Goal: Information Seeking & Learning: Learn about a topic

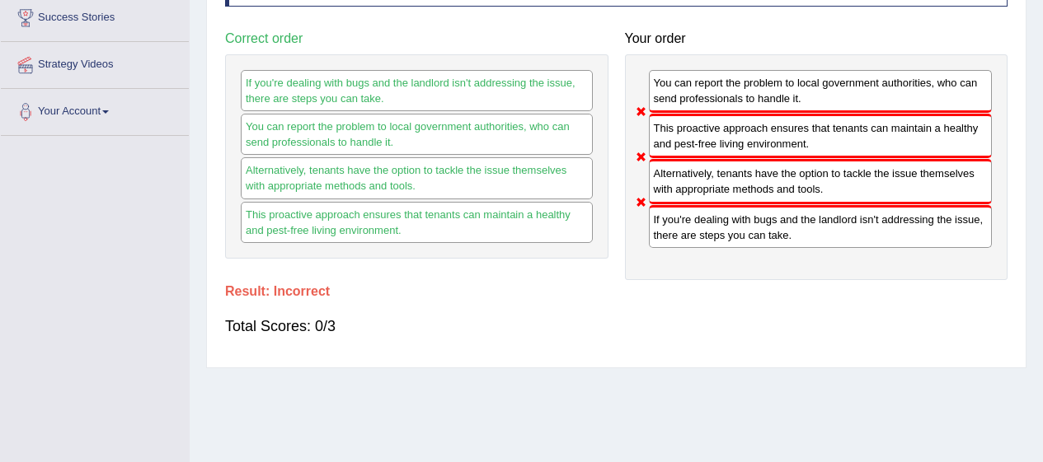
click at [732, 148] on div "This proactive approach ensures that tenants can maintain a healthy and pest-fr…" at bounding box center [821, 136] width 344 height 45
click at [743, 134] on div "This proactive approach ensures that tenants can maintain a healthy and pest-fr…" at bounding box center [821, 136] width 344 height 45
click at [597, 40] on h4 "Correct order" at bounding box center [416, 38] width 383 height 15
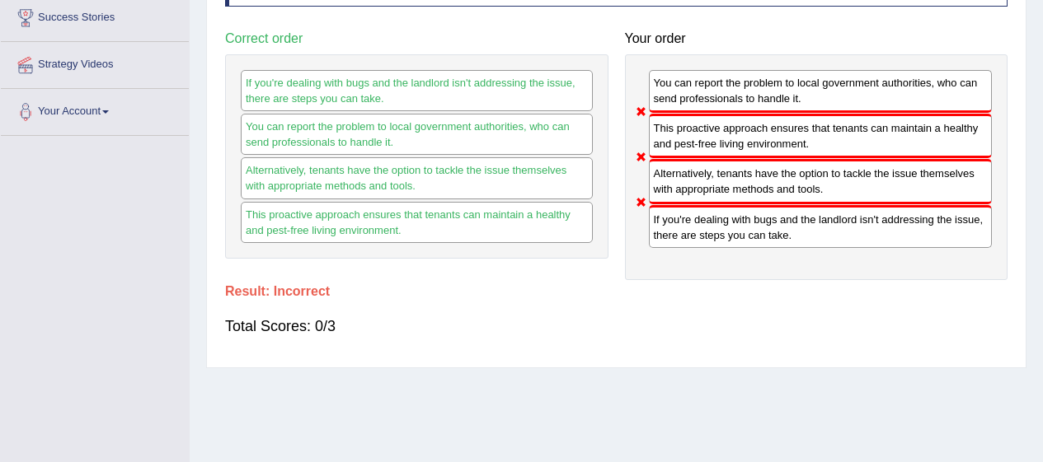
click at [597, 40] on h4 "Correct order" at bounding box center [416, 38] width 383 height 15
click at [471, 135] on div "You can report the problem to local government authorities, who can send profes…" at bounding box center [417, 134] width 352 height 41
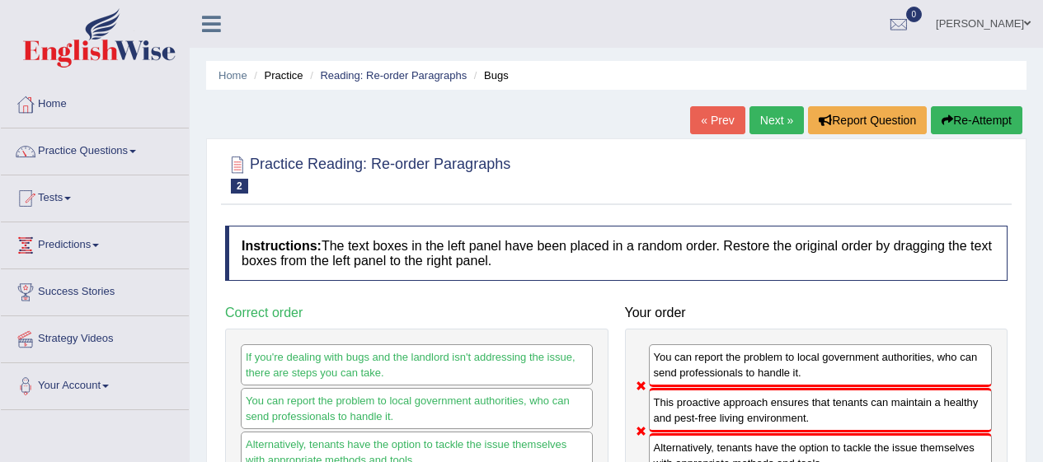
click at [970, 117] on button "Re-Attempt" at bounding box center [975, 120] width 91 height 28
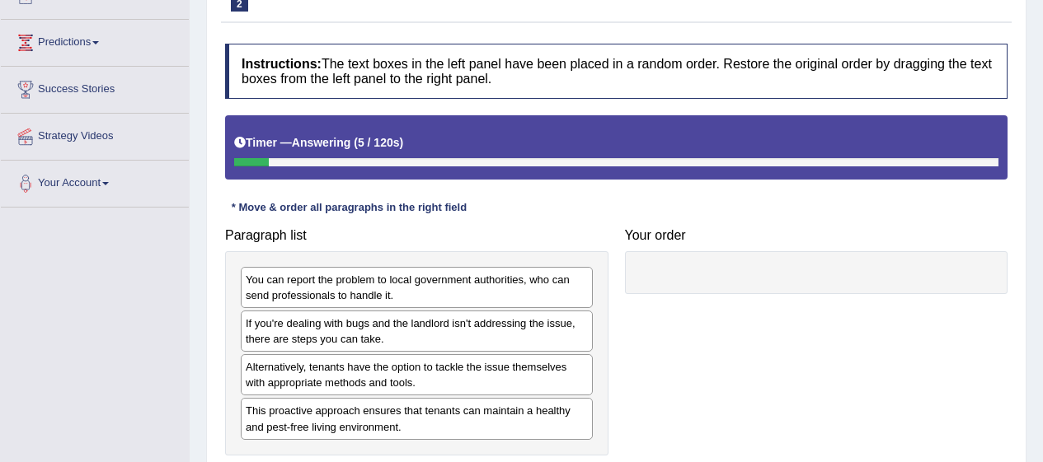
scroll to position [205, 0]
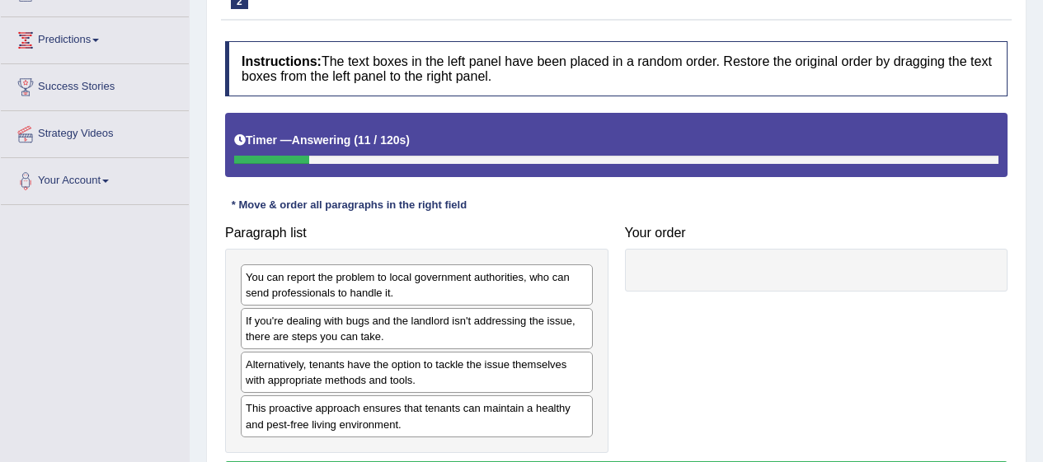
click at [337, 318] on div "If you're dealing with bugs and the landlord isn't addressing the issue, there …" at bounding box center [417, 328] width 352 height 41
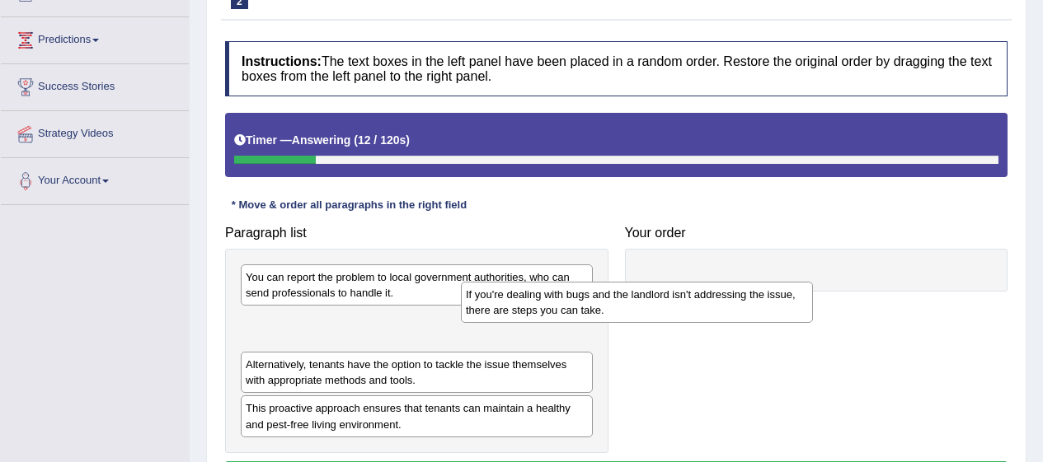
drag, startPoint x: 337, startPoint y: 318, endPoint x: 576, endPoint y: 279, distance: 242.1
click at [576, 282] on div "If you're dealing with bugs and the landlord isn't addressing the issue, there …" at bounding box center [637, 302] width 352 height 41
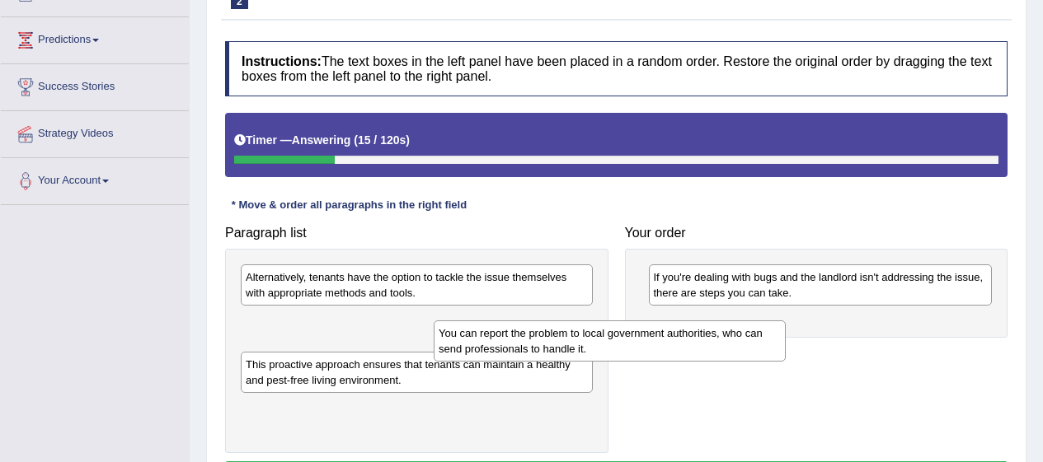
drag, startPoint x: 455, startPoint y: 284, endPoint x: 650, endPoint y: 341, distance: 203.4
click at [650, 341] on div "You can report the problem to local government authorities, who can send profes…" at bounding box center [610, 341] width 352 height 41
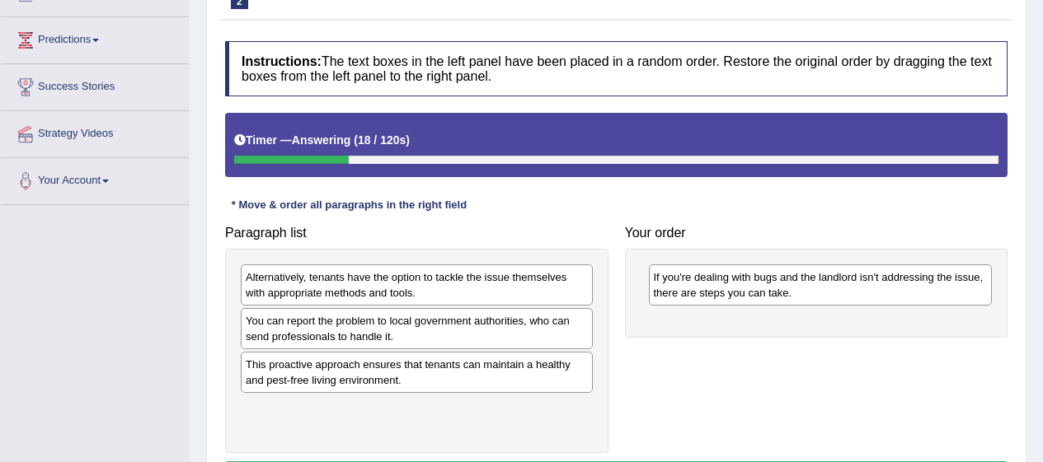
click at [498, 333] on div "You can report the problem to local government authorities, who can send profes…" at bounding box center [417, 328] width 352 height 41
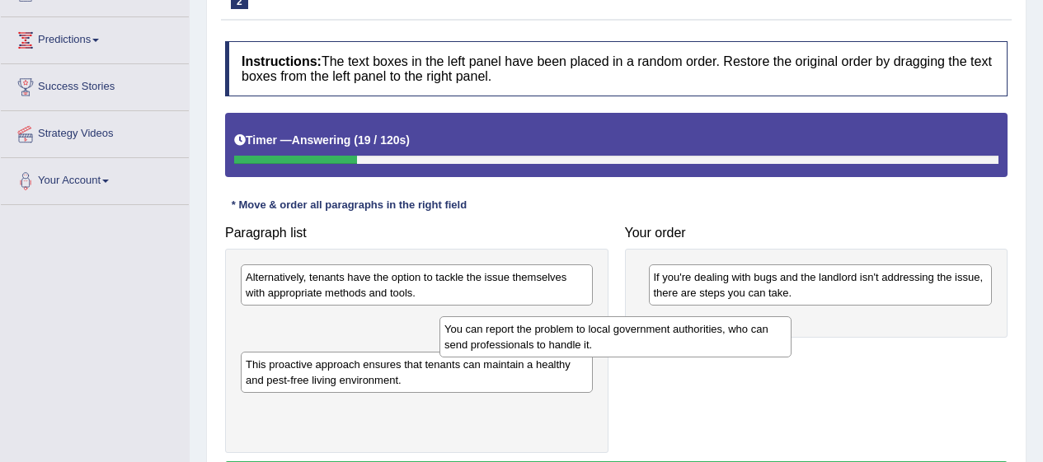
drag, startPoint x: 498, startPoint y: 333, endPoint x: 708, endPoint y: 340, distance: 210.3
click at [708, 340] on div "You can report the problem to local government authorities, who can send profes…" at bounding box center [615, 336] width 352 height 41
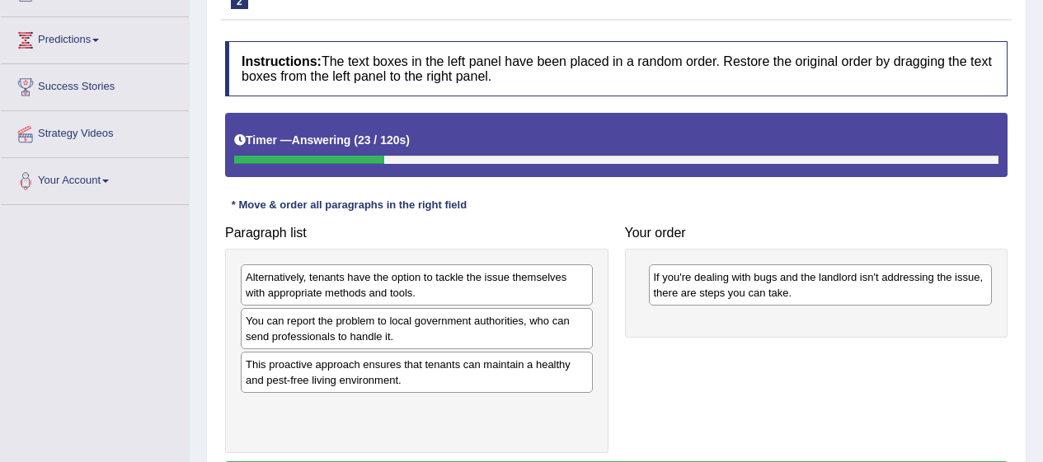
click at [504, 327] on div "You can report the problem to local government authorities, who can send profes…" at bounding box center [417, 328] width 352 height 41
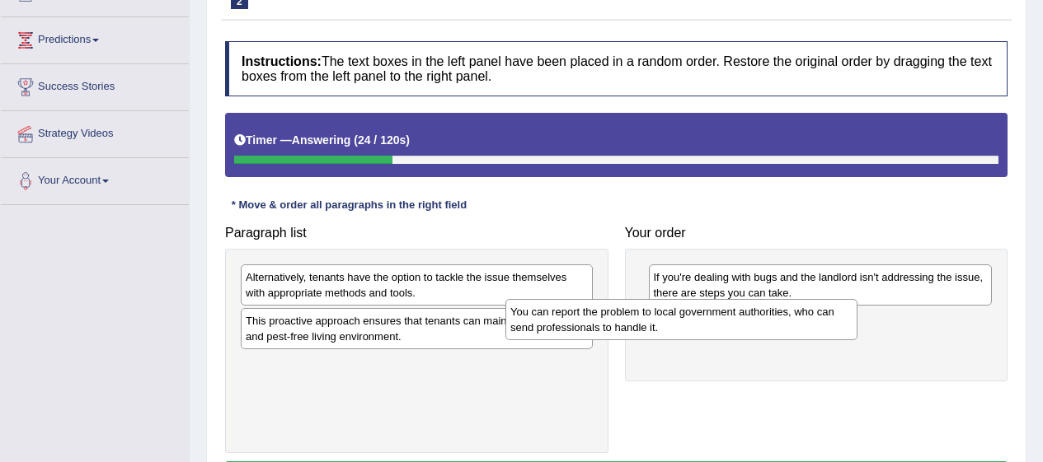
drag, startPoint x: 504, startPoint y: 327, endPoint x: 778, endPoint y: 321, distance: 274.5
click at [778, 321] on div "You can report the problem to local government authorities, who can send profes…" at bounding box center [681, 319] width 352 height 41
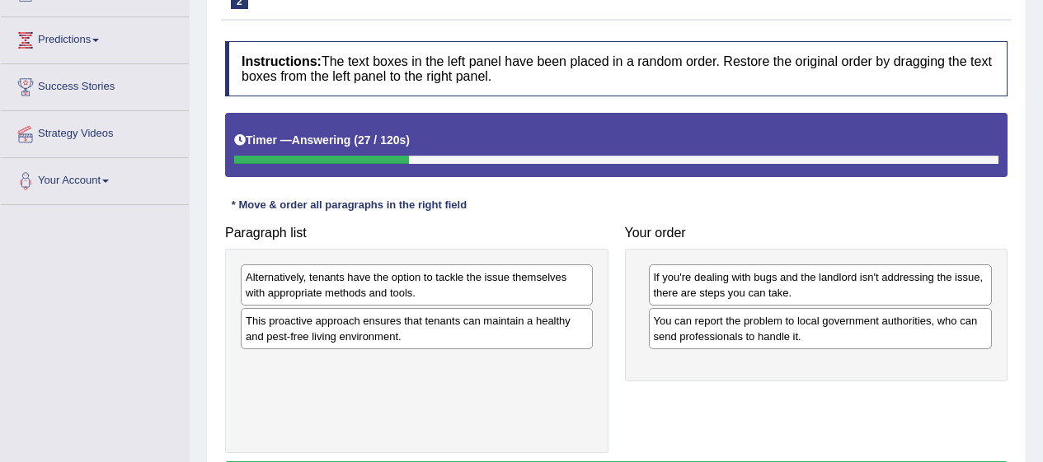
click at [491, 285] on div "Alternatively, tenants have the option to tackle the issue themselves with appr…" at bounding box center [417, 285] width 352 height 41
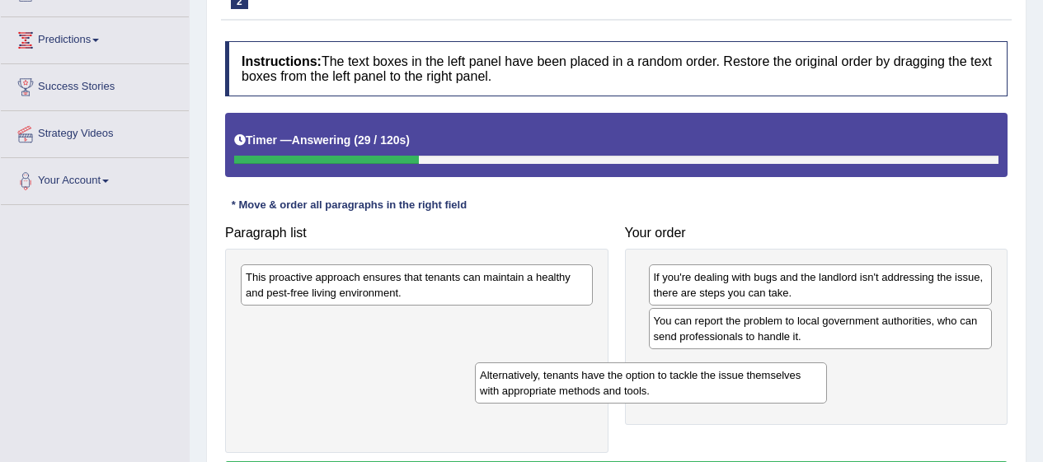
drag, startPoint x: 491, startPoint y: 285, endPoint x: 738, endPoint y: 396, distance: 270.4
click at [738, 396] on div "Alternatively, tenants have the option to tackle the issue themselves with appr…" at bounding box center [651, 383] width 352 height 41
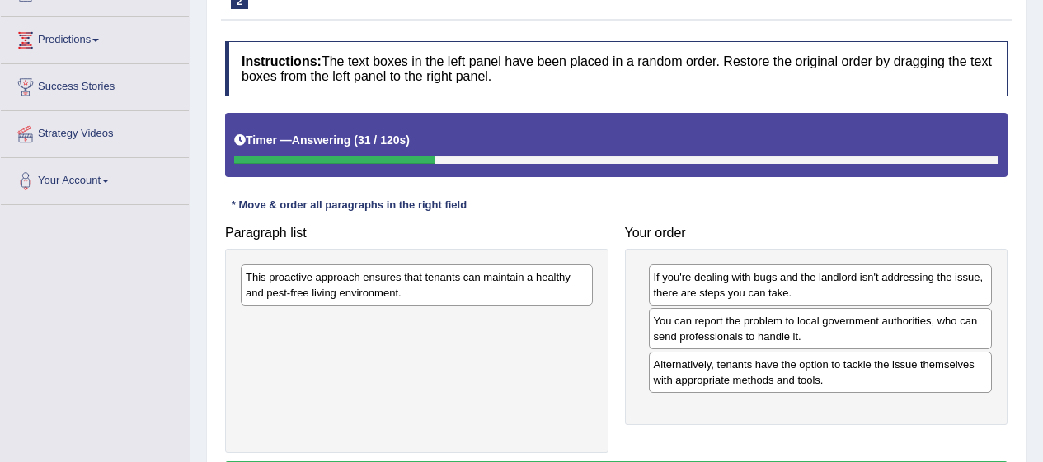
click at [464, 292] on div "This proactive approach ensures that tenants can maintain a healthy and pest-fr…" at bounding box center [417, 285] width 352 height 41
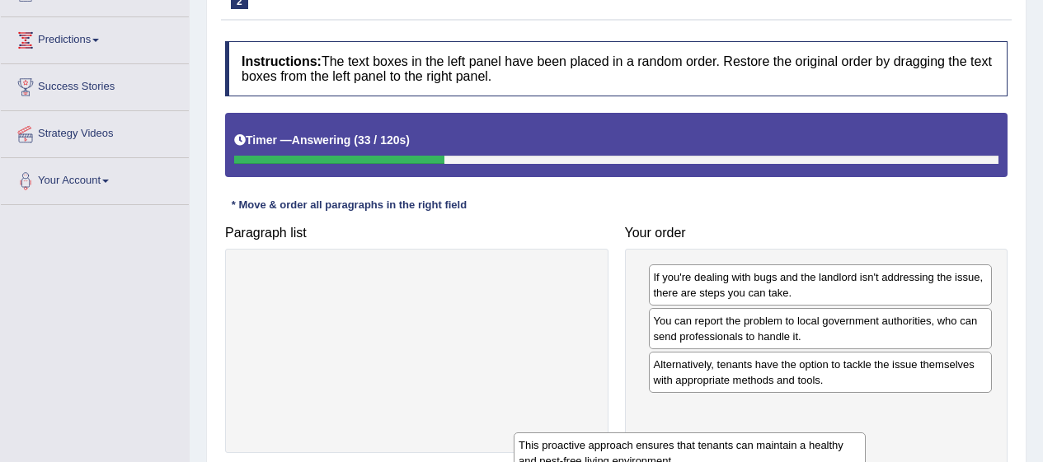
drag, startPoint x: 464, startPoint y: 292, endPoint x: 742, endPoint y: 462, distance: 326.0
click at [742, 257] on html "Toggle navigation Home Practice Questions Speaking Practice Read Aloud Repeat S…" at bounding box center [521, 26] width 1043 height 462
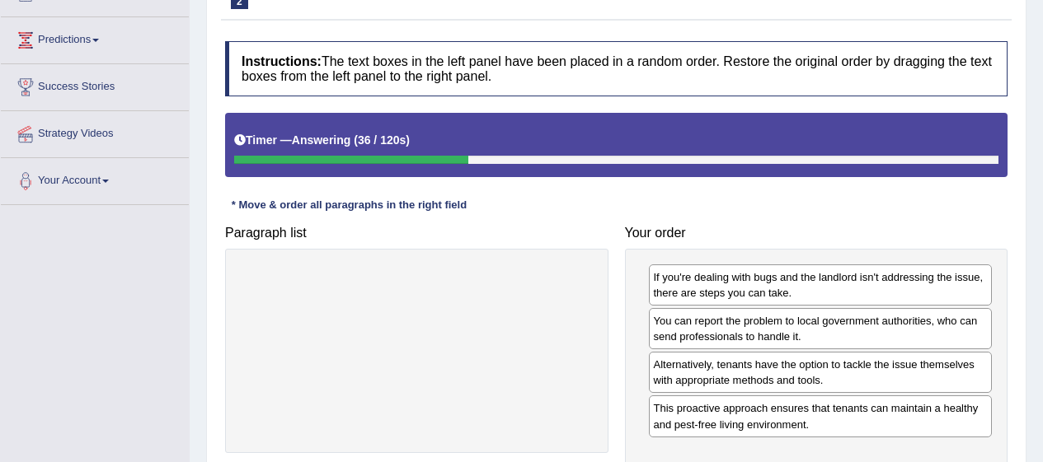
click at [838, 439] on div "If you're dealing with bugs and the landlord isn't addressing the issue, there …" at bounding box center [816, 359] width 383 height 221
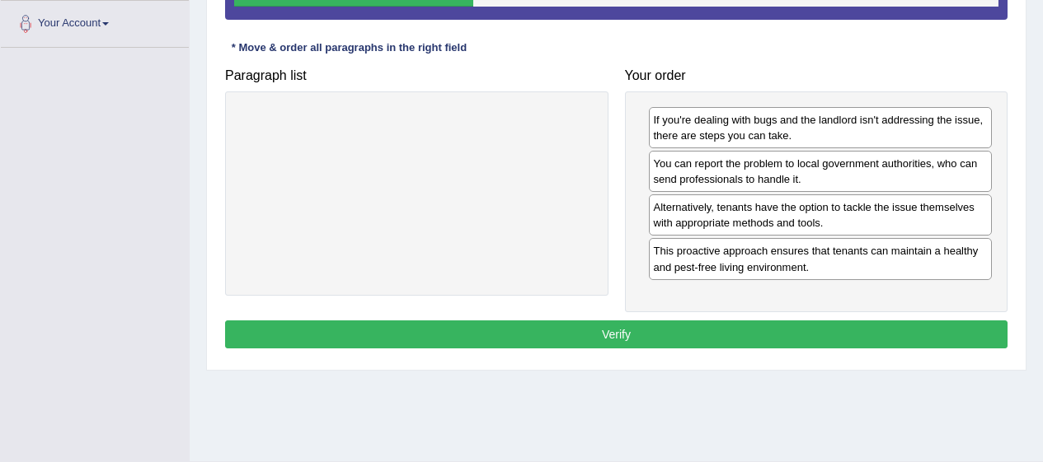
scroll to position [403, 0]
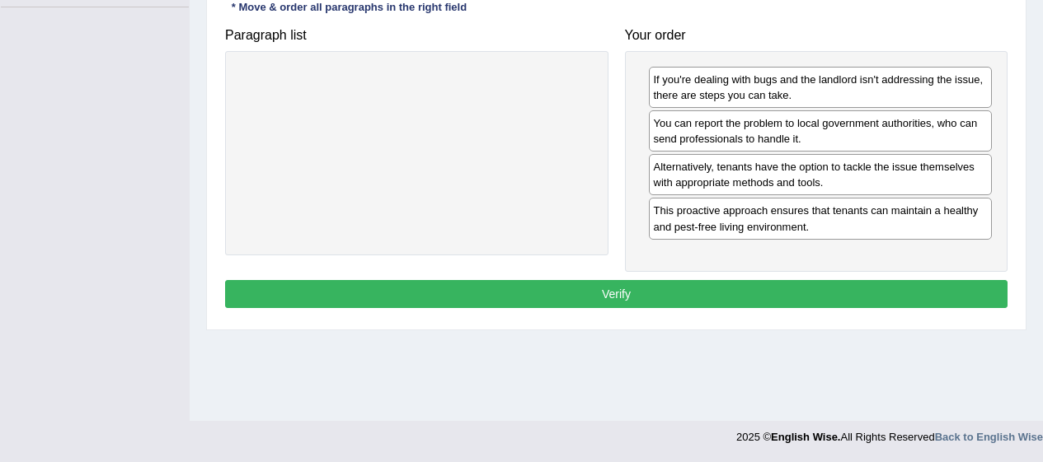
click at [594, 288] on button "Verify" at bounding box center [616, 294] width 782 height 28
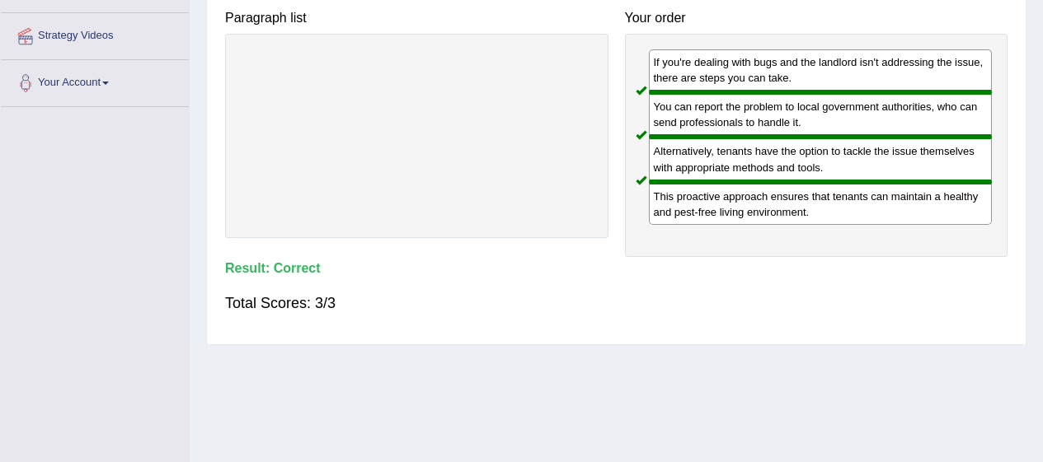
scroll to position [0, 0]
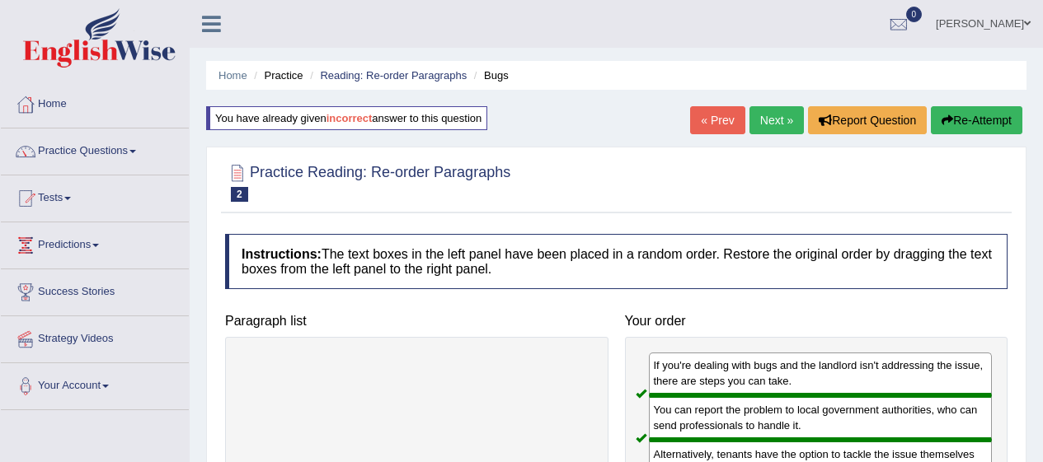
click at [771, 115] on link "Next »" at bounding box center [776, 120] width 54 height 28
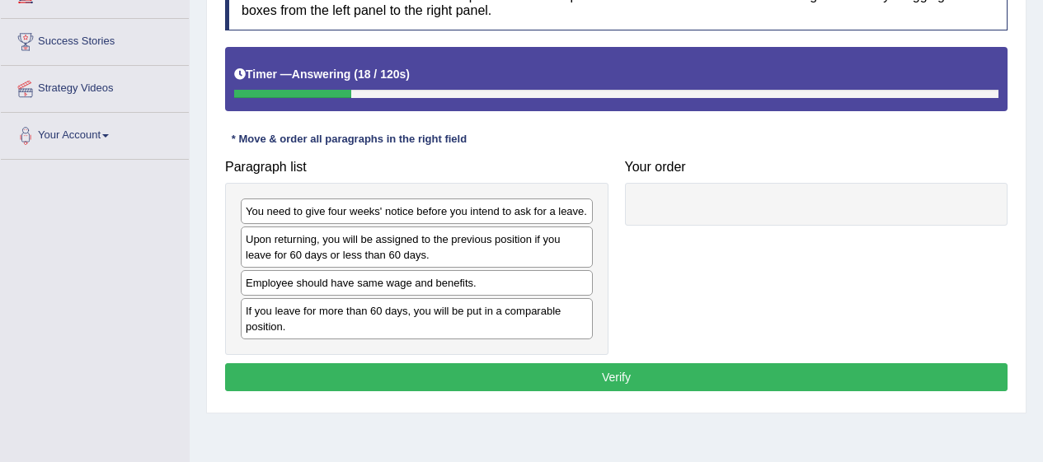
scroll to position [253, 0]
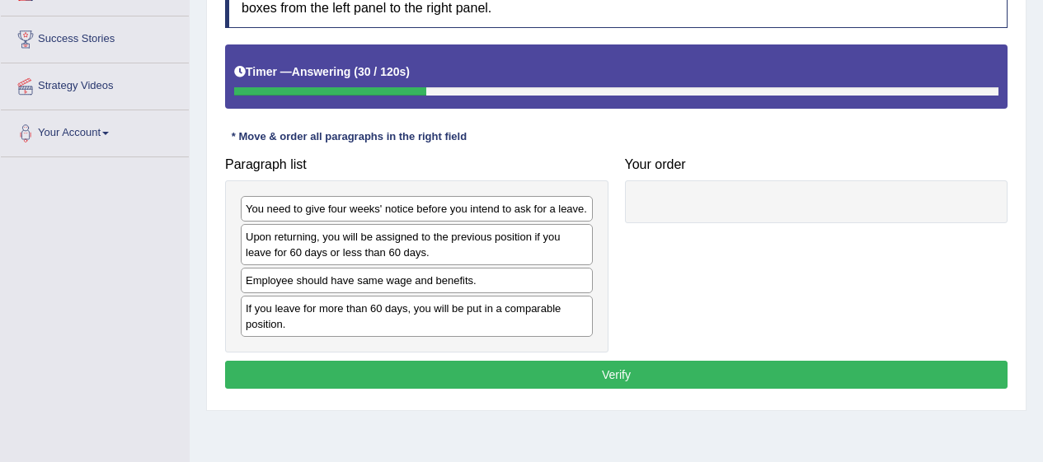
click at [454, 251] on div "Upon returning, you will be assigned to the previous position if you leave for …" at bounding box center [417, 244] width 352 height 41
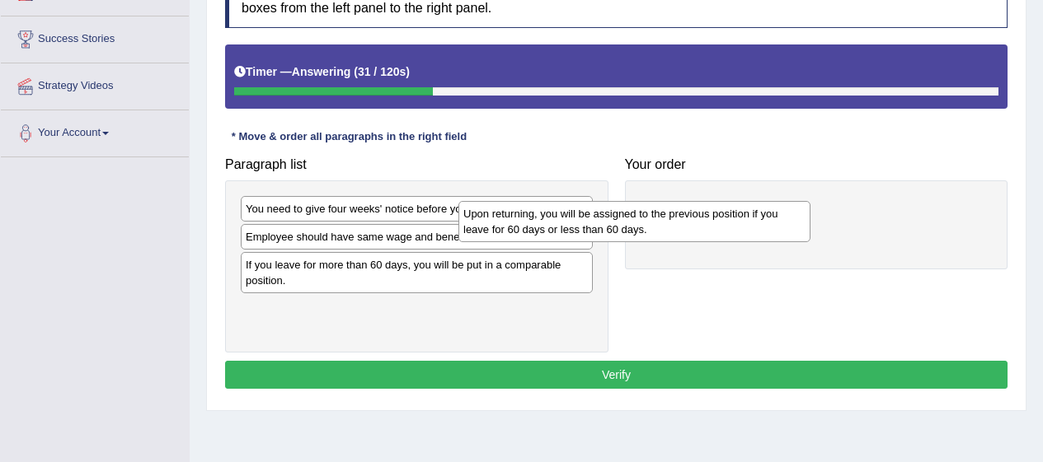
drag, startPoint x: 454, startPoint y: 251, endPoint x: 675, endPoint y: 227, distance: 222.1
click at [675, 227] on div "Upon returning, you will be assigned to the previous position if you leave for …" at bounding box center [634, 221] width 352 height 41
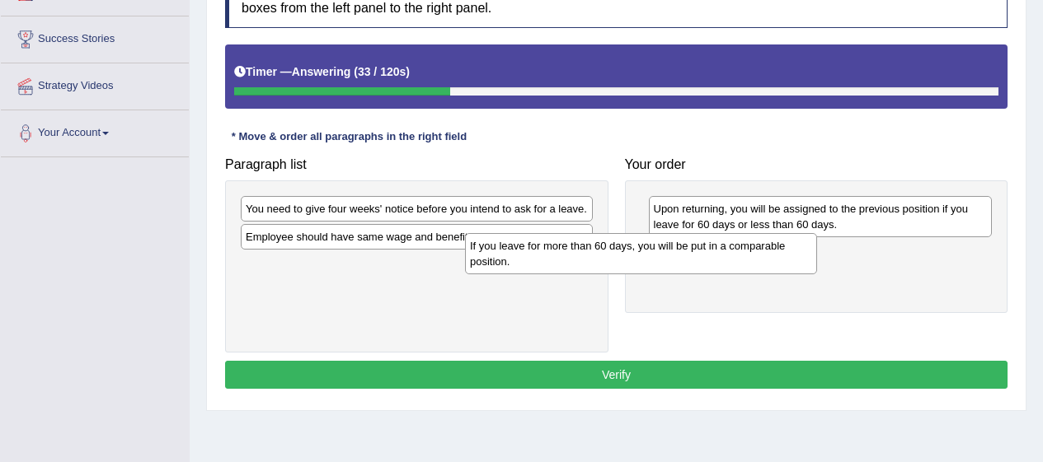
drag, startPoint x: 458, startPoint y: 277, endPoint x: 693, endPoint y: 256, distance: 235.8
click at [693, 256] on div "If you leave for more than 60 days, you will be put in a comparable position." at bounding box center [641, 253] width 352 height 41
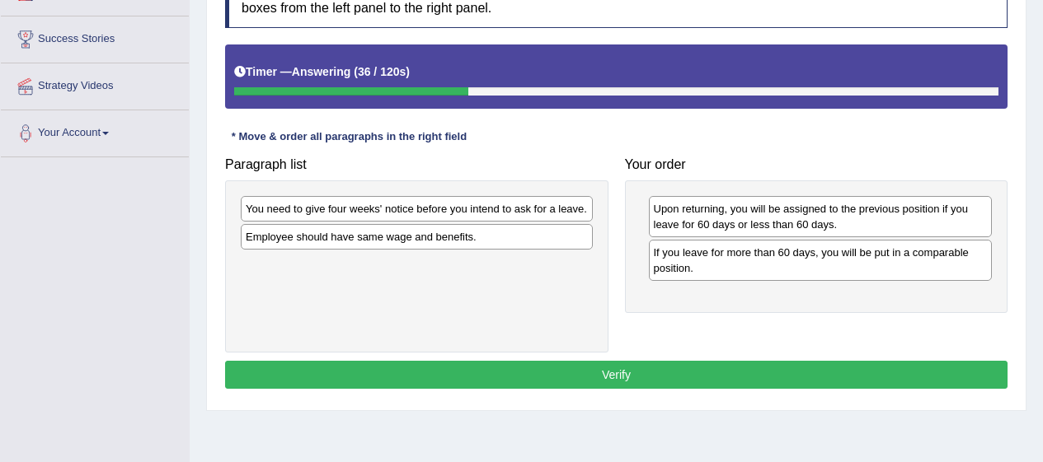
drag, startPoint x: 466, startPoint y: 218, endPoint x: 748, endPoint y: 326, distance: 302.1
click at [593, 222] on div "You need to give four weeks' notice before you intend to ask for a leave." at bounding box center [417, 209] width 352 height 26
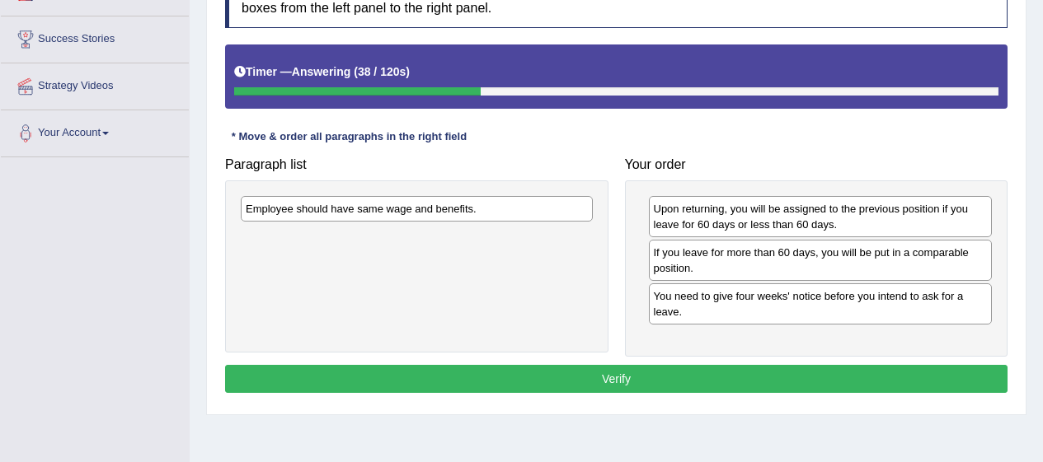
click at [527, 221] on div "Employee should have same wage and benefits." at bounding box center [417, 209] width 352 height 26
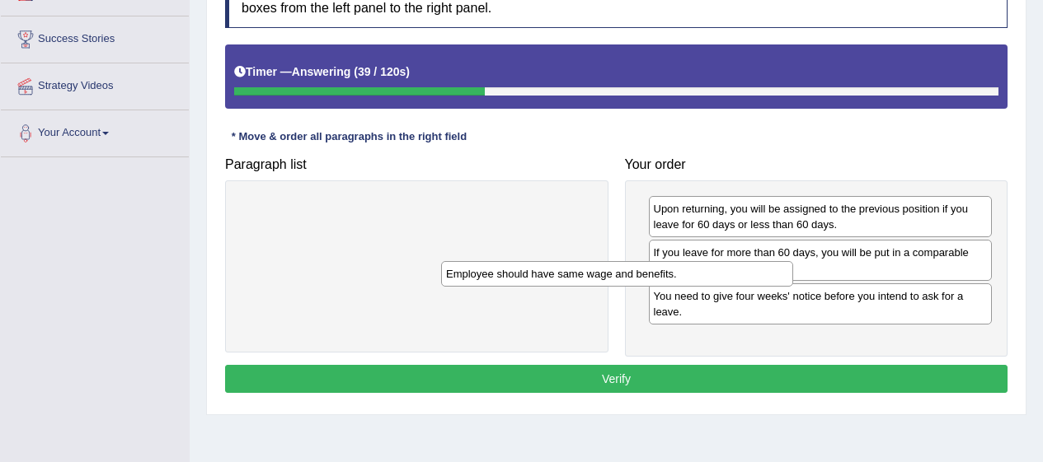
drag, startPoint x: 527, startPoint y: 221, endPoint x: 769, endPoint y: 333, distance: 267.0
click at [769, 287] on div "Employee should have same wage and benefits." at bounding box center [617, 274] width 352 height 26
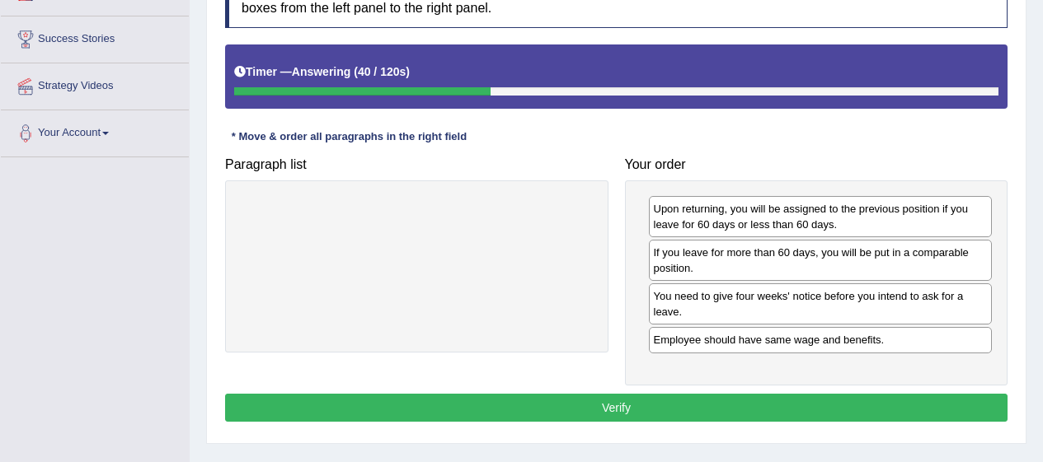
click at [866, 409] on button "Verify" at bounding box center [616, 408] width 782 height 28
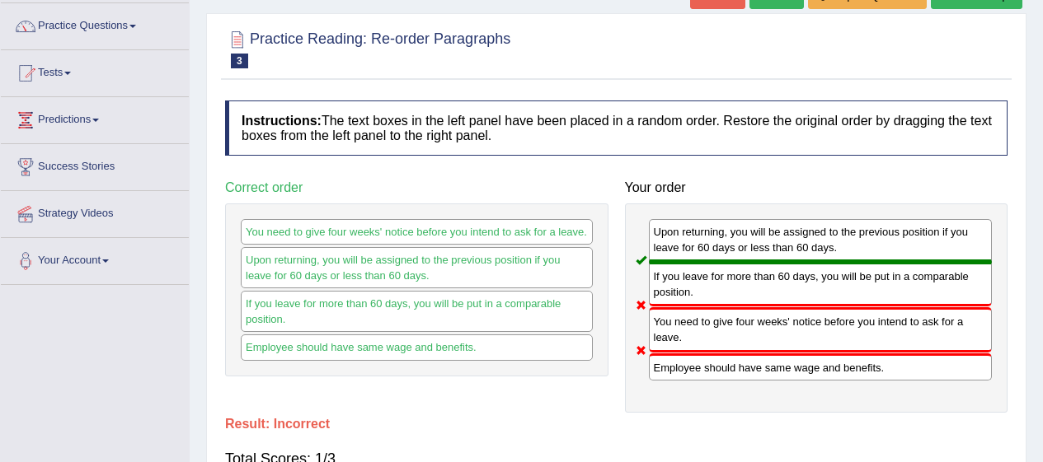
scroll to position [0, 0]
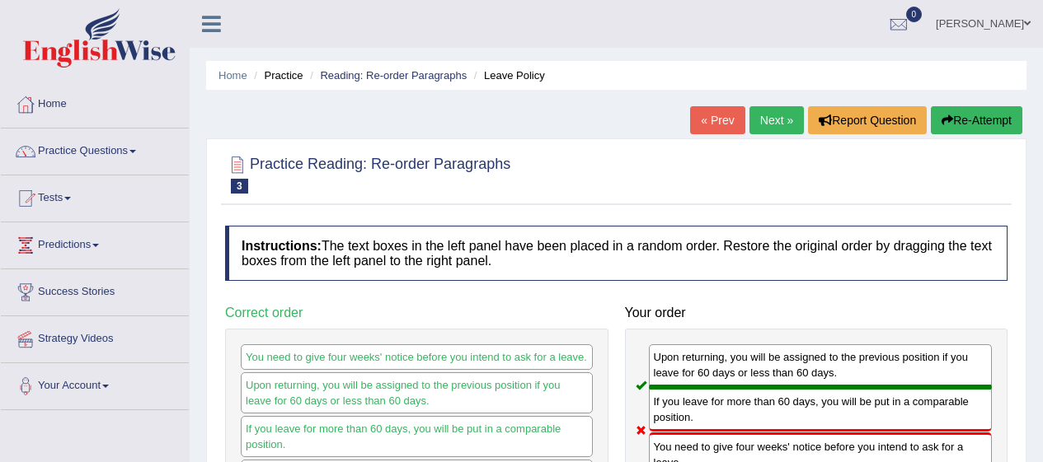
click at [983, 126] on button "Re-Attempt" at bounding box center [975, 120] width 91 height 28
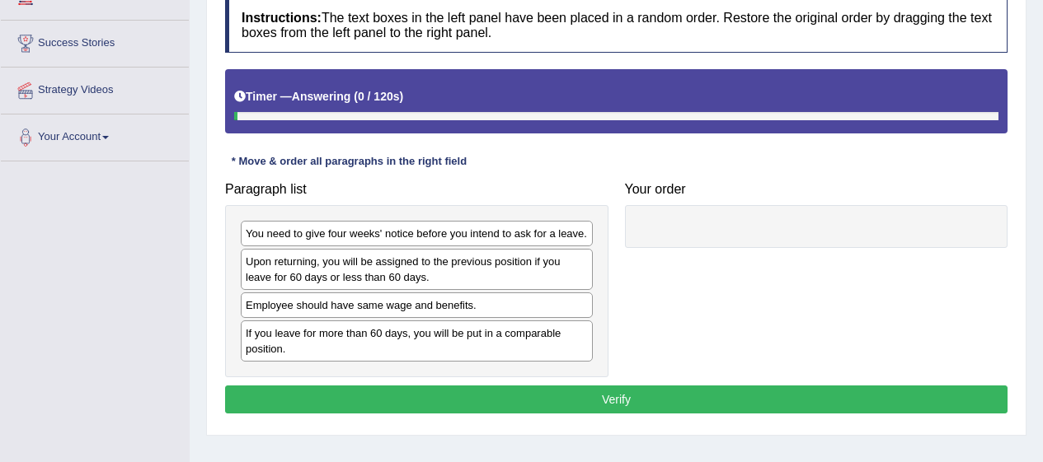
scroll to position [251, 0]
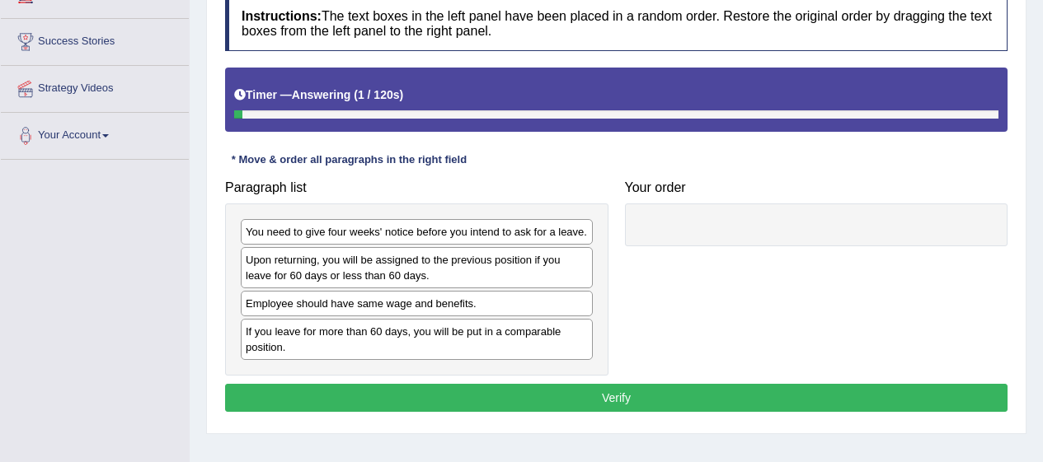
click at [769, 333] on div "Paragraph list You need to give four weeks' notice before you intend to ask for…" at bounding box center [616, 274] width 799 height 204
click at [535, 344] on div "If you leave for more than 60 days, you will be put in a comparable position." at bounding box center [417, 339] width 352 height 41
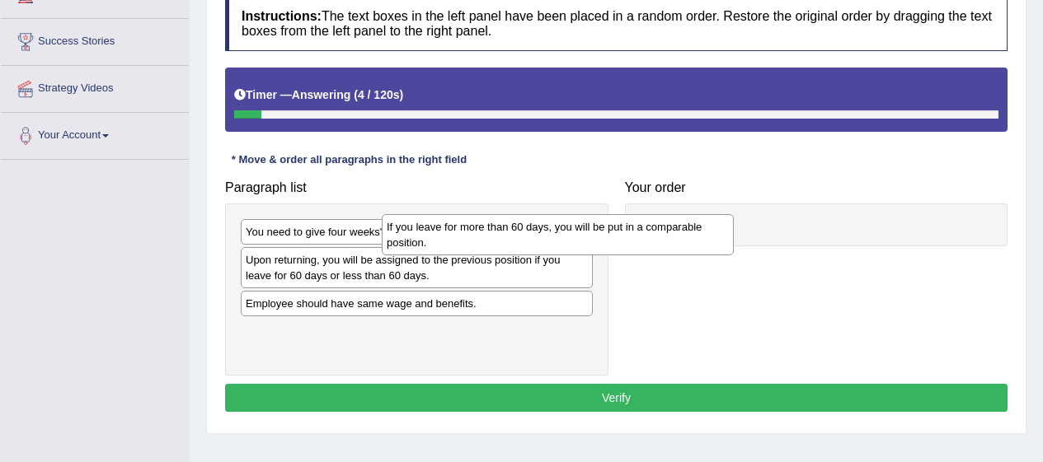
drag, startPoint x: 535, startPoint y: 344, endPoint x: 748, endPoint y: 185, distance: 265.5
click at [733, 214] on div "If you leave for more than 60 days, you will be put in a comparable position." at bounding box center [558, 234] width 352 height 41
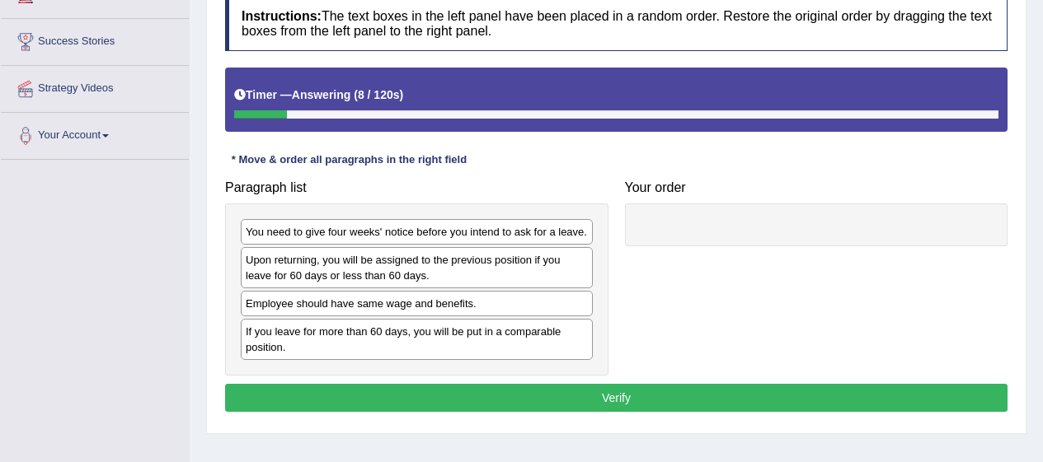
click at [509, 232] on div "You need to give four weeks' notice before you intend to ask for a leave." at bounding box center [417, 232] width 352 height 26
click at [491, 232] on div "You need to give four weeks' notice before you intend to ask for a leave." at bounding box center [417, 232] width 352 height 26
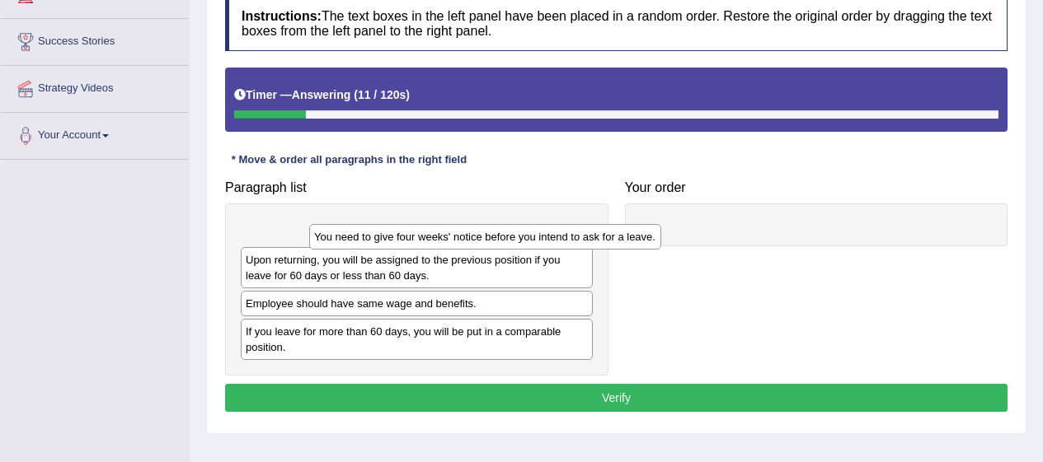
drag, startPoint x: 491, startPoint y: 232, endPoint x: 618, endPoint y: 244, distance: 127.4
click at [618, 244] on div "You need to give four weeks' notice before you intend to ask for a leave." at bounding box center [485, 237] width 352 height 26
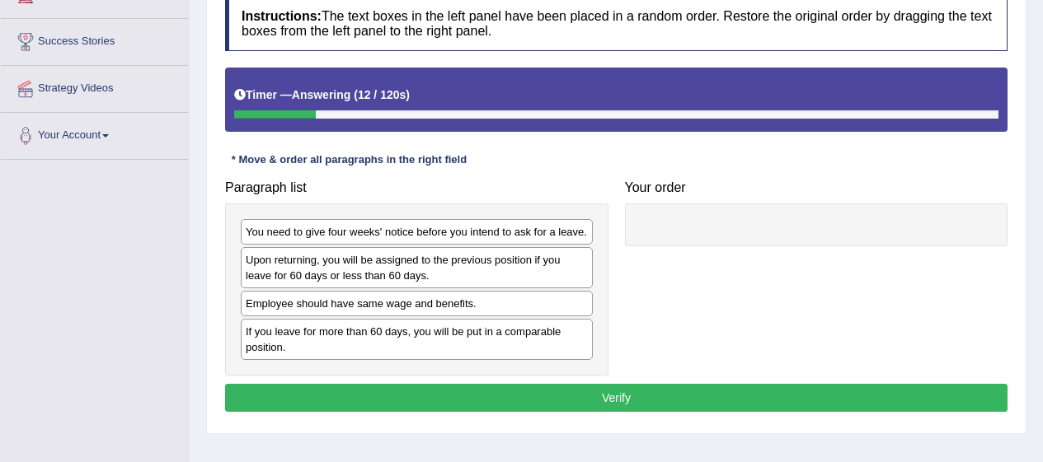
click at [524, 240] on div "You need to give four weeks' notice before you intend to ask for a leave." at bounding box center [417, 232] width 352 height 26
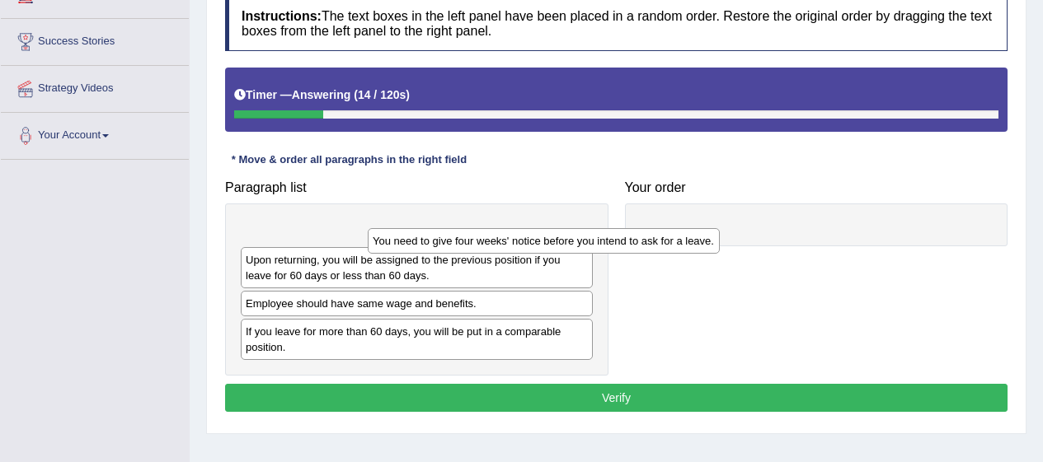
drag, startPoint x: 524, startPoint y: 240, endPoint x: 670, endPoint y: 246, distance: 146.0
click at [670, 246] on div "You need to give four weeks' notice before you intend to ask for a leave." at bounding box center [544, 241] width 352 height 26
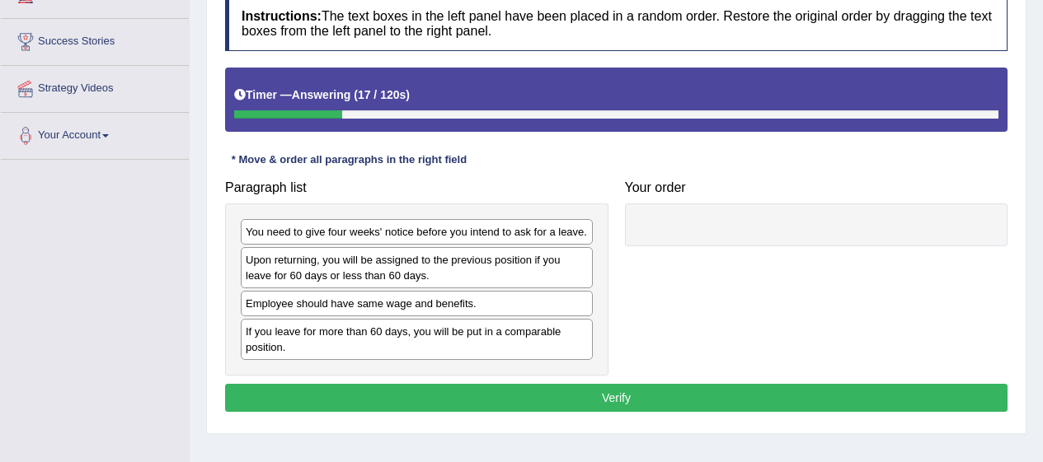
click at [424, 232] on div "You need to give four weeks' notice before you intend to ask for a leave." at bounding box center [417, 232] width 352 height 26
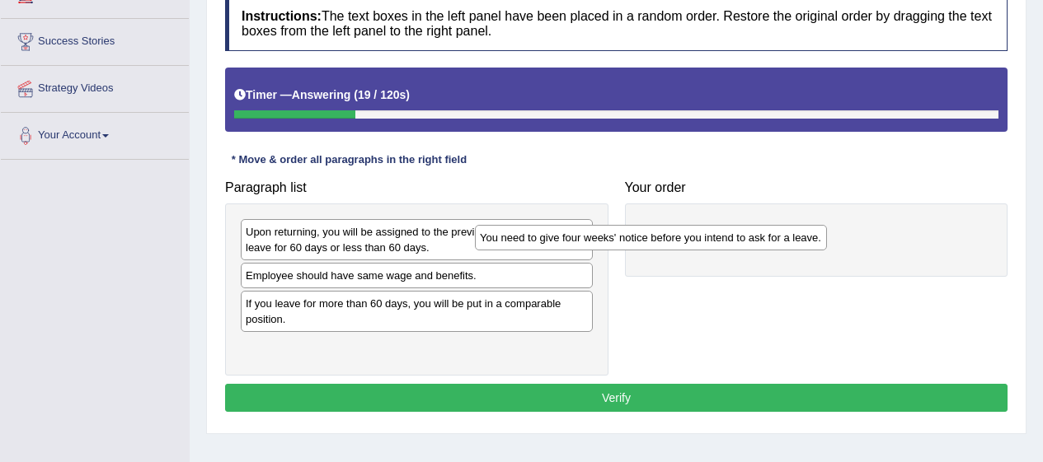
drag, startPoint x: 424, startPoint y: 232, endPoint x: 666, endPoint y: 238, distance: 241.6
click at [666, 238] on div "You need to give four weeks' notice before you intend to ask for a leave." at bounding box center [651, 238] width 352 height 26
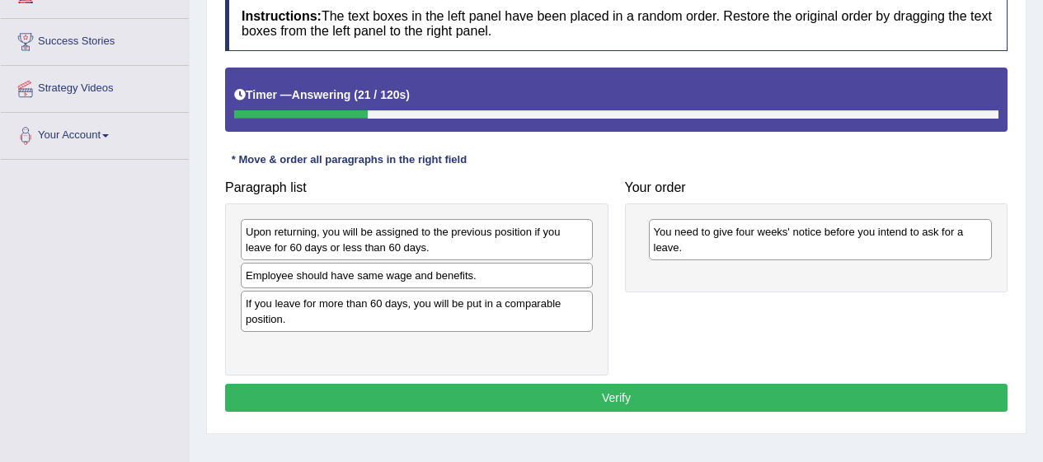
click at [460, 234] on div "Upon returning, you will be assigned to the previous position if you leave for …" at bounding box center [417, 239] width 352 height 41
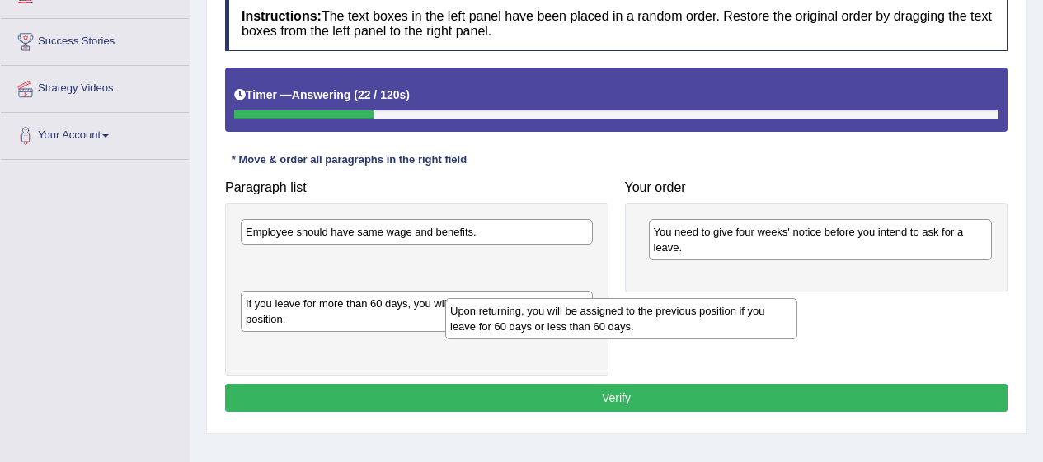
drag, startPoint x: 460, startPoint y: 234, endPoint x: 668, endPoint y: 314, distance: 222.5
click at [668, 314] on div "Upon returning, you will be assigned to the previous position if you leave for …" at bounding box center [621, 318] width 352 height 41
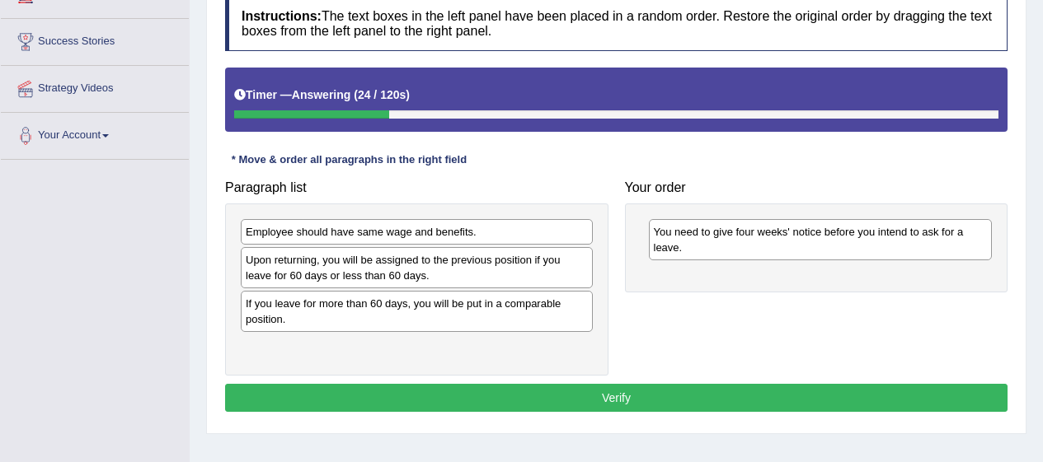
click at [537, 265] on div "Upon returning, you will be assigned to the previous position if you leave for …" at bounding box center [417, 267] width 352 height 41
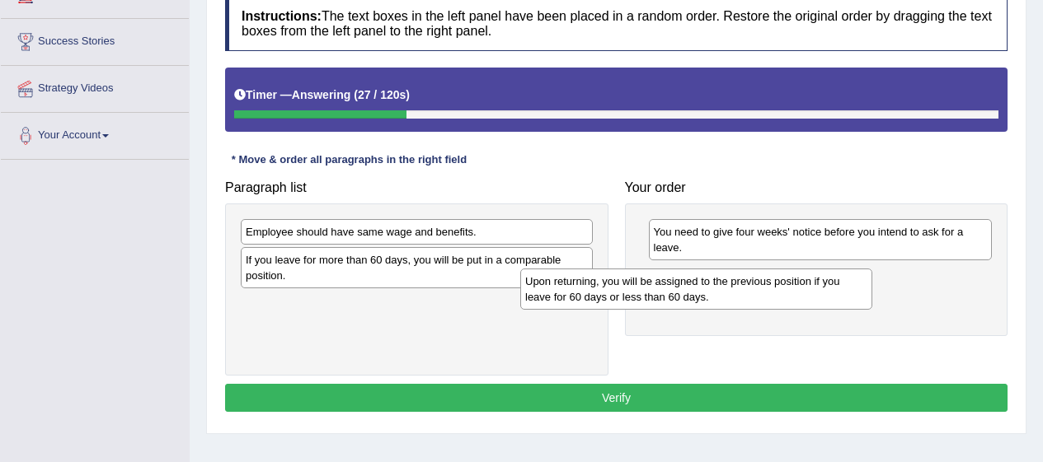
drag, startPoint x: 537, startPoint y: 265, endPoint x: 821, endPoint y: 287, distance: 284.4
click at [821, 287] on div "Upon returning, you will be assigned to the previous position if you leave for …" at bounding box center [696, 289] width 352 height 41
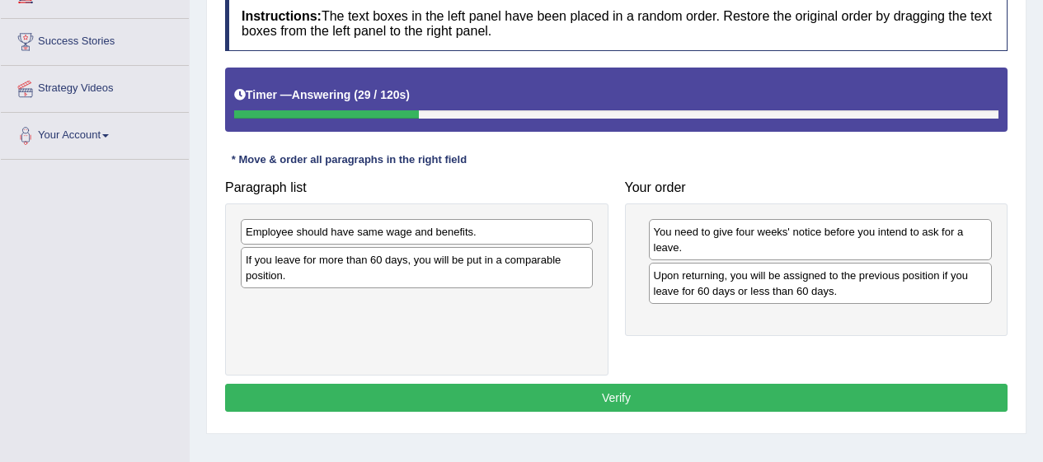
click at [539, 258] on div "If you leave for more than 60 days, you will be put in a comparable position." at bounding box center [417, 267] width 352 height 41
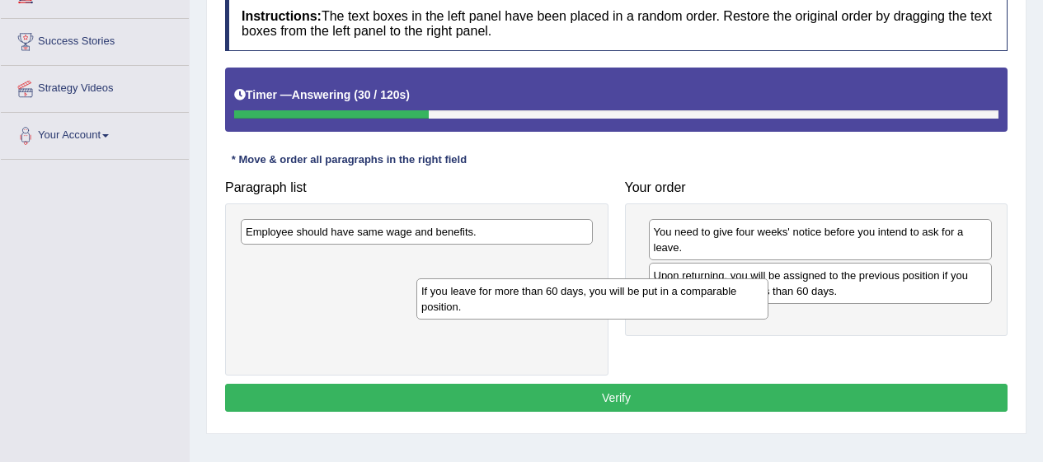
drag, startPoint x: 539, startPoint y: 258, endPoint x: 731, endPoint y: 294, distance: 195.4
click at [731, 294] on div "If you leave for more than 60 days, you will be put in a comparable position." at bounding box center [592, 299] width 352 height 41
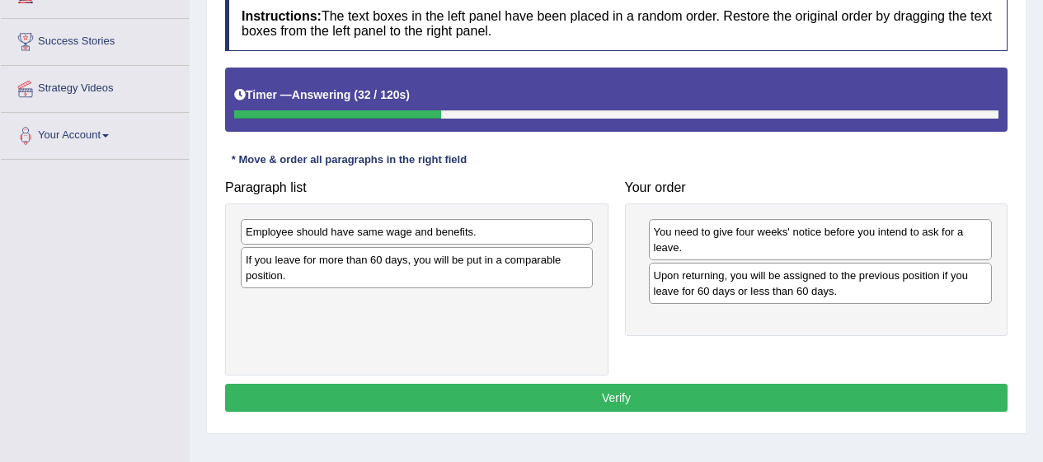
click at [540, 241] on div "Employee should have same wage and benefits." at bounding box center [417, 232] width 352 height 26
click at [464, 227] on div "Employee should have same wage and benefits." at bounding box center [417, 232] width 352 height 26
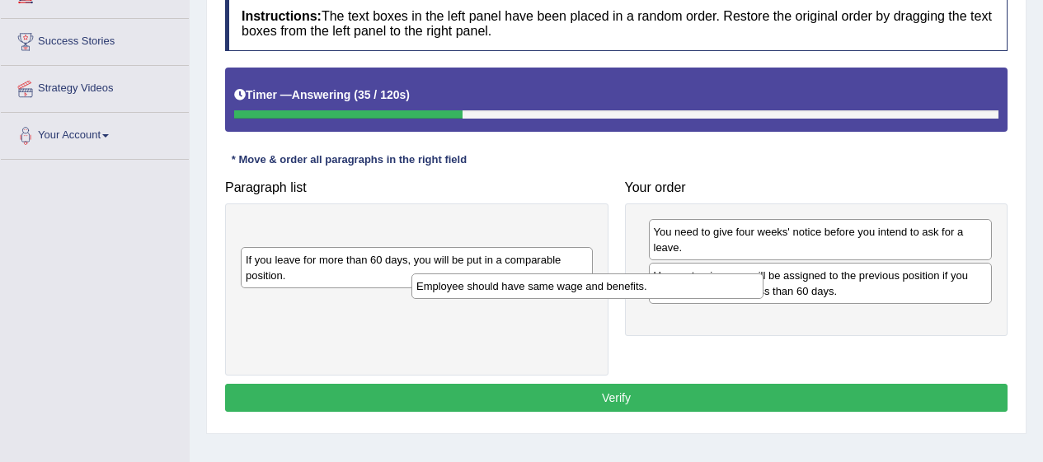
drag, startPoint x: 464, startPoint y: 227, endPoint x: 638, endPoint y: 284, distance: 183.0
click at [638, 284] on div "Employee should have same wage and benefits." at bounding box center [587, 287] width 352 height 26
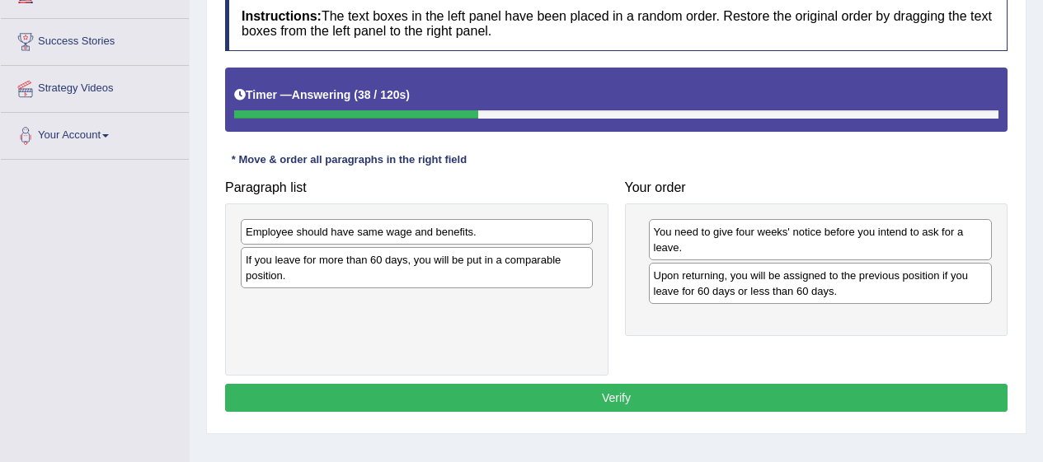
click at [456, 234] on div "Employee should have same wage and benefits." at bounding box center [417, 232] width 352 height 26
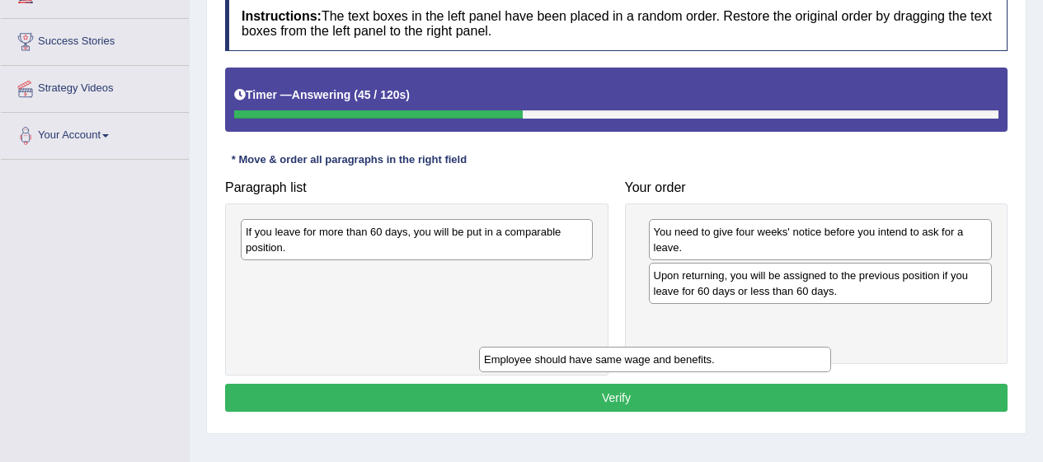
drag, startPoint x: 394, startPoint y: 227, endPoint x: 641, endPoint y: 365, distance: 283.0
click at [641, 365] on div "Employee should have same wage and benefits." at bounding box center [655, 360] width 352 height 26
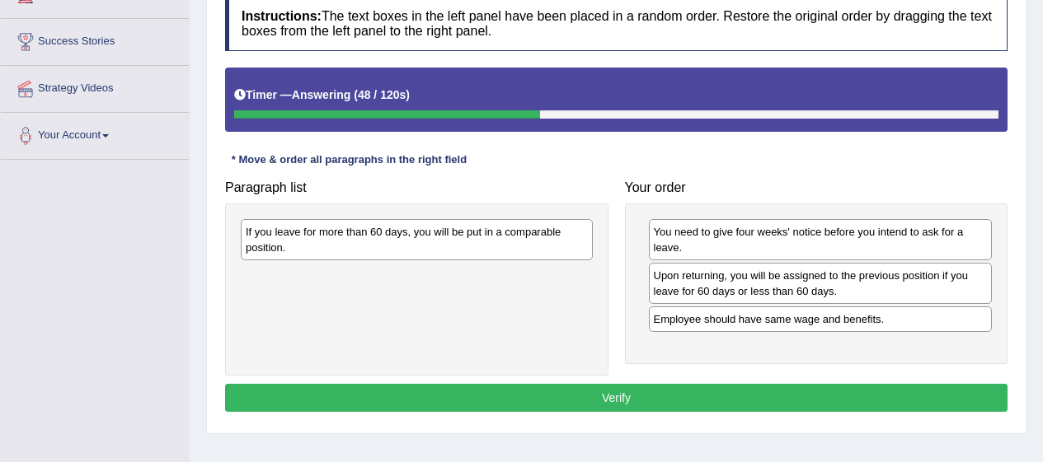
click at [444, 239] on div "If you leave for more than 60 days, you will be put in a comparable position." at bounding box center [417, 239] width 352 height 41
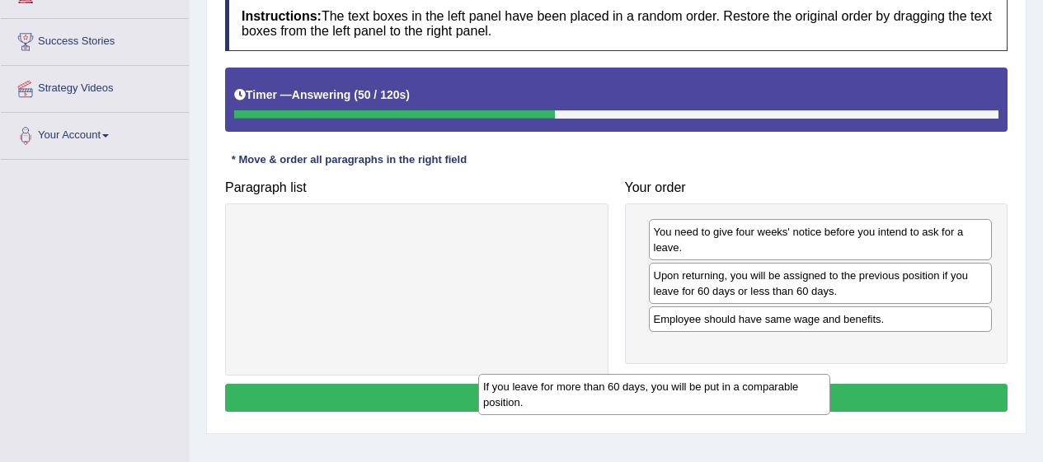
drag, startPoint x: 444, startPoint y: 239, endPoint x: 689, endPoint y: 399, distance: 292.4
click at [689, 399] on div "If you leave for more than 60 days, you will be put in a comparable position." at bounding box center [654, 394] width 352 height 41
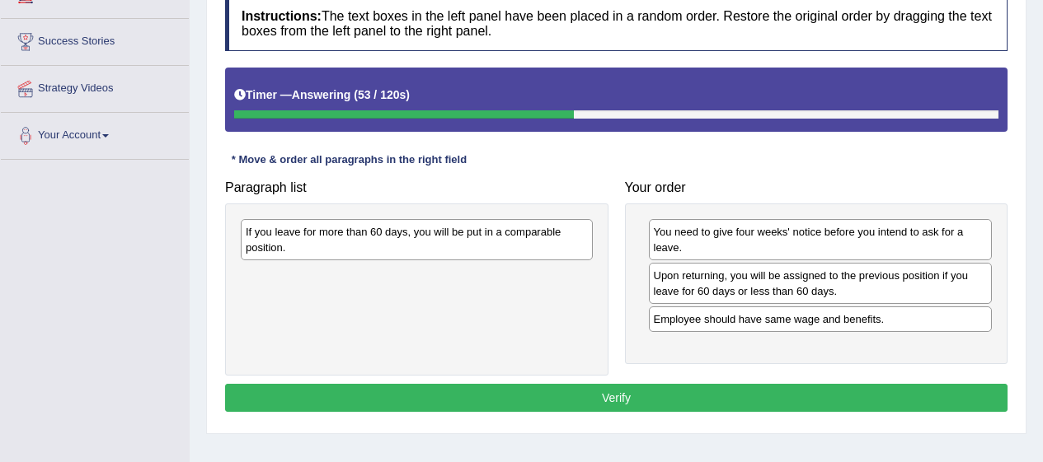
click at [400, 235] on div "If you leave for more than 60 days, you will be put in a comparable position." at bounding box center [417, 239] width 352 height 41
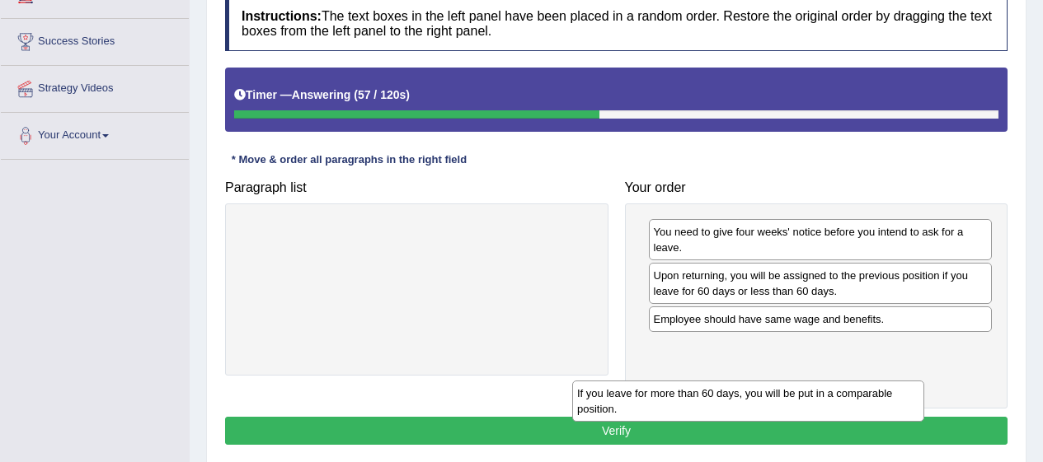
drag, startPoint x: 400, startPoint y: 235, endPoint x: 751, endPoint y: 391, distance: 384.4
click at [751, 391] on div "If you leave for more than 60 days, you will be put in a comparable position." at bounding box center [748, 401] width 352 height 41
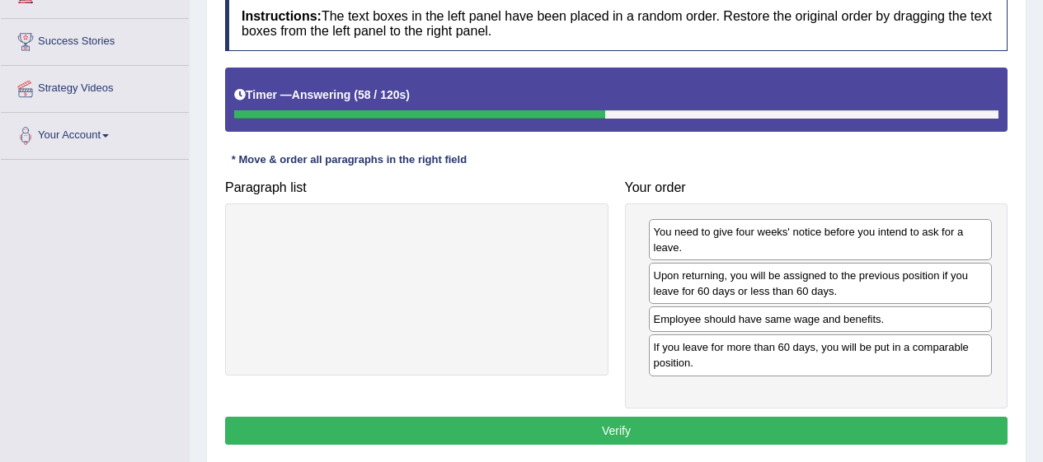
click at [823, 420] on button "Verify" at bounding box center [616, 431] width 782 height 28
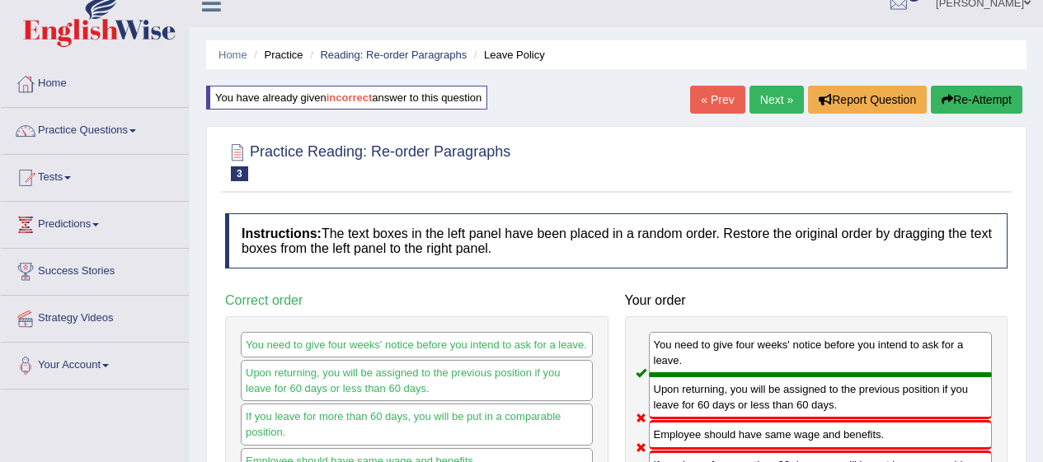
scroll to position [0, 0]
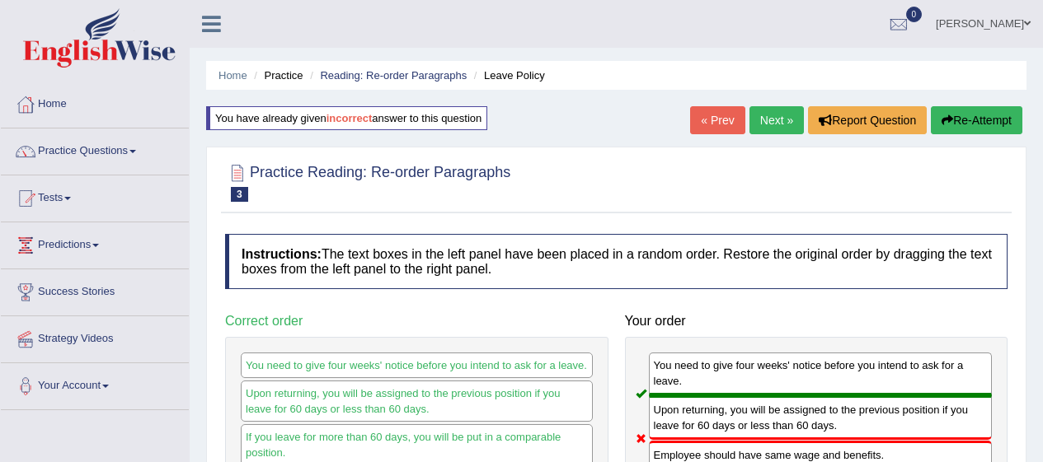
click at [971, 119] on button "Re-Attempt" at bounding box center [975, 120] width 91 height 28
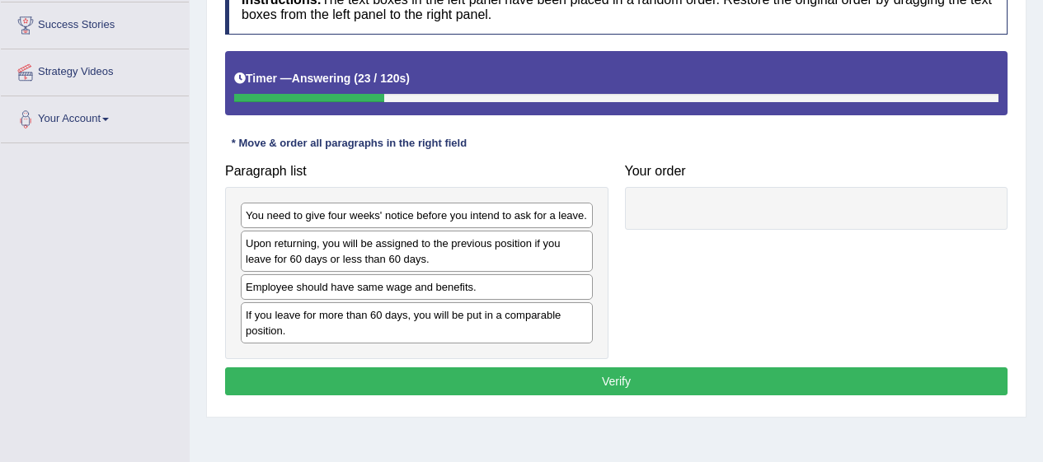
scroll to position [208, 0]
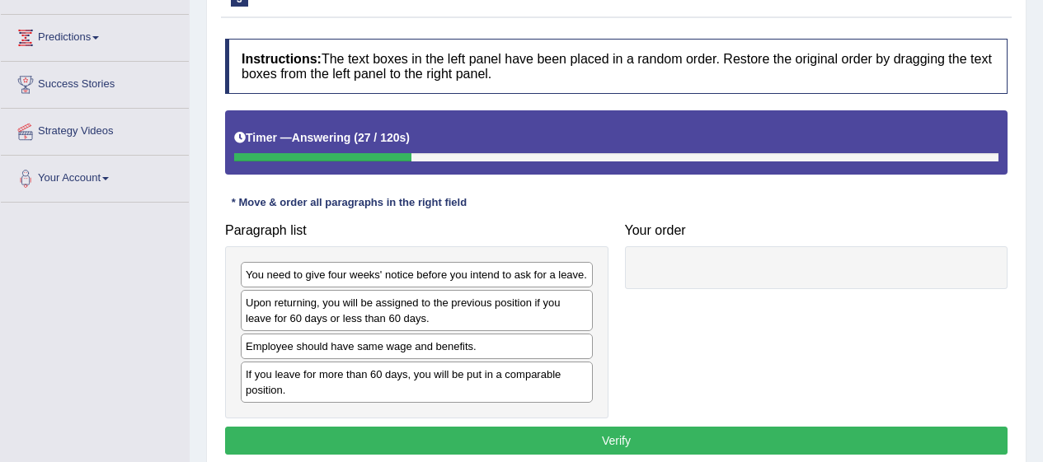
click at [560, 275] on div "You need to give four weeks' notice before you intend to ask for a leave." at bounding box center [417, 275] width 352 height 26
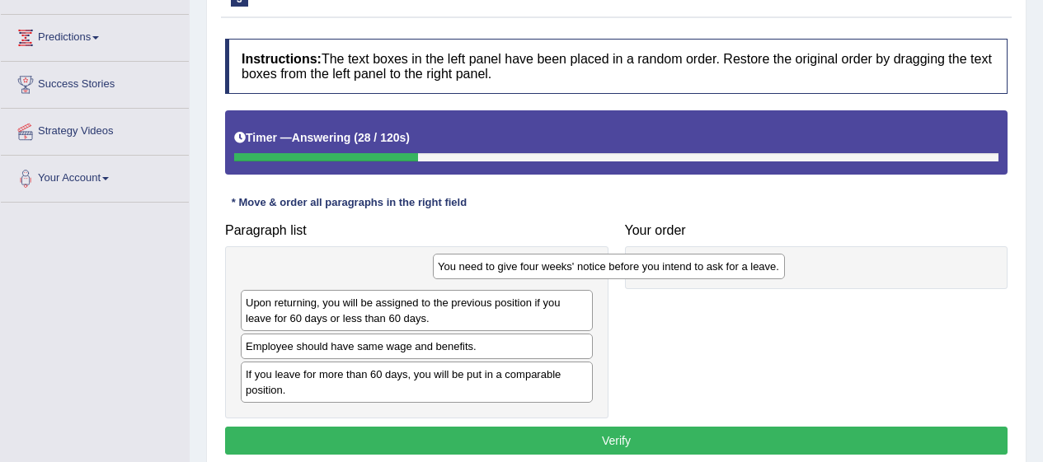
drag, startPoint x: 560, startPoint y: 275, endPoint x: 753, endPoint y: 267, distance: 193.0
click at [753, 267] on div "You need to give four weeks' notice before you intend to ask for a leave." at bounding box center [609, 267] width 352 height 26
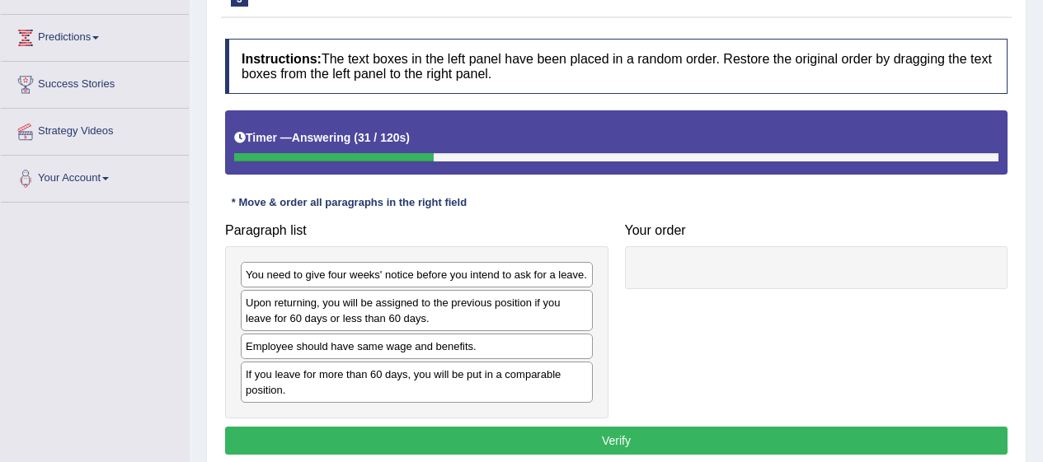
click at [452, 277] on div "You need to give four weeks' notice before you intend to ask for a leave." at bounding box center [417, 275] width 352 height 26
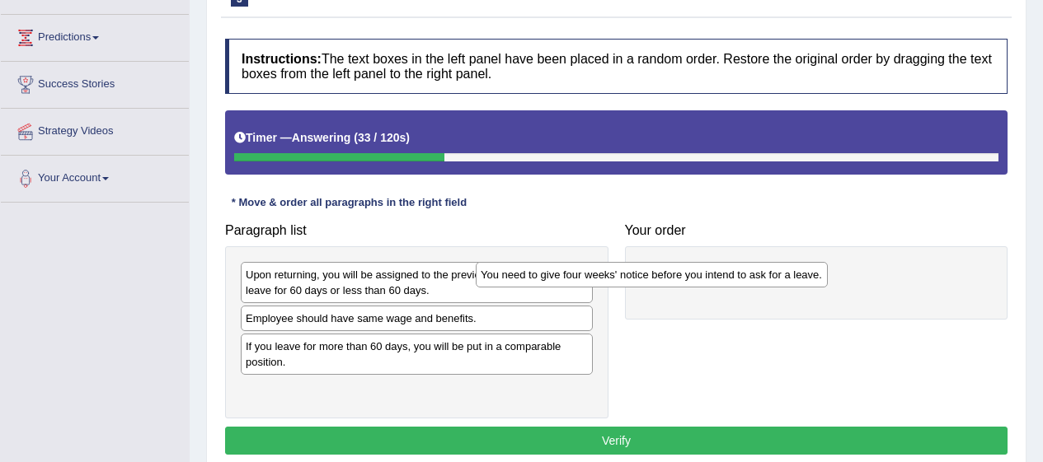
drag, startPoint x: 452, startPoint y: 277, endPoint x: 694, endPoint y: 277, distance: 241.5
click at [694, 277] on div "You need to give four weeks' notice before you intend to ask for a leave." at bounding box center [652, 275] width 352 height 26
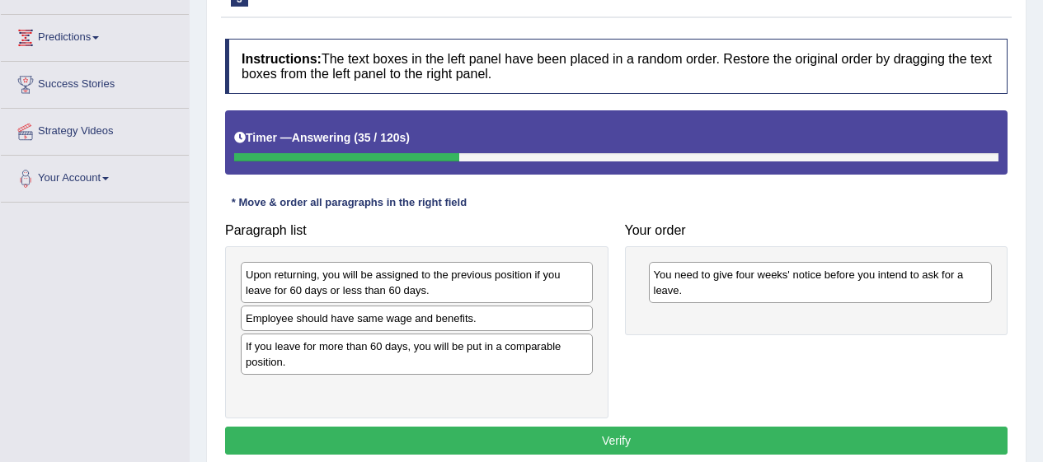
click at [406, 280] on div "Upon returning, you will be assigned to the previous position if you leave for …" at bounding box center [417, 282] width 352 height 41
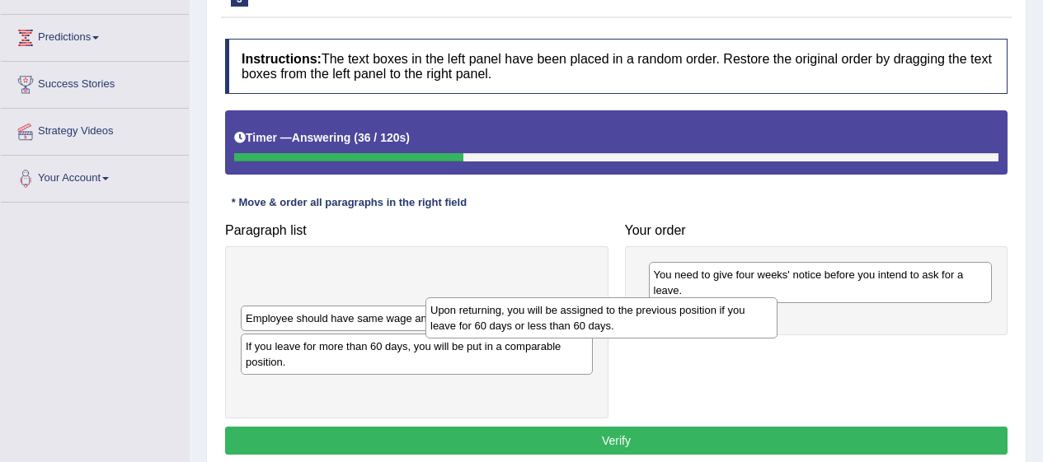
drag, startPoint x: 406, startPoint y: 280, endPoint x: 616, endPoint y: 317, distance: 213.4
click at [616, 317] on div "Upon returning, you will be assigned to the previous position if you leave for …" at bounding box center [601, 318] width 352 height 41
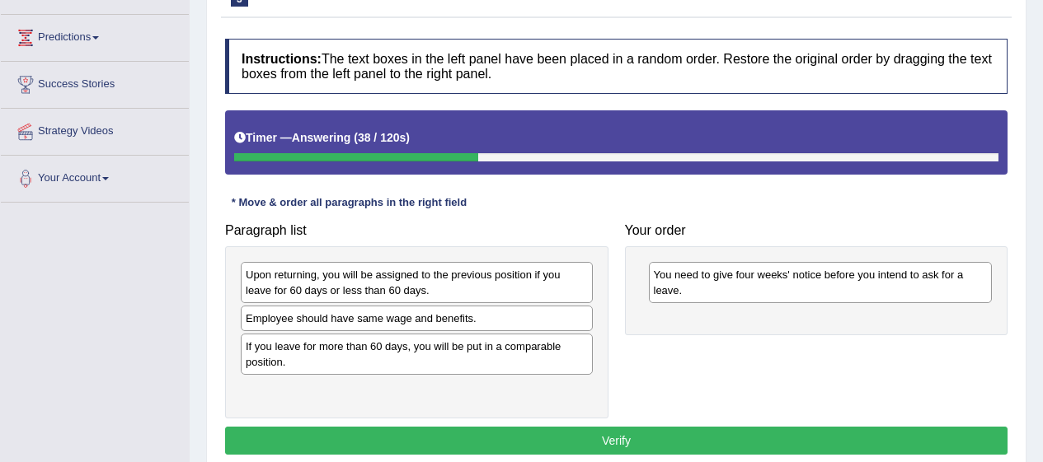
click at [417, 285] on div "Upon returning, you will be assigned to the previous position if you leave for …" at bounding box center [417, 282] width 352 height 41
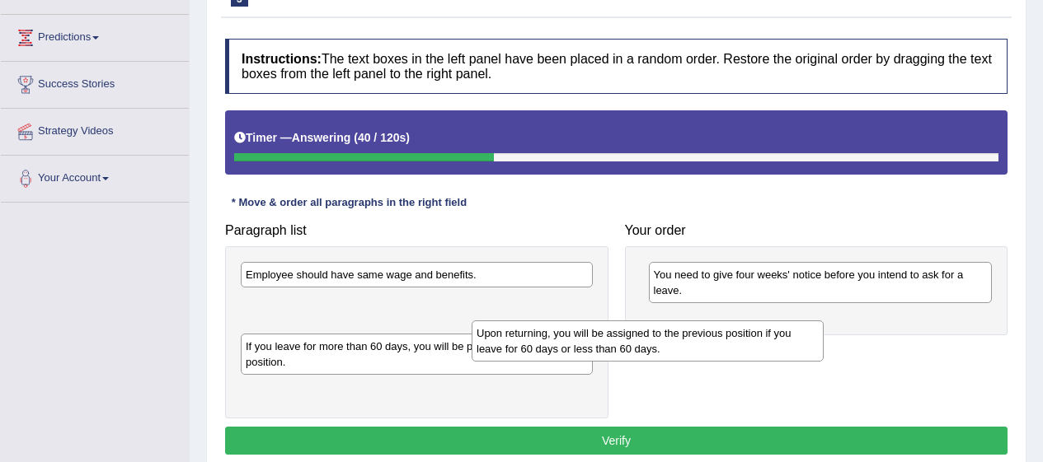
drag, startPoint x: 417, startPoint y: 285, endPoint x: 649, endPoint y: 344, distance: 239.9
click at [649, 344] on div "Upon returning, you will be assigned to the previous position if you leave for …" at bounding box center [647, 341] width 352 height 41
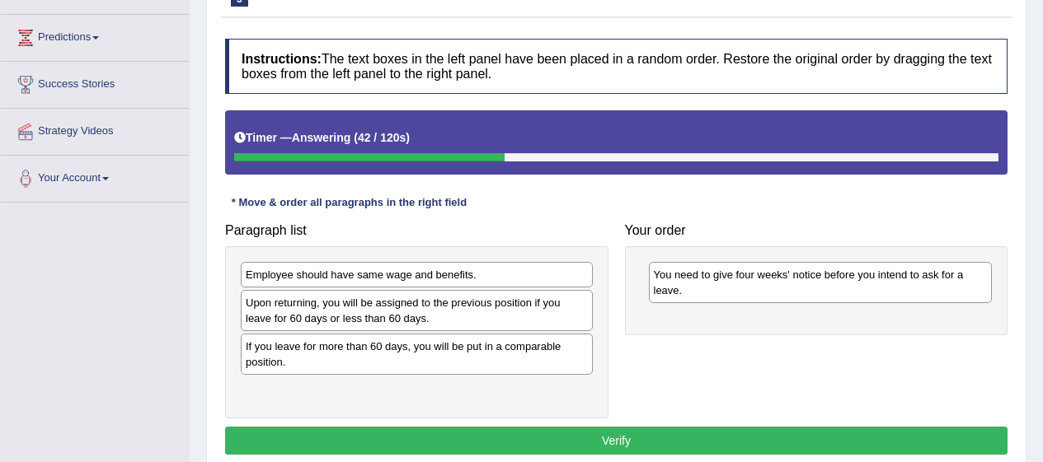
click at [381, 316] on div "Upon returning, you will be assigned to the previous position if you leave for …" at bounding box center [417, 310] width 352 height 41
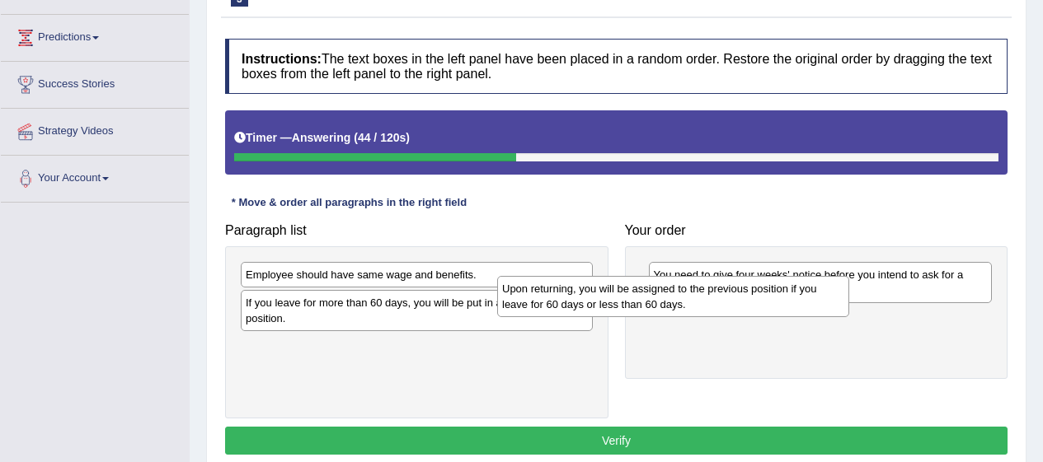
drag, startPoint x: 381, startPoint y: 316, endPoint x: 650, endPoint y: 307, distance: 269.7
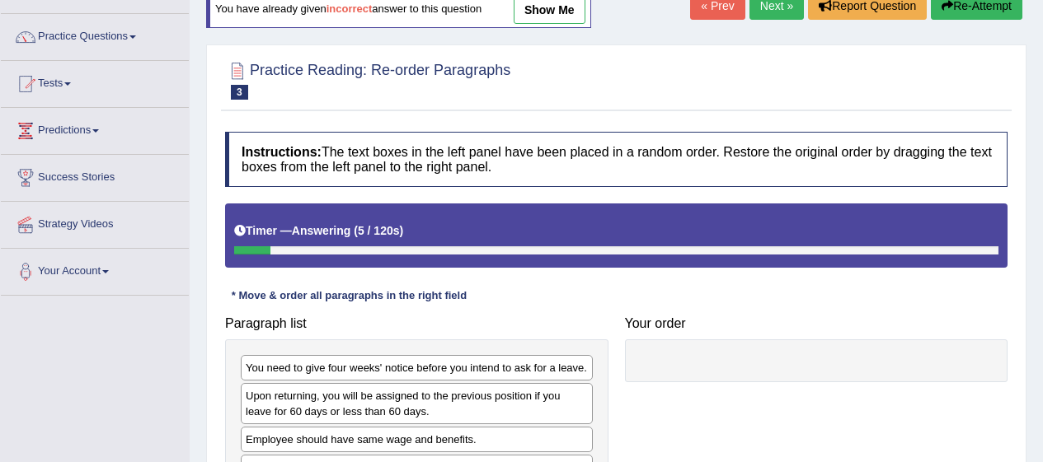
click at [384, 367] on div "You need to give four weeks' notice before you intend to ask for a leave." at bounding box center [417, 368] width 352 height 26
drag, startPoint x: 384, startPoint y: 367, endPoint x: 588, endPoint y: 370, distance: 204.4
click at [588, 370] on div "You need to give four weeks' notice before you intend to ask for a leave." at bounding box center [585, 374] width 352 height 26
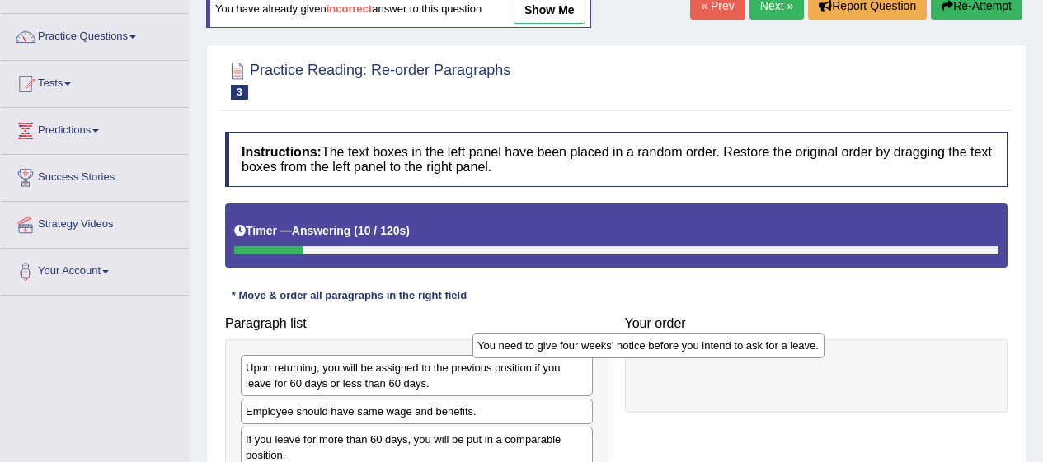
drag, startPoint x: 435, startPoint y: 368, endPoint x: 677, endPoint y: 357, distance: 241.8
click at [677, 357] on div "You need to give four weeks' notice before you intend to ask for a leave." at bounding box center [648, 346] width 352 height 26
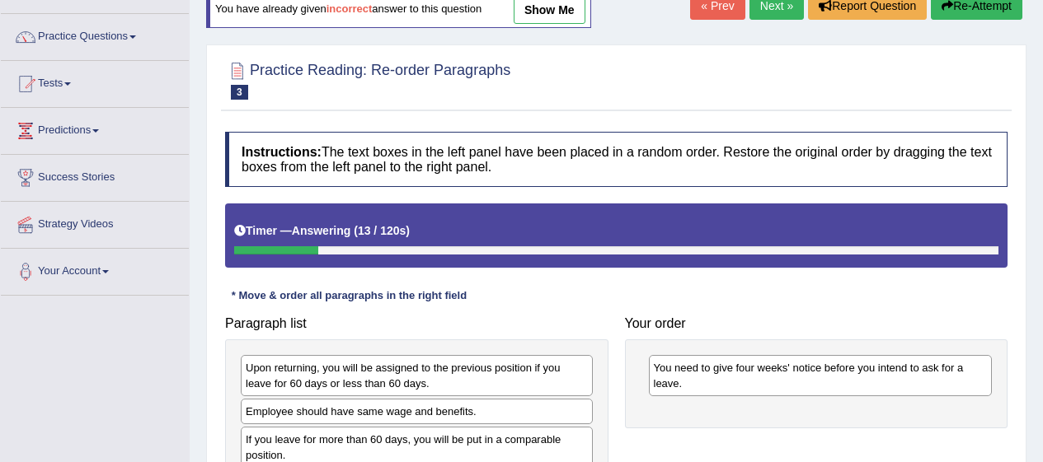
click at [470, 373] on div "Upon returning, you will be assigned to the previous position if you leave for …" at bounding box center [417, 375] width 352 height 41
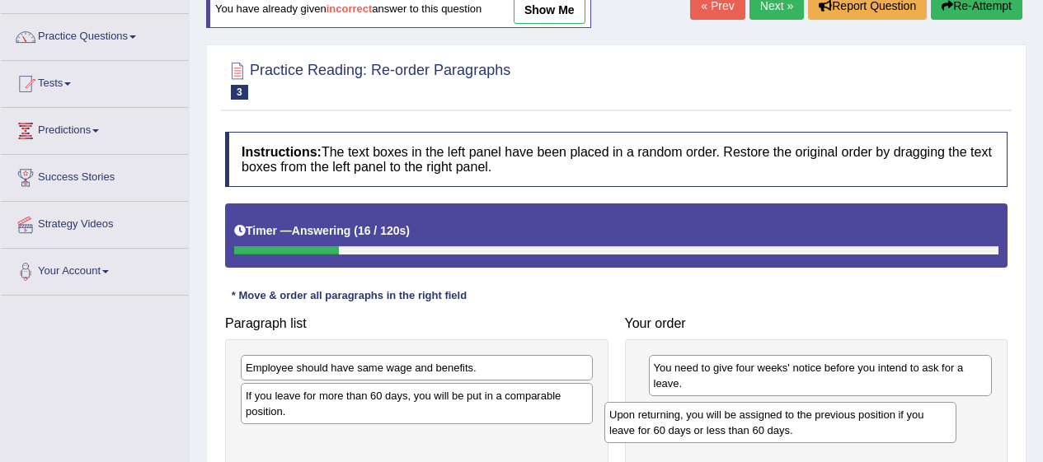
drag, startPoint x: 470, startPoint y: 373, endPoint x: 841, endPoint y: 419, distance: 374.5
click at [841, 419] on div "Upon returning, you will be assigned to the previous position if you leave for …" at bounding box center [780, 422] width 352 height 41
click at [478, 410] on div "If you leave for more than 60 days, you will be put in a comparable position." at bounding box center [417, 403] width 352 height 41
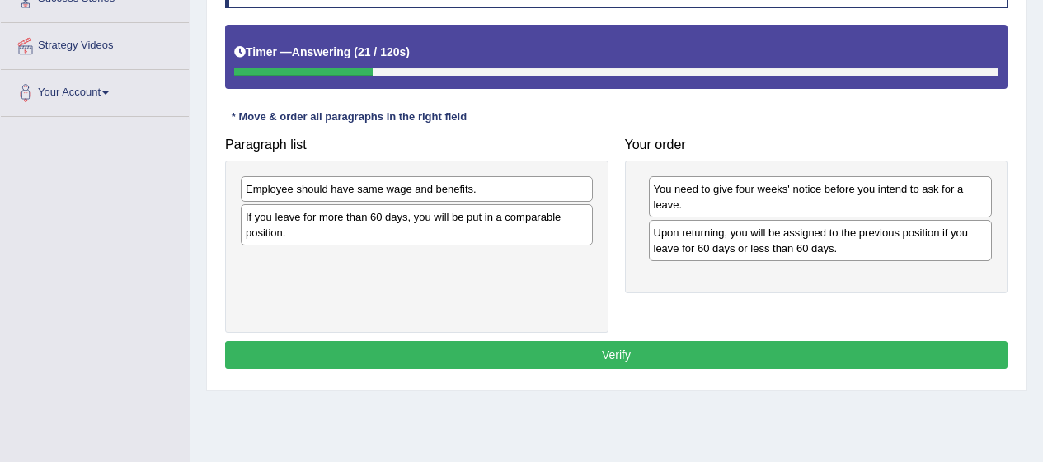
scroll to position [302, 0]
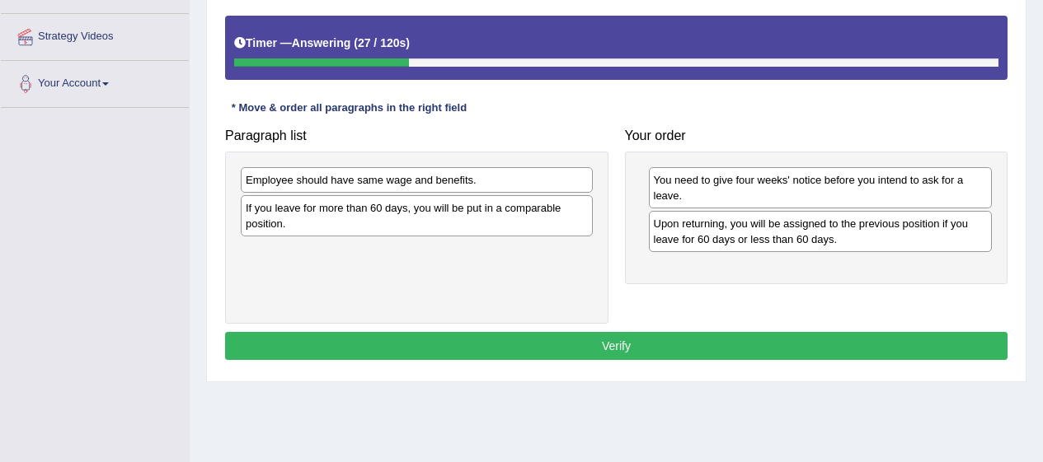
click at [468, 227] on div "If you leave for more than 60 days, you will be put in a comparable position." at bounding box center [417, 215] width 352 height 41
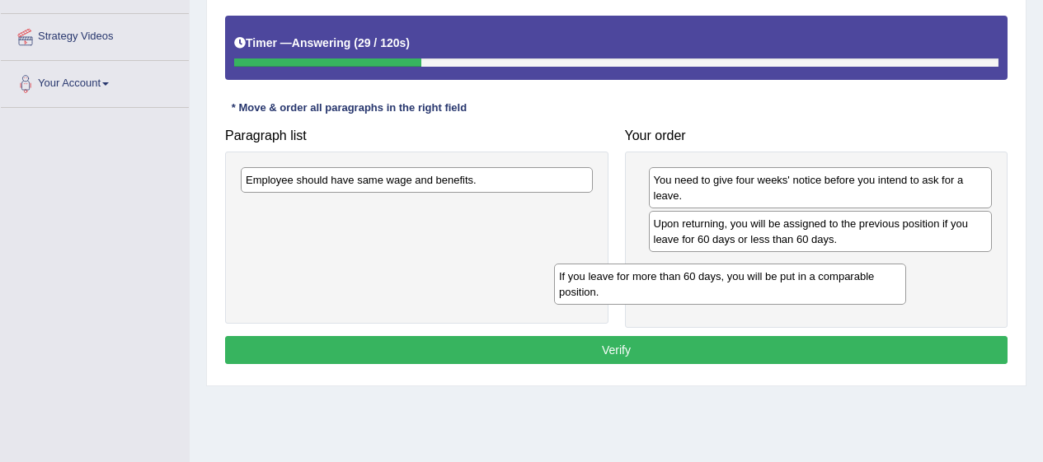
drag, startPoint x: 468, startPoint y: 227, endPoint x: 786, endPoint y: 295, distance: 325.2
click at [786, 295] on div "If you leave for more than 60 days, you will be put in a comparable position." at bounding box center [730, 284] width 352 height 41
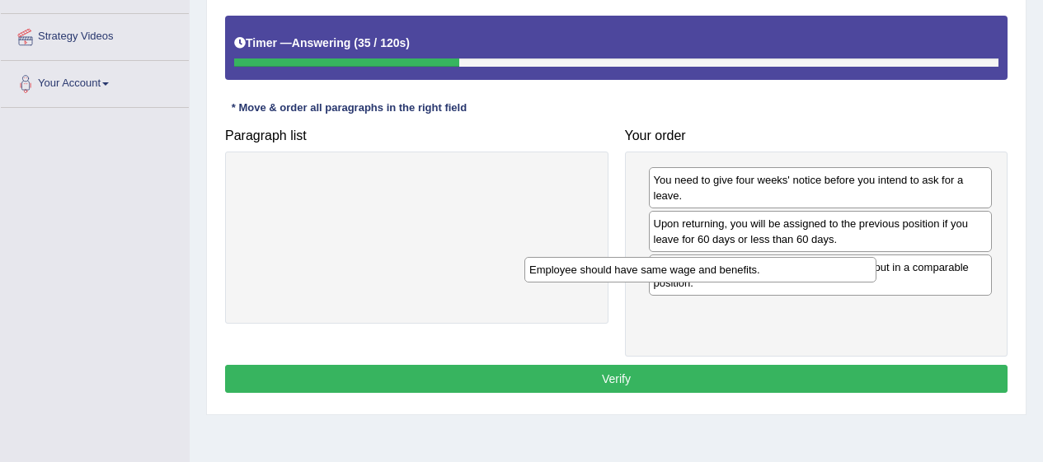
drag, startPoint x: 462, startPoint y: 185, endPoint x: 747, endPoint y: 275, distance: 298.4
click at [747, 275] on div "Employee should have same wage and benefits." at bounding box center [700, 270] width 352 height 26
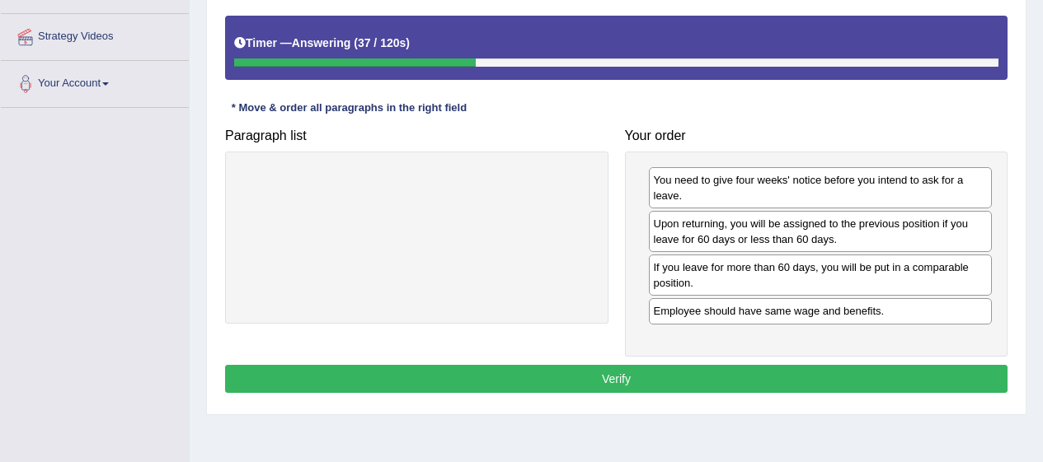
click at [740, 311] on div "Employee should have same wage and benefits." at bounding box center [821, 311] width 344 height 26
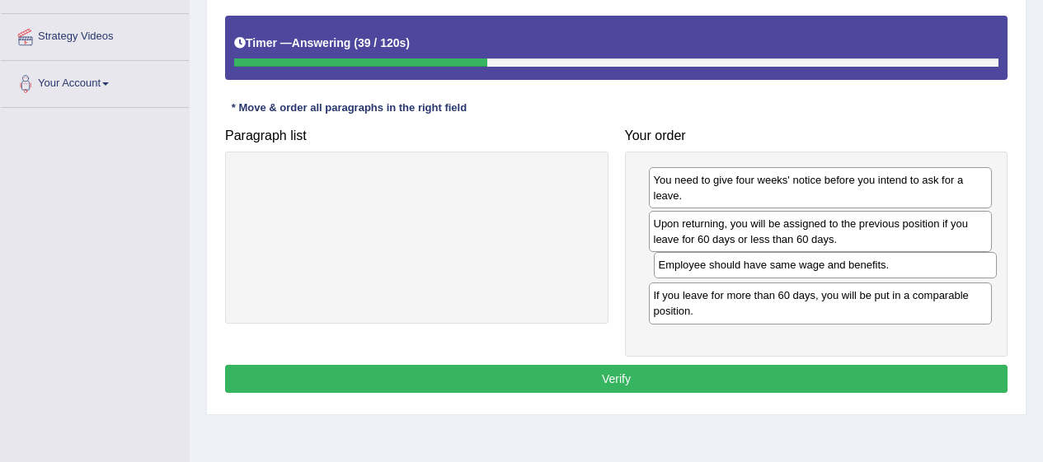
drag, startPoint x: 740, startPoint y: 311, endPoint x: 747, endPoint y: 265, distance: 45.8
click at [747, 265] on div "Employee should have same wage and benefits." at bounding box center [826, 265] width 344 height 26
click at [928, 366] on button "Verify" at bounding box center [616, 379] width 782 height 28
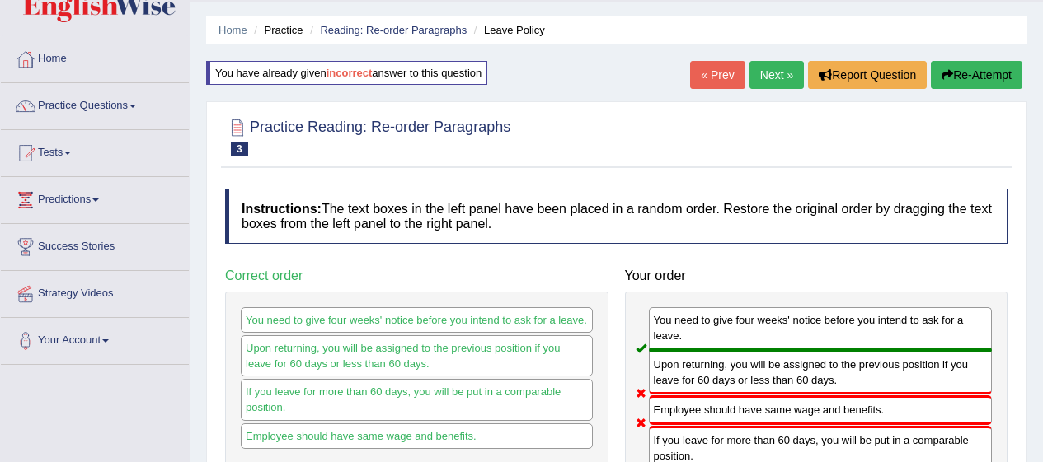
scroll to position [45, 0]
click at [981, 73] on button "Re-Attempt" at bounding box center [975, 76] width 91 height 28
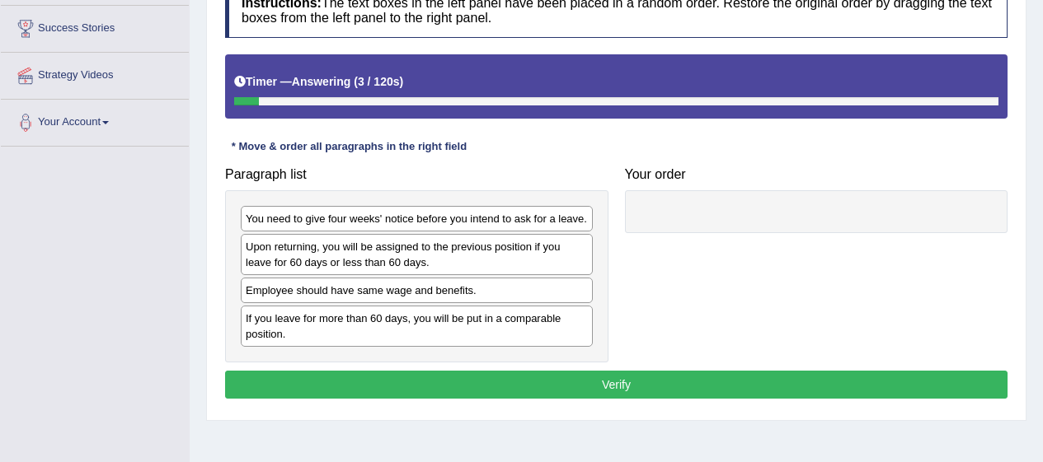
click at [457, 220] on div "You need to give four weeks' notice before you intend to ask for a leave." at bounding box center [417, 219] width 352 height 26
drag, startPoint x: 457, startPoint y: 220, endPoint x: 637, endPoint y: 219, distance: 179.7
click at [637, 219] on div "You need to give four weeks' notice before you intend to ask for a leave." at bounding box center [592, 218] width 352 height 26
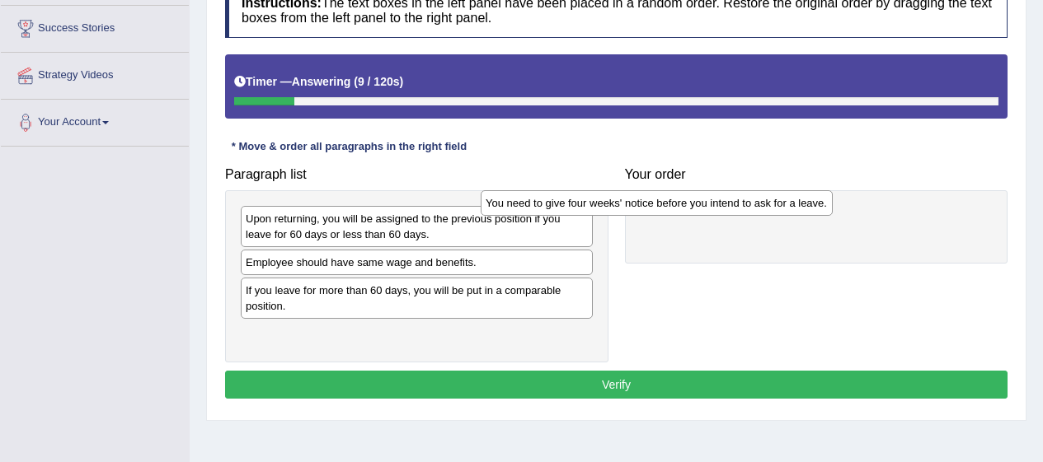
drag, startPoint x: 475, startPoint y: 219, endPoint x: 728, endPoint y: 207, distance: 253.3
click at [728, 207] on div "You need to give four weeks' notice before you intend to ask for a leave." at bounding box center [656, 203] width 352 height 26
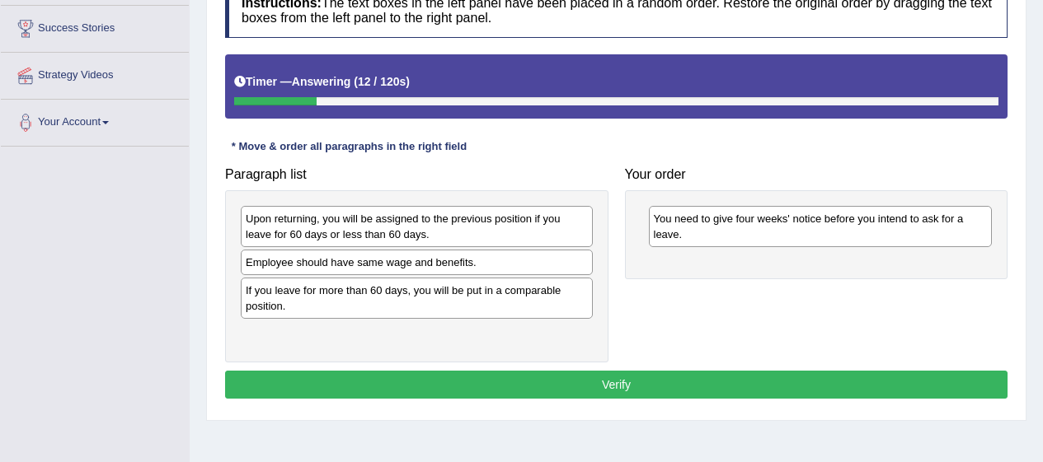
click at [506, 218] on div "Upon returning, you will be assigned to the previous position if you leave for …" at bounding box center [417, 226] width 352 height 41
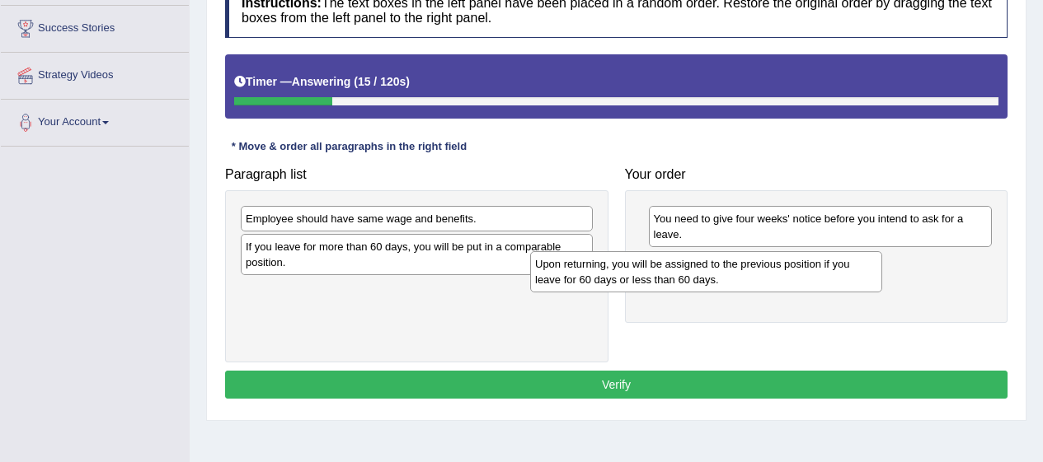
drag, startPoint x: 506, startPoint y: 218, endPoint x: 802, endPoint y: 265, distance: 299.5
click at [802, 265] on div "Upon returning, you will be assigned to the previous position if you leave for …" at bounding box center [706, 271] width 352 height 41
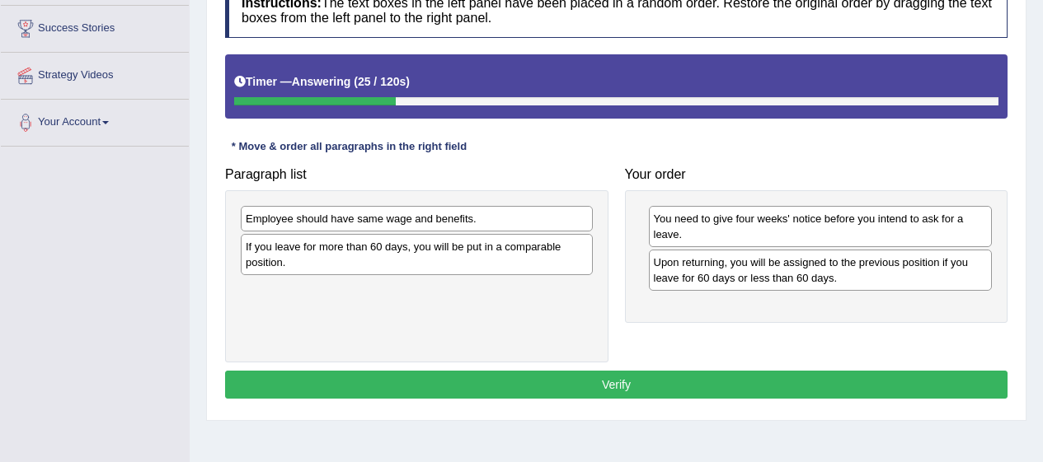
click at [398, 220] on div "Employee should have same wage and benefits." at bounding box center [417, 219] width 352 height 26
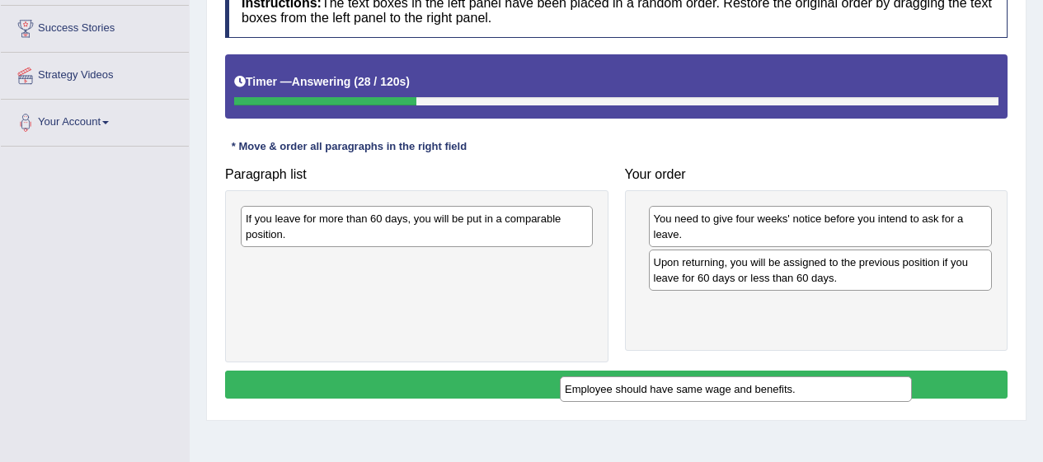
drag, startPoint x: 398, startPoint y: 220, endPoint x: 723, endPoint y: 396, distance: 369.1
click at [723, 396] on div "Employee should have same wage and benefits." at bounding box center [736, 390] width 352 height 26
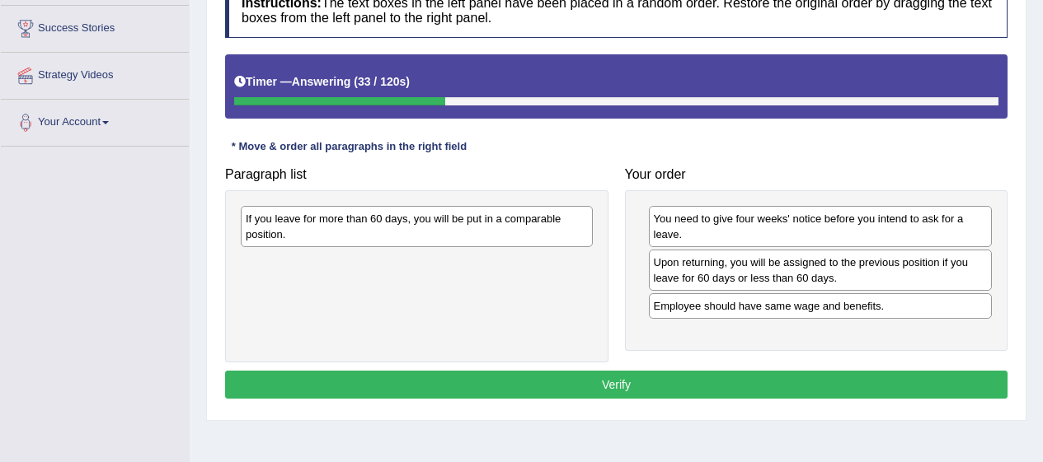
click at [419, 221] on div "If you leave for more than 60 days, you will be put in a comparable position." at bounding box center [417, 226] width 352 height 41
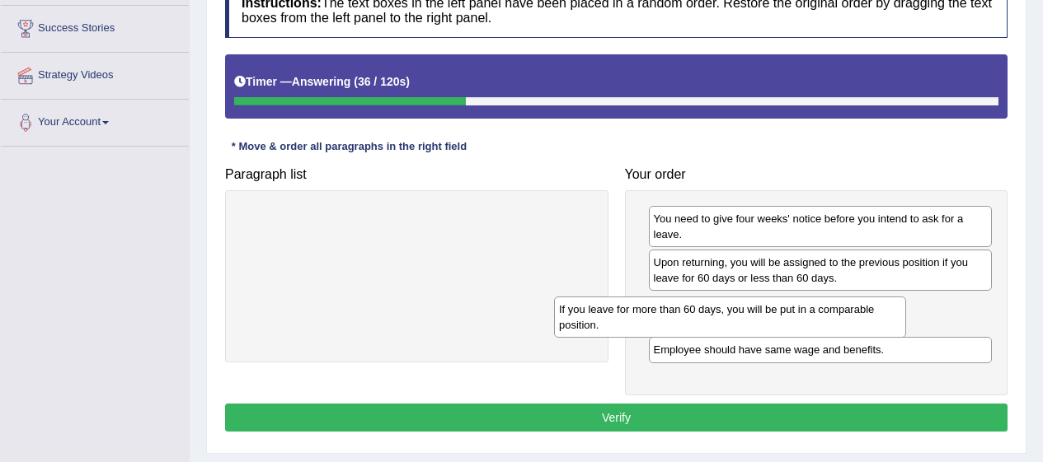
drag, startPoint x: 419, startPoint y: 221, endPoint x: 744, endPoint y: 312, distance: 337.9
click at [744, 312] on div "If you leave for more than 60 days, you will be put in a comparable position." at bounding box center [730, 317] width 352 height 41
click at [910, 412] on button "Verify" at bounding box center [616, 418] width 782 height 28
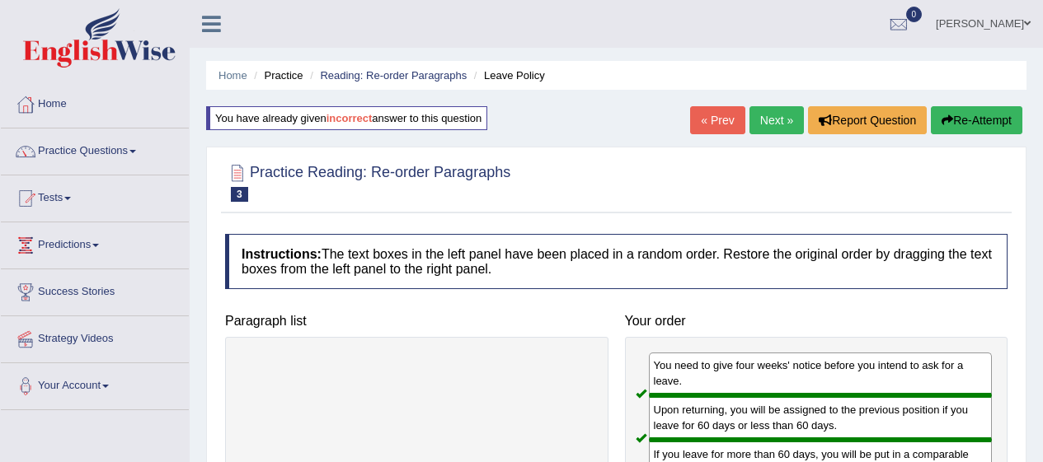
click at [780, 120] on link "Next »" at bounding box center [776, 120] width 54 height 28
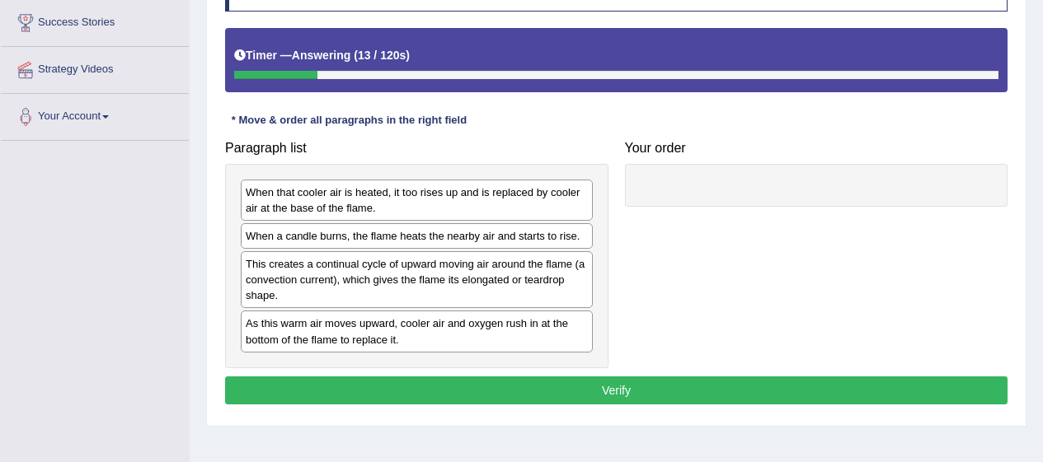
scroll to position [279, 0]
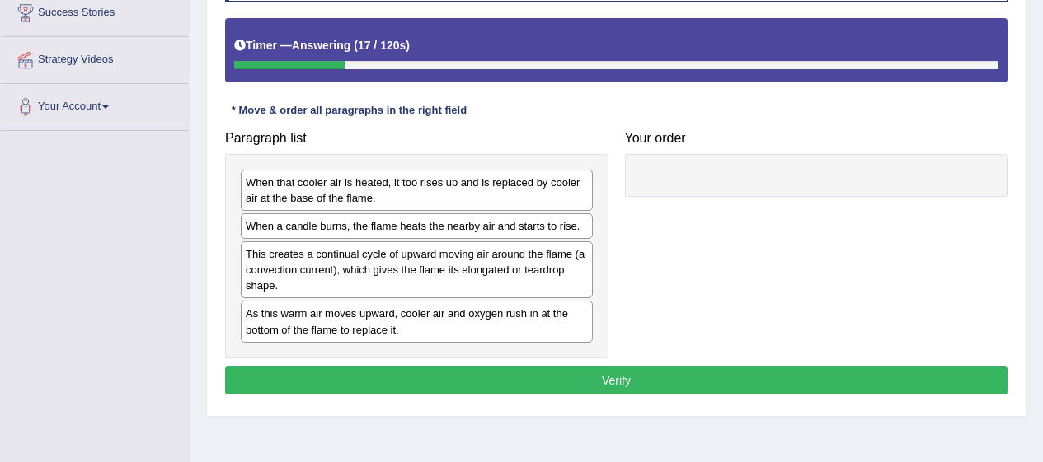
click at [541, 191] on div "When that cooler air is heated, it too rises up and is replaced by cooler air a…" at bounding box center [417, 190] width 352 height 41
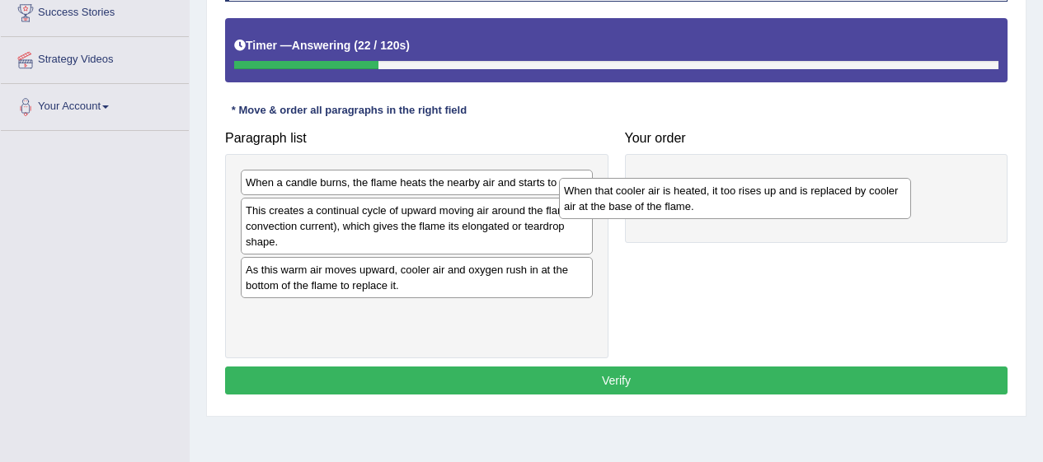
drag, startPoint x: 541, startPoint y: 191, endPoint x: 863, endPoint y: 199, distance: 322.4
click at [863, 199] on div "When that cooler air is heated, it too rises up and is replaced by cooler air a…" at bounding box center [735, 198] width 352 height 41
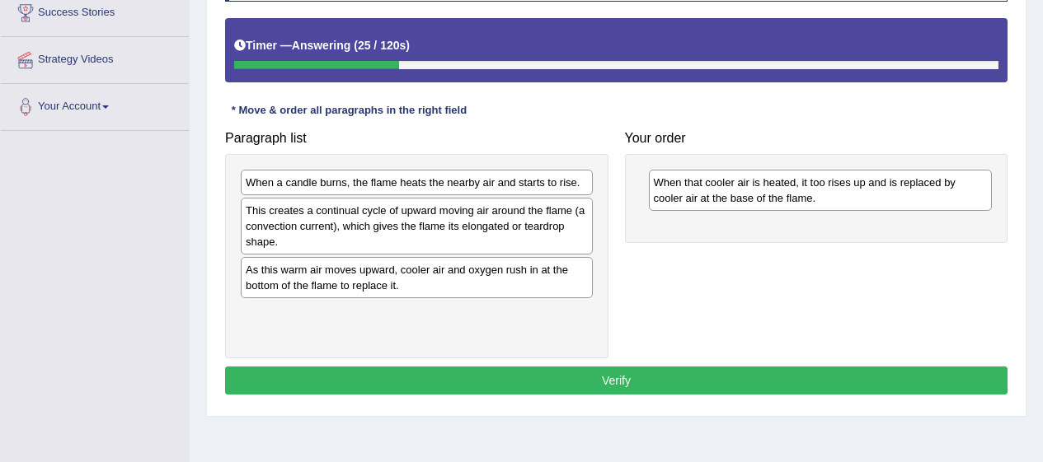
click at [498, 171] on div "When a candle burns, the flame heats the nearby air and starts to rise." at bounding box center [417, 183] width 352 height 26
click at [441, 189] on div "When a candle burns, the flame heats the nearby air and starts to rise." at bounding box center [417, 183] width 352 height 26
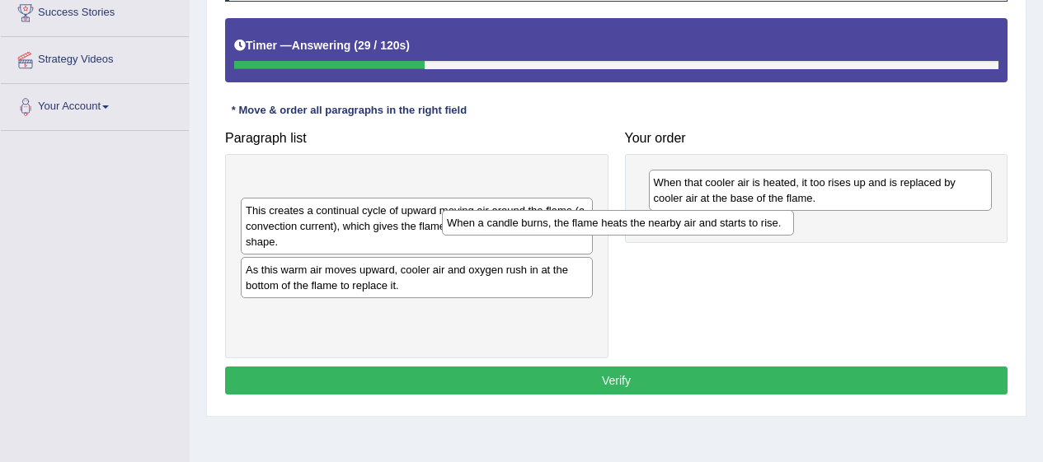
drag, startPoint x: 441, startPoint y: 189, endPoint x: 659, endPoint y: 229, distance: 221.3
click at [659, 229] on div "When a candle burns, the flame heats the nearby air and starts to rise." at bounding box center [618, 223] width 352 height 26
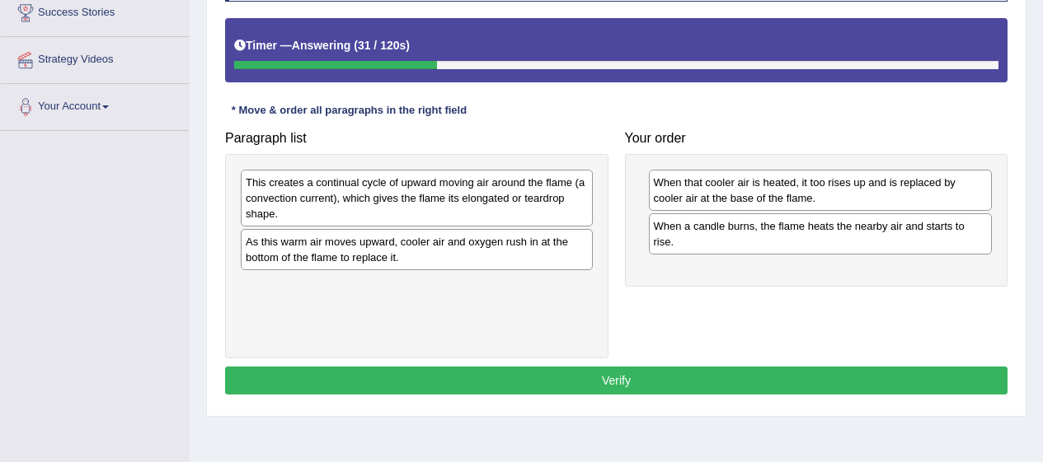
click at [427, 249] on div "As this warm air moves upward, cooler air and oxygen rush in at the bottom of t…" at bounding box center [417, 249] width 352 height 41
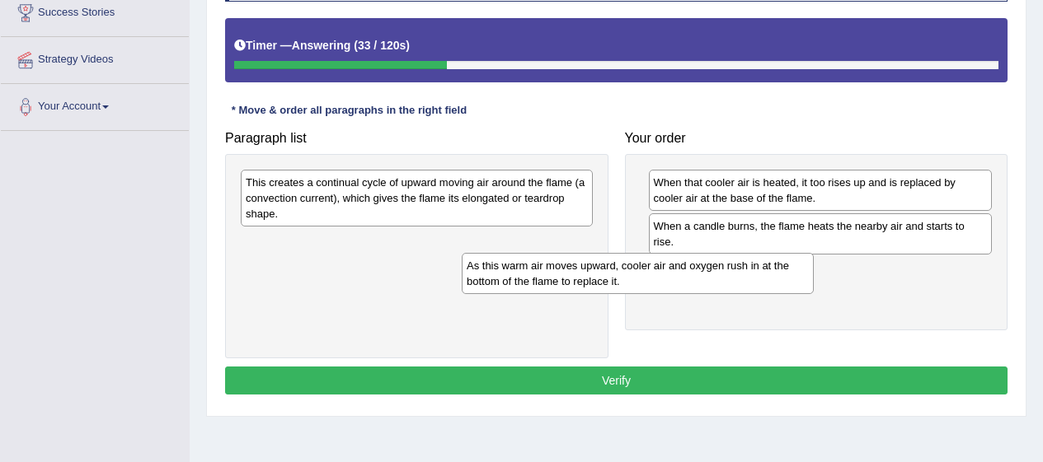
drag, startPoint x: 427, startPoint y: 249, endPoint x: 664, endPoint y: 273, distance: 238.6
click at [664, 273] on div "As this warm air moves upward, cooler air and oxygen rush in at the bottom of t…" at bounding box center [638, 273] width 352 height 41
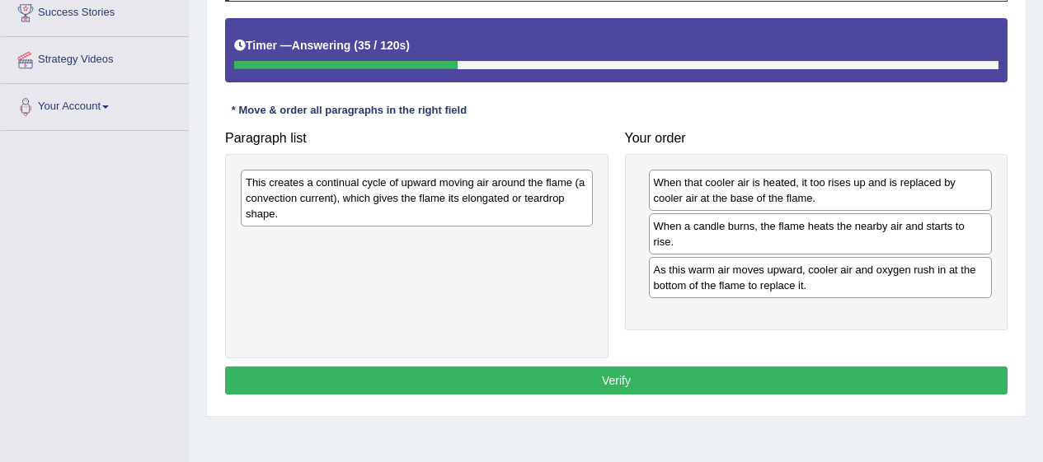
click at [451, 212] on div "This creates a continual cycle of upward moving air around the flame (a convect…" at bounding box center [417, 198] width 352 height 57
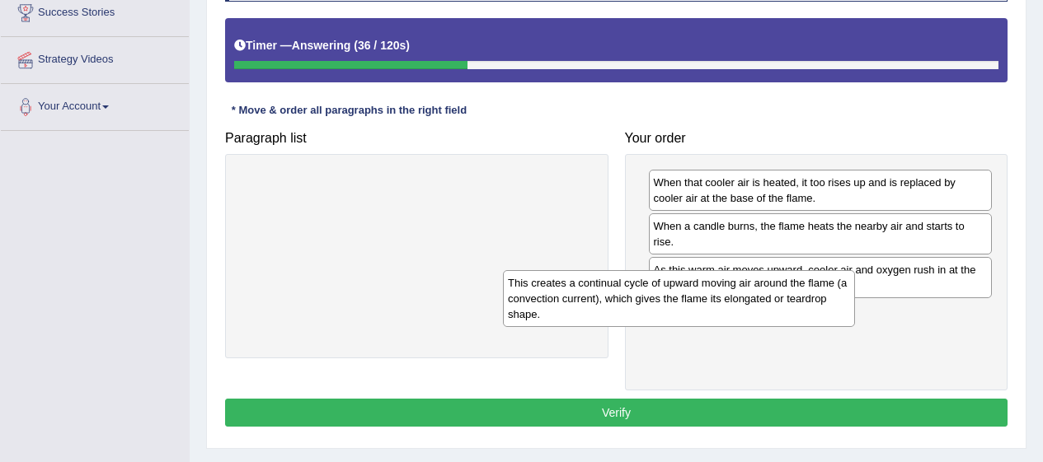
drag, startPoint x: 451, startPoint y: 212, endPoint x: 715, endPoint y: 313, distance: 282.5
click at [715, 313] on div "This creates a continual cycle of upward moving air around the flame (a convect…" at bounding box center [679, 298] width 352 height 57
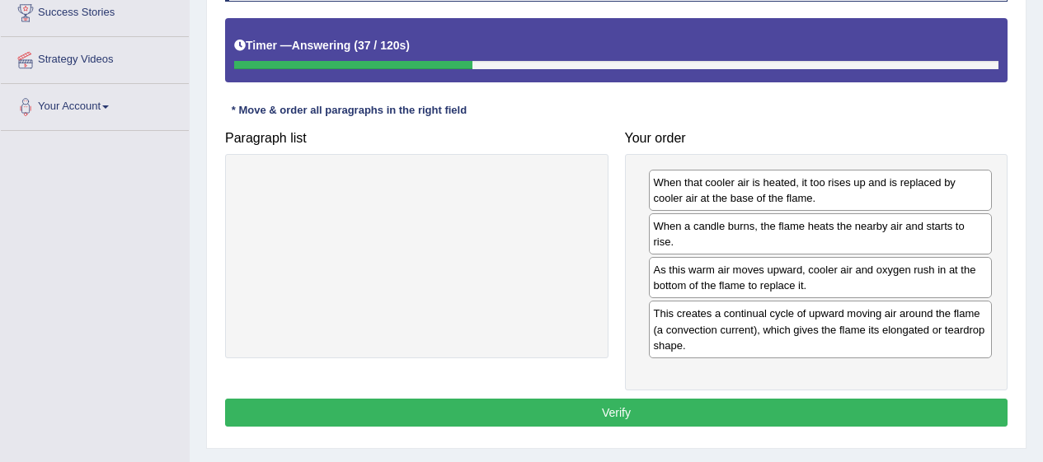
click at [944, 402] on button "Verify" at bounding box center [616, 413] width 782 height 28
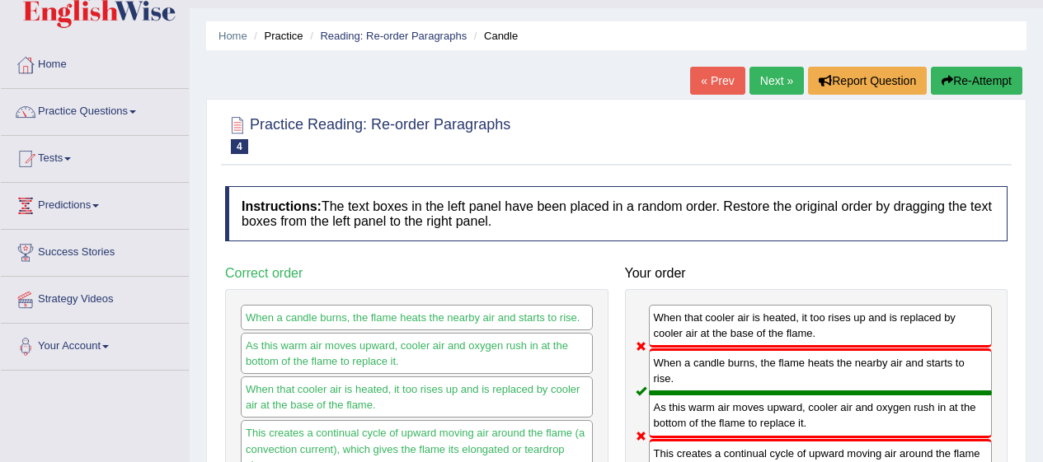
scroll to position [0, 0]
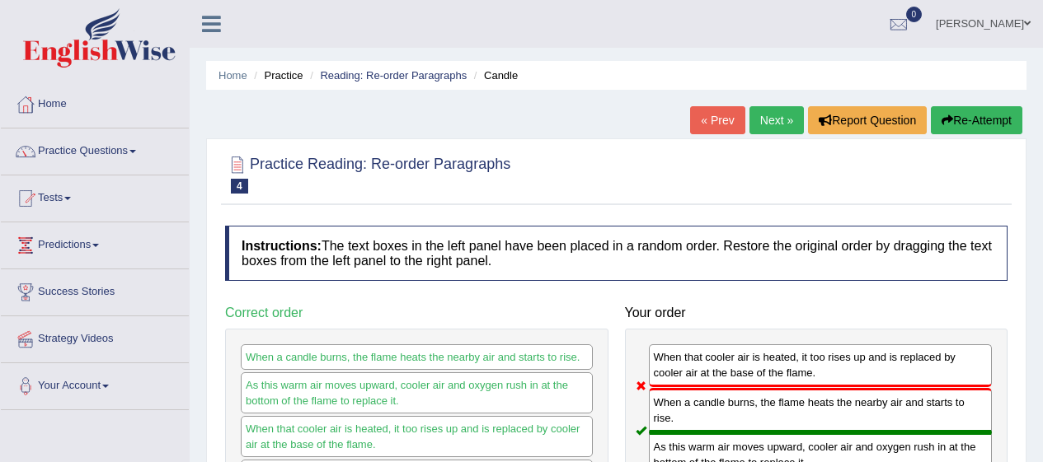
click at [992, 124] on button "Re-Attempt" at bounding box center [975, 120] width 91 height 28
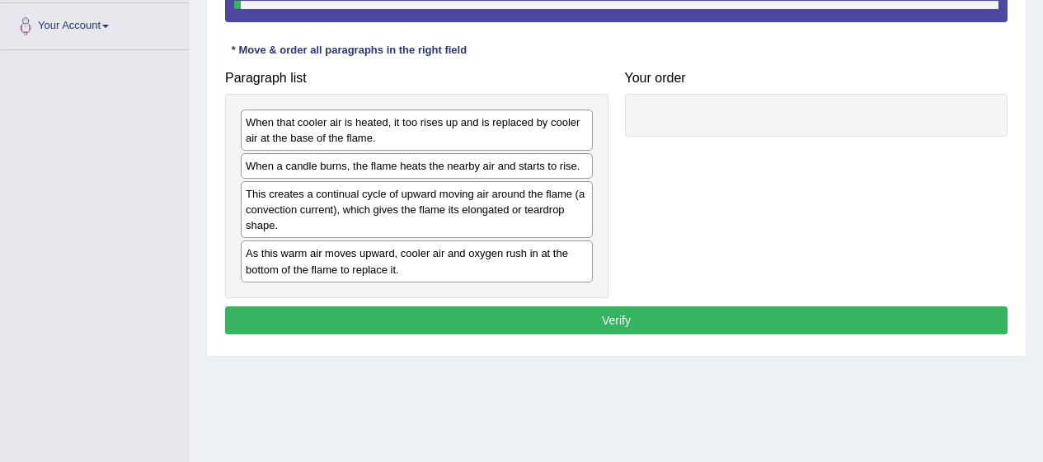
scroll to position [361, 0]
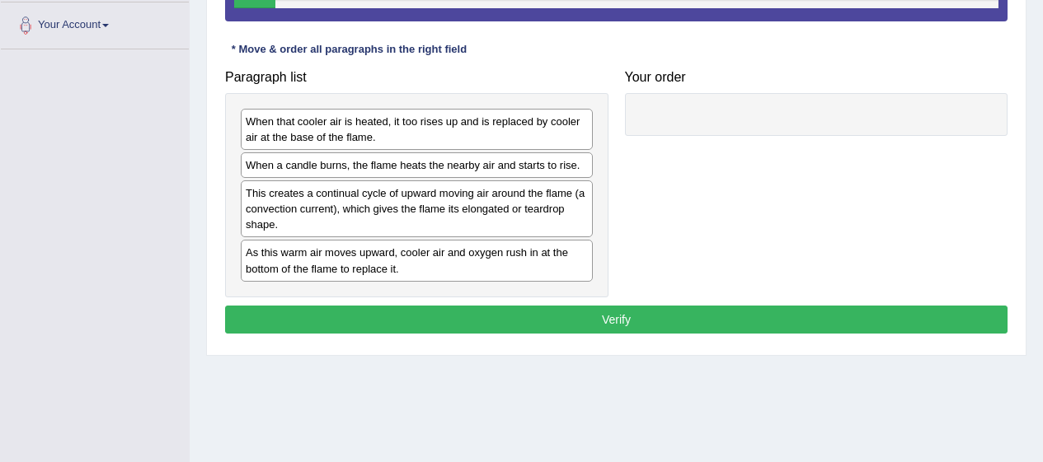
click at [508, 173] on div "When a candle burns, the flame heats the nearby air and starts to rise." at bounding box center [417, 165] width 352 height 26
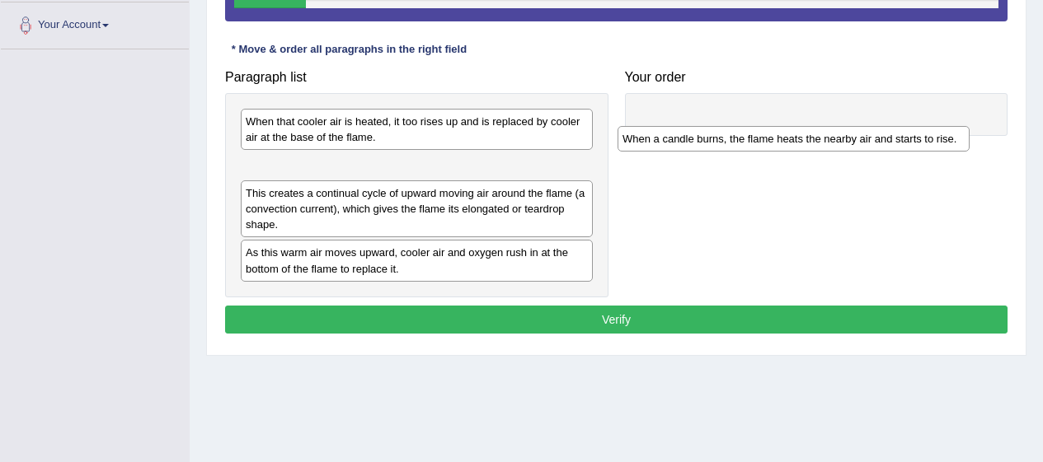
drag, startPoint x: 508, startPoint y: 173, endPoint x: 885, endPoint y: 147, distance: 378.4
click at [885, 147] on div "When a candle burns, the flame heats the nearby air and starts to rise." at bounding box center [793, 139] width 352 height 26
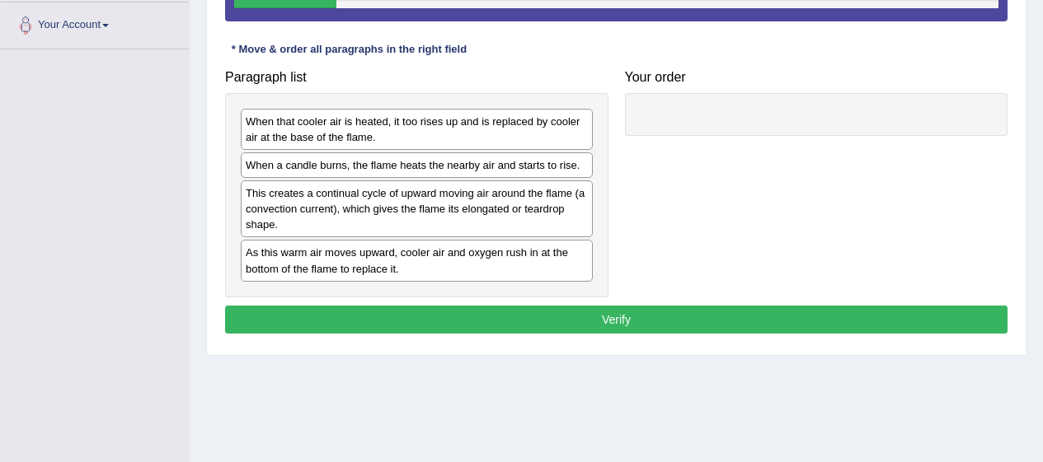
click at [372, 165] on div "When a candle burns, the flame heats the nearby air and starts to rise." at bounding box center [417, 165] width 352 height 26
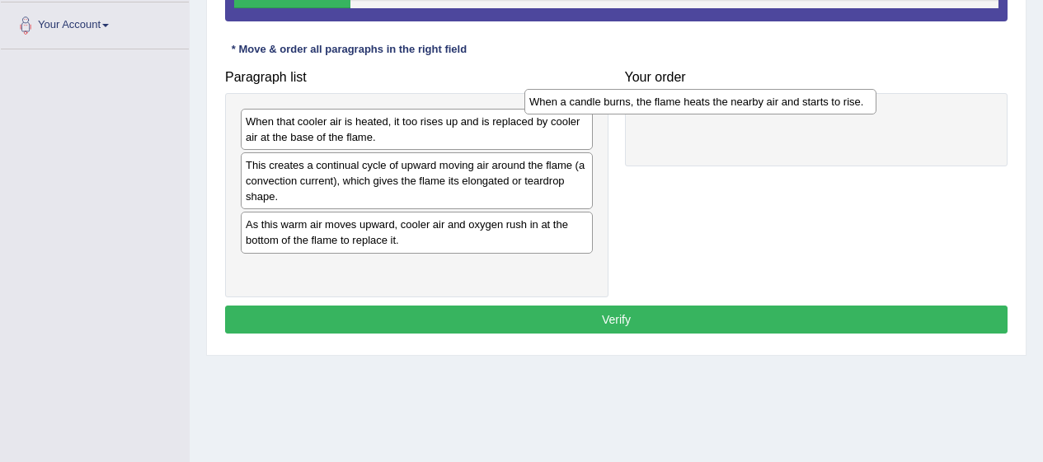
drag, startPoint x: 372, startPoint y: 165, endPoint x: 670, endPoint y: 107, distance: 303.9
click at [670, 107] on div "When a candle burns, the flame heats the nearby air and starts to rise." at bounding box center [700, 102] width 352 height 26
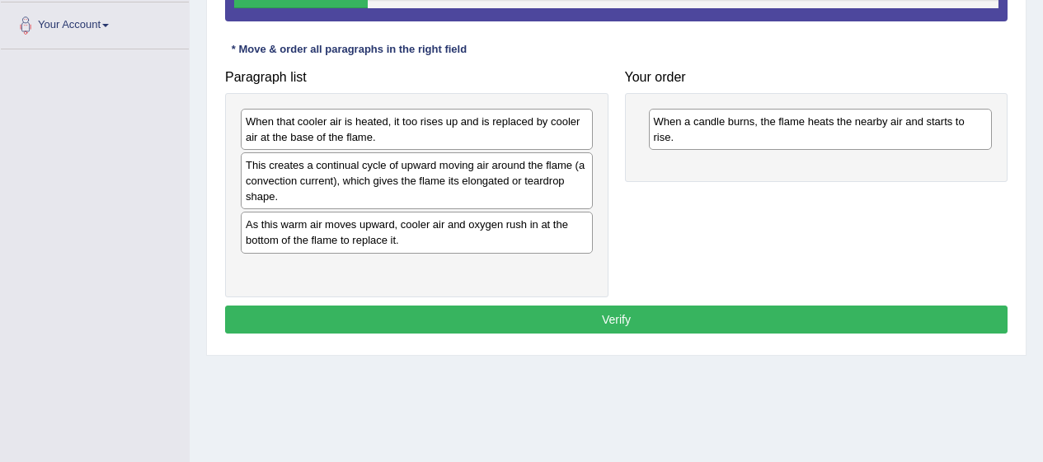
click at [437, 229] on div "As this warm air moves upward, cooler air and oxygen rush in at the bottom of t…" at bounding box center [417, 232] width 352 height 41
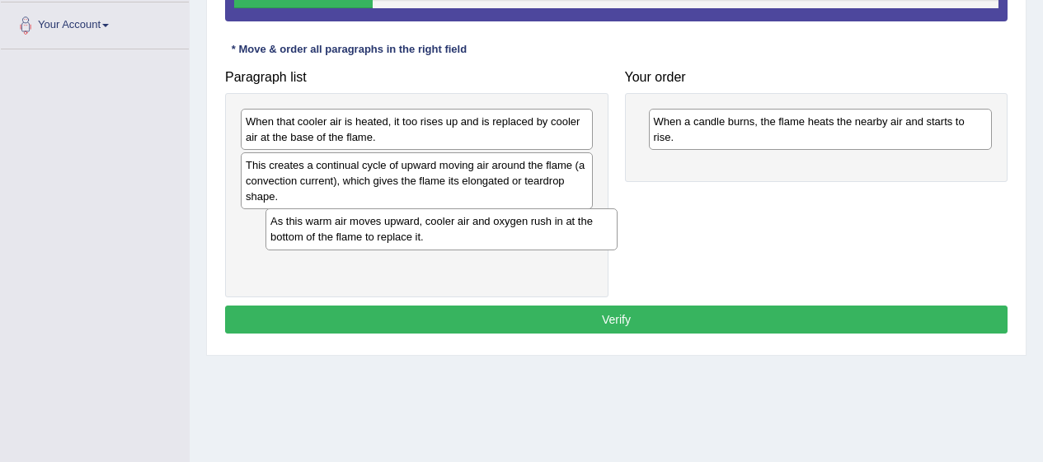
drag, startPoint x: 437, startPoint y: 229, endPoint x: 452, endPoint y: 226, distance: 15.2
click at [452, 226] on div "As this warm air moves upward, cooler air and oxygen rush in at the bottom of t…" at bounding box center [441, 229] width 352 height 41
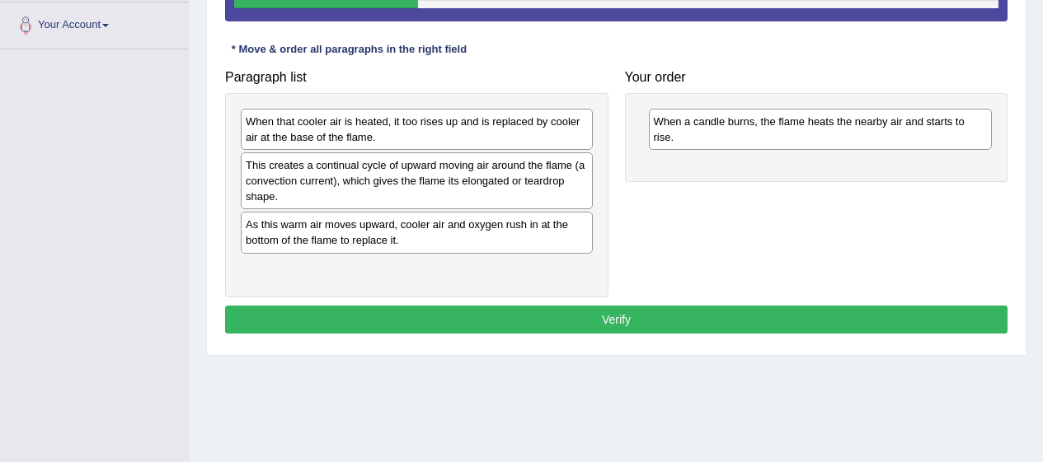
click at [419, 170] on div "This creates a continual cycle of upward moving air around the flame (a convect…" at bounding box center [417, 180] width 352 height 57
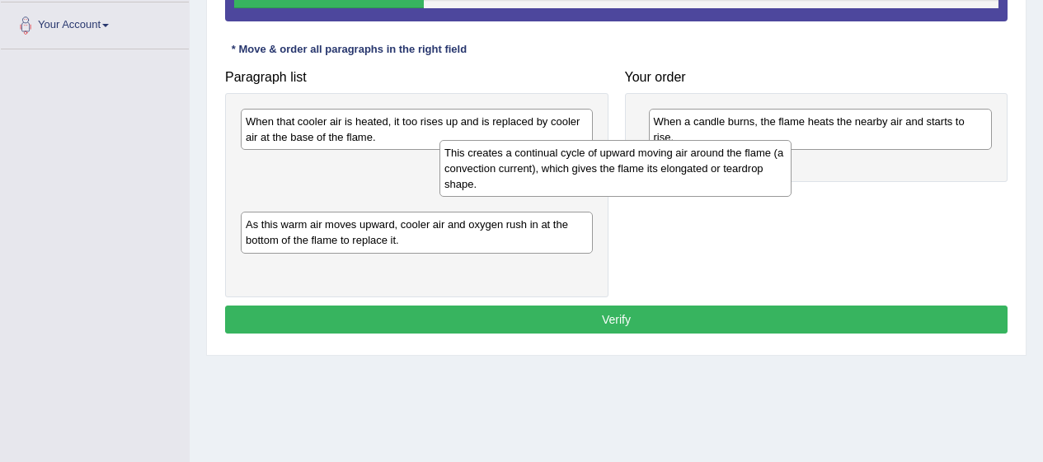
drag, startPoint x: 419, startPoint y: 170, endPoint x: 624, endPoint y: 157, distance: 204.8
click at [624, 157] on div "This creates a continual cycle of upward moving air around the flame (a convect…" at bounding box center [615, 168] width 352 height 57
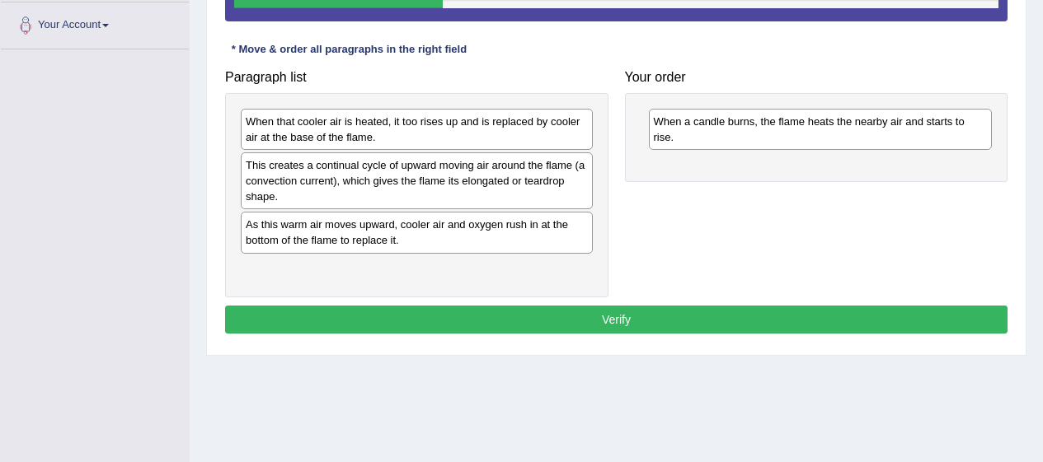
click at [380, 184] on div "This creates a continual cycle of upward moving air around the flame (a convect…" at bounding box center [417, 180] width 352 height 57
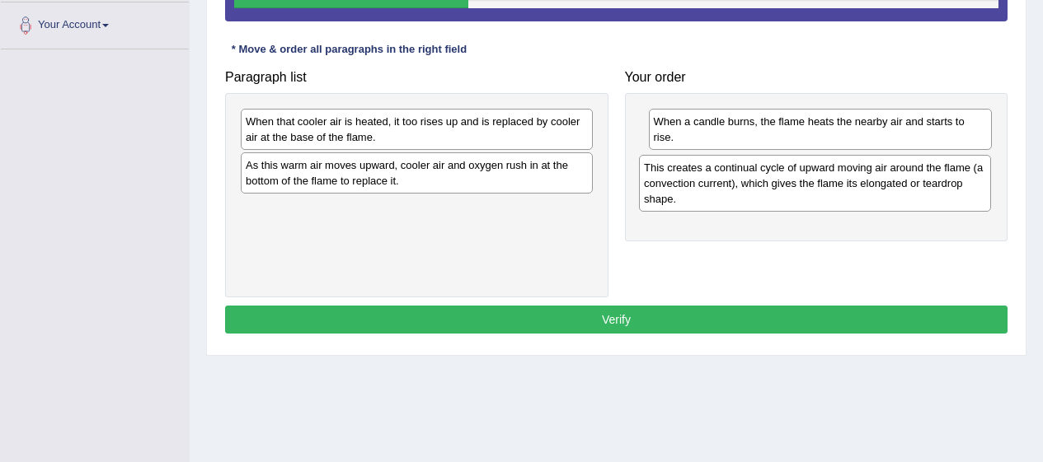
drag, startPoint x: 380, startPoint y: 184, endPoint x: 784, endPoint y: 181, distance: 403.8
click at [784, 181] on div "This creates a continual cycle of upward moving air around the flame (a convect…" at bounding box center [815, 183] width 352 height 57
click at [527, 129] on div "When that cooler air is heated, it too rises up and is replaced by cooler air a…" at bounding box center [417, 129] width 352 height 41
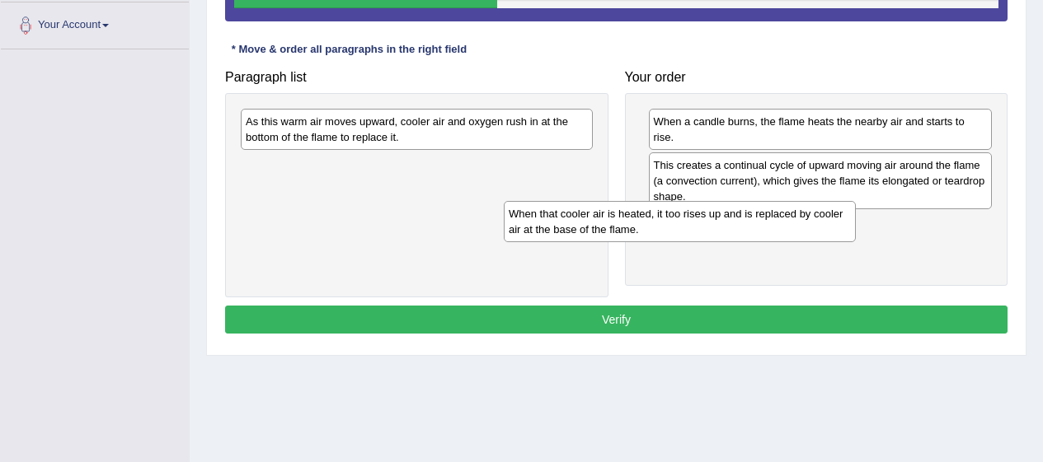
drag, startPoint x: 527, startPoint y: 129, endPoint x: 802, endPoint y: 225, distance: 291.4
click at [802, 225] on div "When that cooler air is heated, it too rises up and is replaced by cooler air a…" at bounding box center [680, 221] width 352 height 41
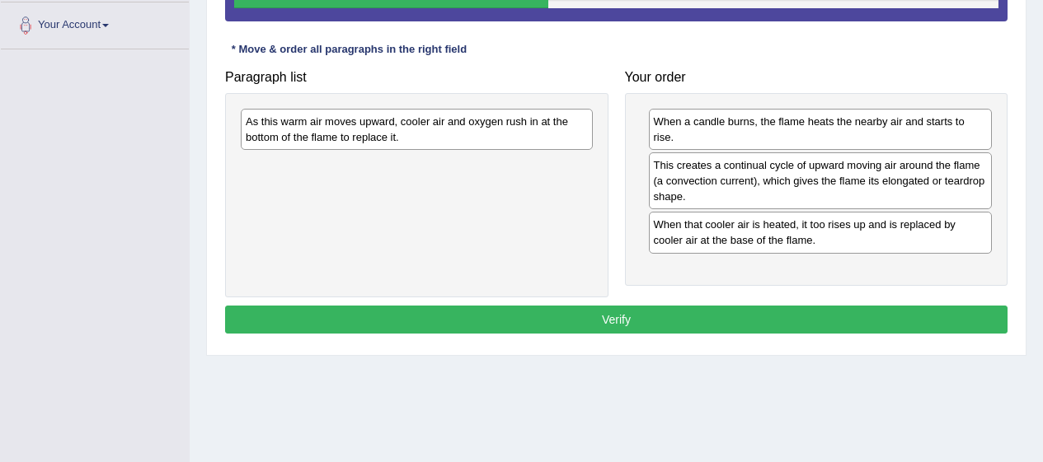
click at [523, 129] on div "As this warm air moves upward, cooler air and oxygen rush in at the bottom of t…" at bounding box center [417, 129] width 352 height 41
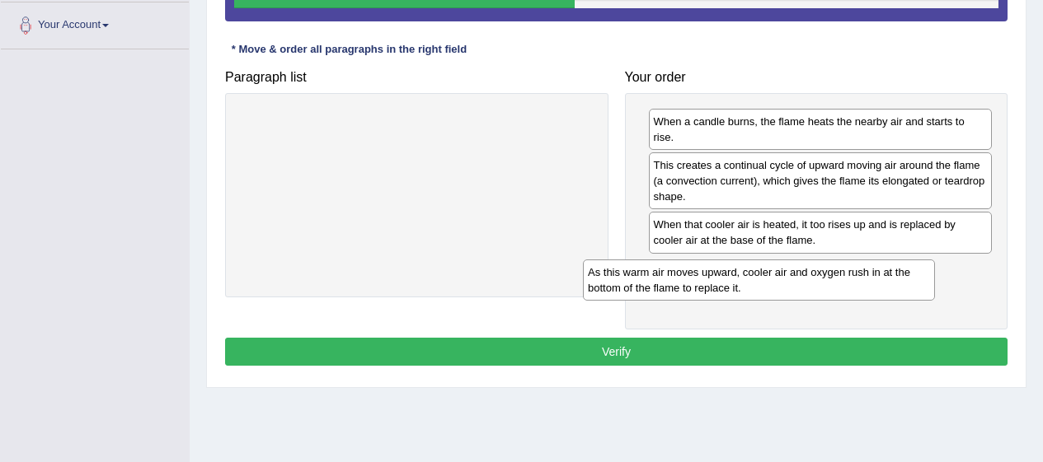
drag, startPoint x: 523, startPoint y: 129, endPoint x: 877, endPoint y: 279, distance: 384.8
click at [877, 279] on div "As this warm air moves upward, cooler air and oxygen rush in at the bottom of t…" at bounding box center [759, 280] width 352 height 41
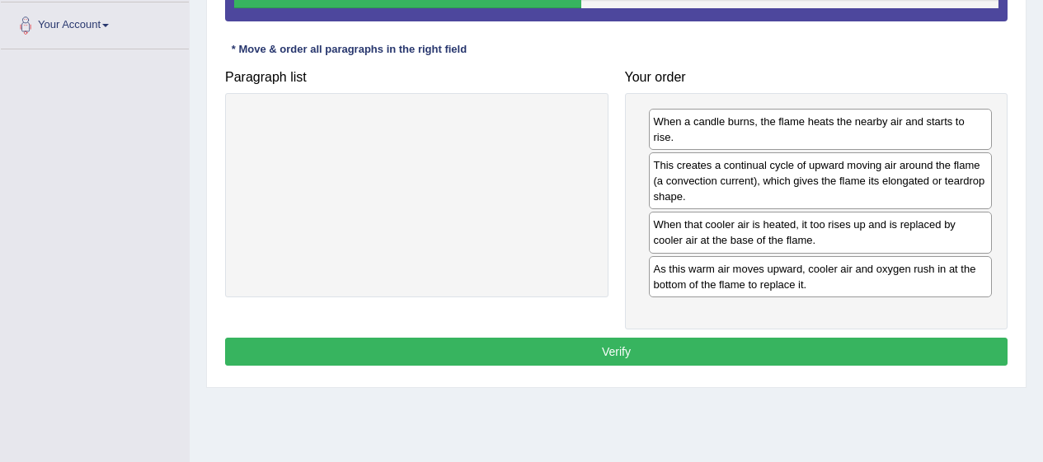
click at [949, 364] on button "Verify" at bounding box center [616, 352] width 782 height 28
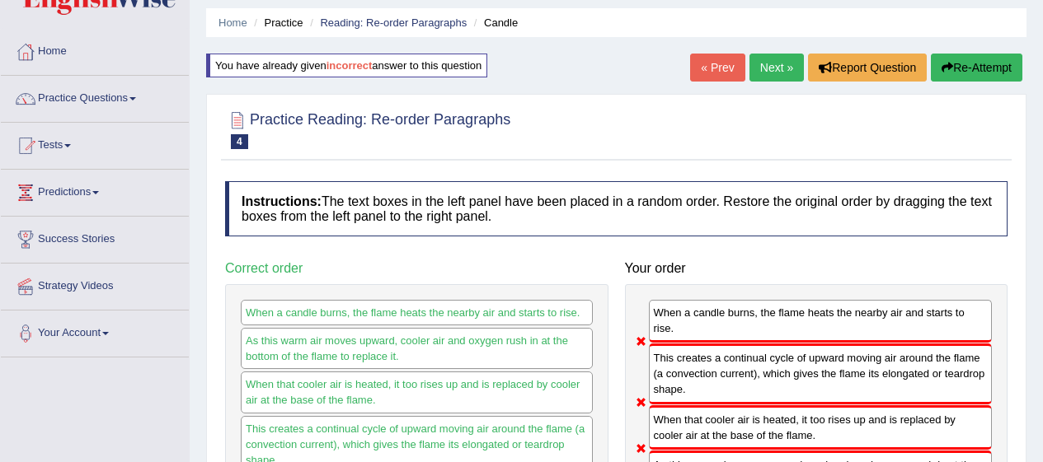
scroll to position [50, 0]
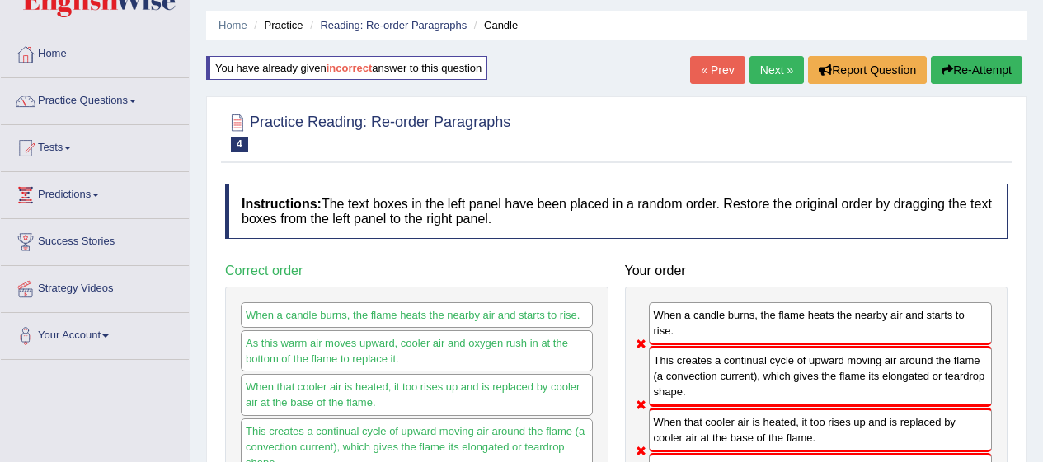
click at [980, 79] on button "Re-Attempt" at bounding box center [975, 70] width 91 height 28
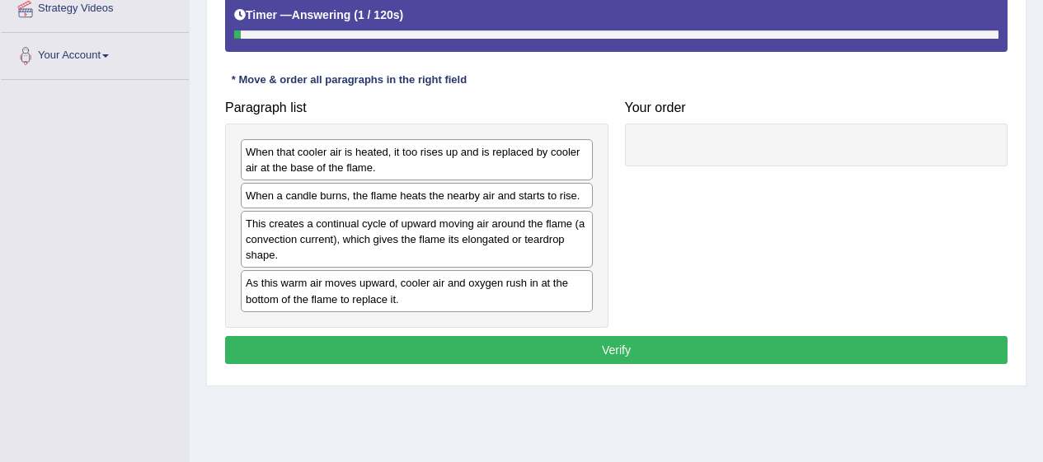
scroll to position [331, 0]
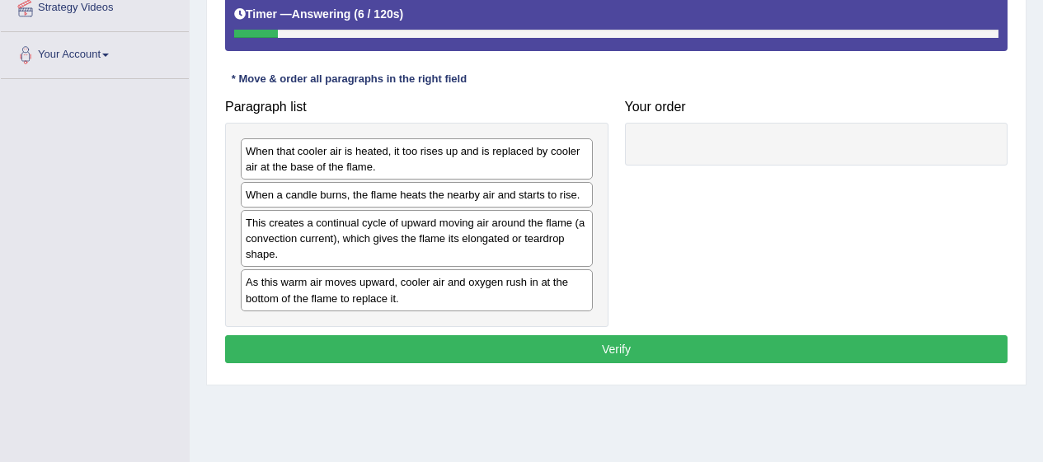
click at [487, 200] on div "When a candle burns, the flame heats the nearby air and starts to rise." at bounding box center [417, 195] width 352 height 26
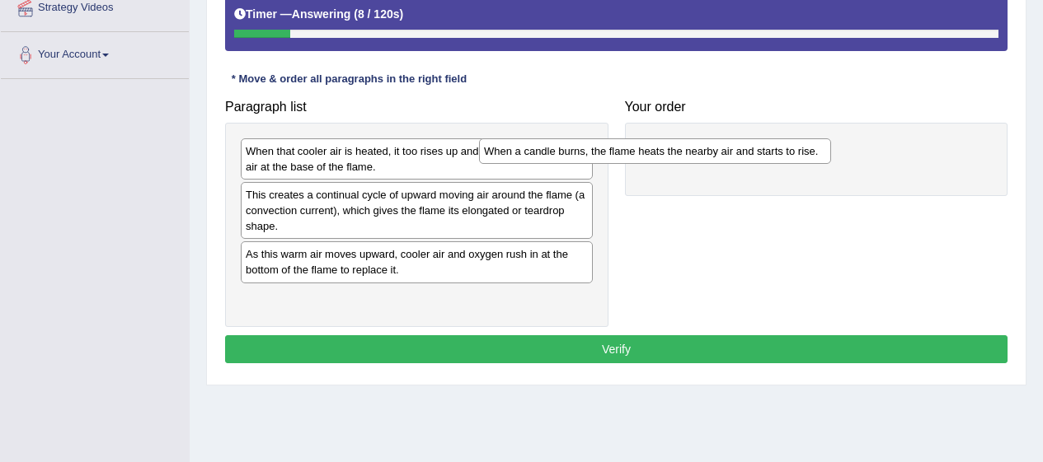
drag, startPoint x: 487, startPoint y: 200, endPoint x: 728, endPoint y: 157, distance: 244.6
click at [728, 157] on div "When a candle burns, the flame heats the nearby air and starts to rise." at bounding box center [655, 151] width 352 height 26
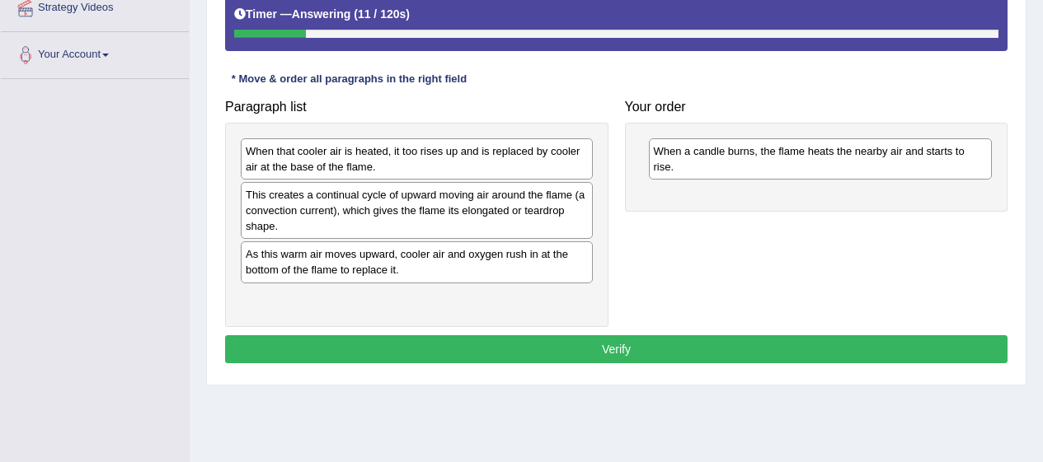
click at [437, 260] on div "As this warm air moves upward, cooler air and oxygen rush in at the bottom of t…" at bounding box center [417, 261] width 352 height 41
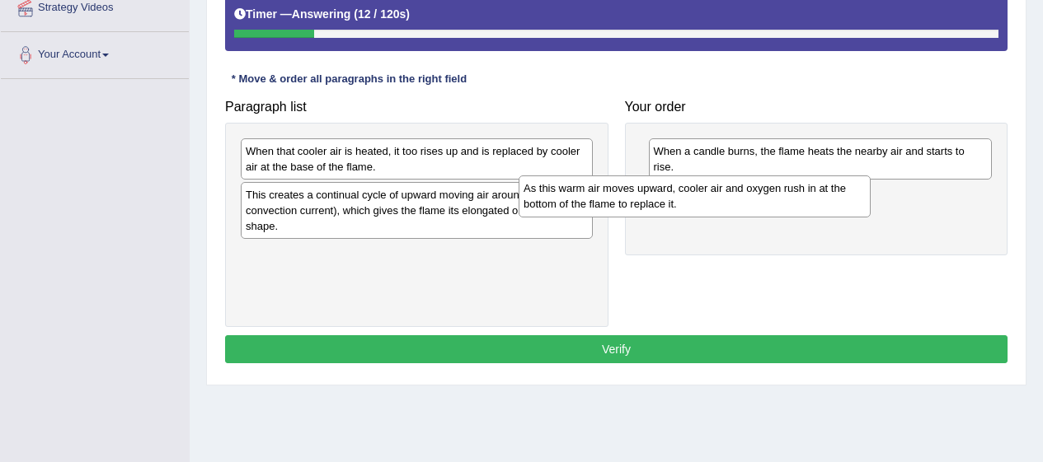
drag, startPoint x: 437, startPoint y: 260, endPoint x: 724, endPoint y: 195, distance: 294.9
click at [724, 195] on div "As this warm air moves upward, cooler air and oxygen rush in at the bottom of t…" at bounding box center [694, 196] width 352 height 41
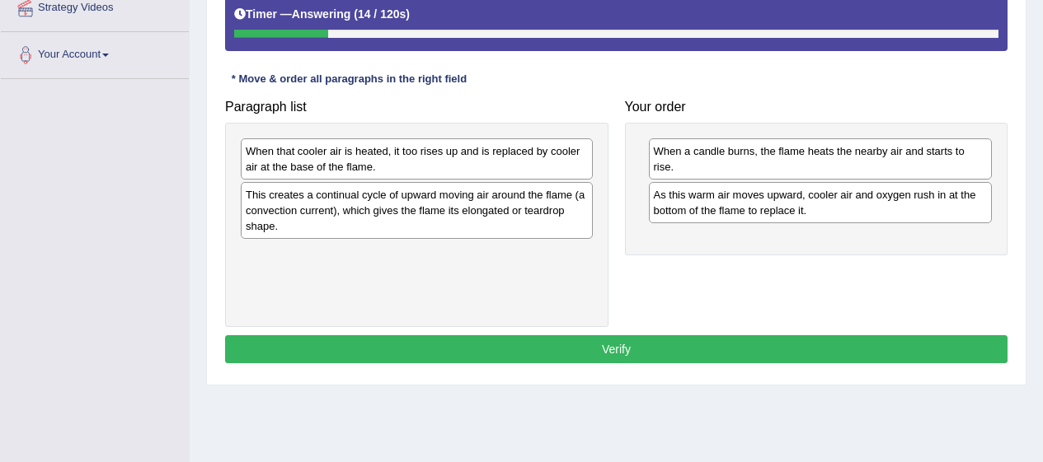
click at [494, 153] on div "When that cooler air is heated, it too rises up and is replaced by cooler air a…" at bounding box center [417, 158] width 352 height 41
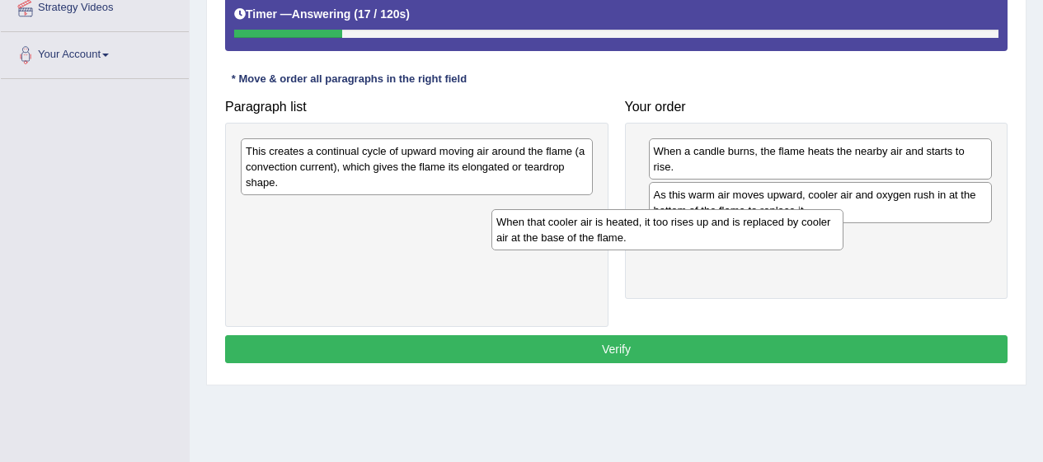
drag, startPoint x: 494, startPoint y: 153, endPoint x: 750, endPoint y: 224, distance: 265.9
click at [750, 224] on div "When that cooler air is heated, it too rises up and is replaced by cooler air a…" at bounding box center [667, 229] width 352 height 41
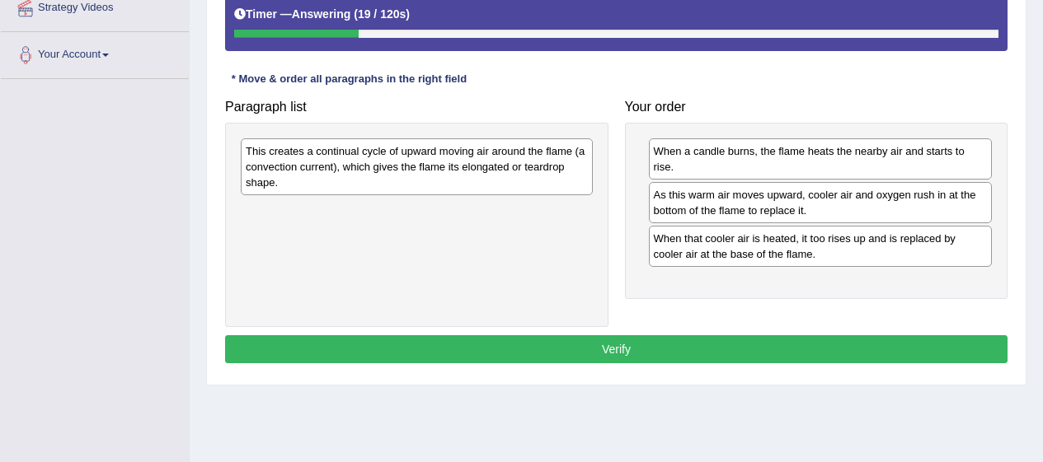
click at [551, 157] on div "This creates a continual cycle of upward moving air around the flame (a convect…" at bounding box center [417, 166] width 352 height 57
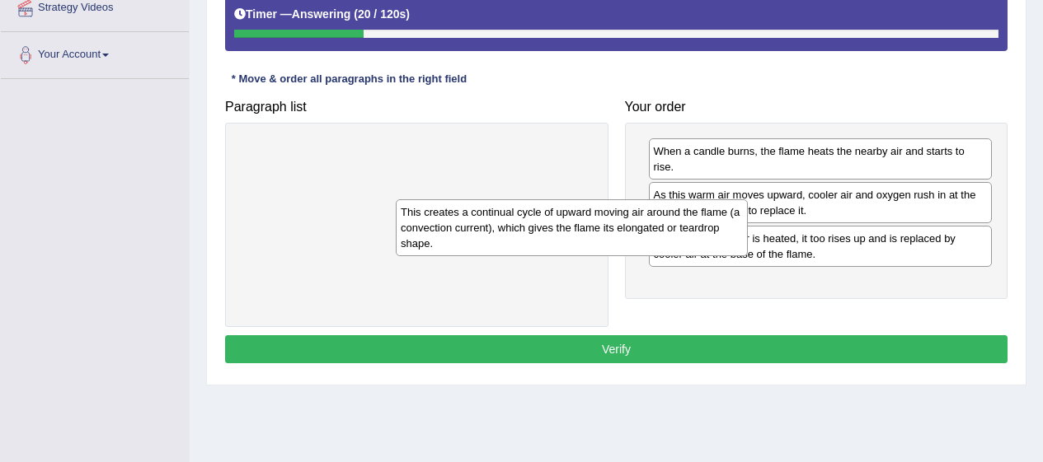
drag, startPoint x: 551, startPoint y: 157, endPoint x: 712, endPoint y: 221, distance: 172.8
click at [712, 221] on div "This creates a continual cycle of upward moving air around the flame (a convect…" at bounding box center [572, 227] width 352 height 57
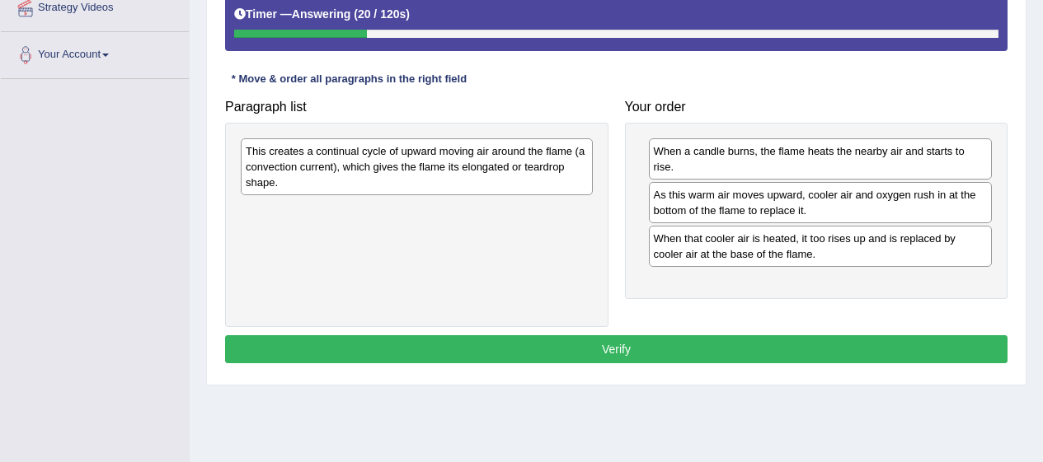
click at [712, 221] on div "As this warm air moves upward, cooler air and oxygen rush in at the bottom of t…" at bounding box center [821, 202] width 344 height 41
click at [518, 176] on div "This creates a continual cycle of upward moving air around the flame (a convect…" at bounding box center [417, 166] width 352 height 57
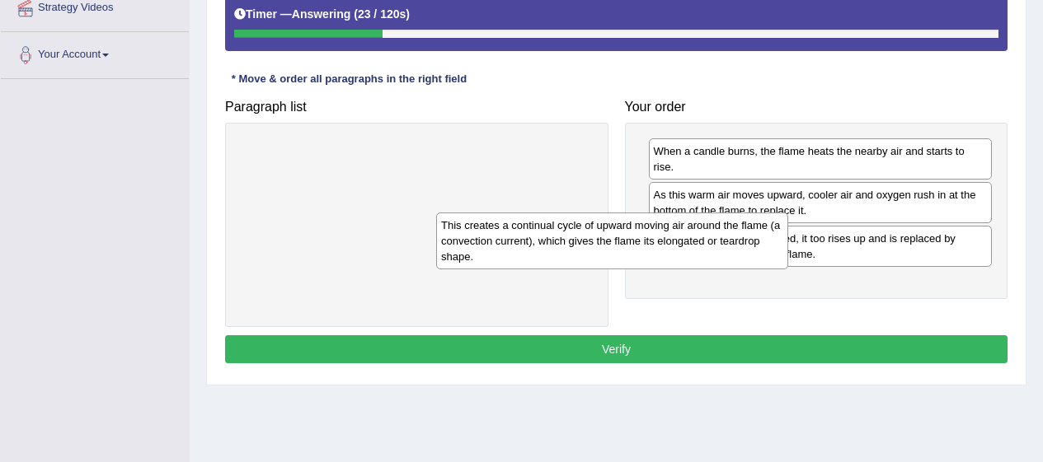
drag, startPoint x: 518, startPoint y: 176, endPoint x: 729, endPoint y: 258, distance: 225.7
click at [729, 258] on div "This creates a continual cycle of upward moving air around the flame (a convect…" at bounding box center [612, 241] width 352 height 57
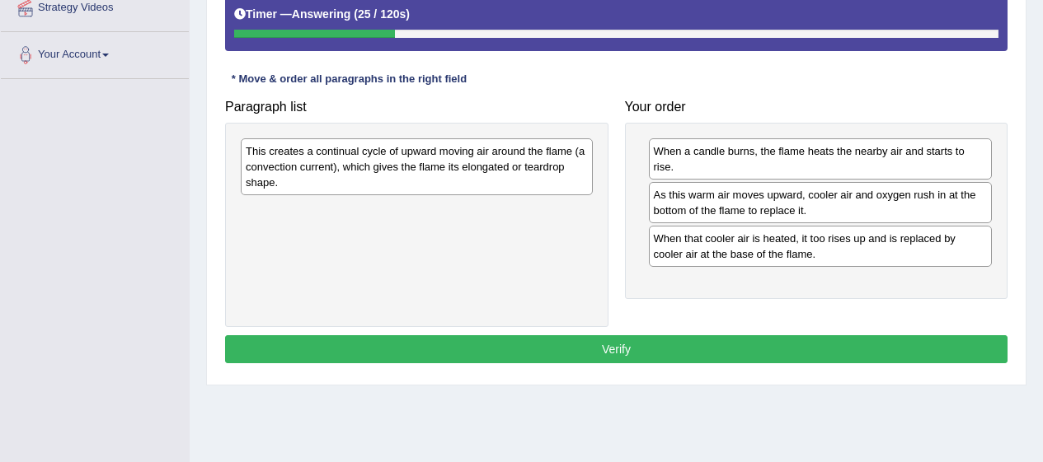
click at [456, 157] on div "This creates a continual cycle of upward moving air around the flame (a convect…" at bounding box center [417, 166] width 352 height 57
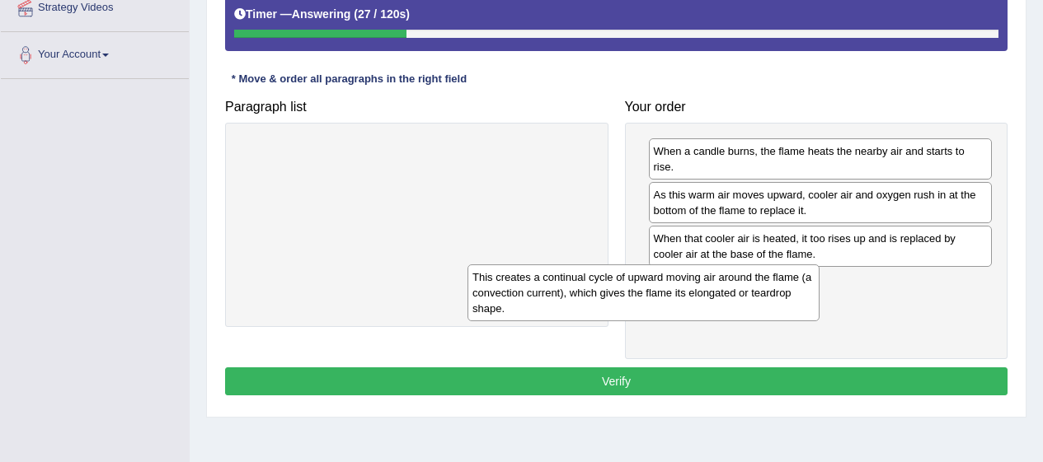
drag, startPoint x: 456, startPoint y: 157, endPoint x: 695, endPoint y: 294, distance: 275.8
click at [695, 294] on div "This creates a continual cycle of upward moving air around the flame (a convect…" at bounding box center [643, 293] width 352 height 57
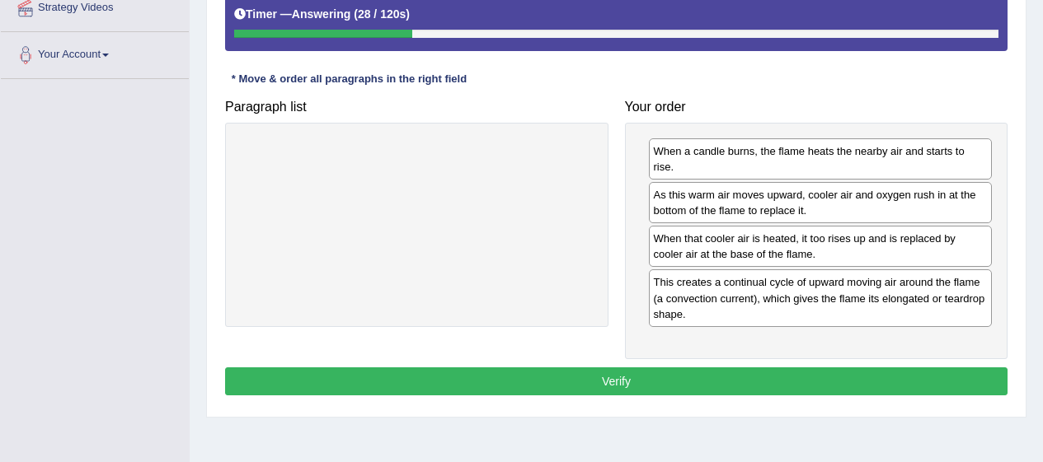
click at [973, 381] on button "Verify" at bounding box center [616, 382] width 782 height 28
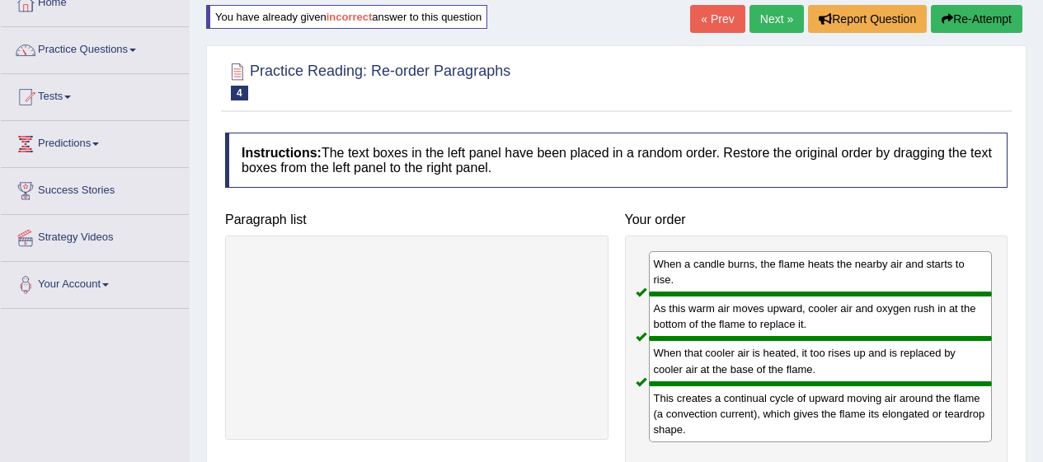
scroll to position [0, 0]
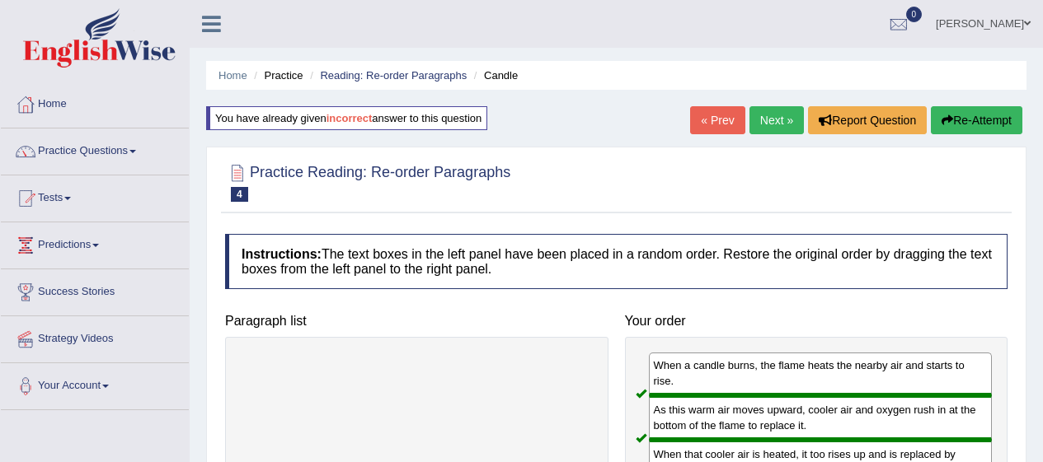
click at [768, 124] on link "Next »" at bounding box center [776, 120] width 54 height 28
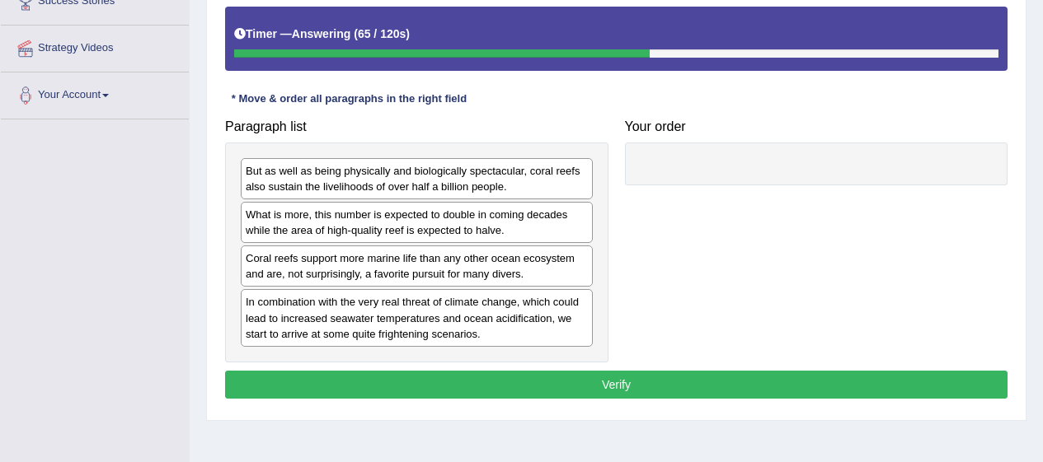
scroll to position [300, 0]
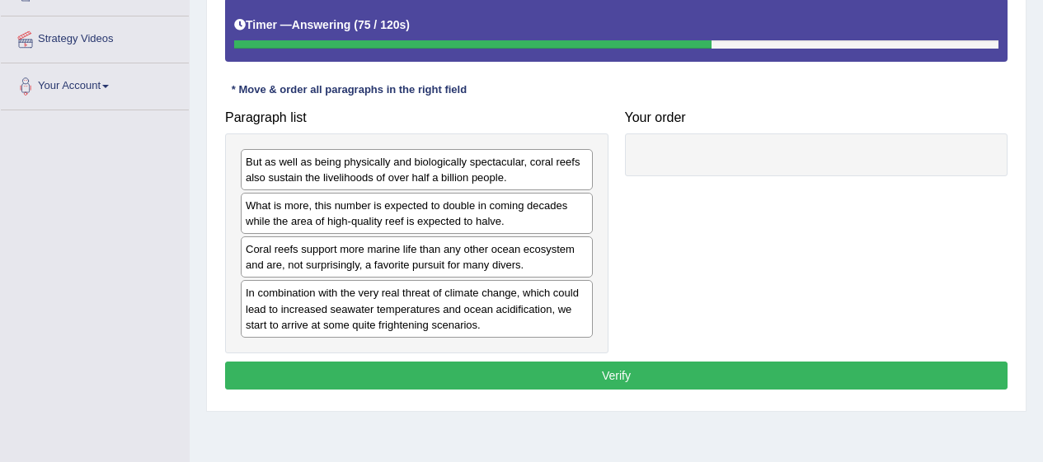
click at [482, 281] on div "In combination with the very real threat of climate change, which could lead to…" at bounding box center [417, 308] width 352 height 57
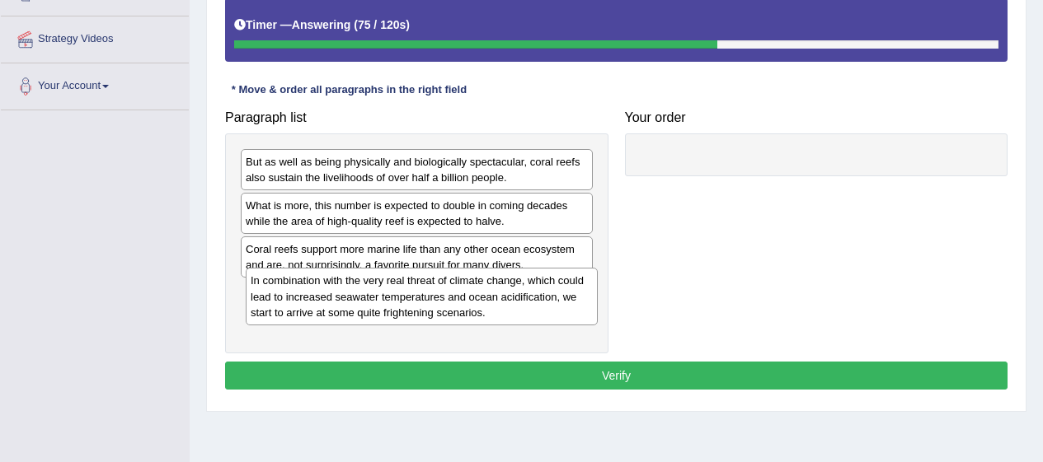
drag, startPoint x: 482, startPoint y: 281, endPoint x: 488, endPoint y: 266, distance: 15.9
click at [488, 268] on div "In combination with the very real threat of climate change, which could lead to…" at bounding box center [422, 296] width 352 height 57
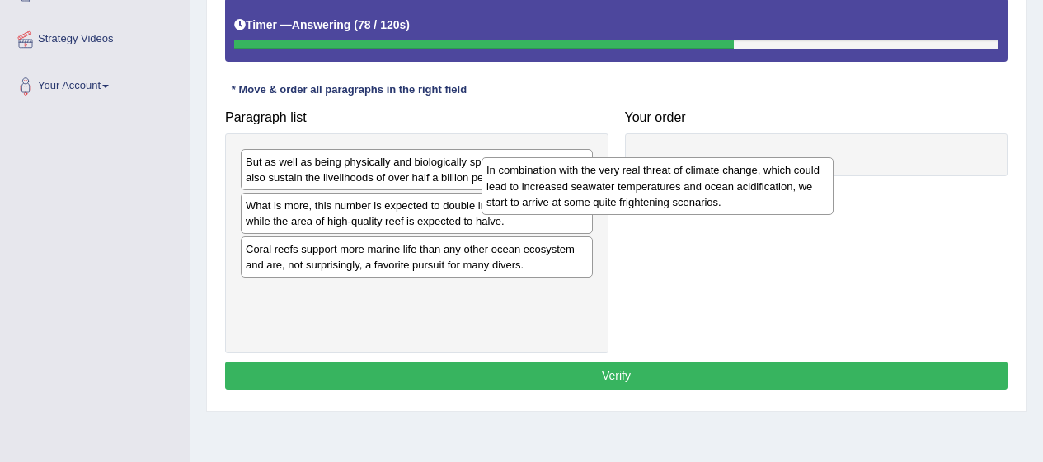
drag, startPoint x: 462, startPoint y: 302, endPoint x: 705, endPoint y: 177, distance: 272.8
click at [705, 177] on div "In combination with the very real threat of climate change, which could lead to…" at bounding box center [657, 185] width 352 height 57
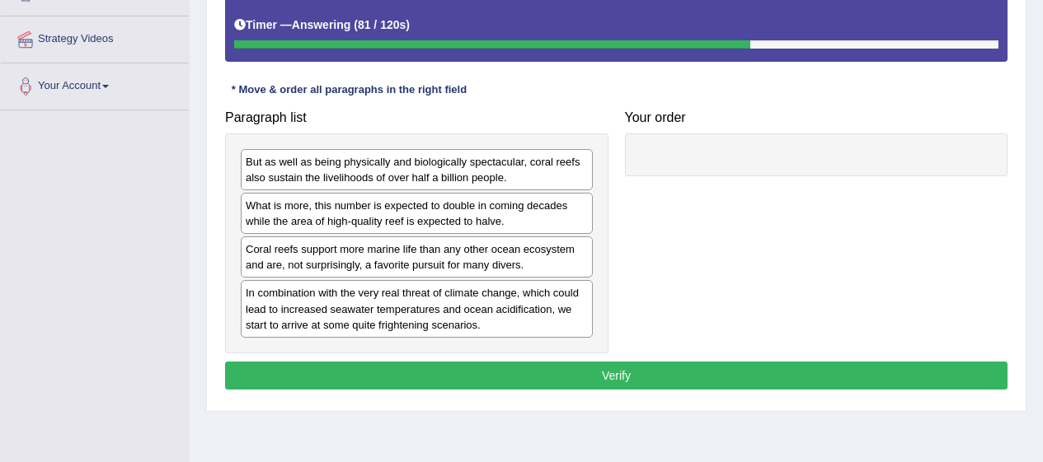
click at [444, 304] on div "In combination with the very real threat of climate change, which could lead to…" at bounding box center [417, 308] width 352 height 57
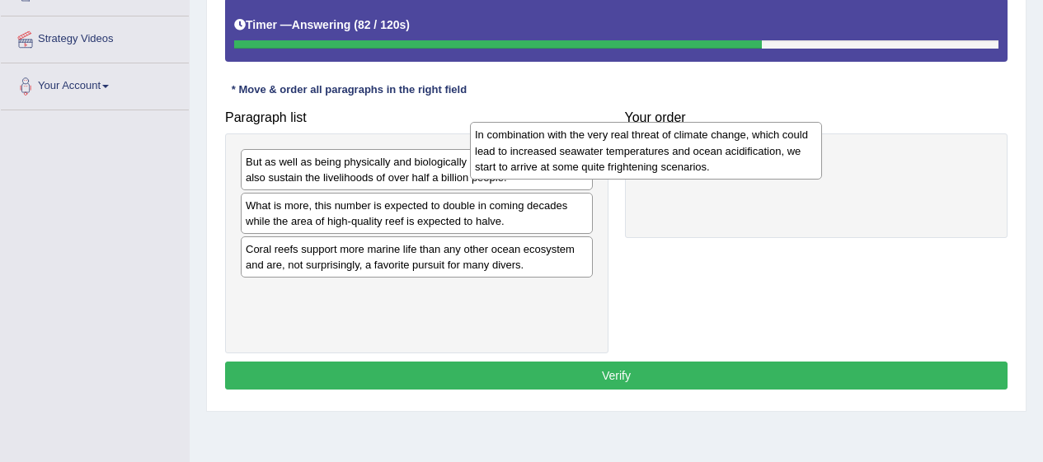
drag, startPoint x: 444, startPoint y: 304, endPoint x: 679, endPoint y: 139, distance: 286.9
click at [679, 139] on div "In combination with the very real threat of climate change, which could lead to…" at bounding box center [646, 150] width 352 height 57
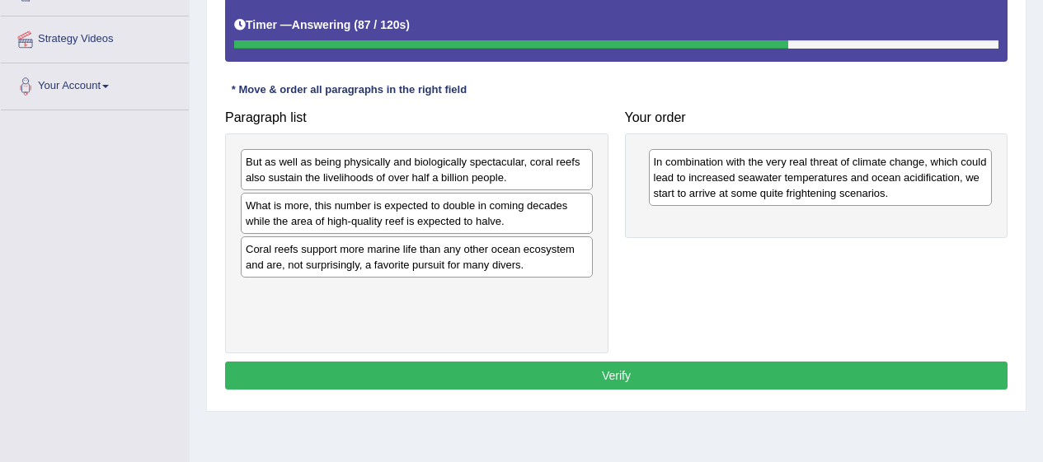
click at [397, 259] on div "Coral reefs support more marine life than any other ocean ecosystem and are, no…" at bounding box center [417, 257] width 352 height 41
click at [449, 218] on div "What is more, this number is expected to double in coming decades while the are…" at bounding box center [417, 213] width 352 height 41
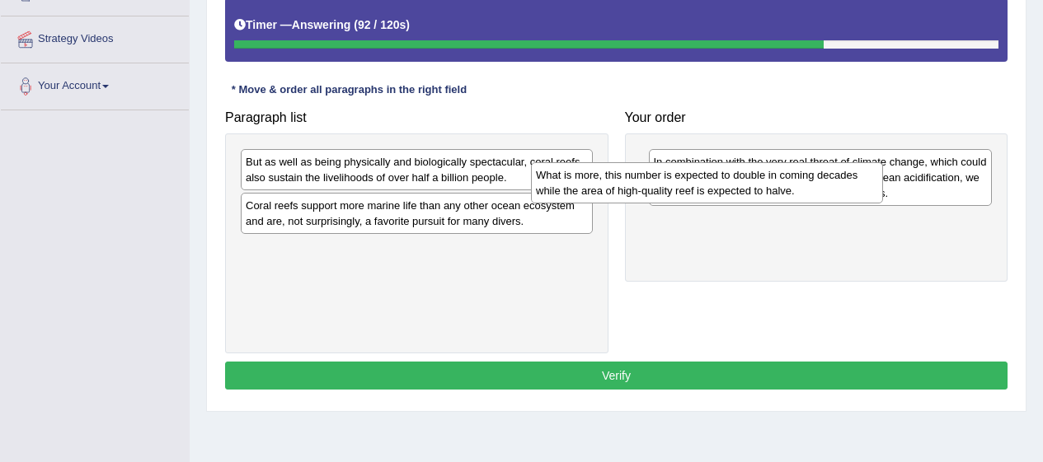
drag, startPoint x: 449, startPoint y: 218, endPoint x: 747, endPoint y: 188, distance: 299.1
click at [747, 188] on div "What is more, this number is expected to double in coming decades while the are…" at bounding box center [707, 182] width 352 height 41
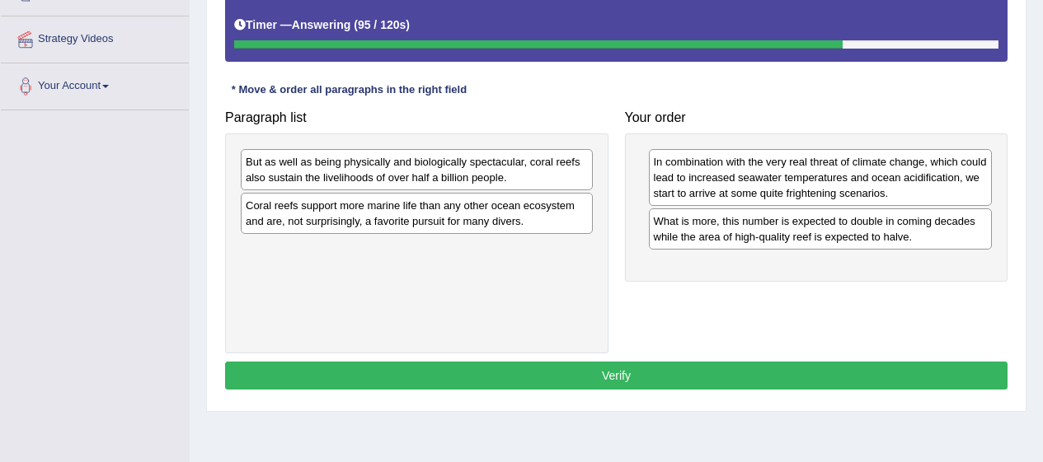
click at [727, 228] on div "What is more, this number is expected to double in coming decades while the are…" at bounding box center [821, 229] width 344 height 41
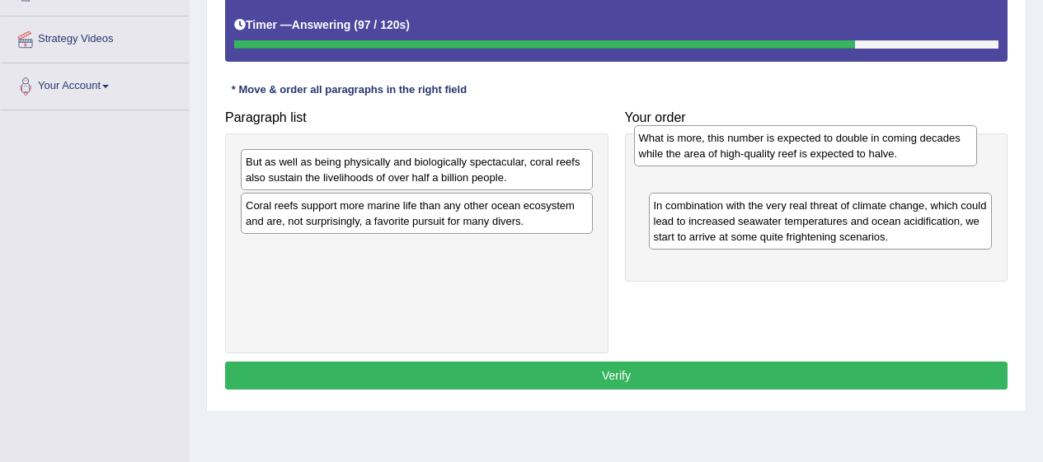
drag, startPoint x: 727, startPoint y: 228, endPoint x: 712, endPoint y: 147, distance: 82.9
click at [712, 147] on div "What is more, this number is expected to double in coming decades while the are…" at bounding box center [806, 145] width 344 height 41
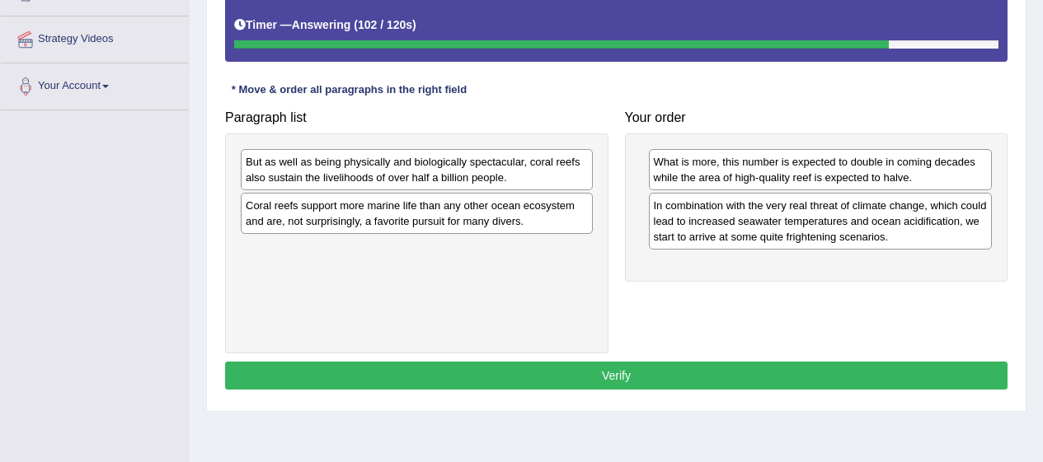
click at [467, 204] on div "Coral reefs support more marine life than any other ocean ecosystem and are, no…" at bounding box center [417, 213] width 352 height 41
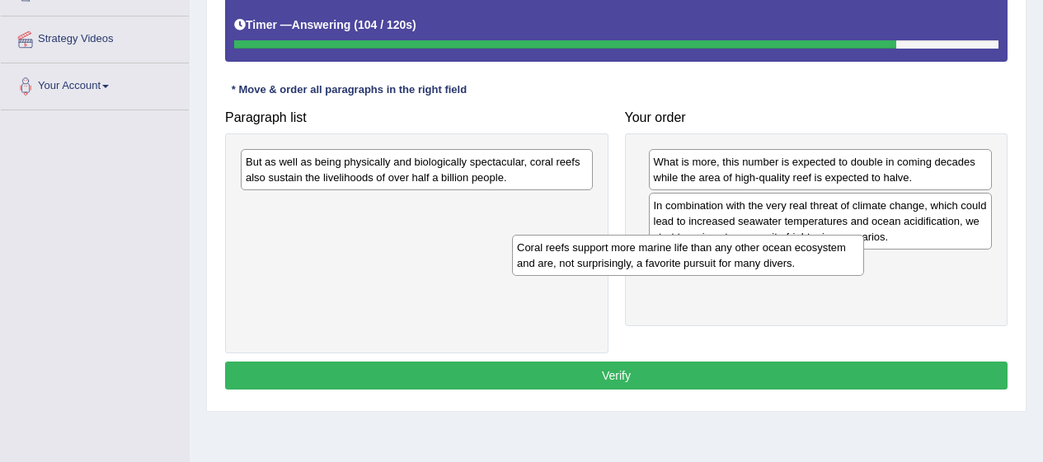
drag, startPoint x: 467, startPoint y: 204, endPoint x: 743, endPoint y: 246, distance: 278.5
click at [743, 246] on div "Coral reefs support more marine life than any other ocean ecosystem and are, no…" at bounding box center [688, 255] width 352 height 41
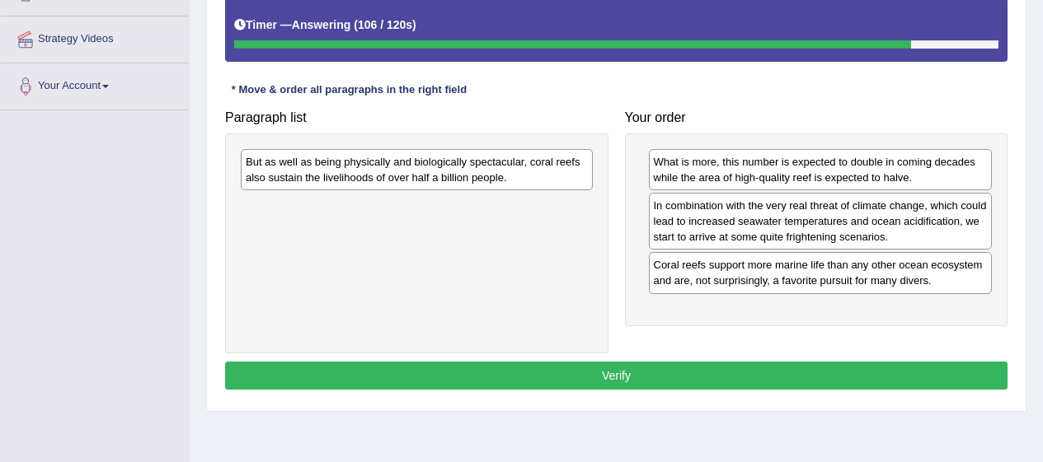
click at [537, 185] on div "But as well as being physically and biologically spectacular, coral reefs also …" at bounding box center [417, 169] width 352 height 41
click at [490, 176] on div "But as well as being physically and biologically spectacular, coral reefs also …" at bounding box center [417, 169] width 352 height 41
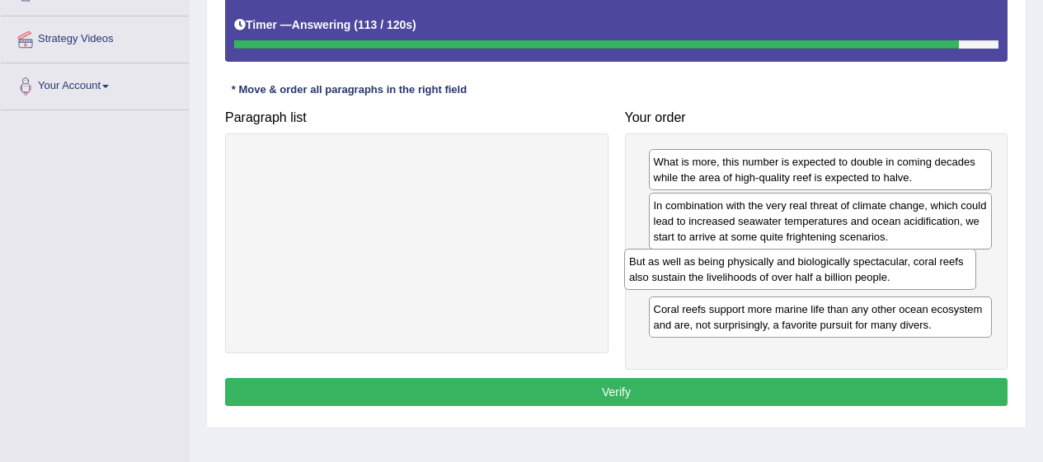
drag, startPoint x: 490, startPoint y: 176, endPoint x: 878, endPoint y: 278, distance: 400.4
click at [878, 278] on div "But as well as being physically and biologically spectacular, coral reefs also …" at bounding box center [800, 269] width 352 height 41
click at [932, 399] on button "Verify" at bounding box center [616, 392] width 782 height 28
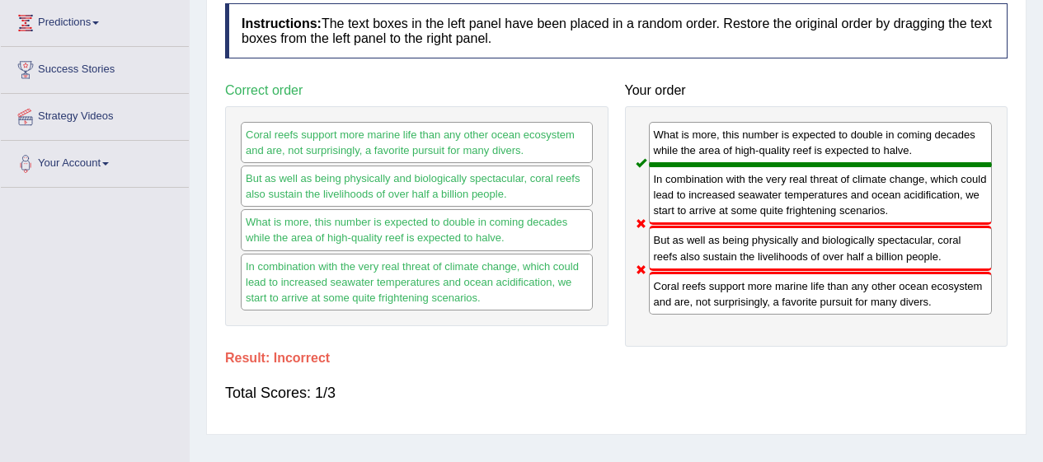
scroll to position [0, 0]
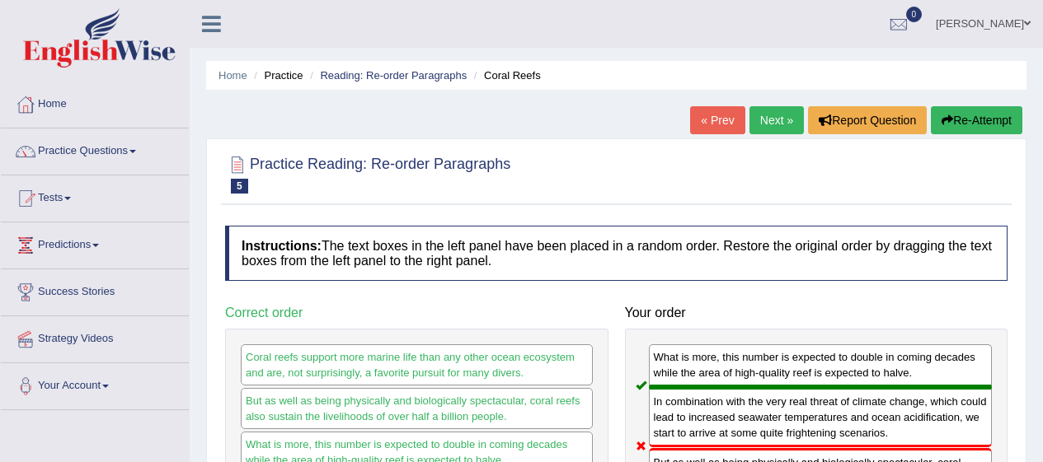
click at [996, 128] on button "Re-Attempt" at bounding box center [975, 120] width 91 height 28
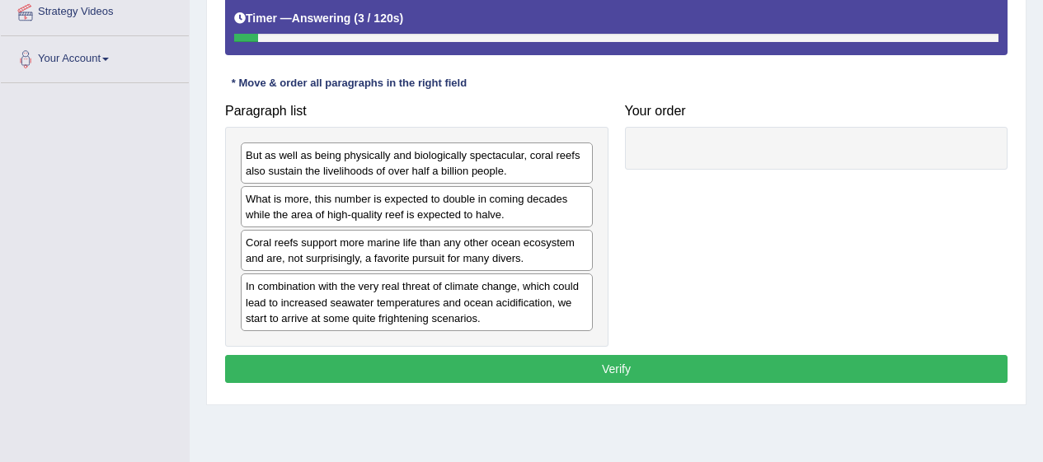
click at [491, 197] on div "What is more, this number is expected to double in coming decades while the are…" at bounding box center [417, 206] width 352 height 41
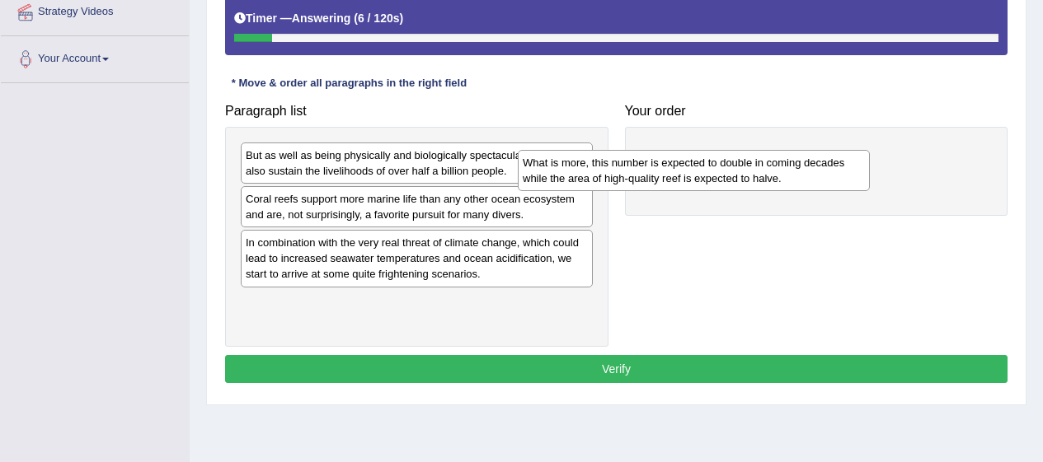
drag, startPoint x: 491, startPoint y: 197, endPoint x: 769, endPoint y: 160, distance: 280.2
click at [769, 160] on div "What is more, this number is expected to double in coming decades while the are…" at bounding box center [694, 170] width 352 height 41
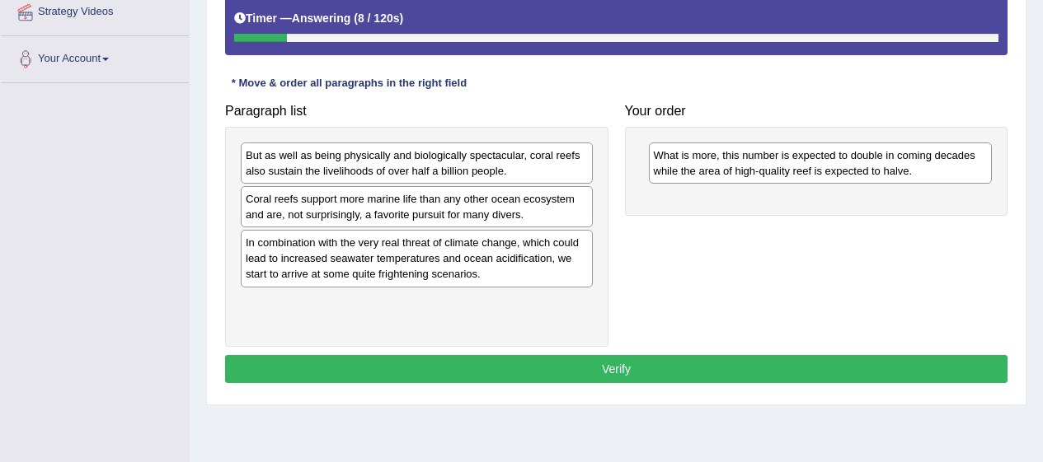
click at [362, 246] on div "In combination with the very real threat of climate change, which could lead to…" at bounding box center [417, 258] width 352 height 57
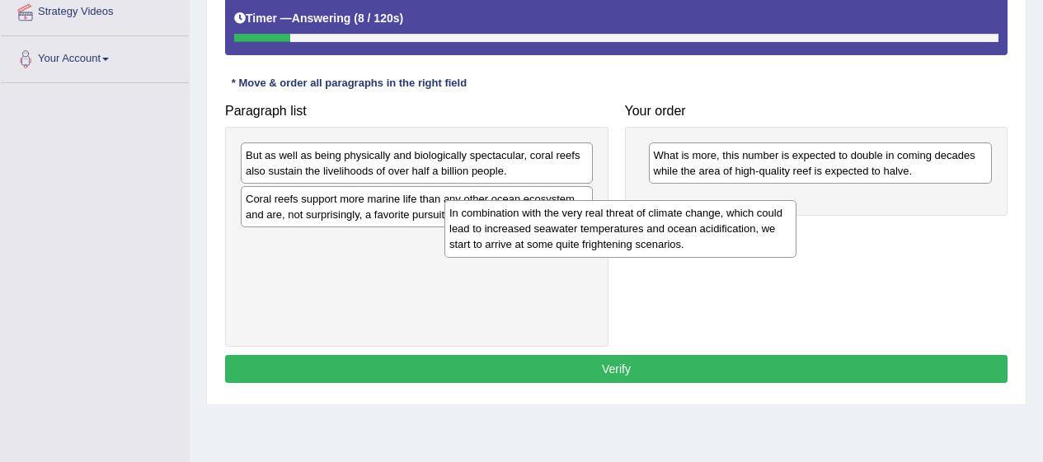
drag, startPoint x: 362, startPoint y: 246, endPoint x: 578, endPoint y: 213, distance: 218.6
click at [578, 213] on div "In combination with the very real threat of climate change, which could lead to…" at bounding box center [620, 228] width 352 height 57
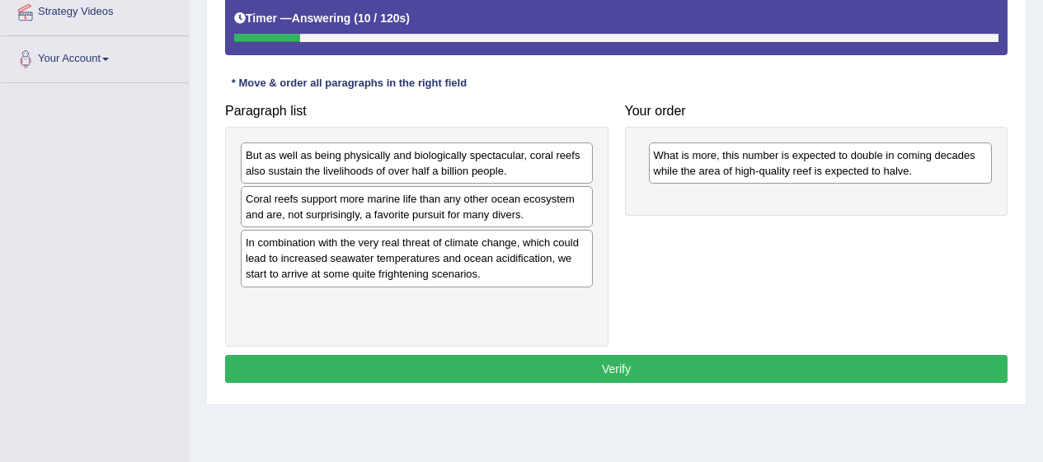
click at [513, 250] on div "In combination with the very real threat of climate change, which could lead to…" at bounding box center [417, 258] width 352 height 57
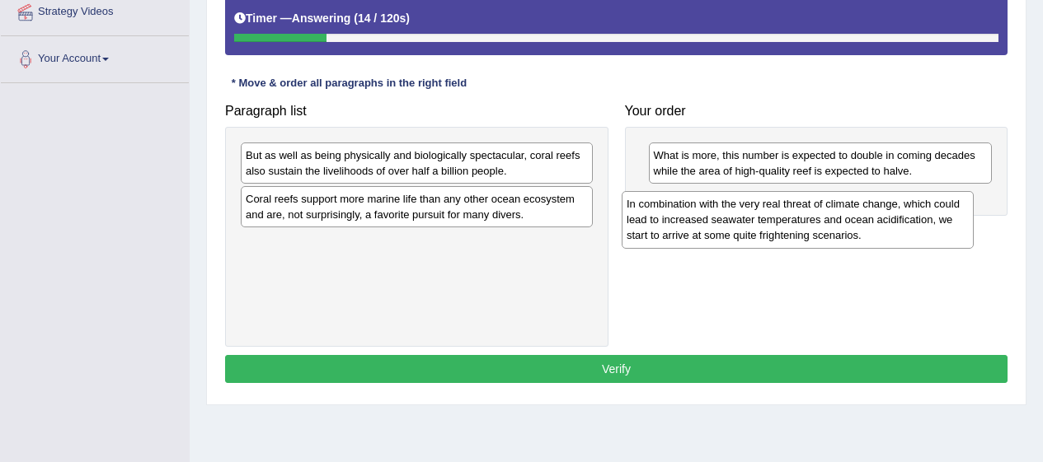
drag, startPoint x: 513, startPoint y: 250, endPoint x: 897, endPoint y: 211, distance: 385.2
click at [897, 211] on div "In combination with the very real threat of climate change, which could lead to…" at bounding box center [797, 219] width 352 height 57
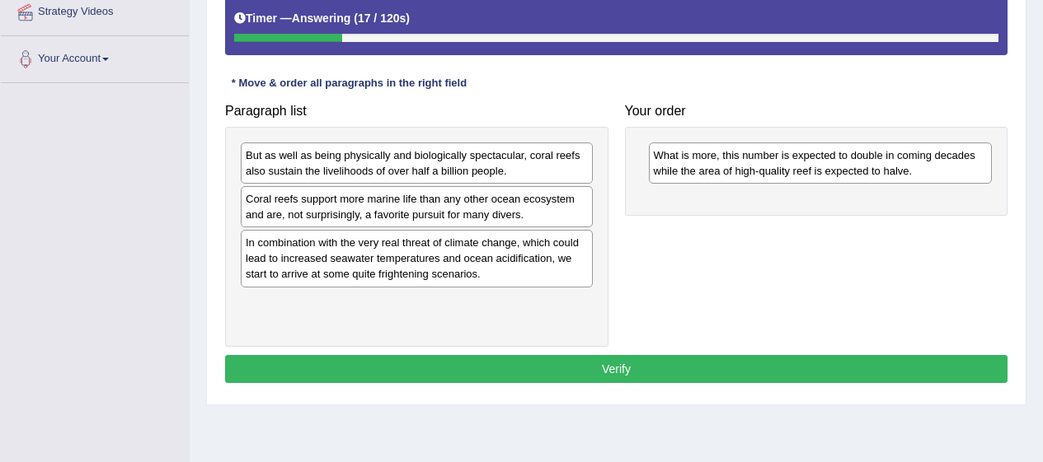
click at [432, 262] on div "In combination with the very real threat of climate change, which could lead to…" at bounding box center [417, 258] width 352 height 57
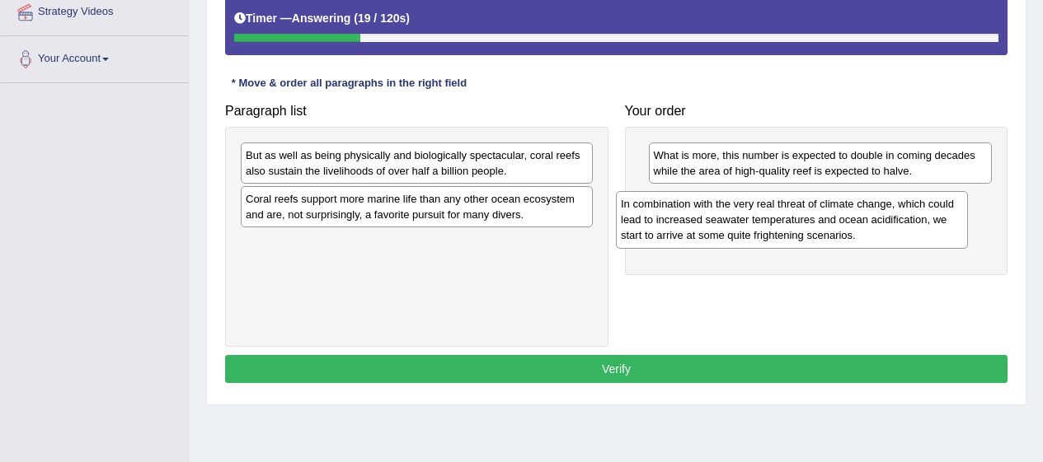
drag, startPoint x: 432, startPoint y: 262, endPoint x: 820, endPoint y: 223, distance: 390.1
click at [820, 223] on div "In combination with the very real threat of climate change, which could lead to…" at bounding box center [792, 219] width 352 height 57
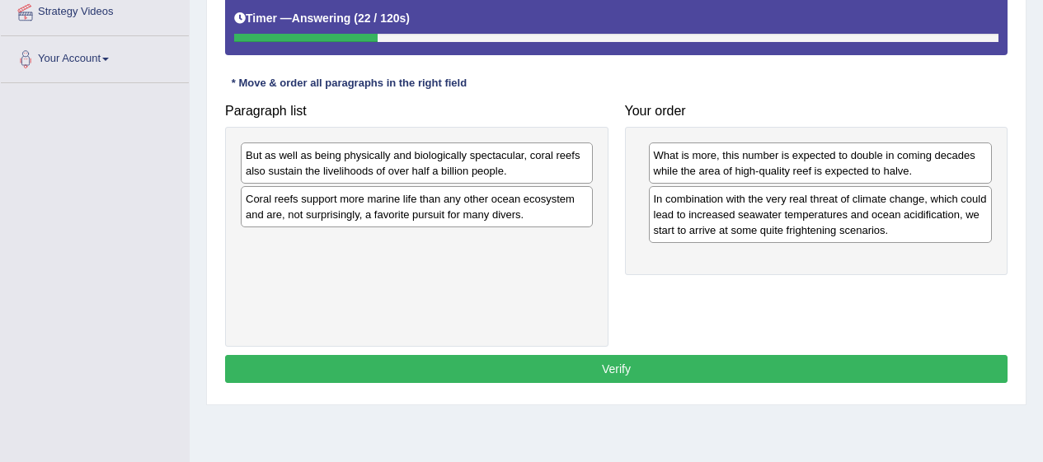
click at [438, 217] on div "Coral reefs support more marine life than any other ocean ecosystem and are, no…" at bounding box center [417, 206] width 352 height 41
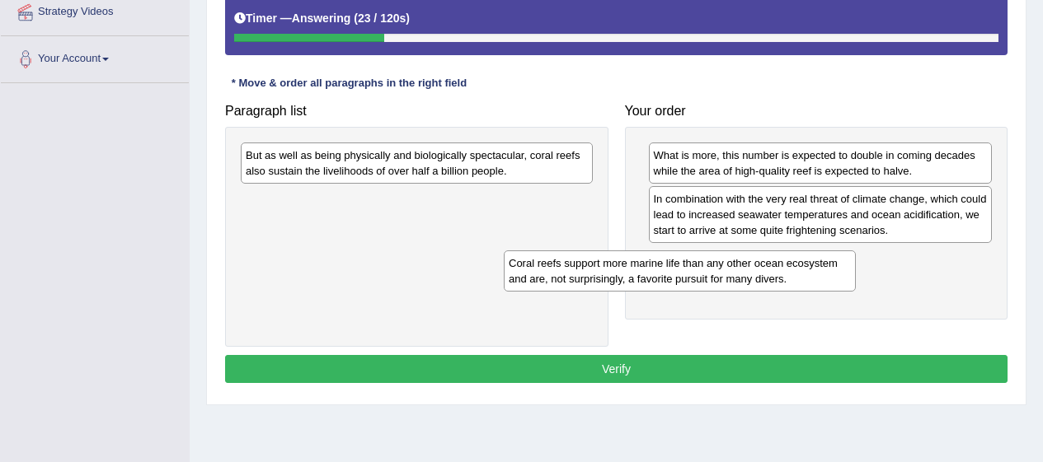
drag, startPoint x: 438, startPoint y: 217, endPoint x: 701, endPoint y: 282, distance: 271.6
click at [701, 282] on div "Coral reefs support more marine life than any other ocean ecosystem and are, no…" at bounding box center [680, 271] width 352 height 41
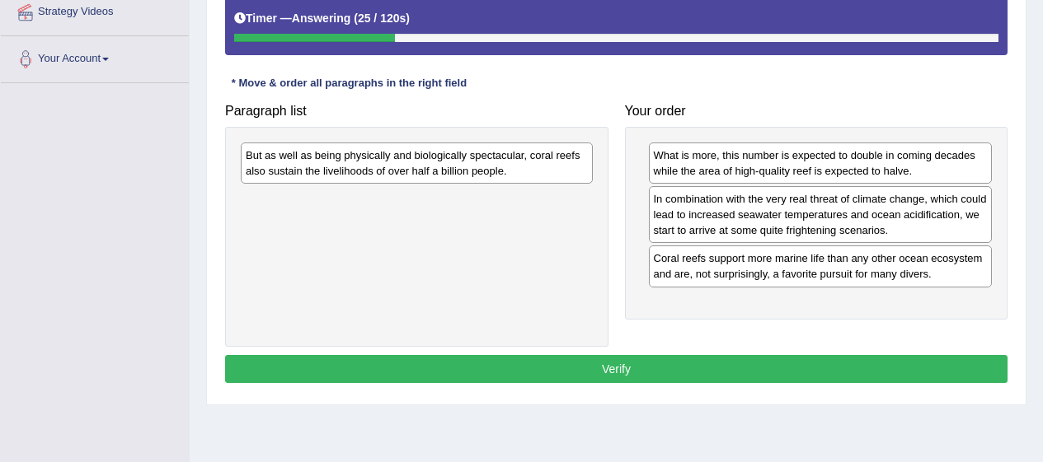
click at [503, 175] on div "But as well as being physically and biologically spectacular, coral reefs also …" at bounding box center [417, 163] width 352 height 41
click at [396, 158] on div "But as well as being physically and biologically spectacular, coral reefs also …" at bounding box center [417, 163] width 352 height 41
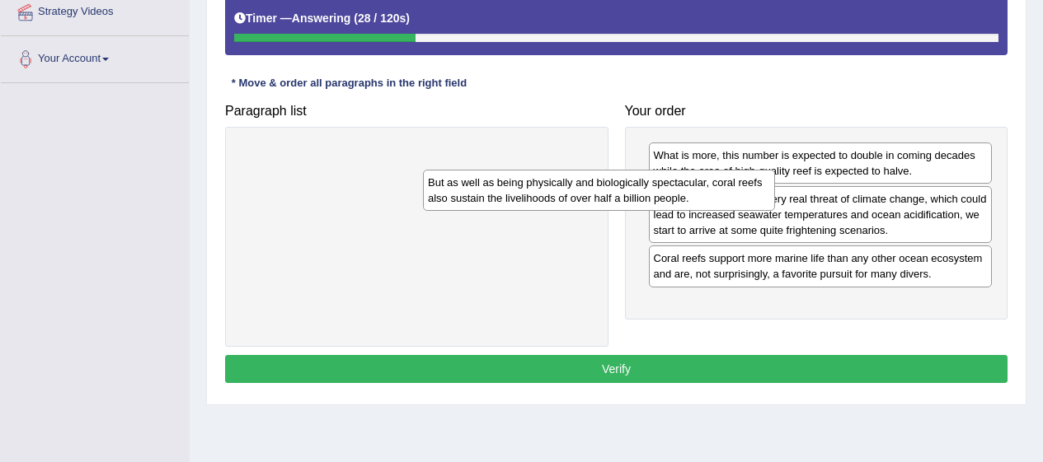
drag, startPoint x: 396, startPoint y: 158, endPoint x: 589, endPoint y: 186, distance: 195.7
click at [589, 186] on div "But as well as being physically and biologically spectacular, coral reefs also …" at bounding box center [599, 190] width 352 height 41
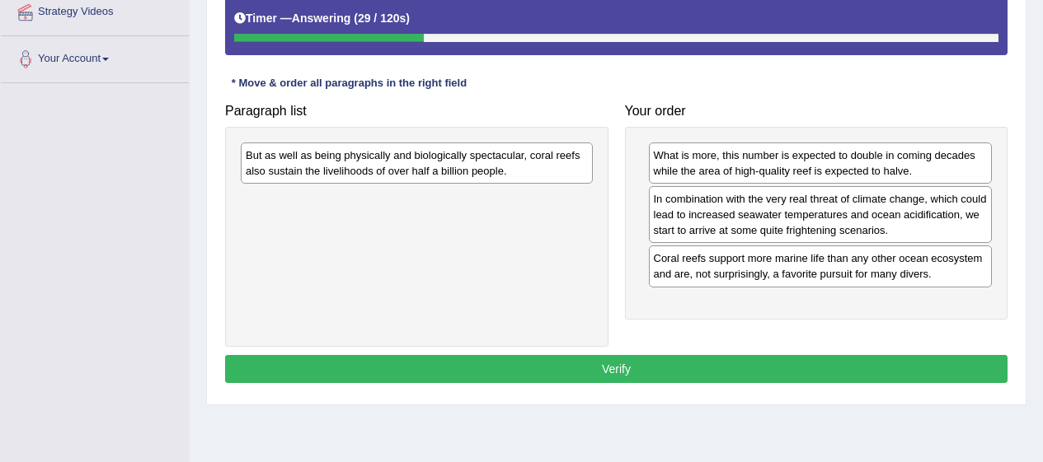
click at [443, 166] on div "But as well as being physically and biologically spectacular, coral reefs also …" at bounding box center [417, 163] width 352 height 41
click at [472, 170] on div "But as well as being physically and biologically spectacular, coral reefs also …" at bounding box center [417, 163] width 352 height 41
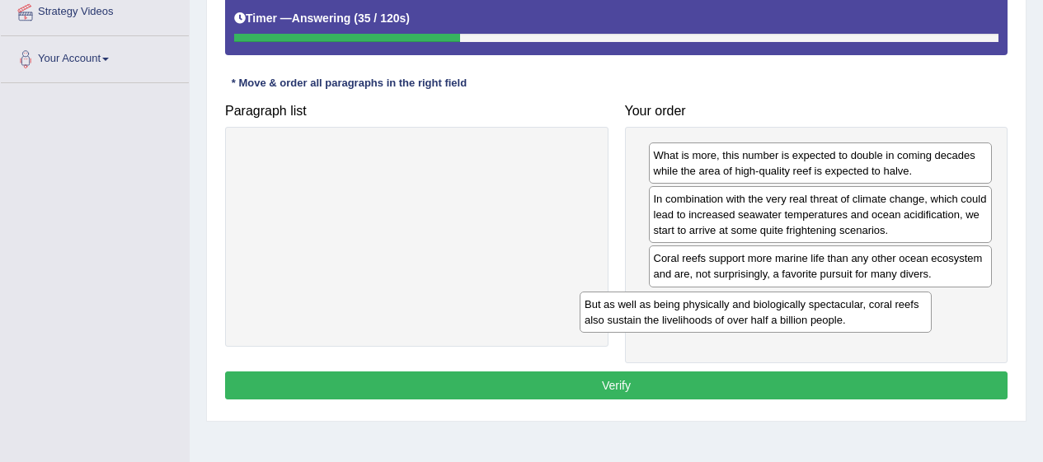
drag, startPoint x: 472, startPoint y: 170, endPoint x: 824, endPoint y: 318, distance: 381.9
click at [824, 318] on div "But as well as being physically and biologically spectacular, coral reefs also …" at bounding box center [755, 312] width 352 height 41
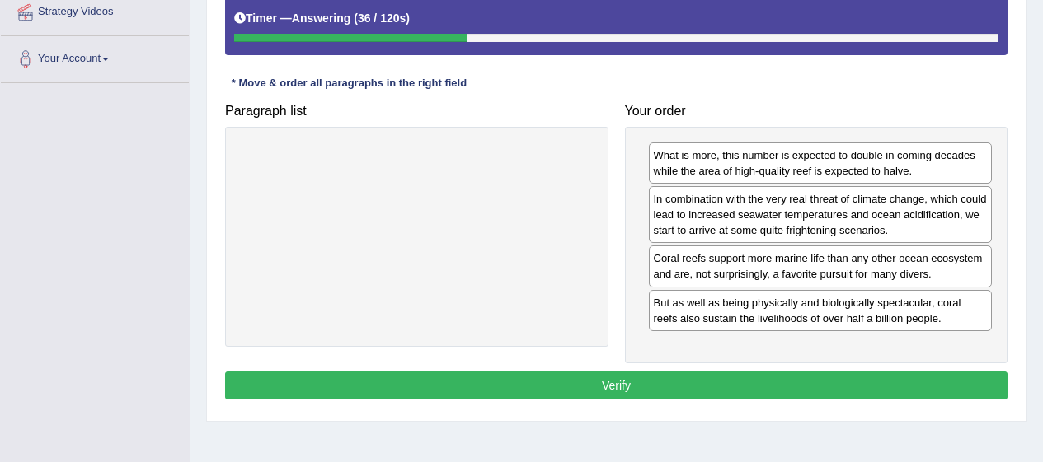
click at [966, 390] on button "Verify" at bounding box center [616, 386] width 782 height 28
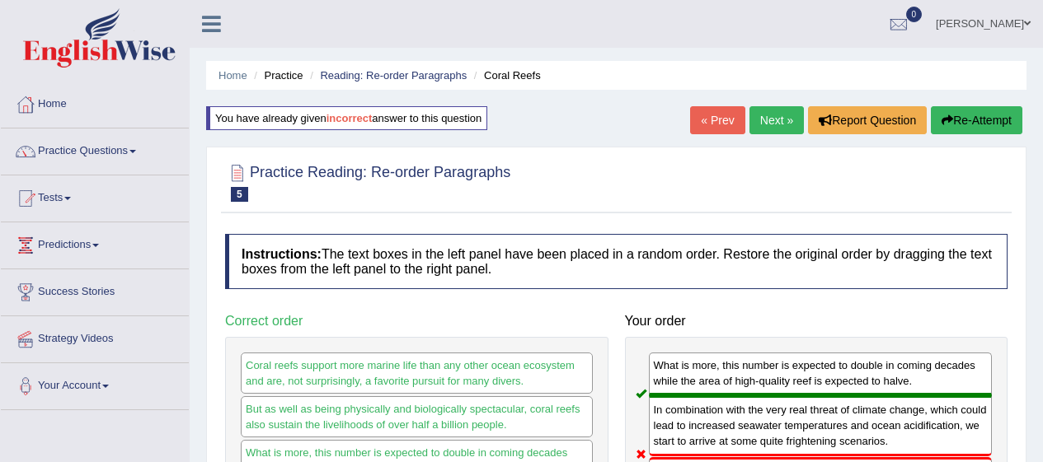
click at [778, 119] on link "Next »" at bounding box center [776, 120] width 54 height 28
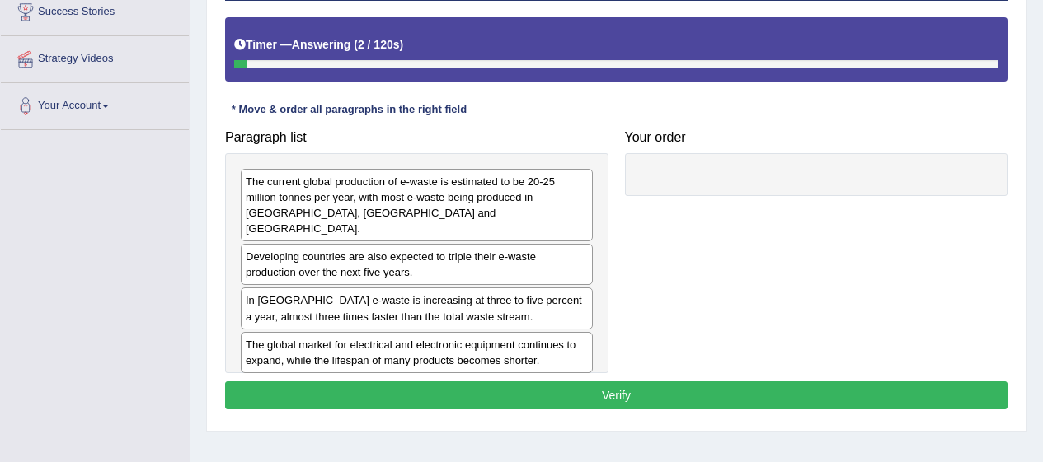
scroll to position [281, 0]
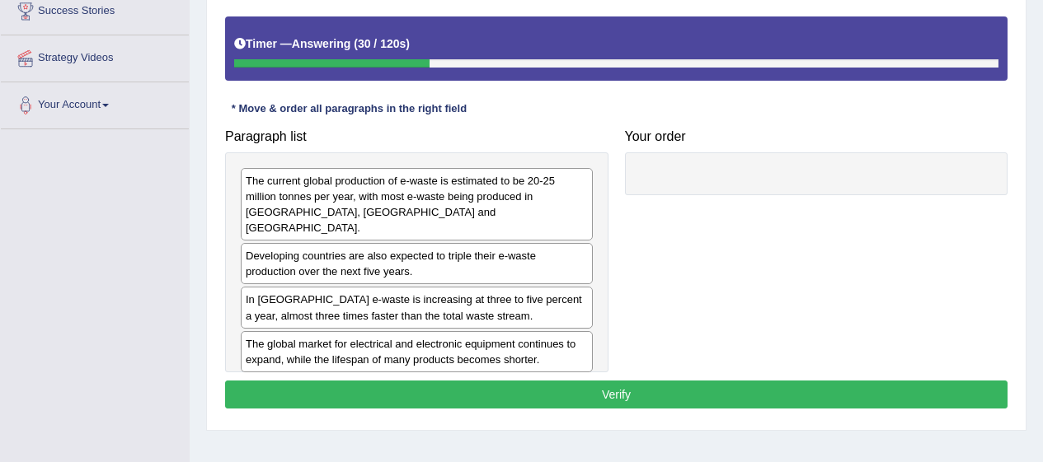
click at [488, 348] on div "The global market for electrical and electronic equipment continues to expand, …" at bounding box center [417, 351] width 352 height 41
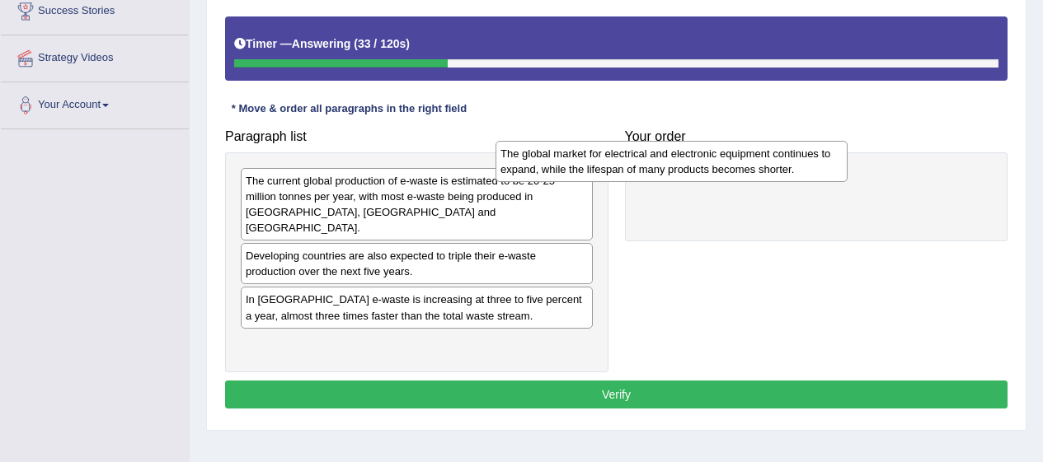
drag, startPoint x: 488, startPoint y: 348, endPoint x: 746, endPoint y: 170, distance: 313.4
click at [746, 170] on div "The global market for electrical and electronic equipment continues to expand, …" at bounding box center [671, 161] width 352 height 41
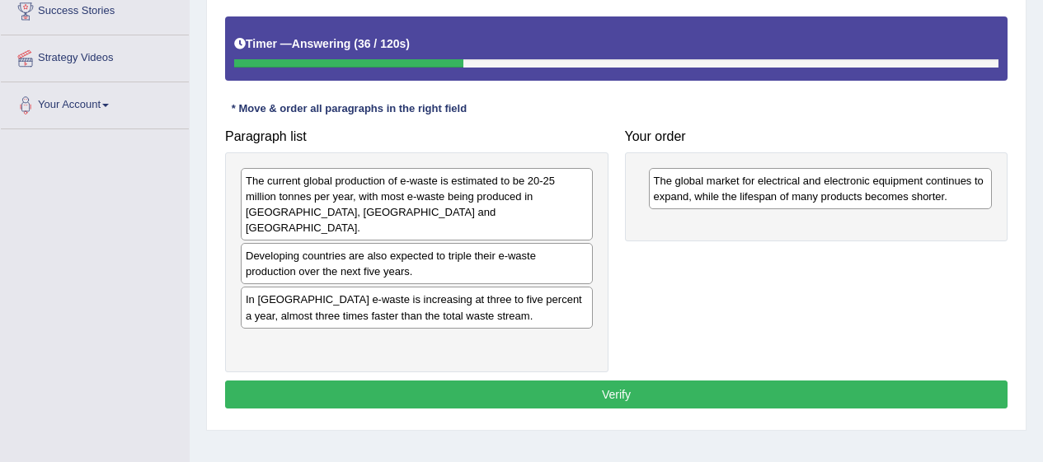
click at [459, 287] on div "In Europe e-waste is increasing at three to five percent a year, almost three t…" at bounding box center [417, 307] width 352 height 41
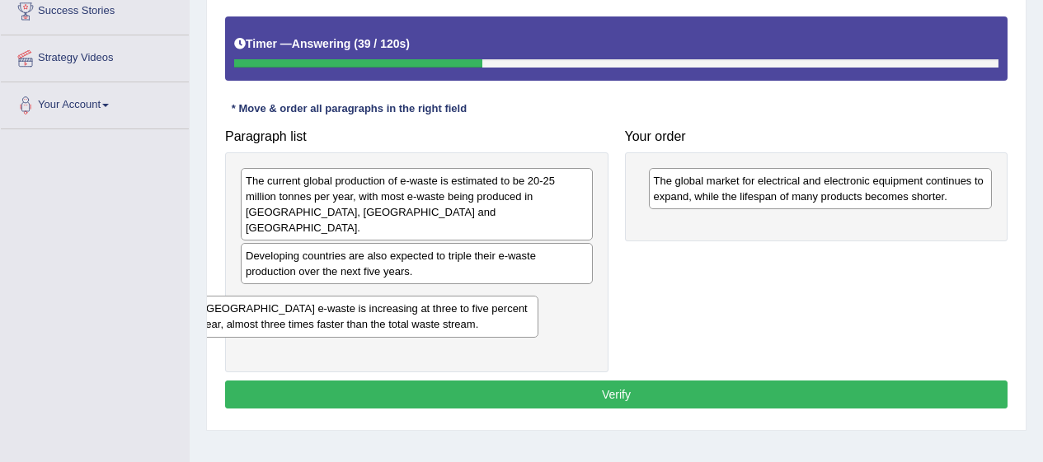
drag, startPoint x: 459, startPoint y: 282, endPoint x: 405, endPoint y: 307, distance: 59.7
click at [405, 307] on div "In Europe e-waste is increasing at three to five percent a year, almost three t…" at bounding box center [362, 316] width 352 height 41
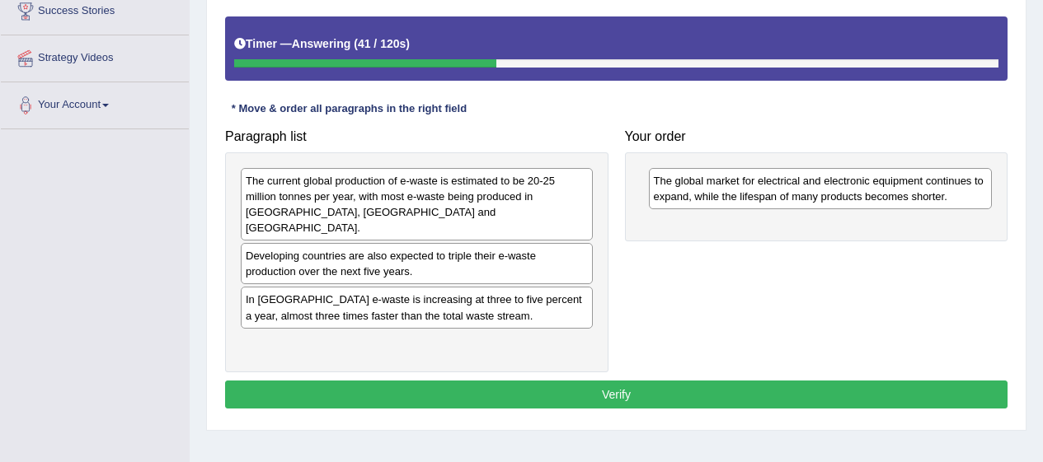
click at [386, 302] on div "In Europe e-waste is increasing at three to five percent a year, almost three t…" at bounding box center [417, 307] width 352 height 41
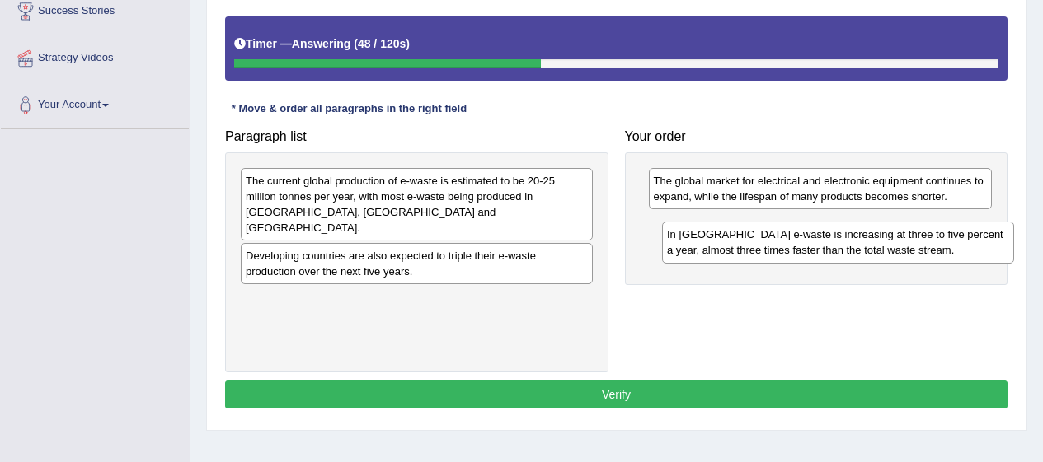
drag, startPoint x: 386, startPoint y: 302, endPoint x: 820, endPoint y: 251, distance: 437.3
click at [820, 251] on div "In Europe e-waste is increasing at three to five percent a year, almost three t…" at bounding box center [838, 242] width 352 height 41
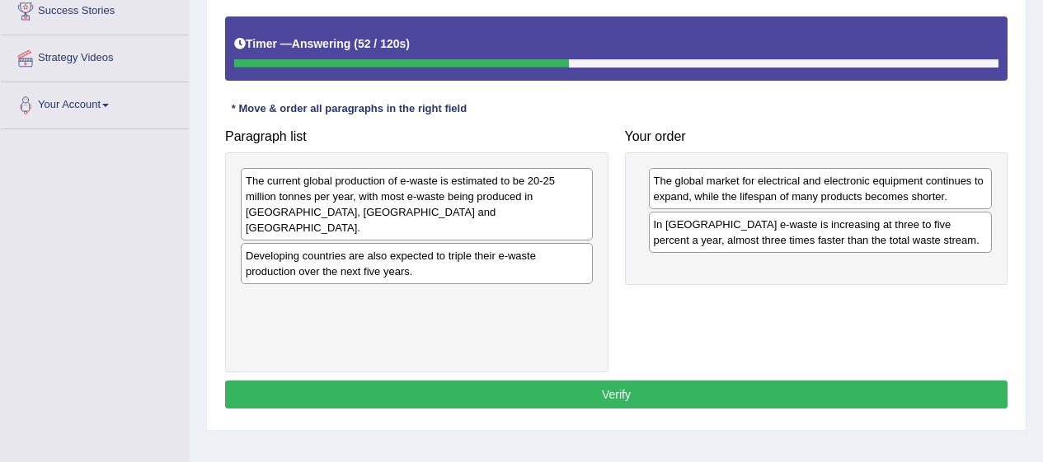
click at [518, 205] on div "The current global production of e-waste is estimated to be 20-25 million tonne…" at bounding box center [417, 204] width 352 height 73
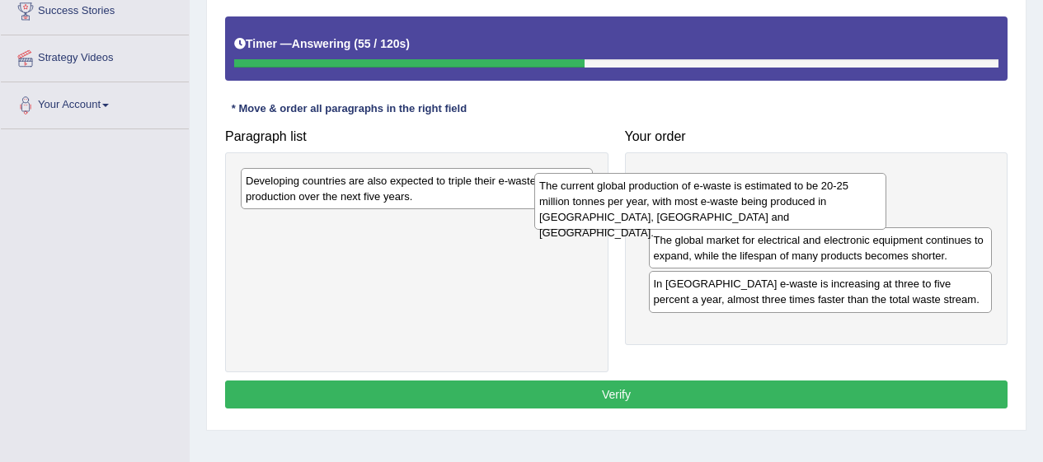
drag, startPoint x: 518, startPoint y: 205, endPoint x: 813, endPoint y: 210, distance: 295.9
click at [813, 210] on div "The current global production of e-waste is estimated to be 20-25 million tonne…" at bounding box center [710, 201] width 352 height 57
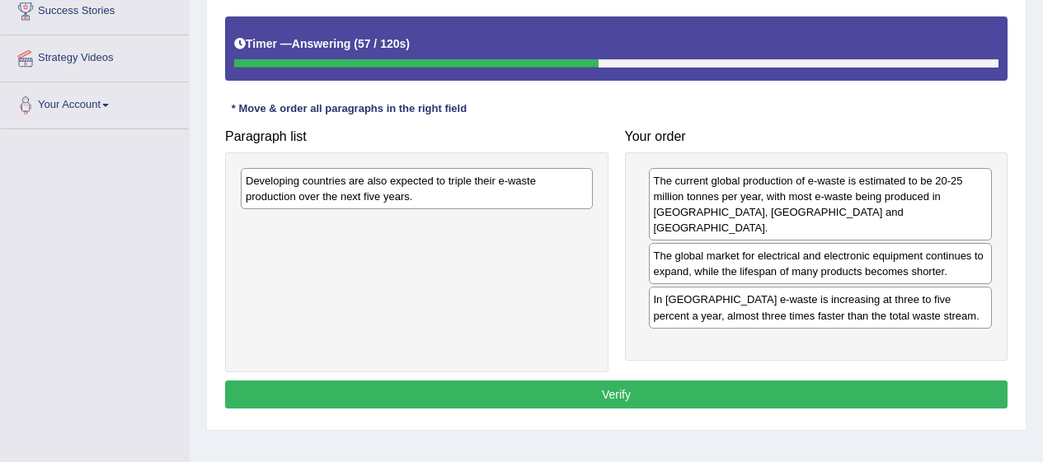
click at [730, 245] on div "The global market for electrical and electronic equipment continues to expand, …" at bounding box center [821, 263] width 344 height 41
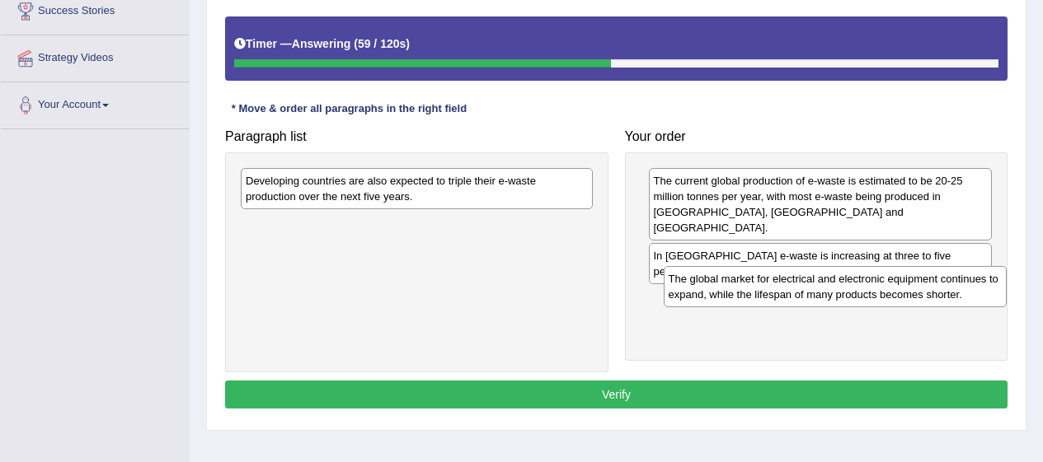
drag, startPoint x: 730, startPoint y: 245, endPoint x: 742, endPoint y: 284, distance: 40.4
click at [742, 284] on div "The global market for electrical and electronic equipment continues to expand, …" at bounding box center [835, 286] width 344 height 41
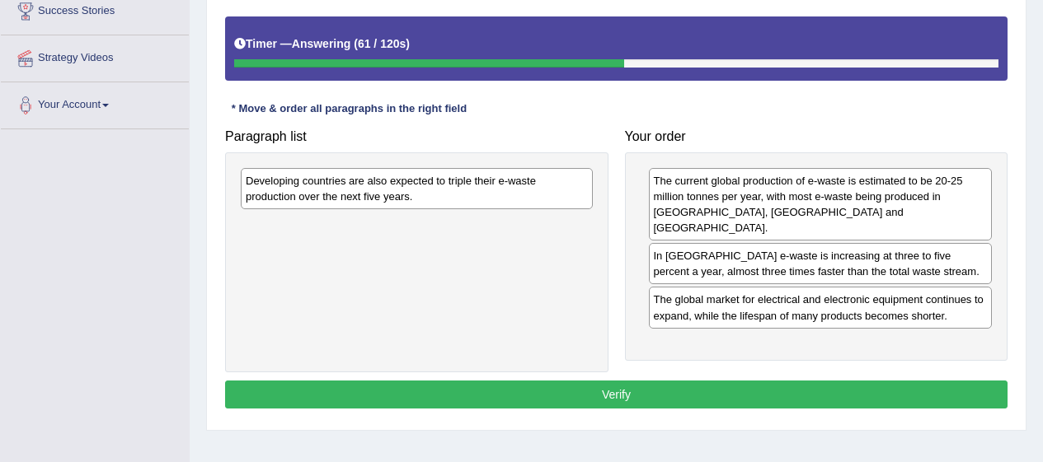
click at [574, 183] on div "Developing countries are also expected to triple their e-waste production over …" at bounding box center [417, 188] width 352 height 41
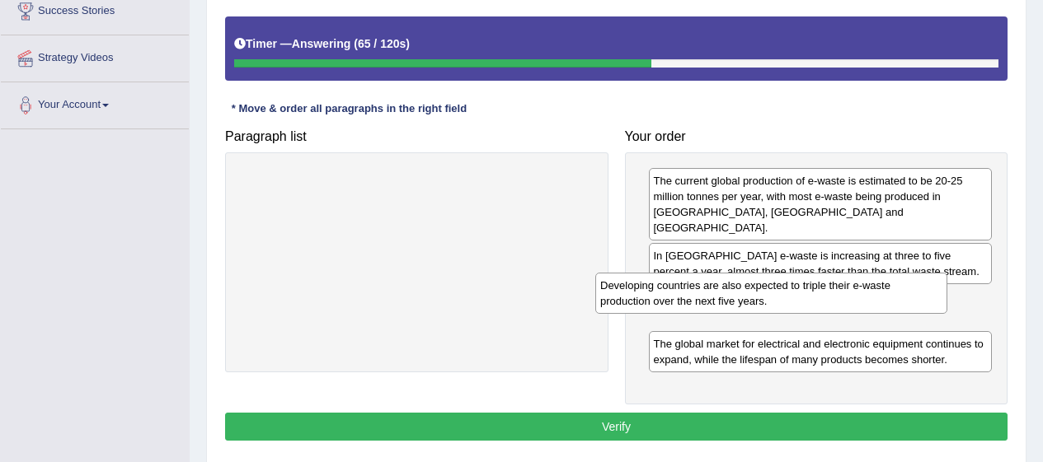
drag, startPoint x: 574, startPoint y: 183, endPoint x: 937, endPoint y: 287, distance: 377.2
click at [937, 287] on div "Developing countries are also expected to triple their e-waste production over …" at bounding box center [771, 293] width 352 height 41
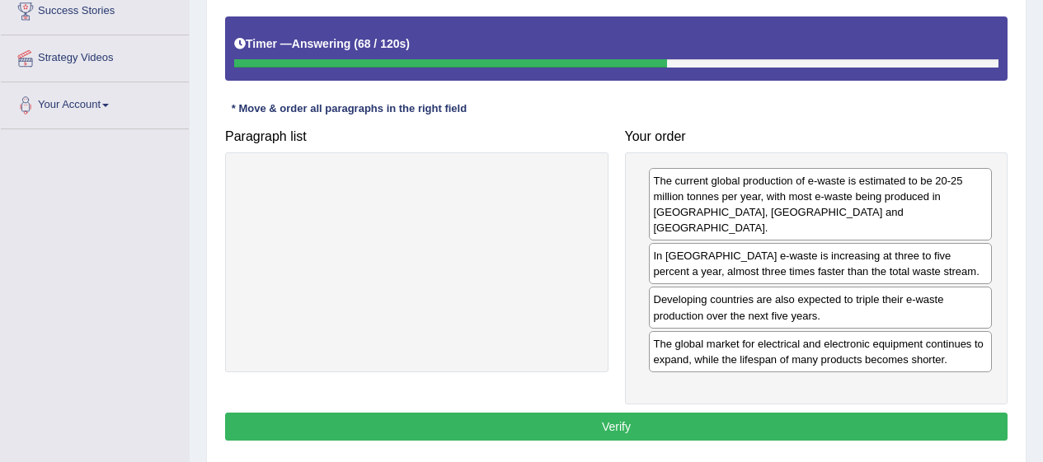
click at [717, 413] on button "Verify" at bounding box center [616, 427] width 782 height 28
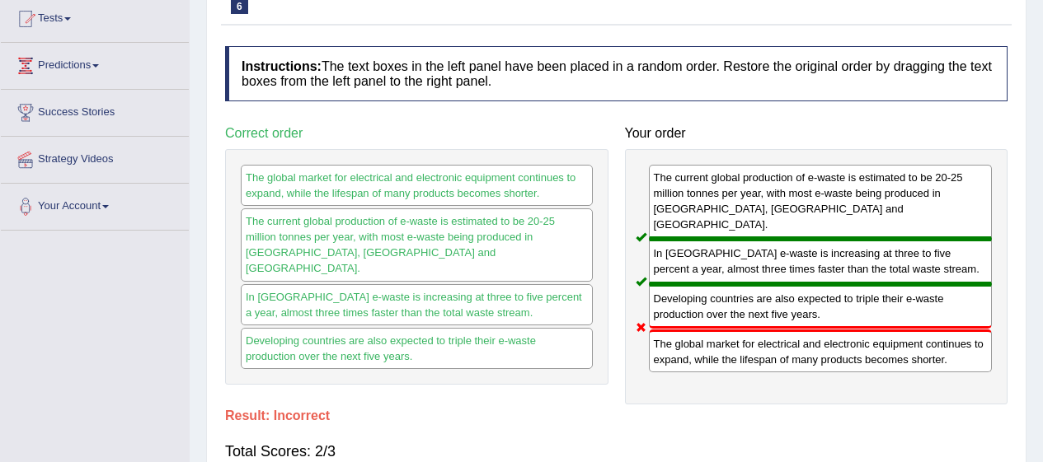
scroll to position [0, 0]
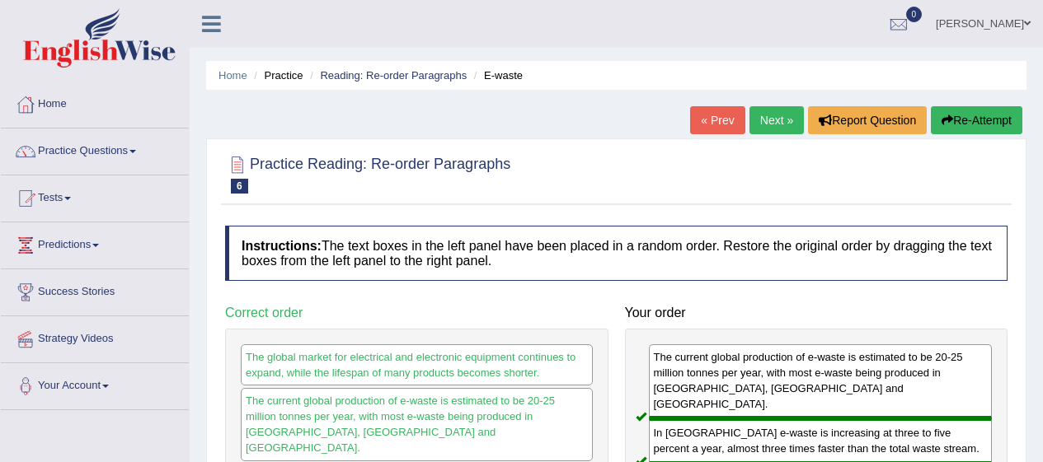
click at [136, 152] on span at bounding box center [132, 151] width 7 height 3
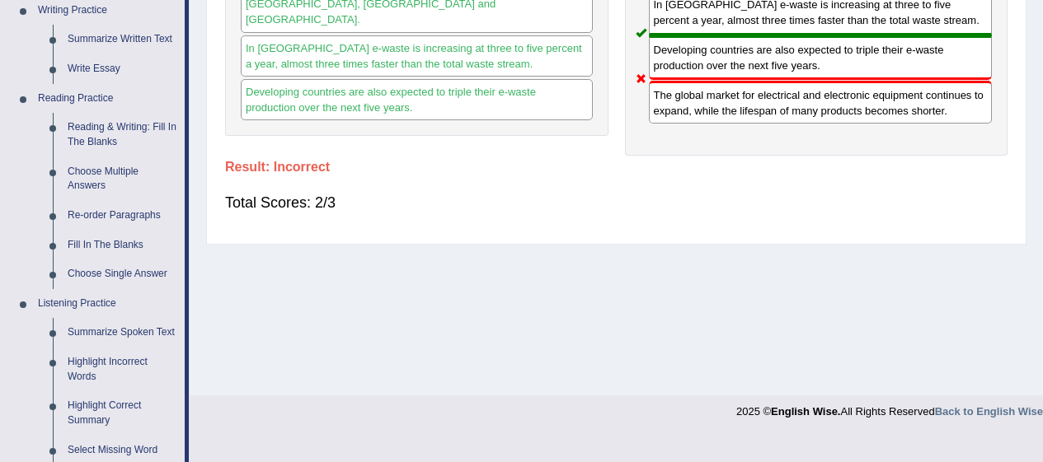
scroll to position [438, 0]
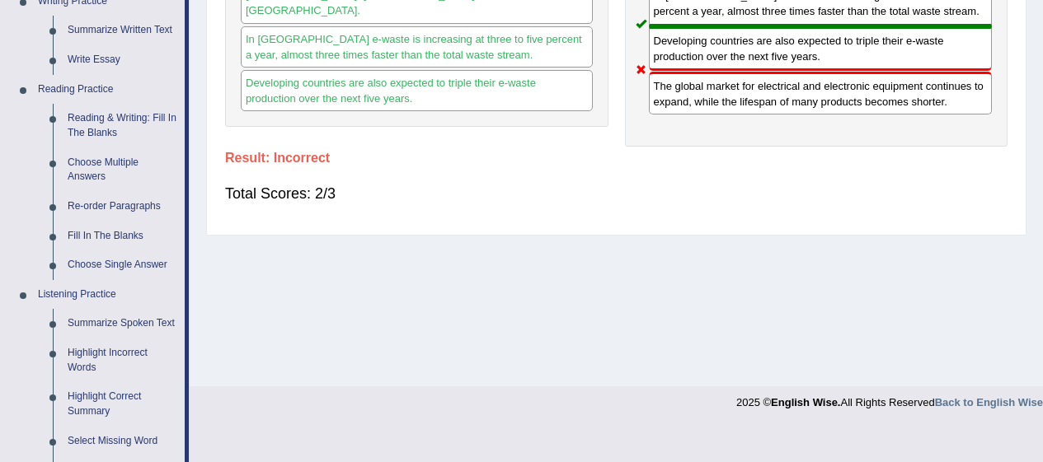
click at [132, 234] on link "Fill In The Blanks" at bounding box center [122, 237] width 124 height 30
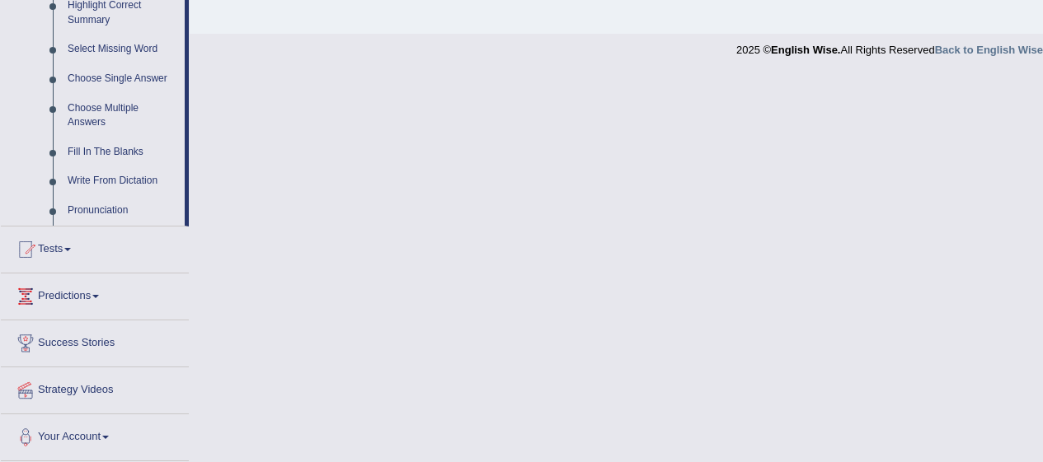
scroll to position [777, 0]
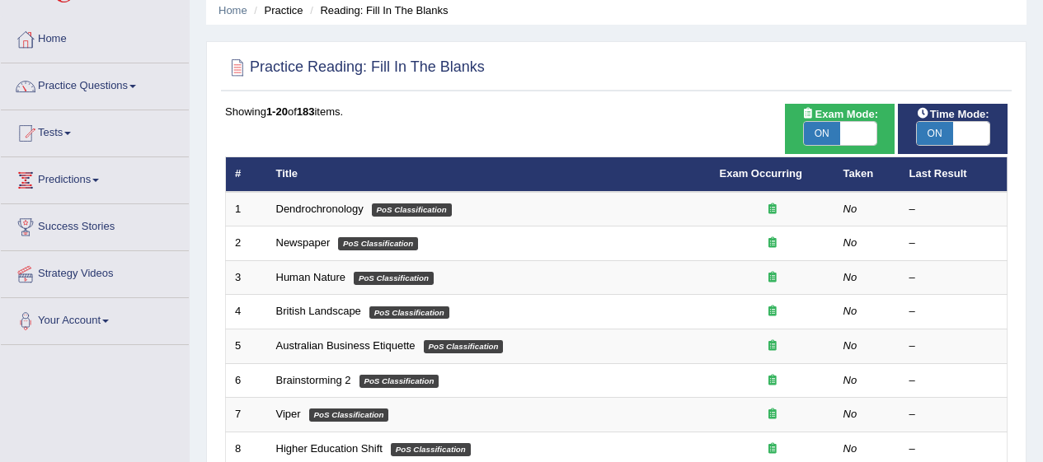
scroll to position [91, 0]
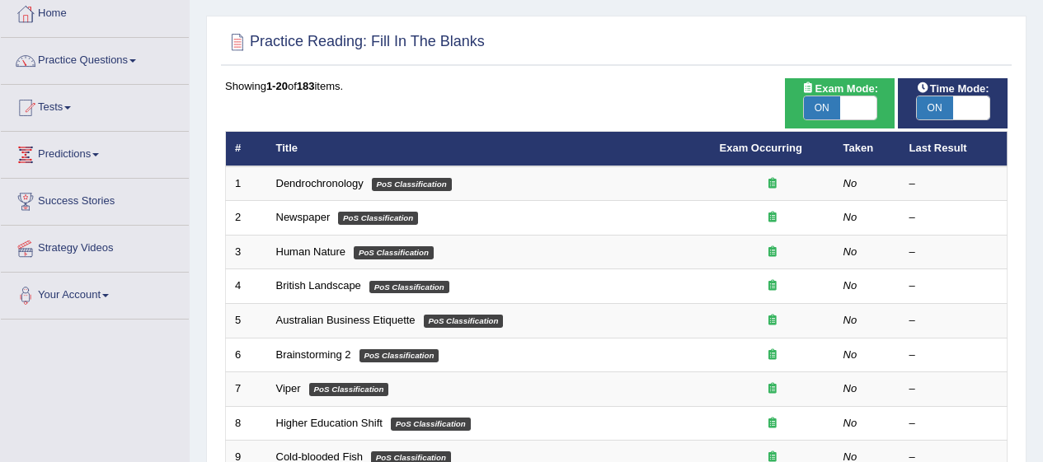
click at [434, 182] on em "PoS Classification" at bounding box center [412, 184] width 80 height 13
click at [439, 181] on em "PoS Classification" at bounding box center [412, 184] width 80 height 13
click at [440, 189] on em "PoS Classification" at bounding box center [412, 184] width 80 height 13
click at [439, 189] on em "PoS Classification" at bounding box center [412, 184] width 80 height 13
click at [325, 186] on link "Dendrochronology" at bounding box center [319, 183] width 87 height 12
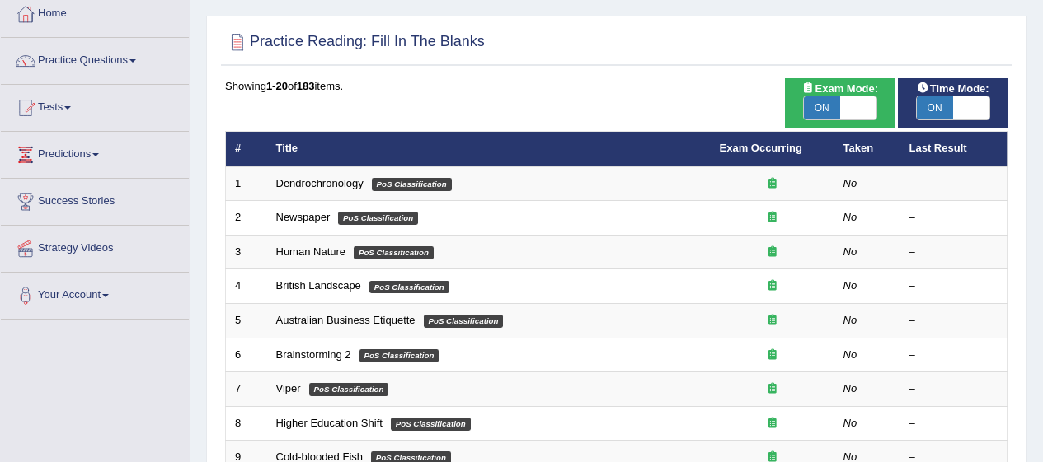
click at [328, 185] on link "Dendrochronology" at bounding box center [319, 183] width 87 height 12
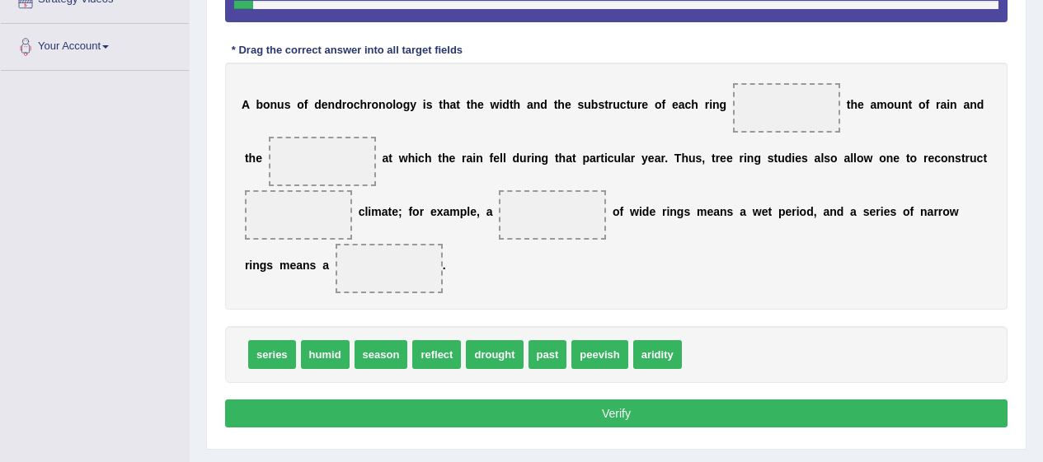
scroll to position [344, 0]
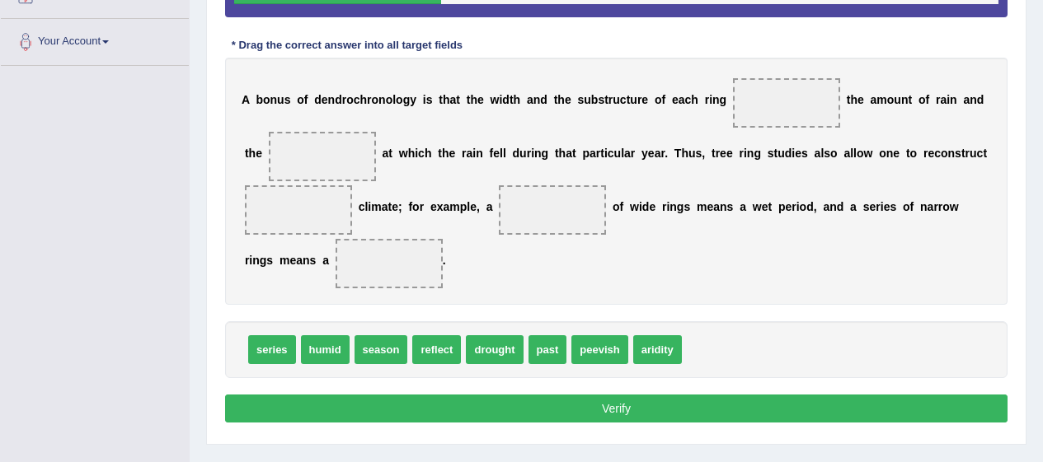
click at [394, 360] on span "season" at bounding box center [381, 349] width 54 height 29
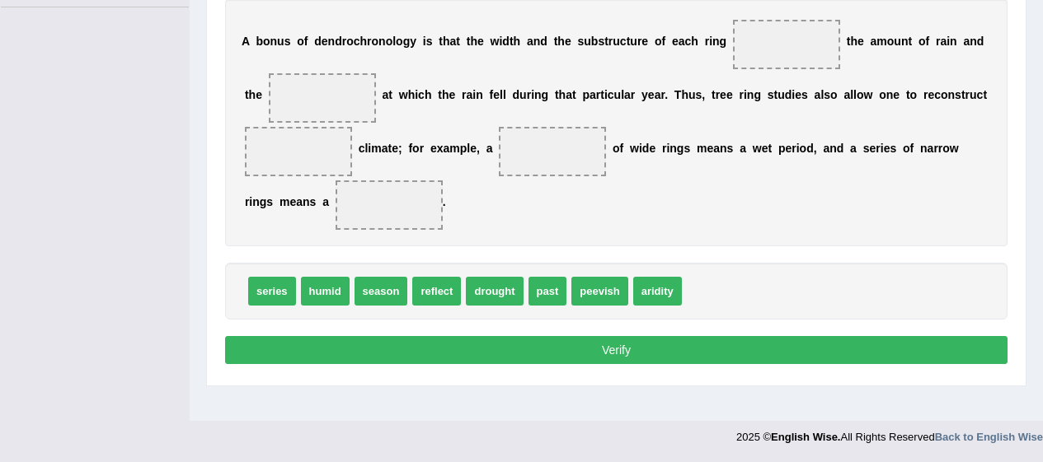
scroll to position [394, 0]
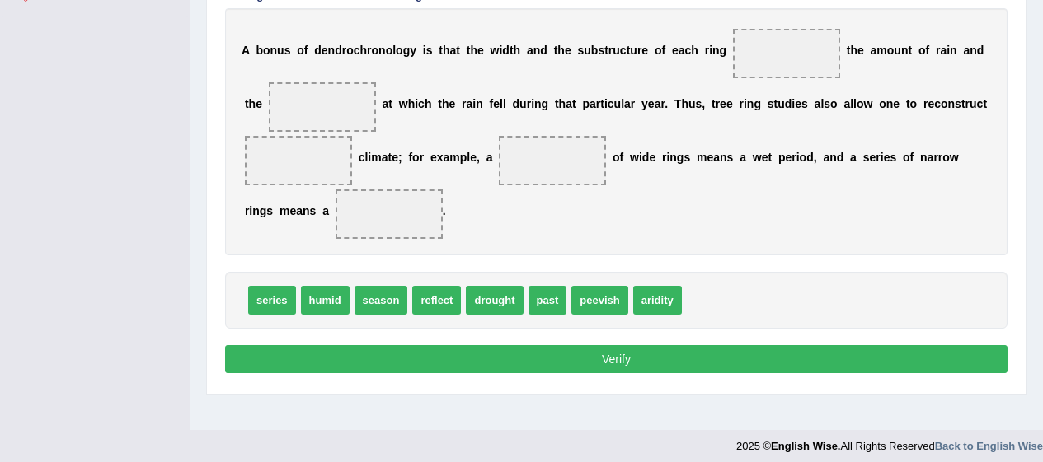
click at [380, 299] on span "season" at bounding box center [381, 300] width 54 height 29
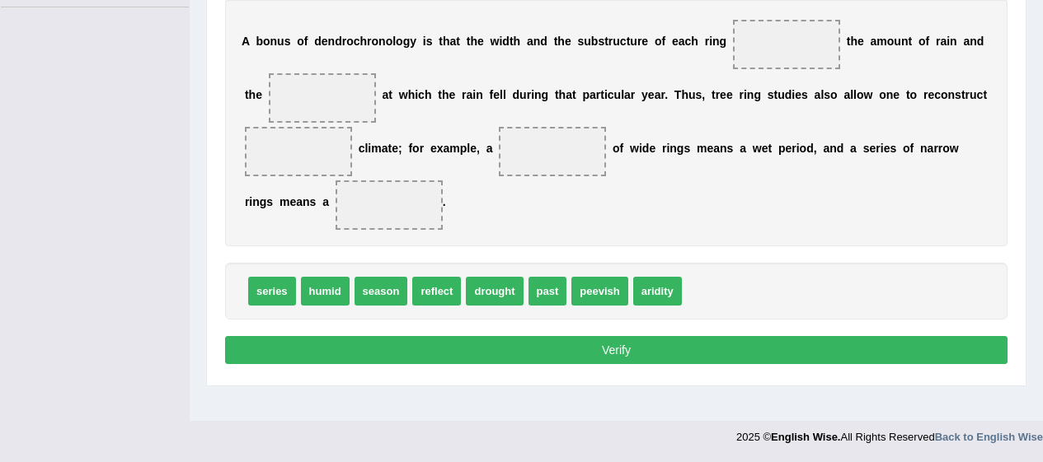
scroll to position [402, 0]
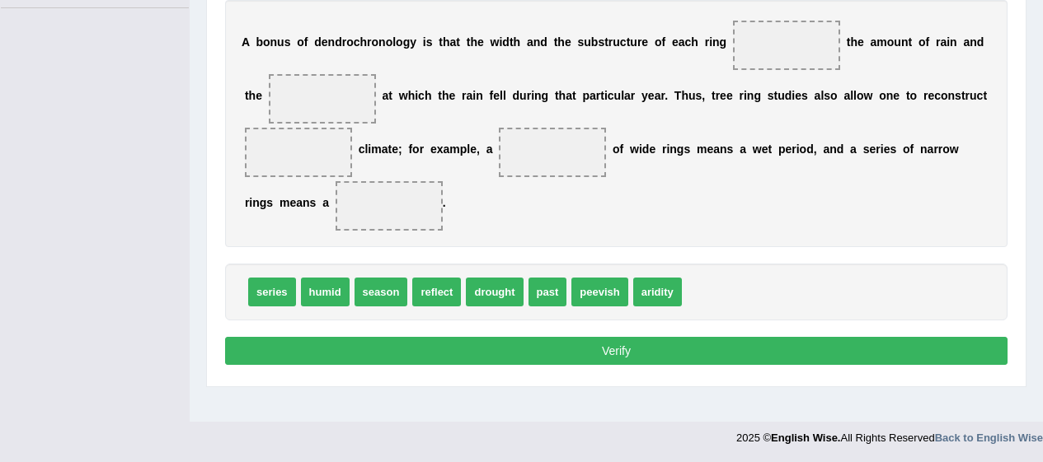
click at [385, 298] on span "season" at bounding box center [381, 292] width 54 height 29
click at [384, 292] on span "season" at bounding box center [381, 292] width 54 height 29
click at [396, 296] on span "season" at bounding box center [381, 292] width 54 height 29
drag, startPoint x: 396, startPoint y: 296, endPoint x: 325, endPoint y: 206, distance: 114.4
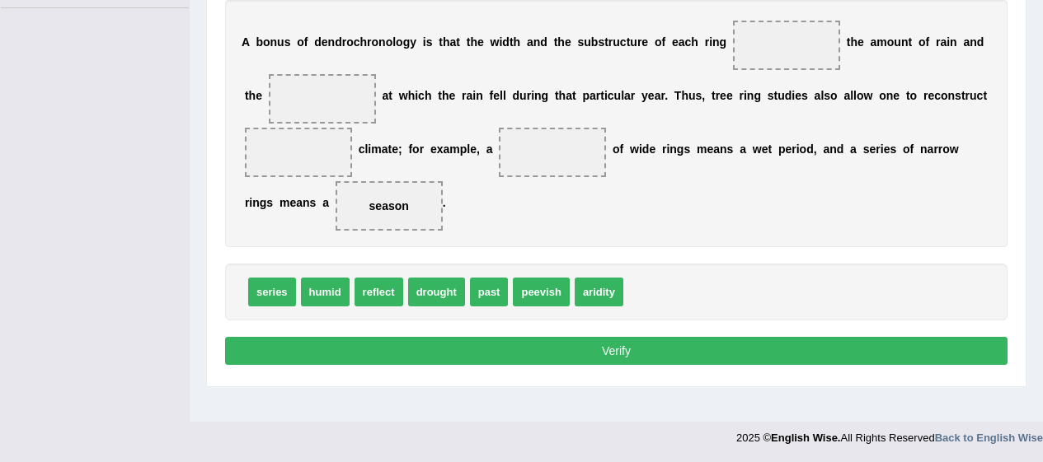
drag, startPoint x: 378, startPoint y: 199, endPoint x: 395, endPoint y: 199, distance: 16.5
click at [395, 199] on span "season" at bounding box center [388, 205] width 107 height 49
click at [384, 208] on span "season" at bounding box center [389, 205] width 40 height 13
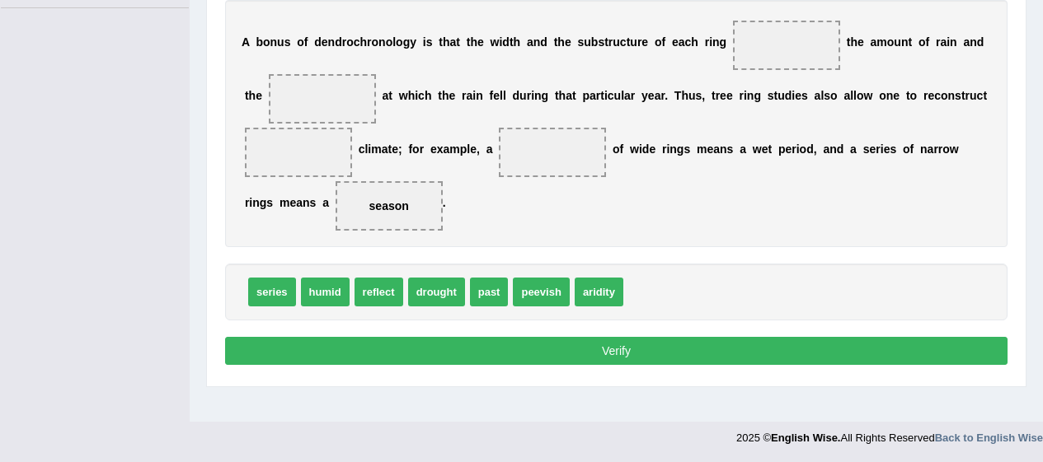
click at [384, 208] on span "season" at bounding box center [389, 205] width 40 height 13
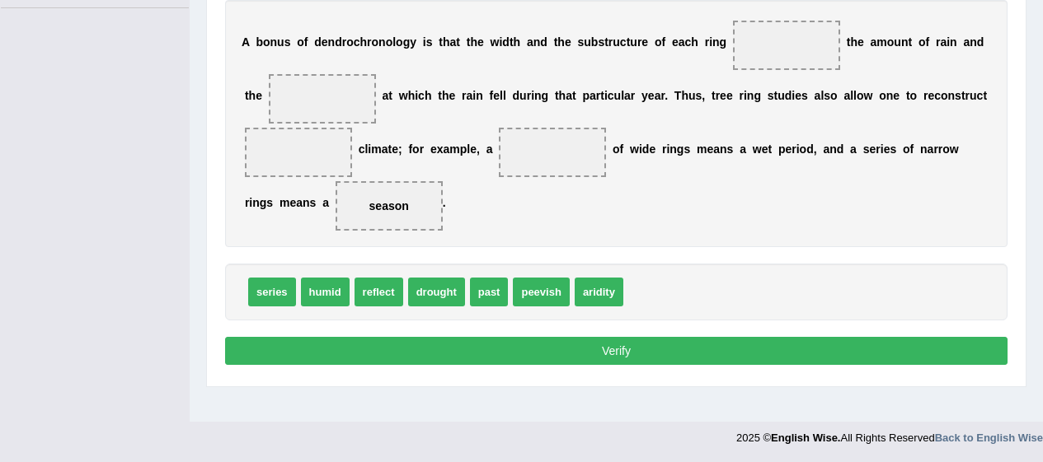
click at [384, 208] on span "season" at bounding box center [389, 205] width 40 height 13
drag, startPoint x: 384, startPoint y: 208, endPoint x: 321, endPoint y: 98, distance: 126.7
click at [375, 298] on span "reflect" at bounding box center [378, 292] width 49 height 29
click at [312, 291] on span "humid" at bounding box center [325, 292] width 49 height 29
click at [308, 295] on span "humid" at bounding box center [325, 292] width 49 height 29
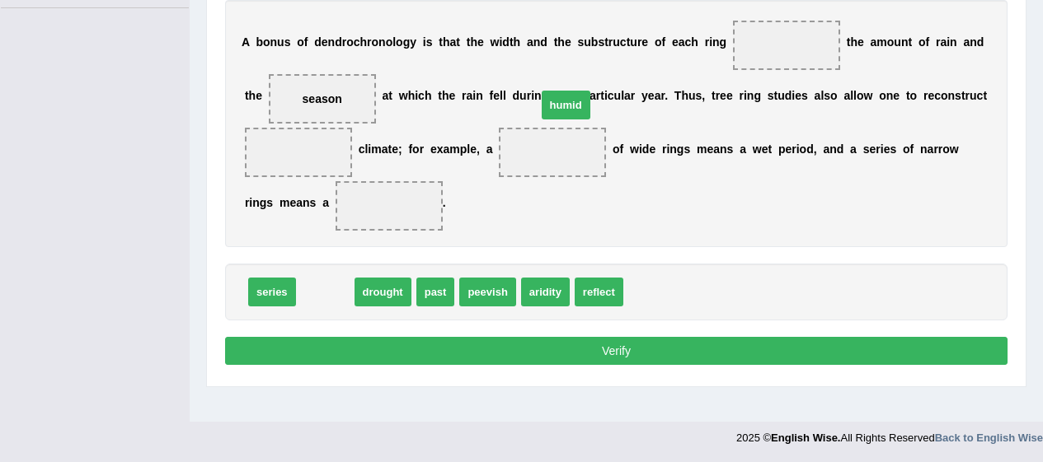
drag, startPoint x: 308, startPoint y: 295, endPoint x: 563, endPoint y: 82, distance: 332.3
click at [563, 91] on span "humid" at bounding box center [565, 105] width 49 height 29
drag, startPoint x: 321, startPoint y: 281, endPoint x: 622, endPoint y: -5, distance: 415.1
click at [308, 303] on span "humid" at bounding box center [325, 292] width 49 height 29
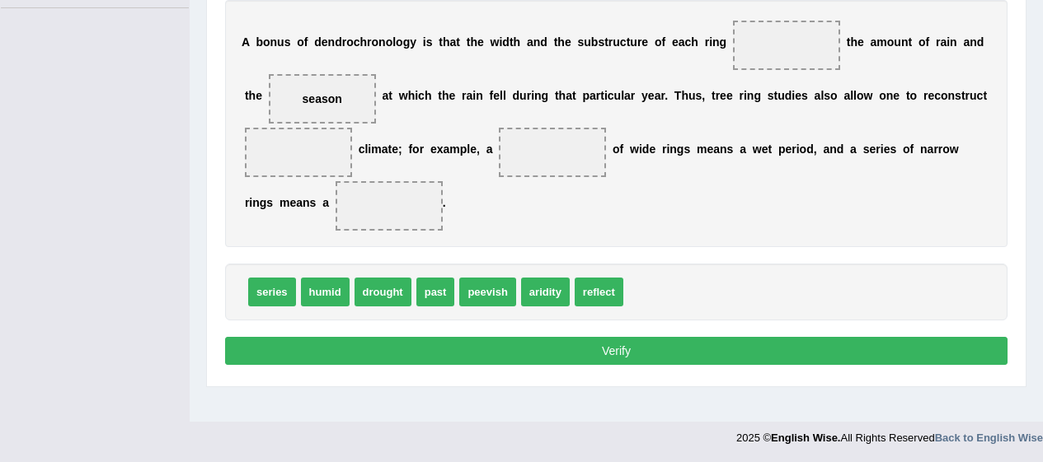
click at [308, 303] on span "humid" at bounding box center [325, 292] width 49 height 29
drag, startPoint x: 308, startPoint y: 303, endPoint x: 784, endPoint y: 58, distance: 535.2
click at [366, 282] on span "past" at bounding box center [382, 292] width 39 height 29
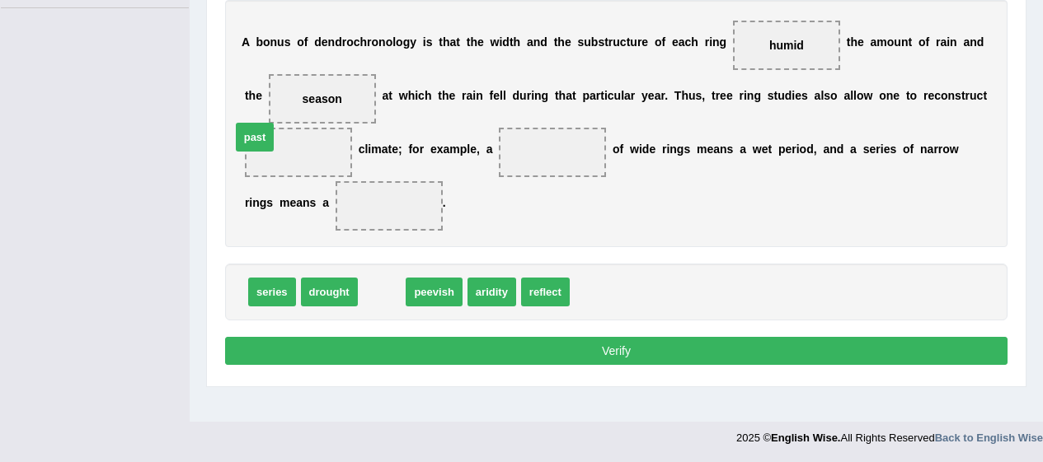
drag, startPoint x: 366, startPoint y: 282, endPoint x: 236, endPoint y: 122, distance: 206.2
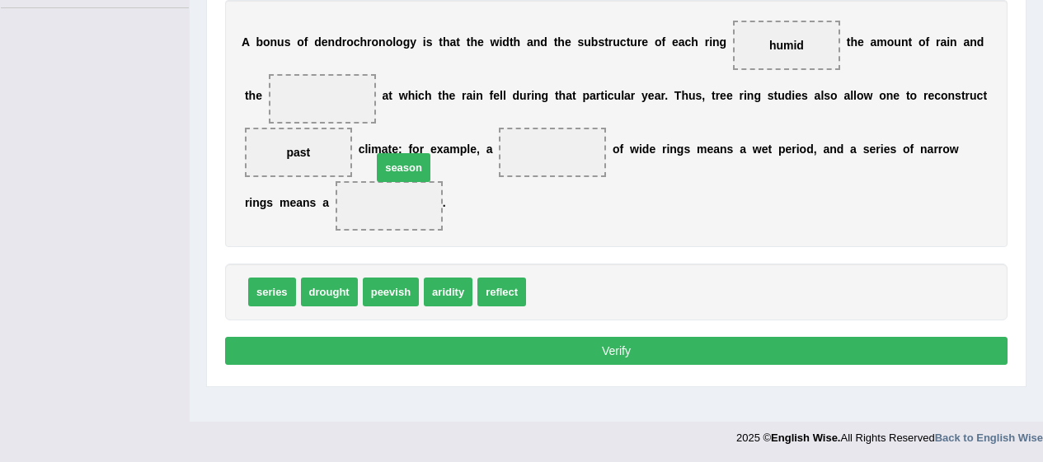
drag, startPoint x: 552, startPoint y: 291, endPoint x: 388, endPoint y: 160, distance: 209.9
click at [388, 160] on span "season" at bounding box center [404, 167] width 54 height 29
drag, startPoint x: 546, startPoint y: 291, endPoint x: 431, endPoint y: 181, distance: 158.6
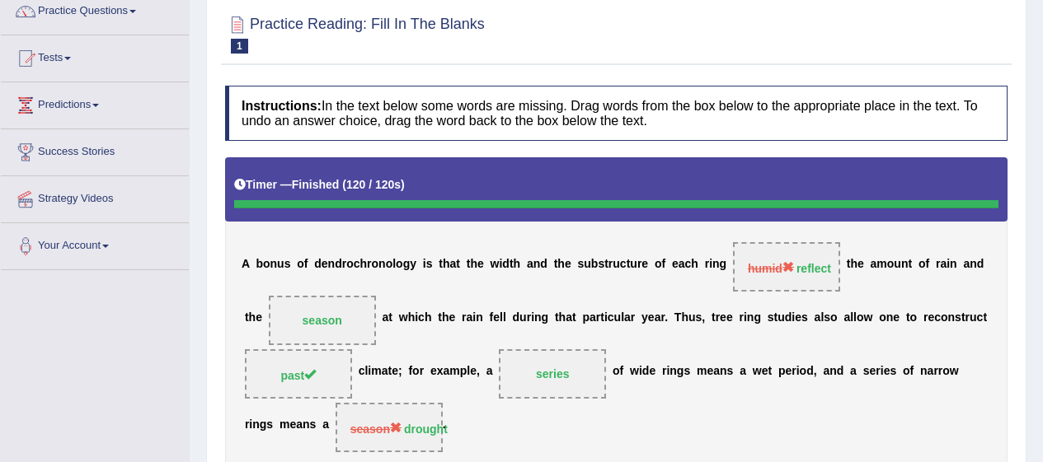
scroll to position [86, 0]
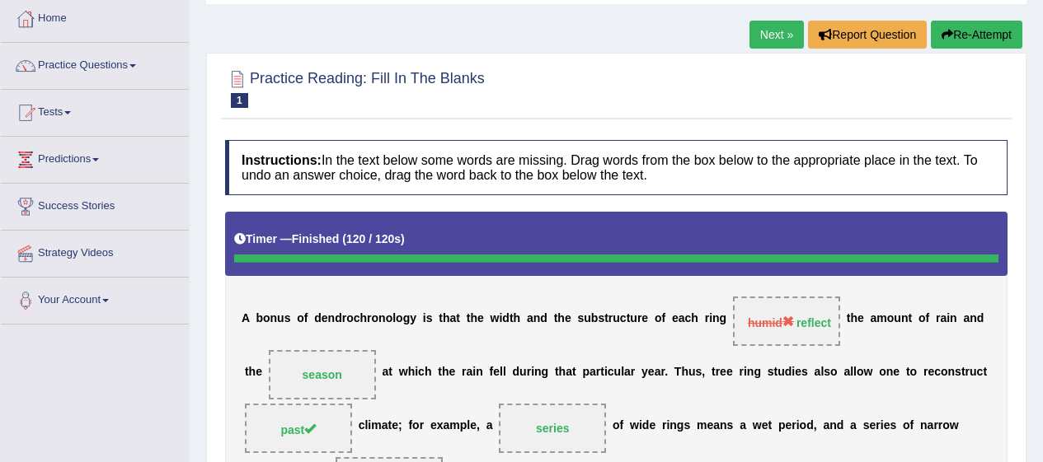
click at [968, 37] on button "Re-Attempt" at bounding box center [975, 35] width 91 height 28
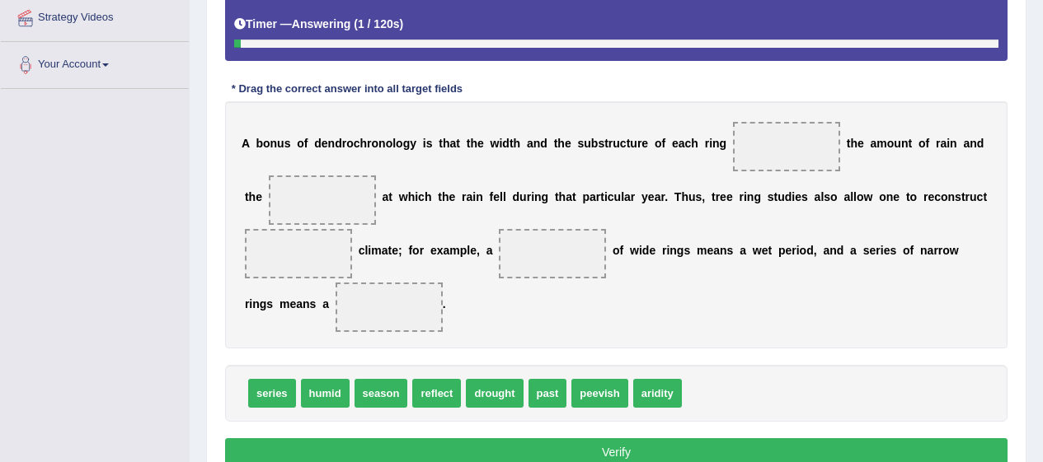
scroll to position [403, 0]
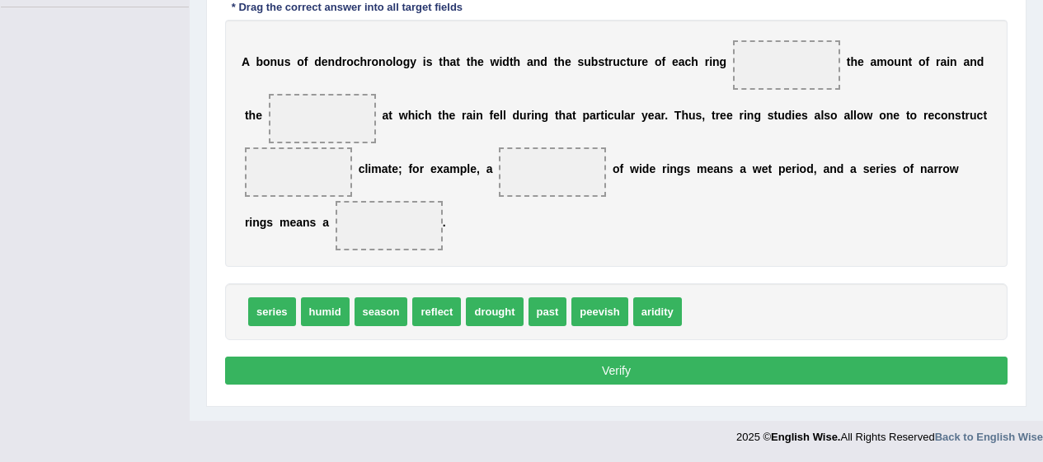
click at [427, 308] on span "reflect" at bounding box center [436, 312] width 49 height 29
click at [427, 316] on span "reflect" at bounding box center [436, 312] width 49 height 29
click at [434, 315] on span "reflect" at bounding box center [436, 312] width 49 height 29
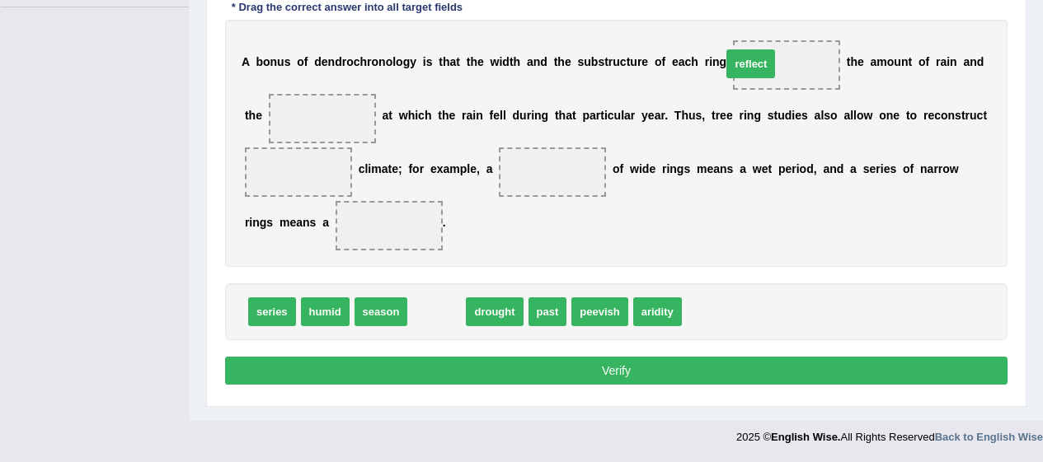
drag, startPoint x: 434, startPoint y: 315, endPoint x: 757, endPoint y: 58, distance: 412.3
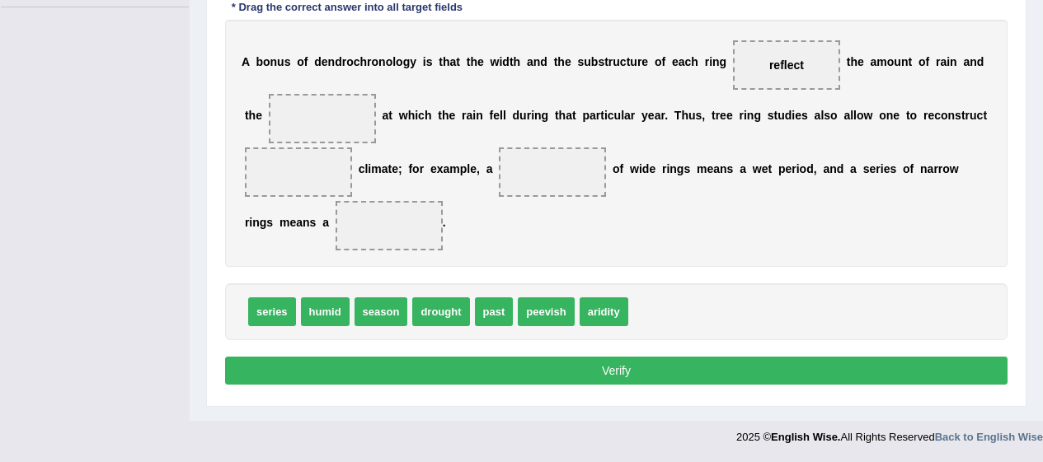
click at [359, 309] on span "season" at bounding box center [381, 312] width 54 height 29
click at [379, 312] on span "season" at bounding box center [381, 312] width 54 height 29
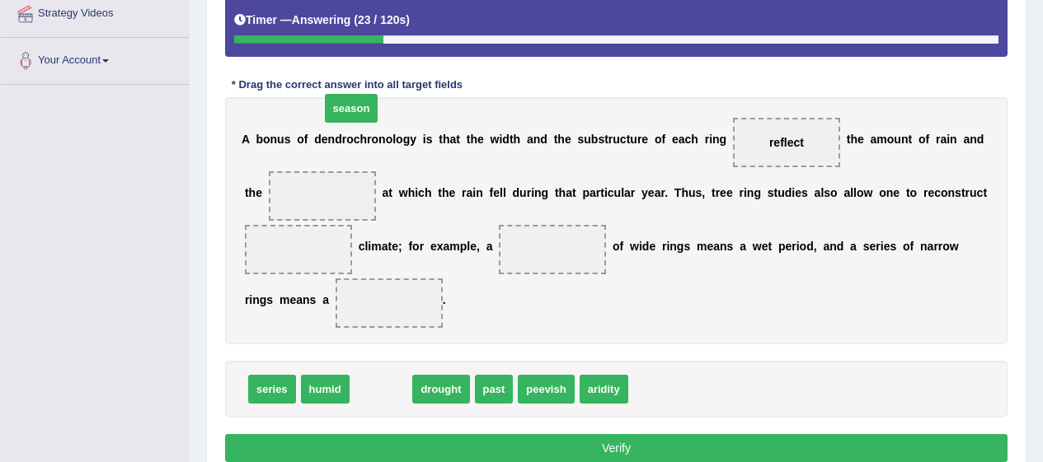
scroll to position [321, 0]
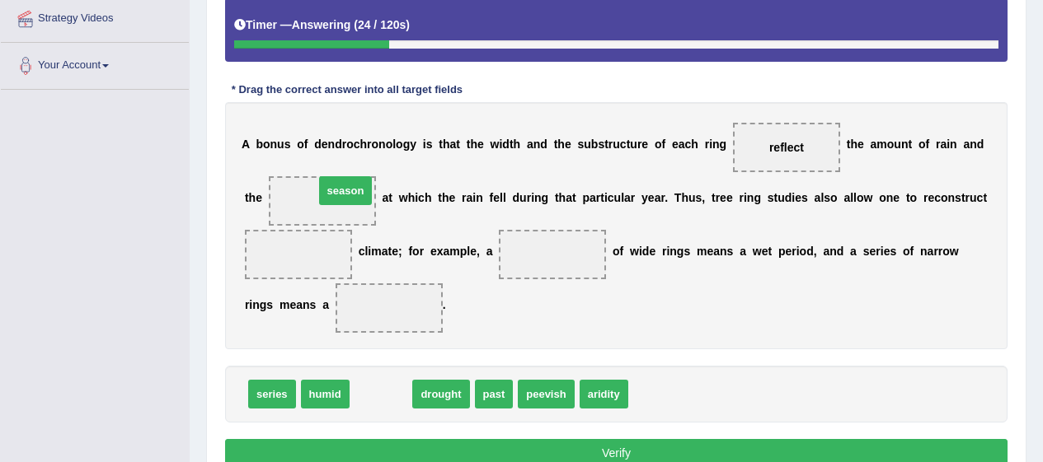
drag, startPoint x: 379, startPoint y: 312, endPoint x: 344, endPoint y: 190, distance: 126.2
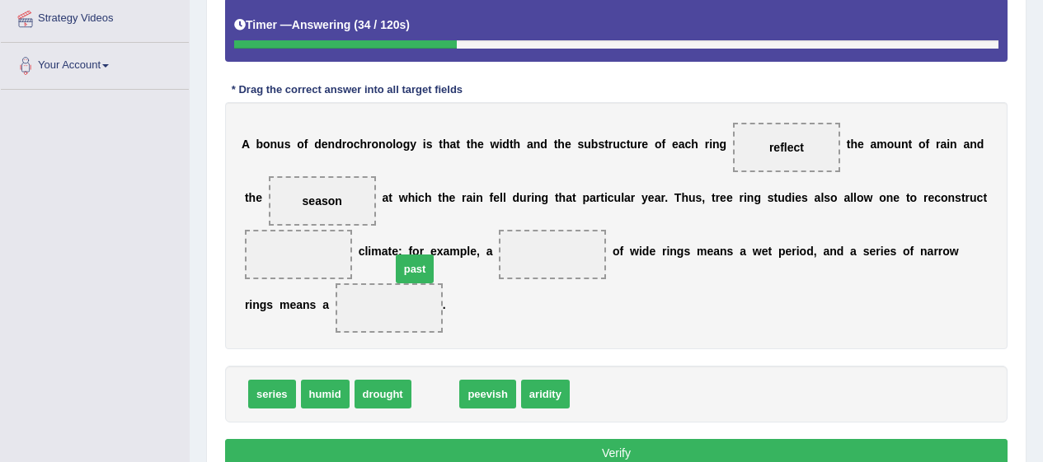
drag, startPoint x: 429, startPoint y: 392, endPoint x: 408, endPoint y: 267, distance: 127.0
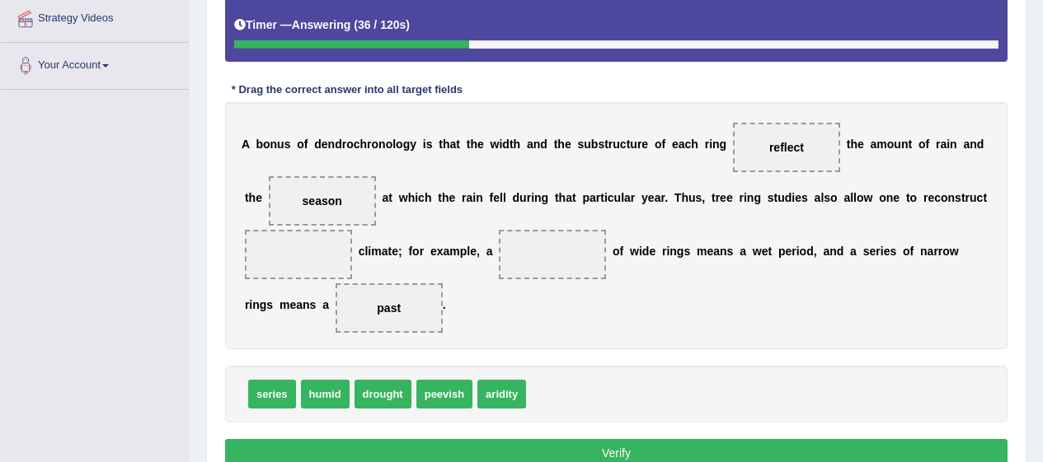
click at [391, 307] on span "past" at bounding box center [389, 308] width 24 height 13
click at [370, 286] on span "past" at bounding box center [388, 308] width 107 height 49
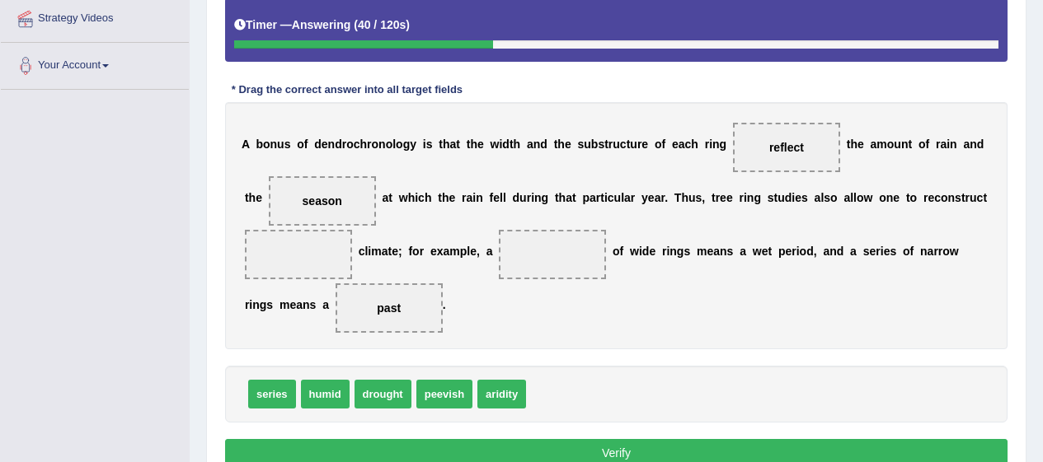
click at [387, 305] on span "past" at bounding box center [389, 308] width 24 height 13
drag, startPoint x: 387, startPoint y: 305, endPoint x: 280, endPoint y: 242, distance: 123.4
click at [256, 403] on span "series" at bounding box center [272, 394] width 48 height 29
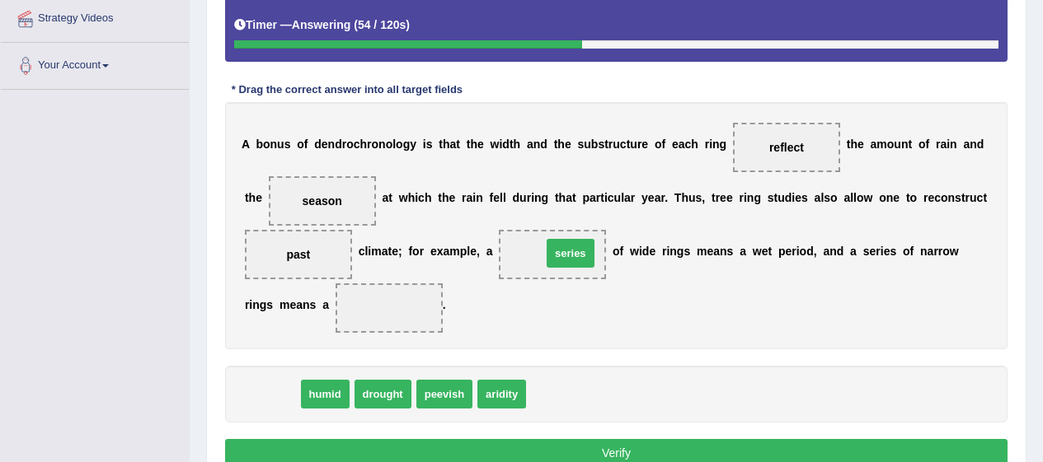
drag, startPoint x: 256, startPoint y: 403, endPoint x: 555, endPoint y: 262, distance: 330.0
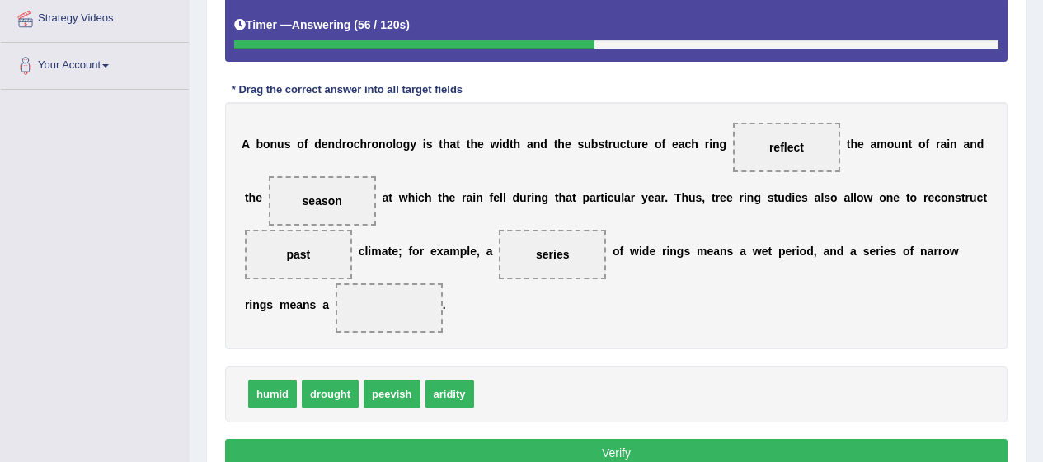
click at [338, 390] on span "drought" at bounding box center [330, 394] width 57 height 29
drag, startPoint x: 338, startPoint y: 390, endPoint x: 408, endPoint y: 302, distance: 112.0
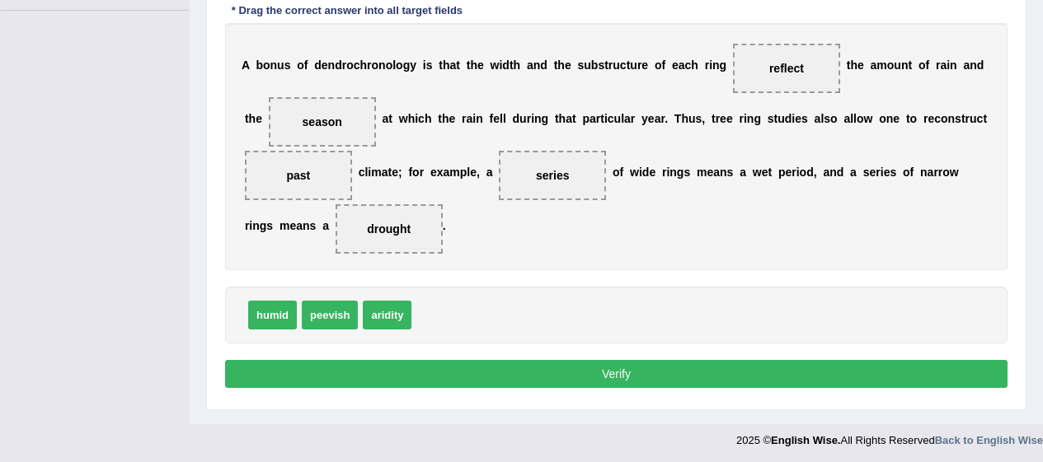
scroll to position [403, 0]
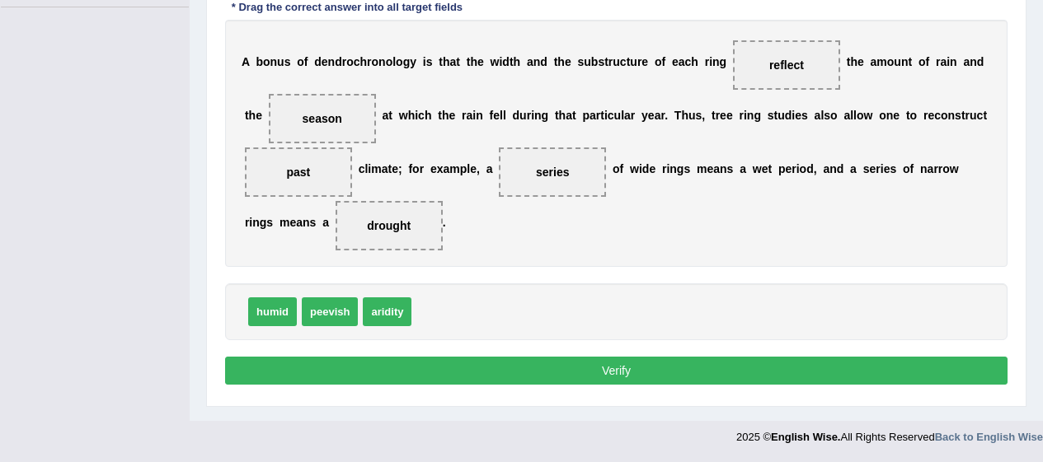
click at [737, 363] on button "Verify" at bounding box center [616, 371] width 782 height 28
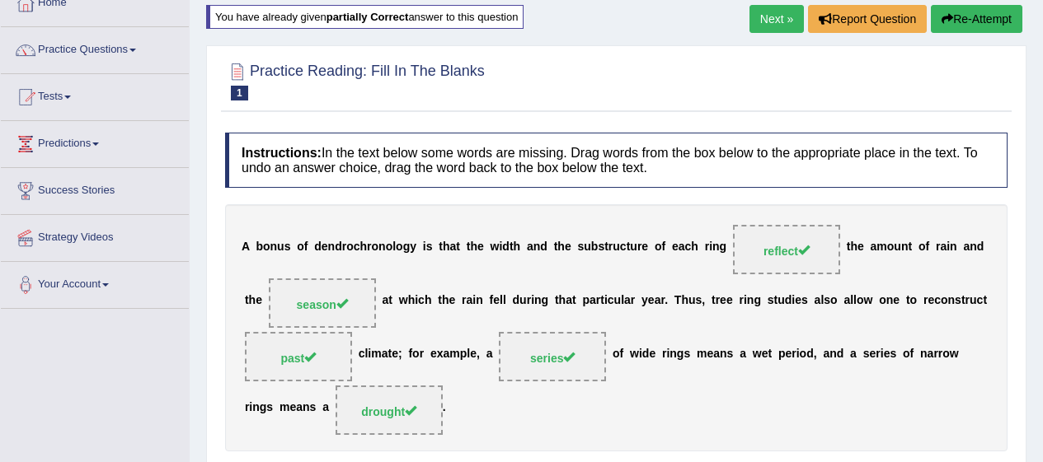
scroll to position [99, 0]
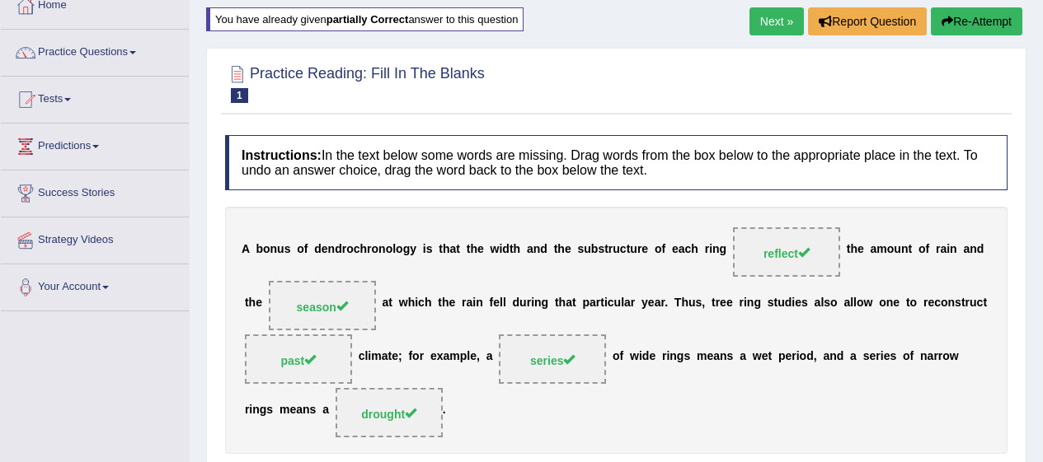
click at [779, 29] on link "Next »" at bounding box center [776, 21] width 54 height 28
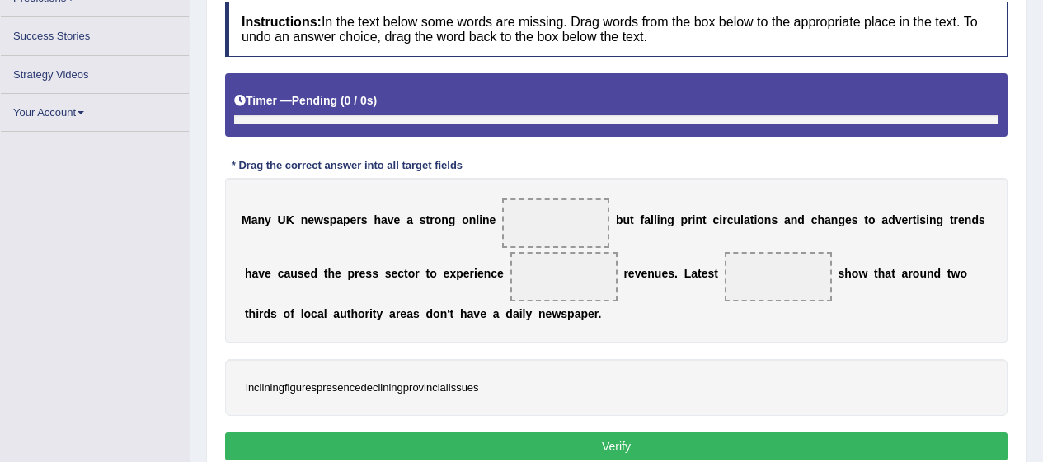
scroll to position [246, 0]
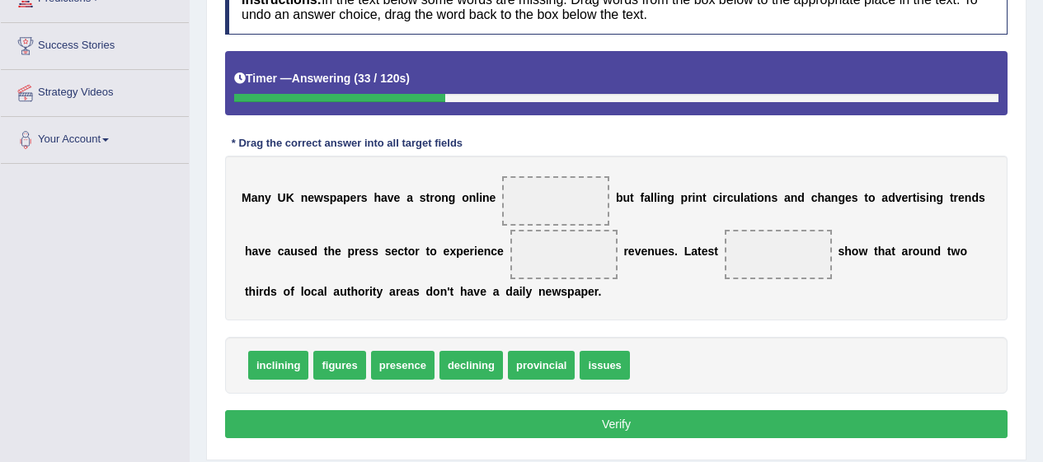
click at [614, 368] on span "issues" at bounding box center [603, 365] width 49 height 29
click at [613, 363] on span "issues" at bounding box center [603, 365] width 49 height 29
drag, startPoint x: 613, startPoint y: 363, endPoint x: 565, endPoint y: 203, distance: 167.1
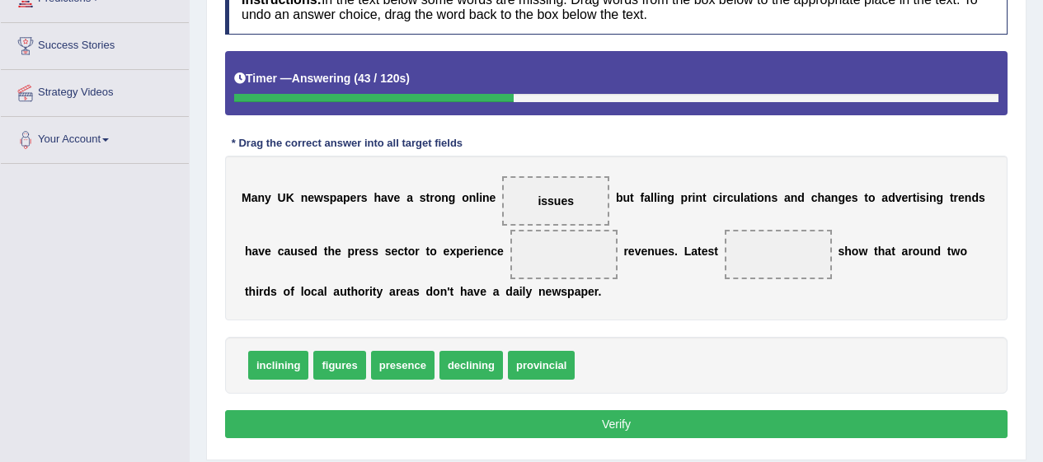
click at [467, 359] on span "declining" at bounding box center [470, 365] width 63 height 29
drag, startPoint x: 467, startPoint y: 359, endPoint x: 537, endPoint y: 246, distance: 133.6
click at [379, 368] on span "presence" at bounding box center [402, 365] width 63 height 29
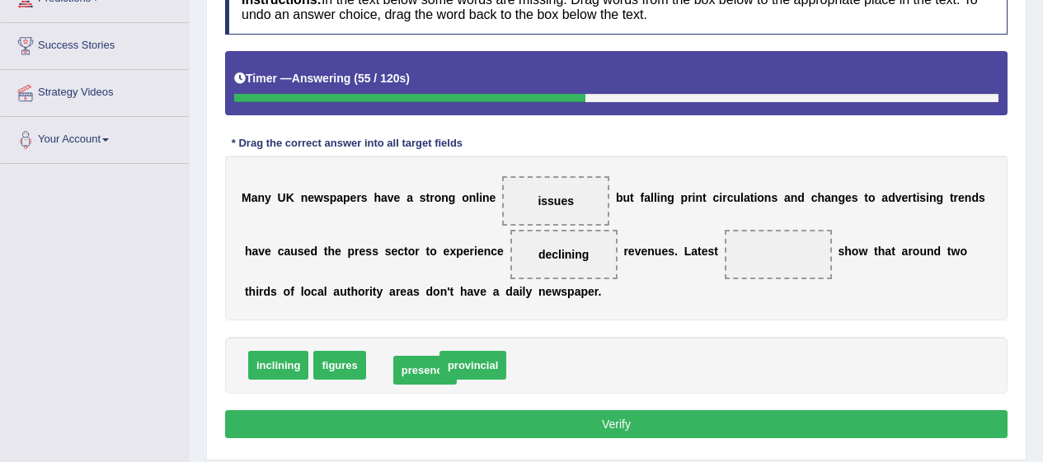
drag, startPoint x: 379, startPoint y: 368, endPoint x: 387, endPoint y: 373, distance: 8.9
click at [326, 363] on span "figures" at bounding box center [339, 365] width 52 height 29
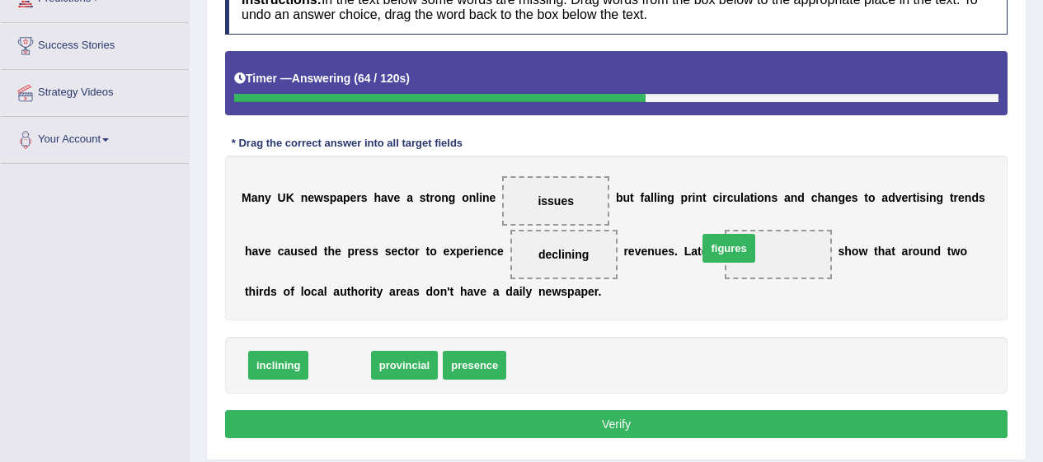
drag, startPoint x: 326, startPoint y: 363, endPoint x: 717, endPoint y: 246, distance: 407.8
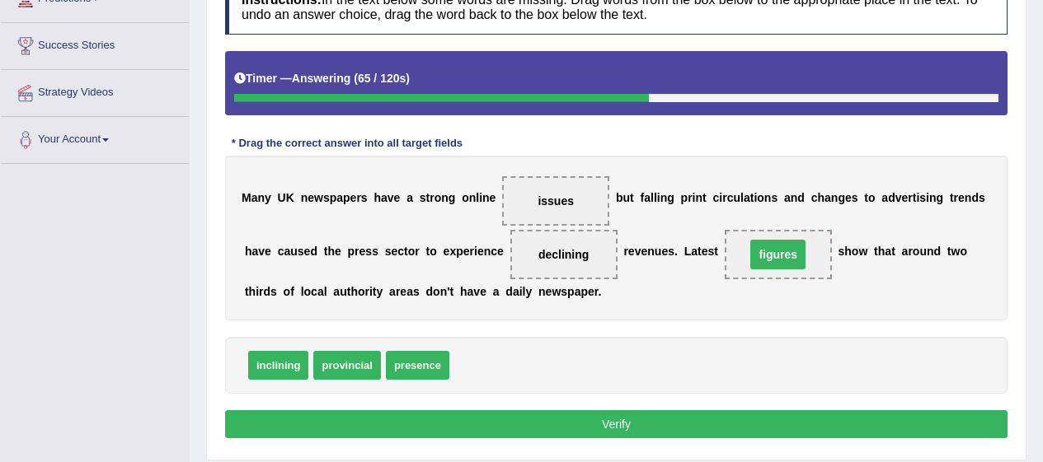
click at [910, 418] on button "Verify" at bounding box center [616, 424] width 782 height 28
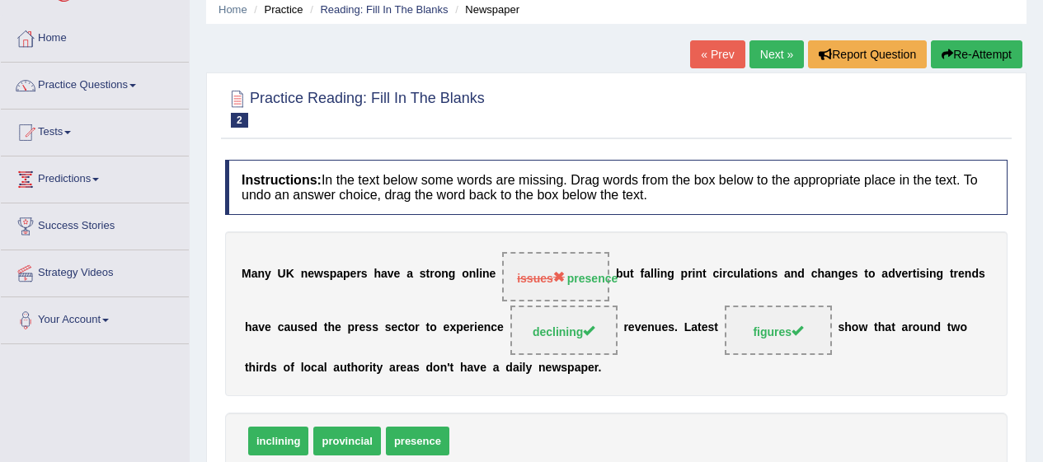
scroll to position [0, 0]
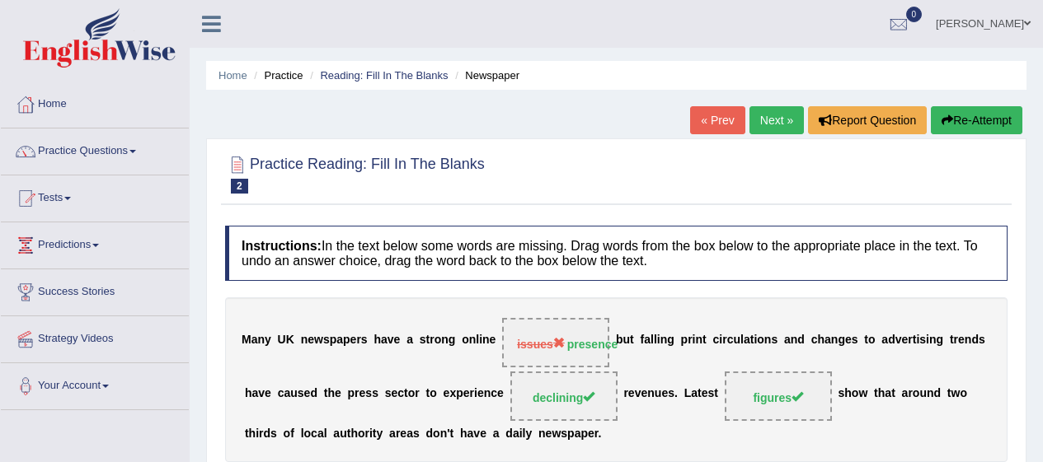
click at [776, 119] on link "Next »" at bounding box center [776, 120] width 54 height 28
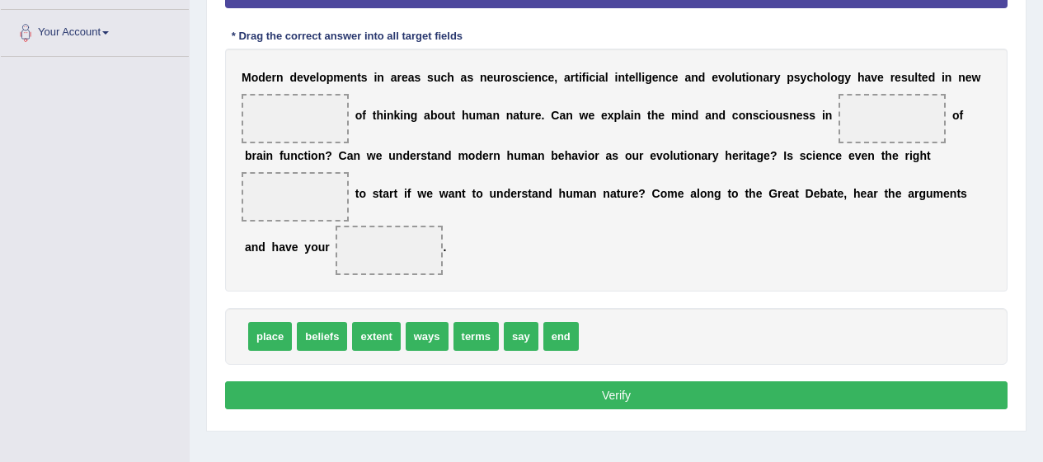
scroll to position [354, 0]
click at [432, 343] on span "ways" at bounding box center [426, 336] width 43 height 29
drag, startPoint x: 432, startPoint y: 343, endPoint x: 357, endPoint y: 225, distance: 139.7
click at [390, 242] on span "ways" at bounding box center [388, 250] width 107 height 49
drag, startPoint x: 390, startPoint y: 242, endPoint x: 398, endPoint y: 249, distance: 10.6
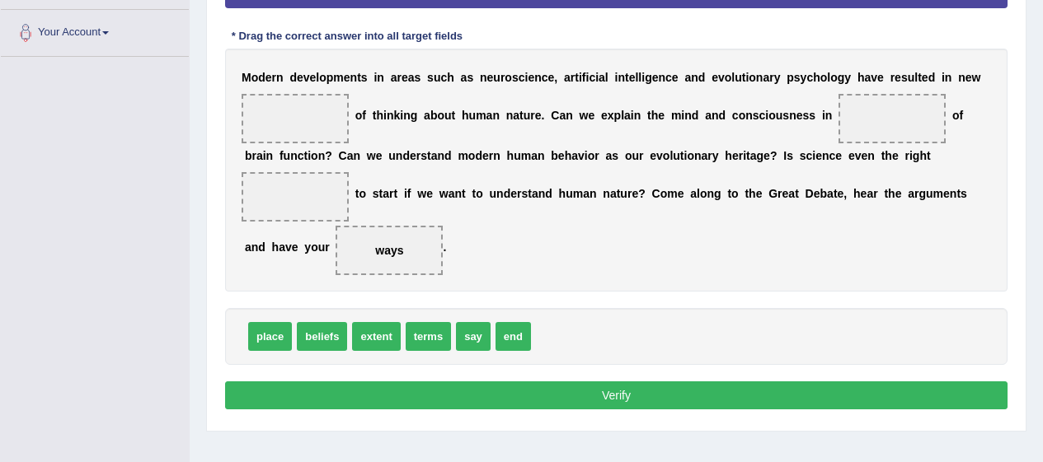
click at [398, 249] on span "ways" at bounding box center [388, 250] width 107 height 49
click at [398, 249] on span "ways" at bounding box center [389, 250] width 28 height 13
drag, startPoint x: 398, startPoint y: 249, endPoint x: 290, endPoint y: 112, distance: 174.3
click at [374, 335] on span "extent" at bounding box center [376, 336] width 48 height 29
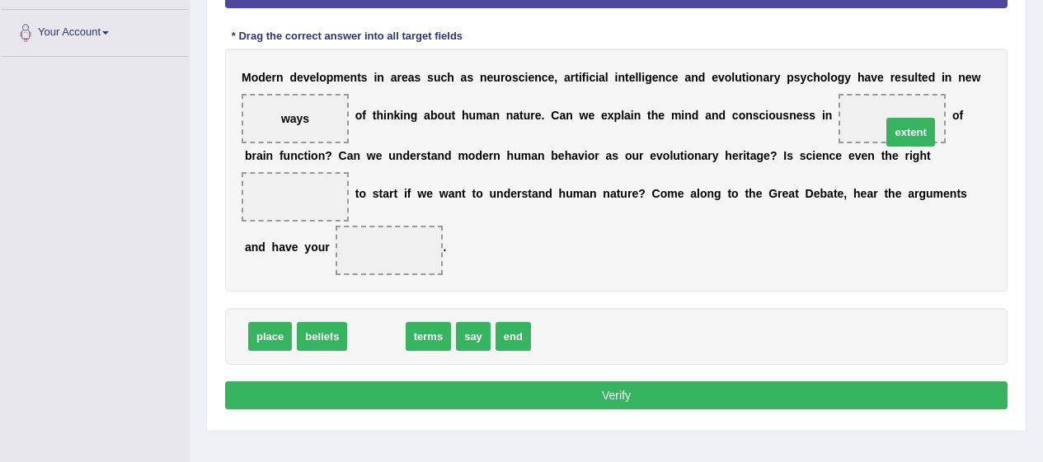
drag, startPoint x: 374, startPoint y: 335, endPoint x: 924, endPoint y: 130, distance: 586.5
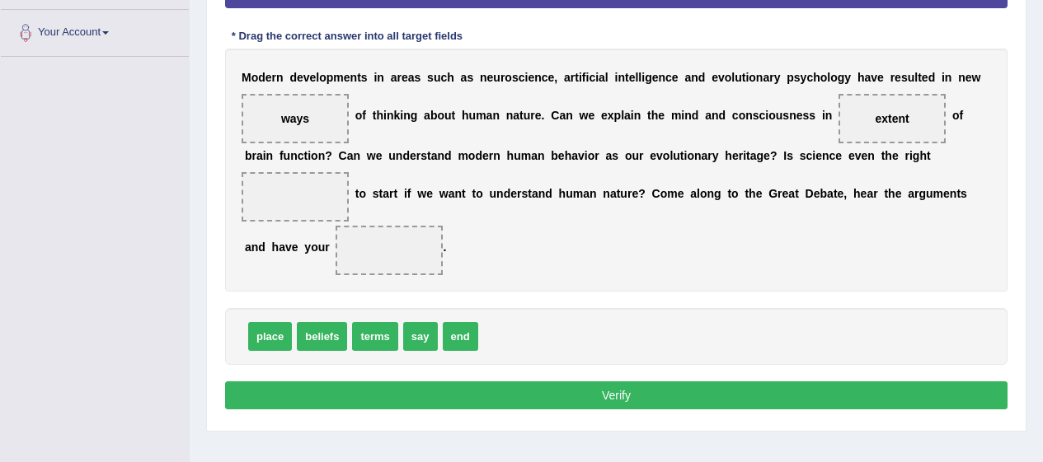
click at [368, 335] on span "terms" at bounding box center [374, 336] width 45 height 29
drag, startPoint x: 368, startPoint y: 335, endPoint x: 258, endPoint y: 159, distance: 208.1
click at [366, 330] on span "say" at bounding box center [369, 336] width 35 height 29
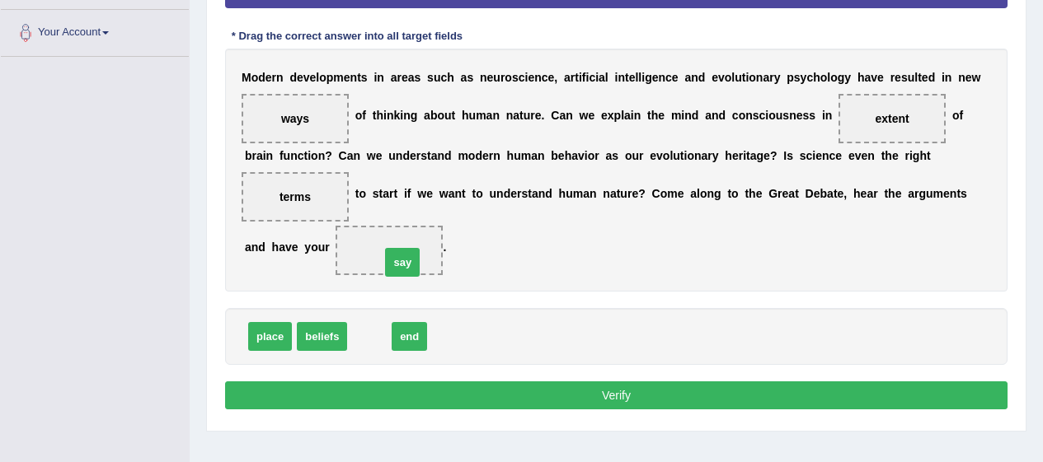
drag, startPoint x: 366, startPoint y: 330, endPoint x: 398, endPoint y: 255, distance: 80.8
click at [433, 382] on button "Verify" at bounding box center [616, 396] width 782 height 28
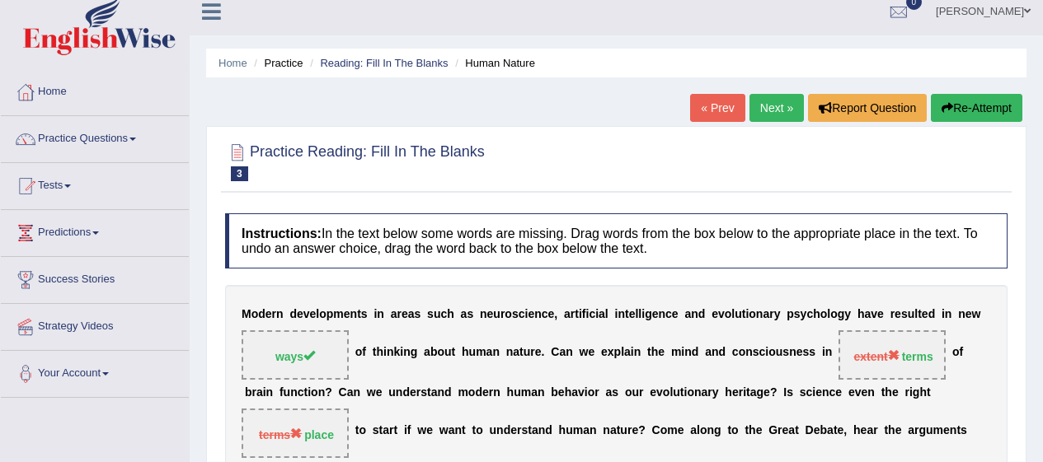
scroll to position [0, 0]
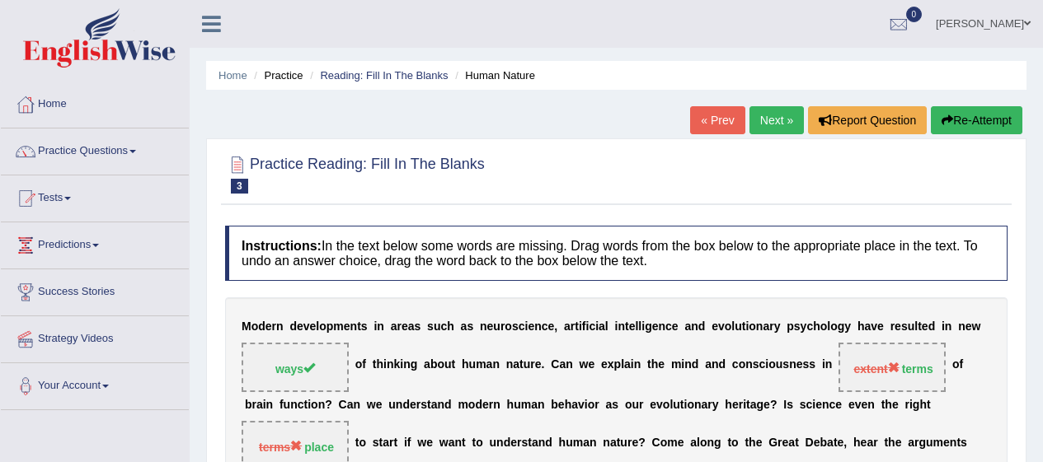
click at [1013, 131] on button "Re-Attempt" at bounding box center [975, 120] width 91 height 28
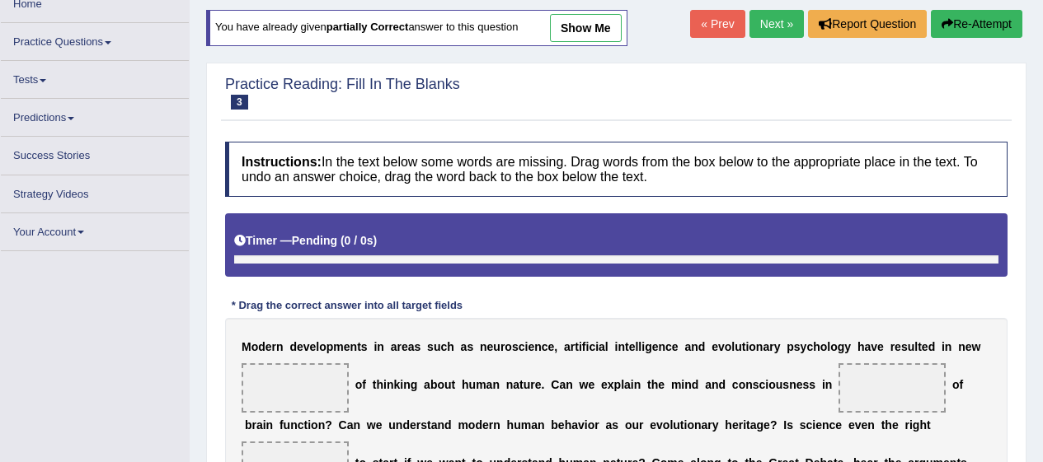
scroll to position [175, 0]
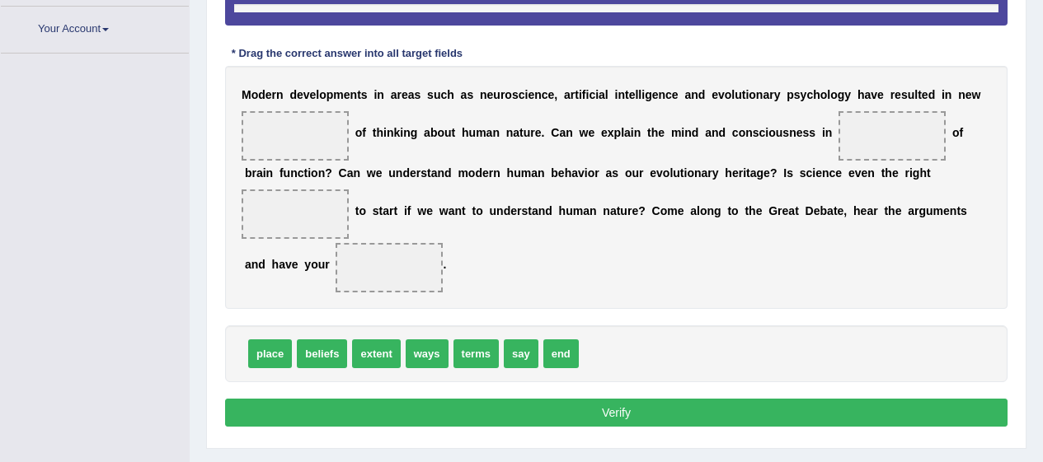
scroll to position [365, 0]
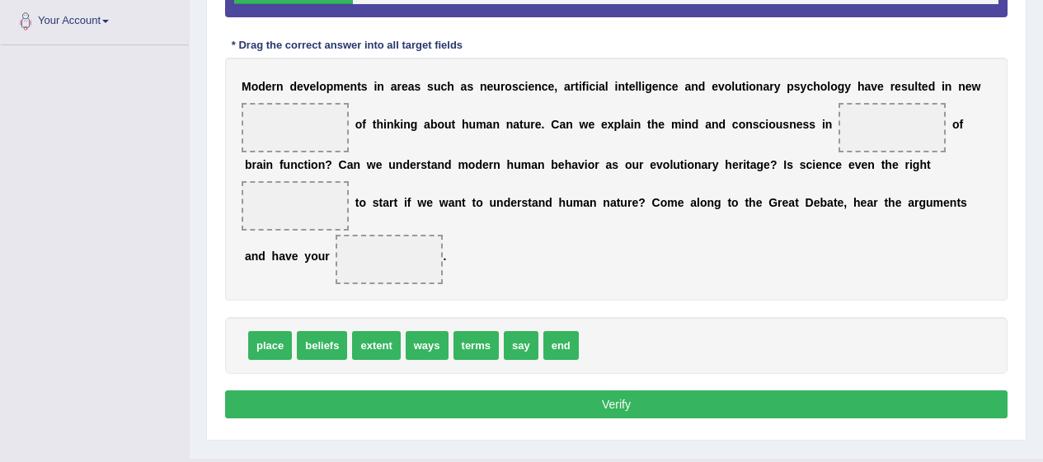
click at [368, 351] on span "extent" at bounding box center [376, 345] width 48 height 29
drag, startPoint x: 368, startPoint y: 351, endPoint x: 272, endPoint y: 223, distance: 160.2
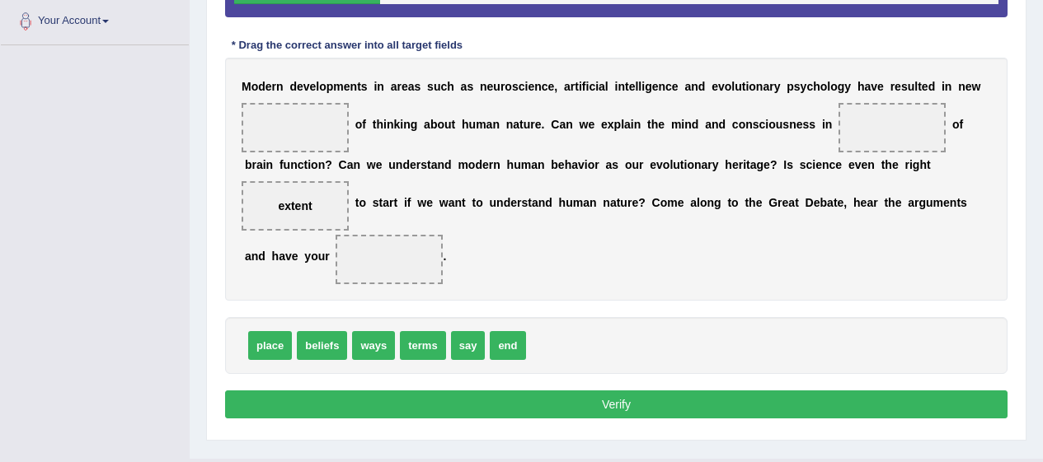
click at [294, 210] on span "extent" at bounding box center [295, 205] width 34 height 13
drag, startPoint x: 294, startPoint y: 210, endPoint x: 293, endPoint y: 121, distance: 89.0
click at [423, 338] on span "terms" at bounding box center [422, 345] width 45 height 29
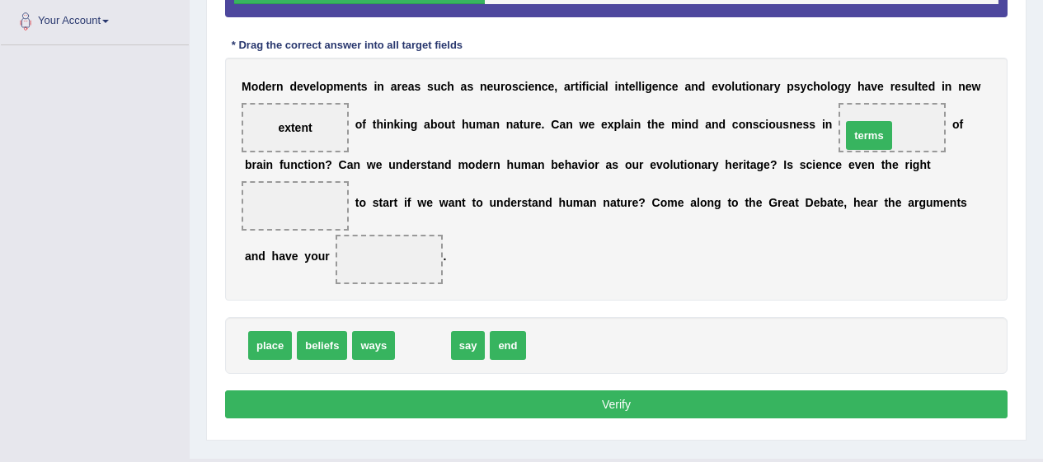
drag, startPoint x: 423, startPoint y: 338, endPoint x: 879, endPoint y: 127, distance: 502.2
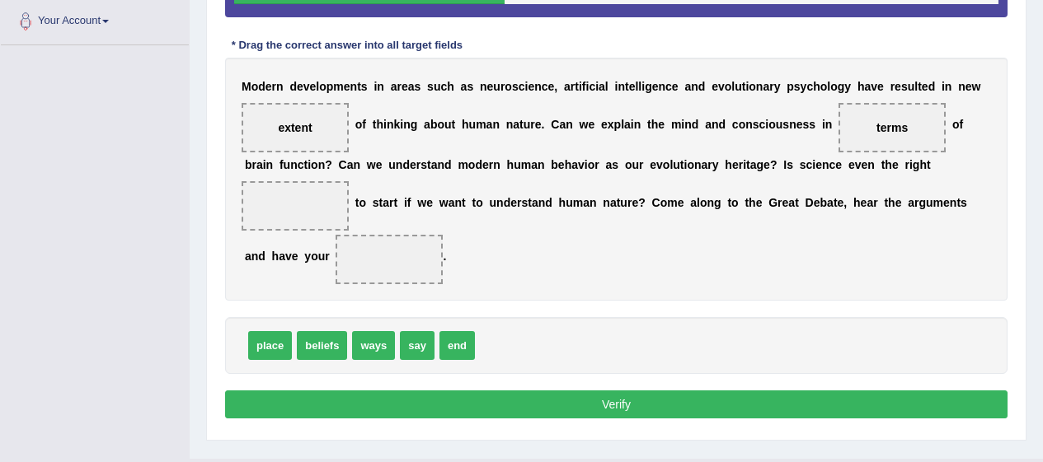
click at [266, 340] on span "place" at bounding box center [270, 345] width 44 height 29
drag, startPoint x: 266, startPoint y: 340, endPoint x: 284, endPoint y: 204, distance: 137.9
click at [355, 349] on span "say" at bounding box center [368, 345] width 35 height 29
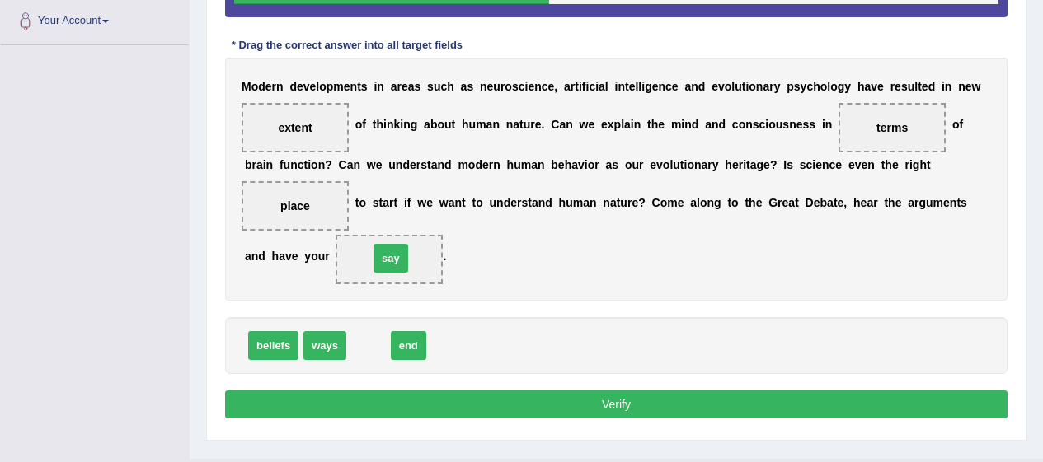
drag, startPoint x: 355, startPoint y: 349, endPoint x: 377, endPoint y: 260, distance: 90.9
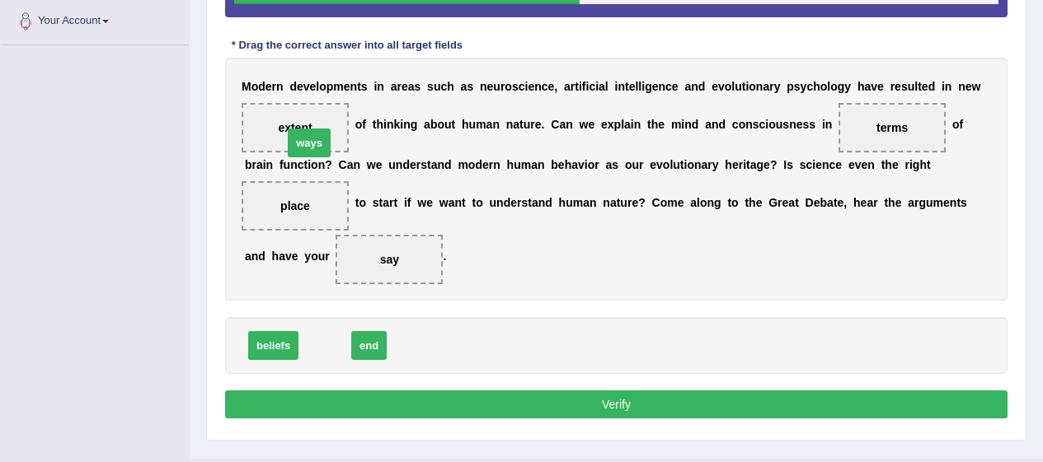
drag, startPoint x: 311, startPoint y: 347, endPoint x: 295, endPoint y: 131, distance: 216.5
click at [814, 397] on button "Verify" at bounding box center [616, 405] width 782 height 28
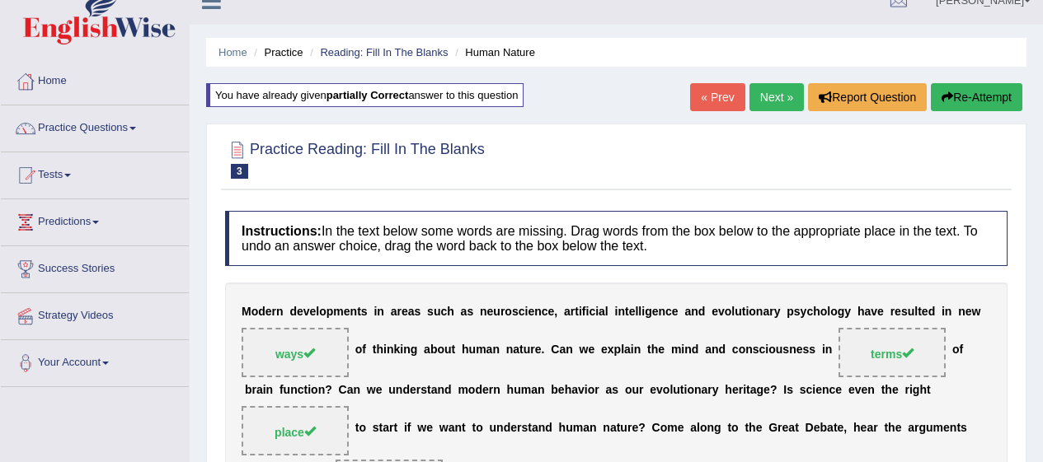
scroll to position [0, 0]
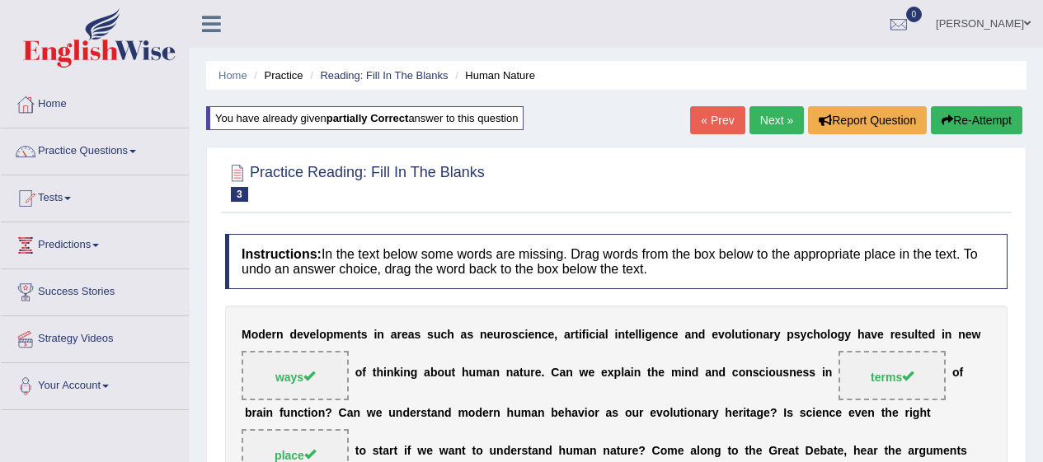
click at [773, 124] on link "Next »" at bounding box center [776, 120] width 54 height 28
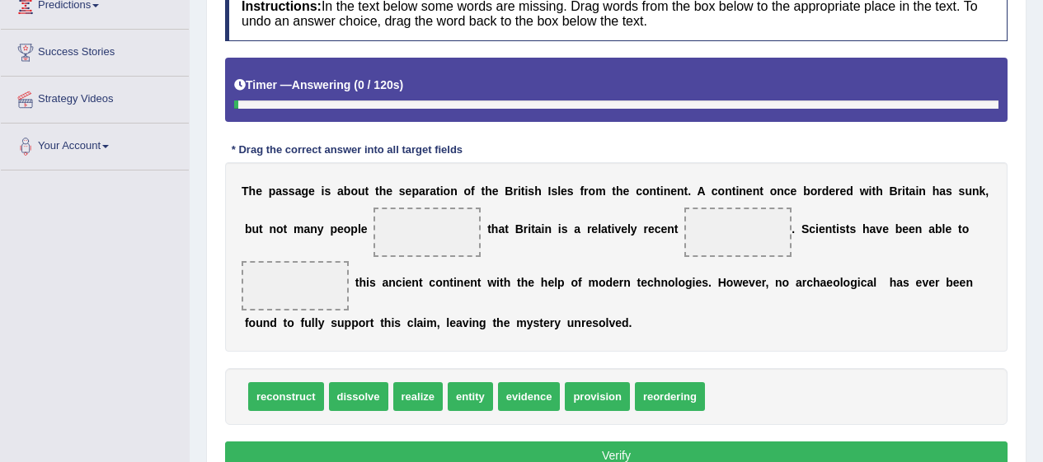
scroll to position [253, 0]
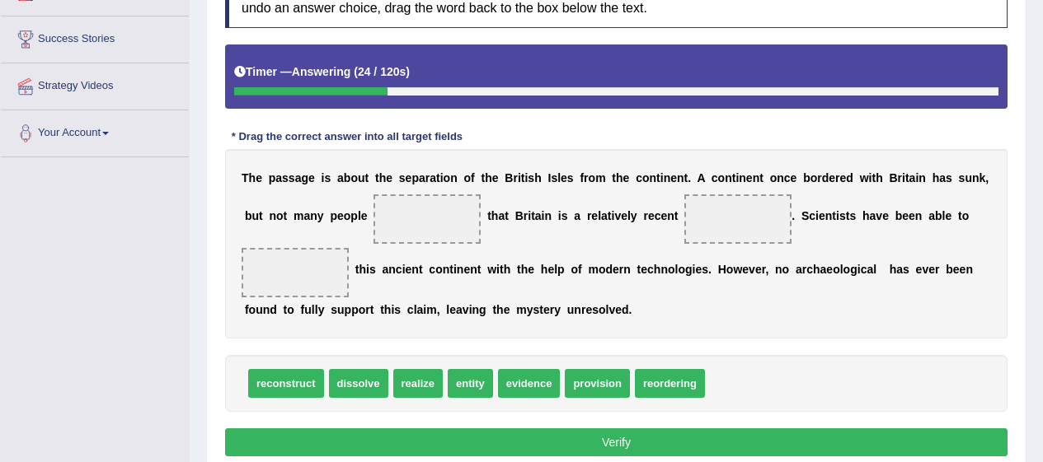
click at [273, 382] on span "reconstruct" at bounding box center [286, 383] width 76 height 29
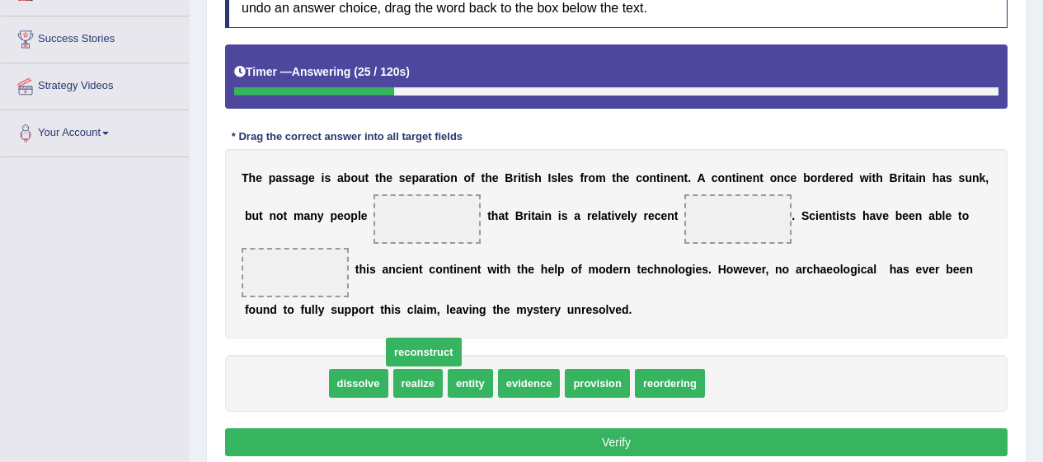
drag, startPoint x: 273, startPoint y: 382, endPoint x: 412, endPoint y: 349, distance: 143.1
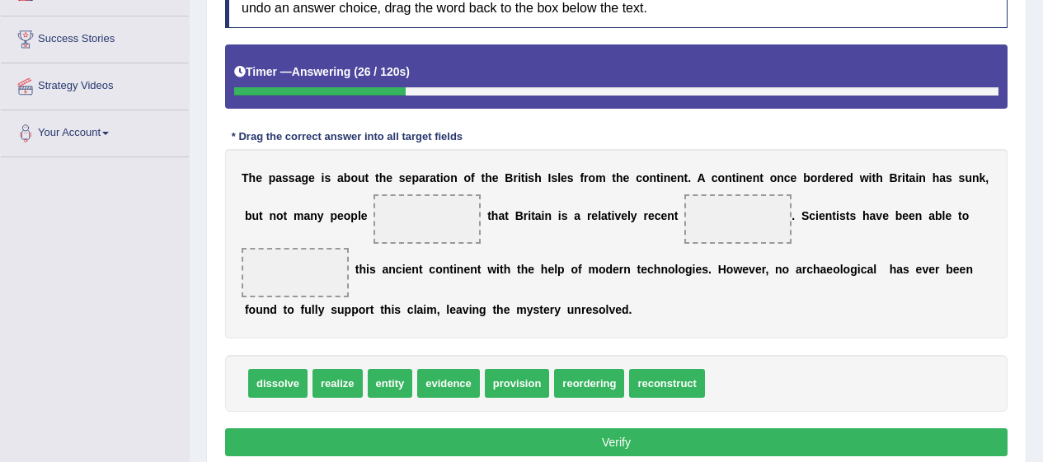
click at [400, 392] on span "entity" at bounding box center [390, 383] width 45 height 29
drag, startPoint x: 400, startPoint y: 392, endPoint x: 438, endPoint y: 220, distance: 176.6
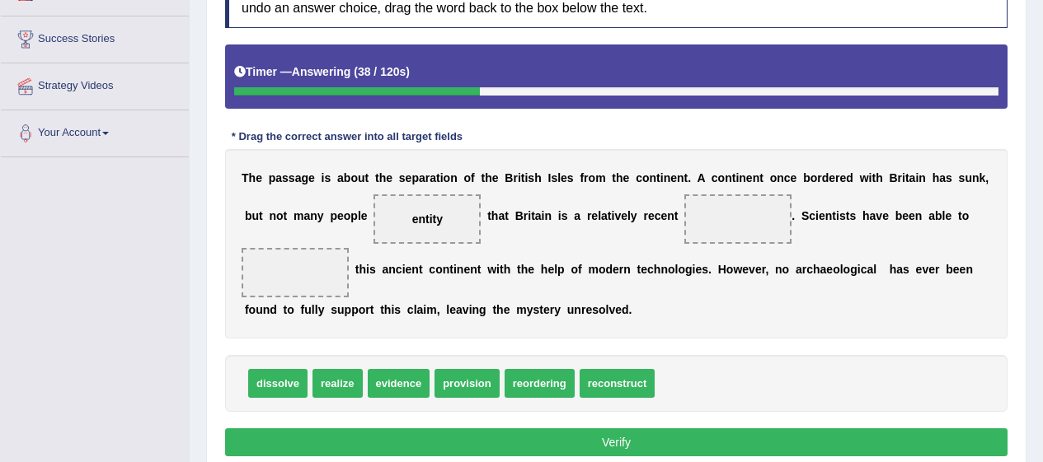
click at [592, 379] on span "reconstruct" at bounding box center [617, 383] width 76 height 29
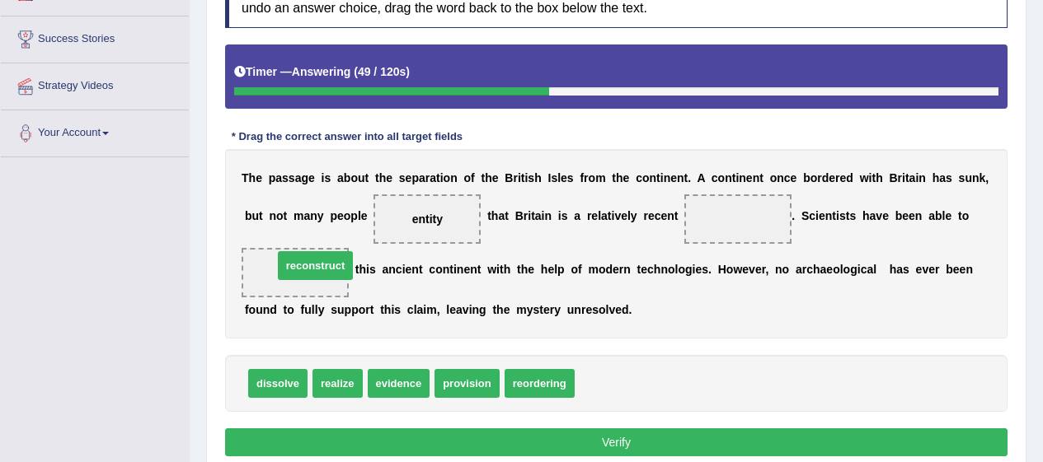
drag, startPoint x: 592, startPoint y: 379, endPoint x: 275, endPoint y: 261, distance: 337.7
click at [465, 391] on span "provision" at bounding box center [466, 383] width 65 height 29
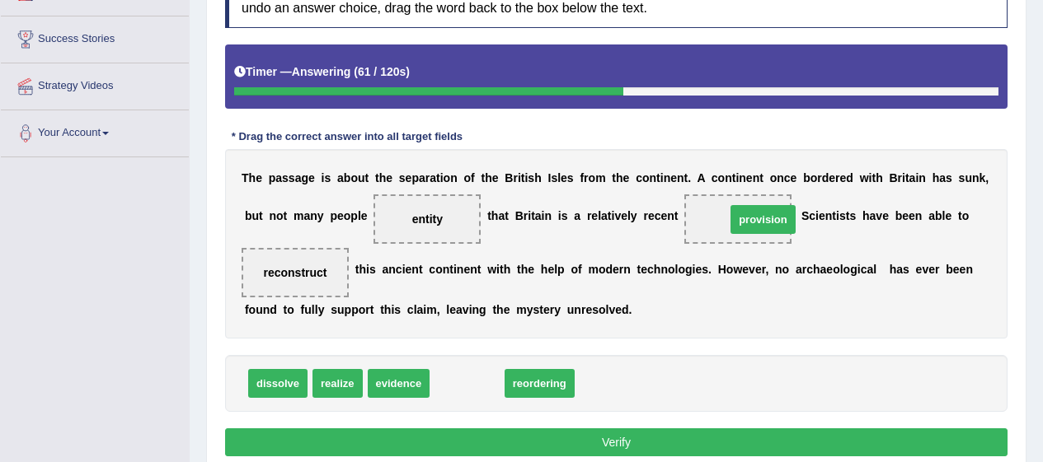
drag, startPoint x: 465, startPoint y: 391, endPoint x: 770, endPoint y: 226, distance: 346.6
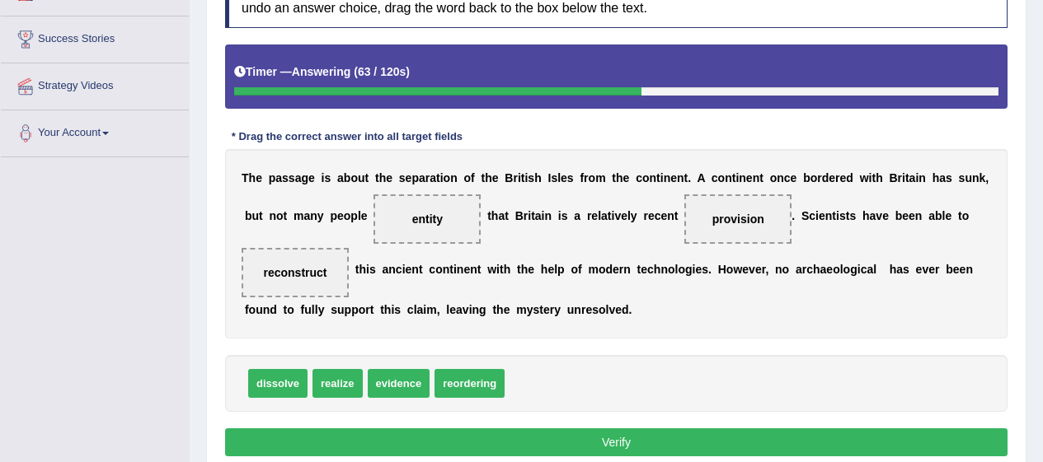
click at [659, 451] on button "Verify" at bounding box center [616, 443] width 782 height 28
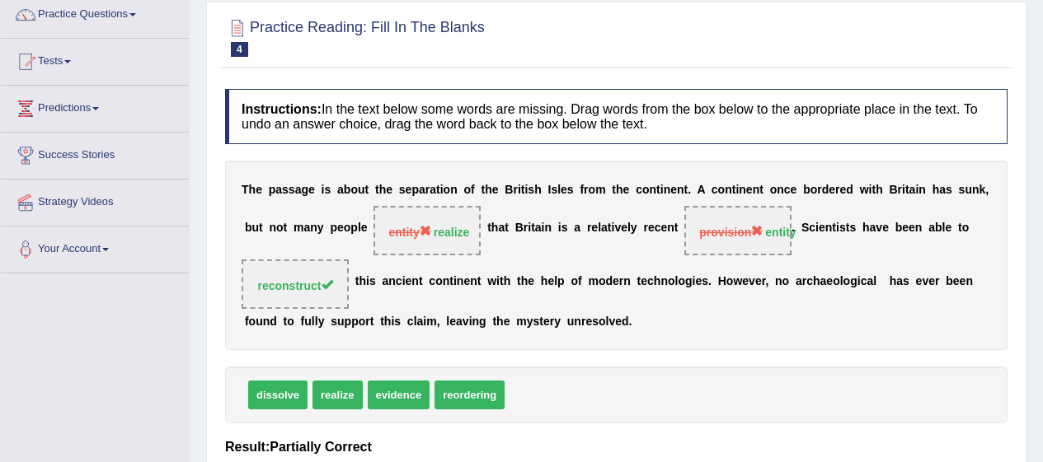
scroll to position [0, 0]
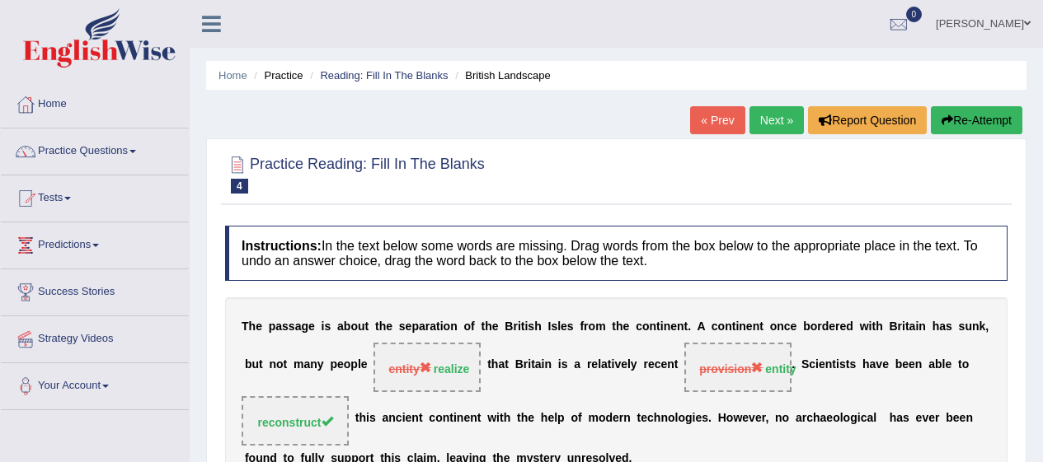
click at [989, 128] on button "Re-Attempt" at bounding box center [975, 120] width 91 height 28
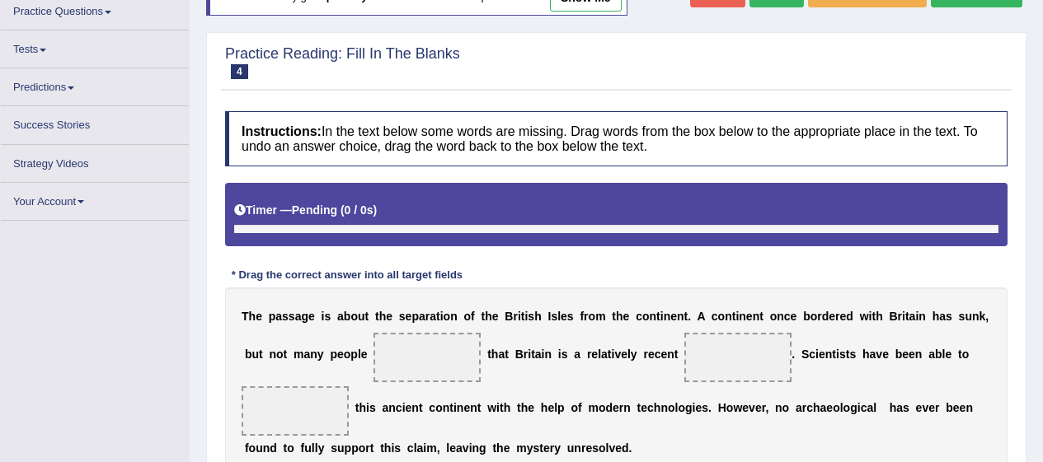
scroll to position [280, 0]
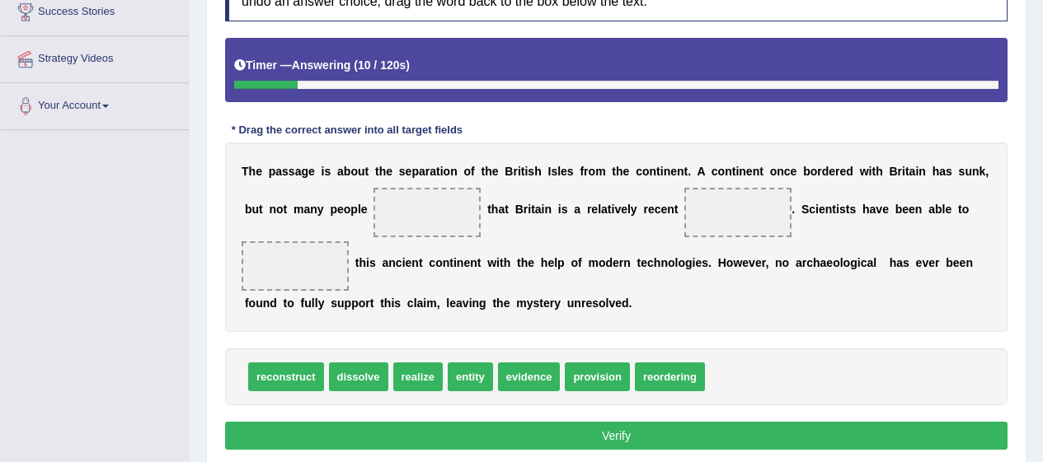
click at [415, 382] on span "realize" at bounding box center [417, 377] width 49 height 29
drag, startPoint x: 415, startPoint y: 382, endPoint x: 426, endPoint y: 199, distance: 184.1
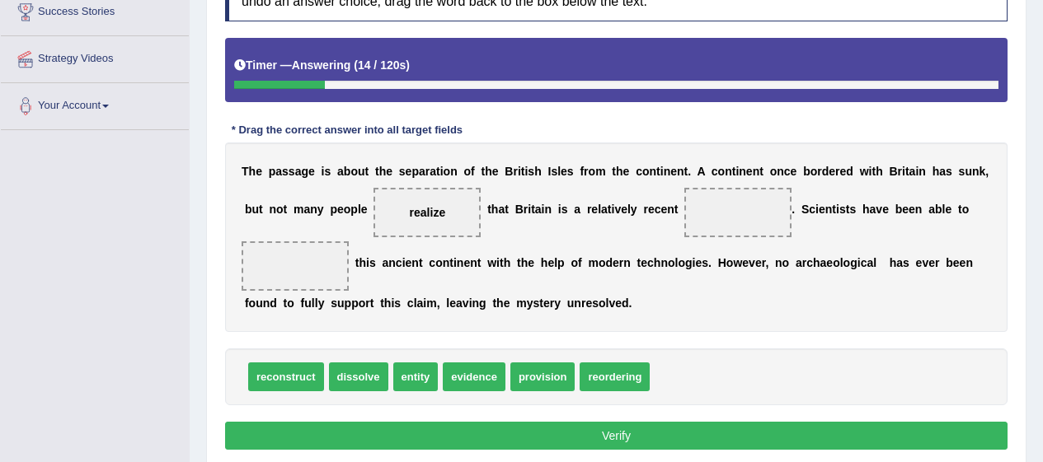
click at [427, 384] on span "entity" at bounding box center [415, 377] width 45 height 29
click at [413, 382] on span "entity" at bounding box center [415, 377] width 45 height 29
drag, startPoint x: 413, startPoint y: 382, endPoint x: 733, endPoint y: 227, distance: 355.7
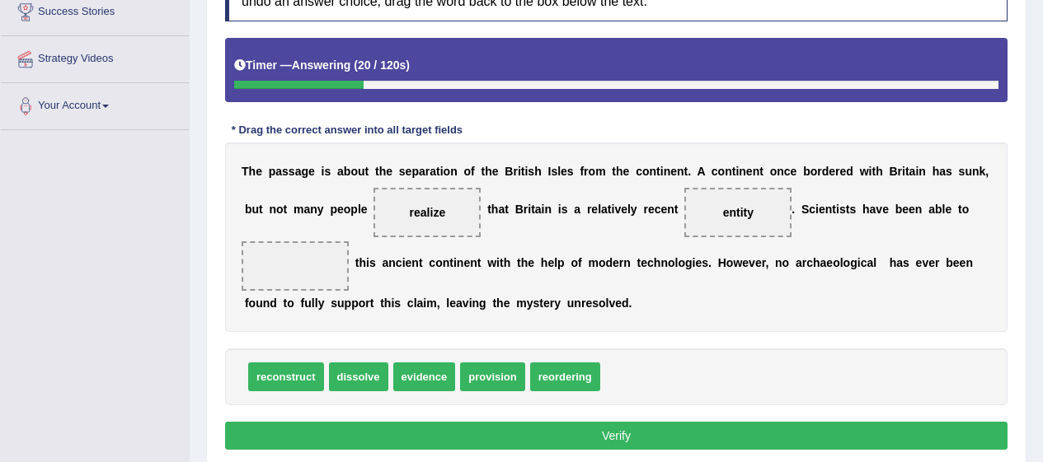
click at [301, 387] on span "reconstruct" at bounding box center [286, 377] width 76 height 29
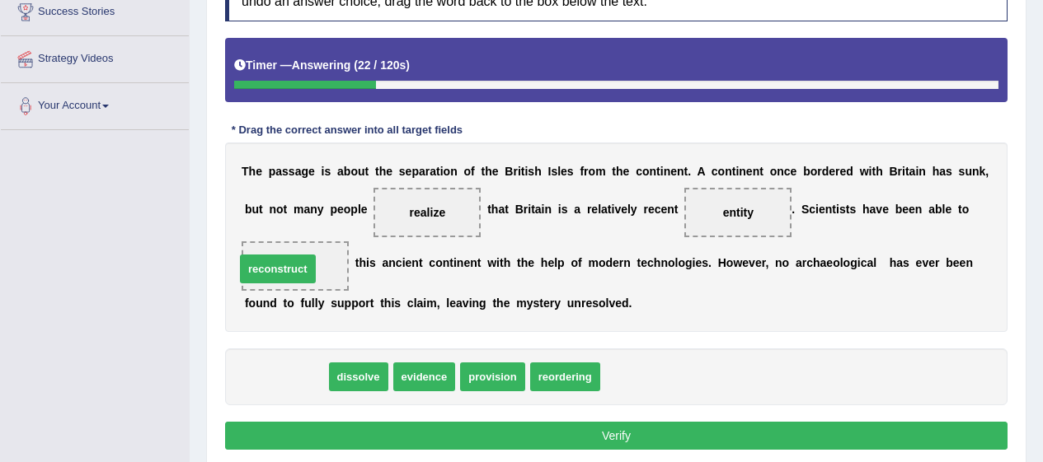
drag, startPoint x: 301, startPoint y: 387, endPoint x: 316, endPoint y: 258, distance: 129.5
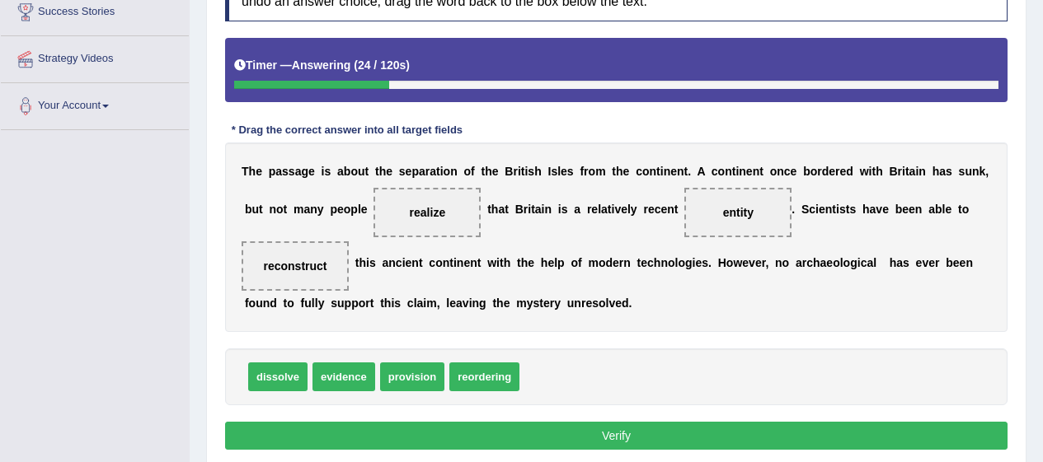
click at [349, 429] on button "Verify" at bounding box center [616, 436] width 782 height 28
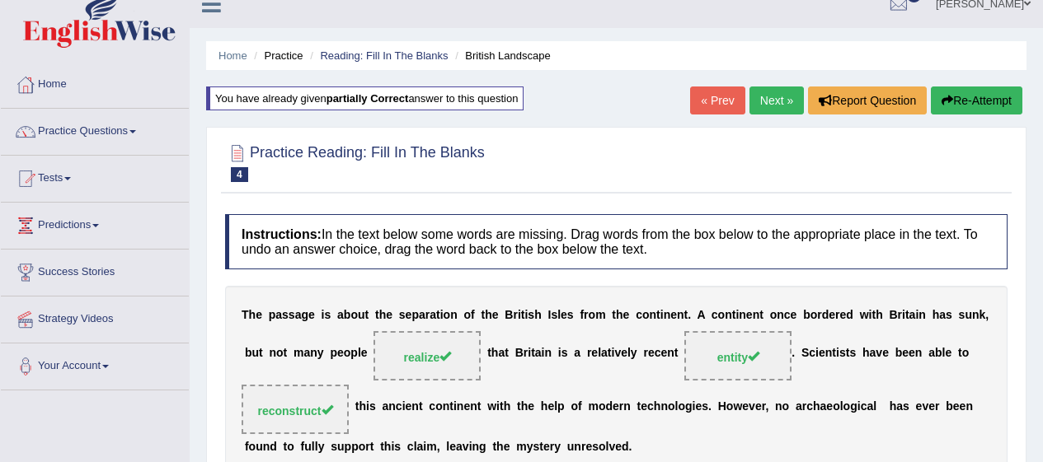
scroll to position [0, 0]
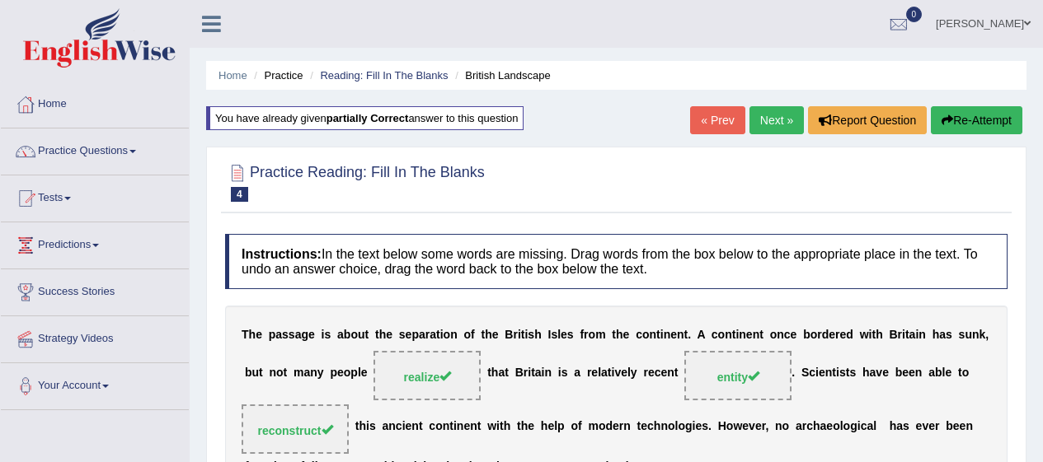
click at [776, 129] on link "Next »" at bounding box center [776, 120] width 54 height 28
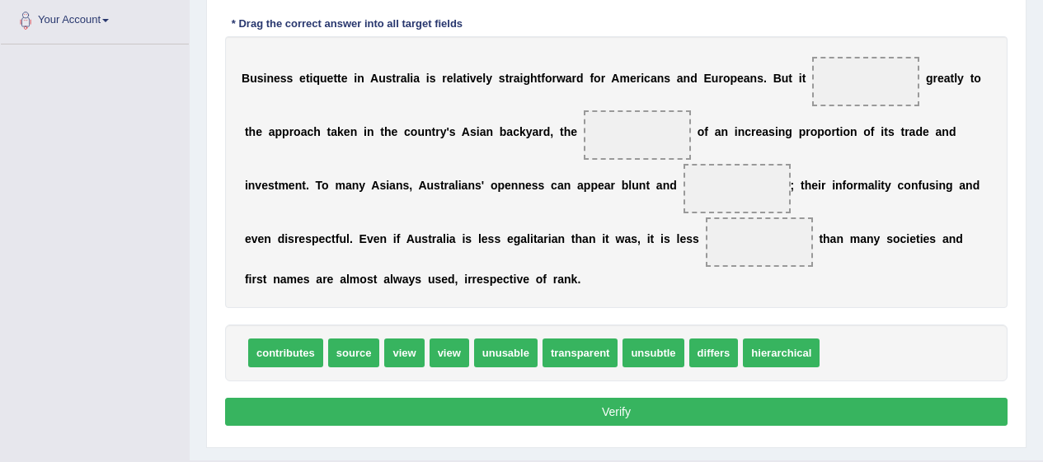
scroll to position [367, 0]
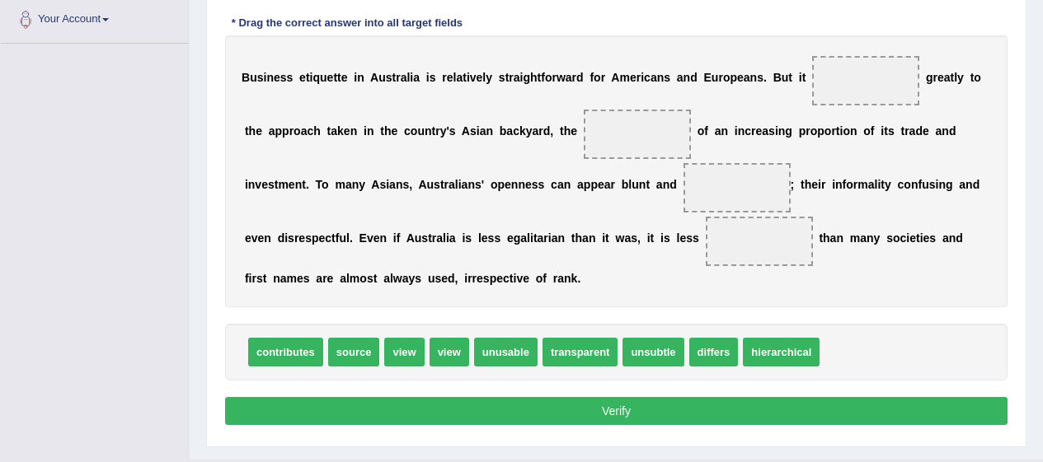
click at [298, 351] on span "contributes" at bounding box center [285, 352] width 75 height 29
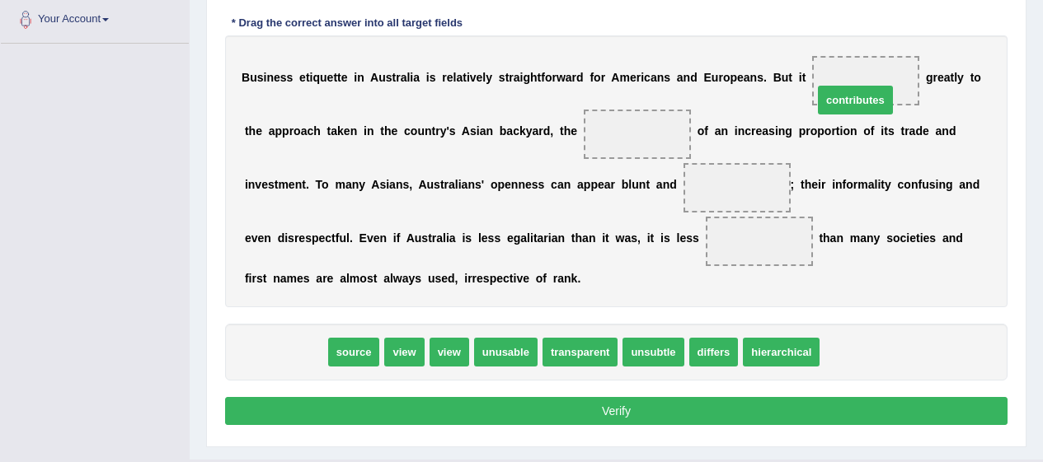
drag, startPoint x: 298, startPoint y: 351, endPoint x: 874, endPoint y: 92, distance: 630.8
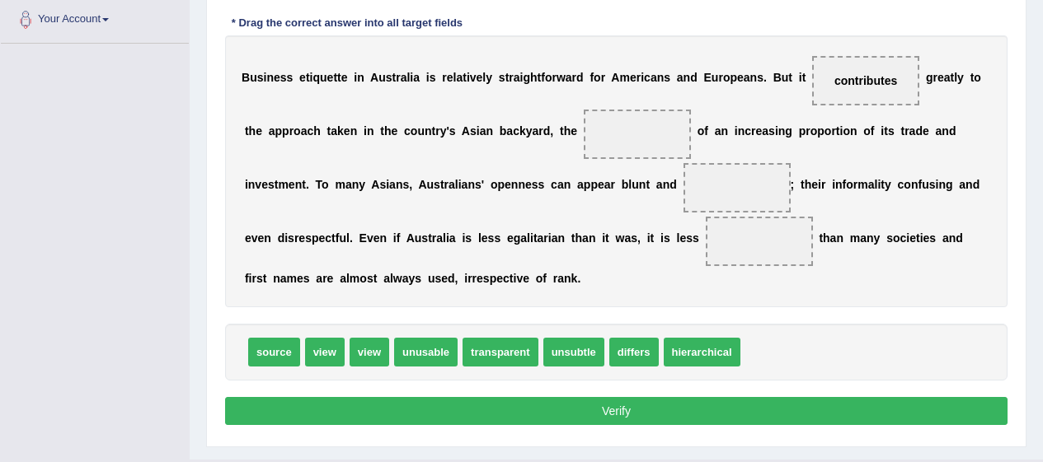
click at [485, 355] on span "transparent" at bounding box center [500, 352] width 76 height 29
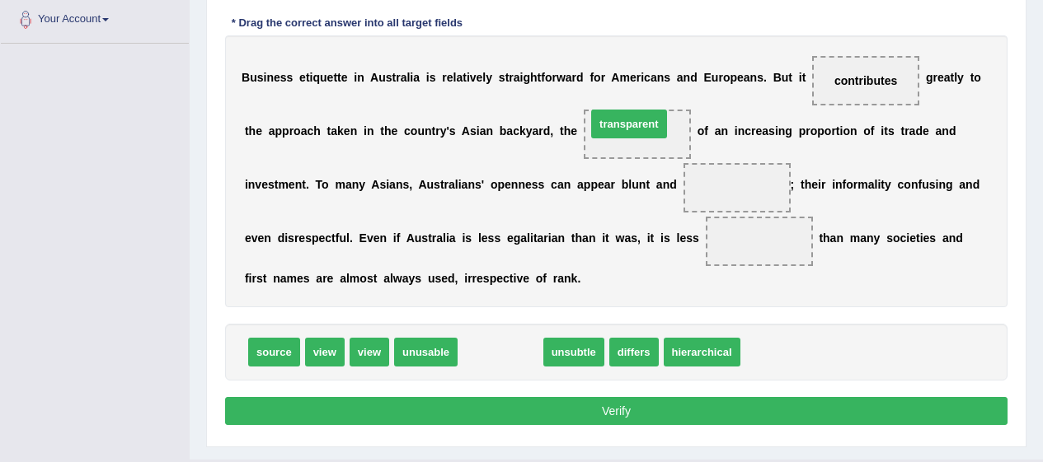
drag, startPoint x: 485, startPoint y: 355, endPoint x: 630, endPoint y: 133, distance: 266.1
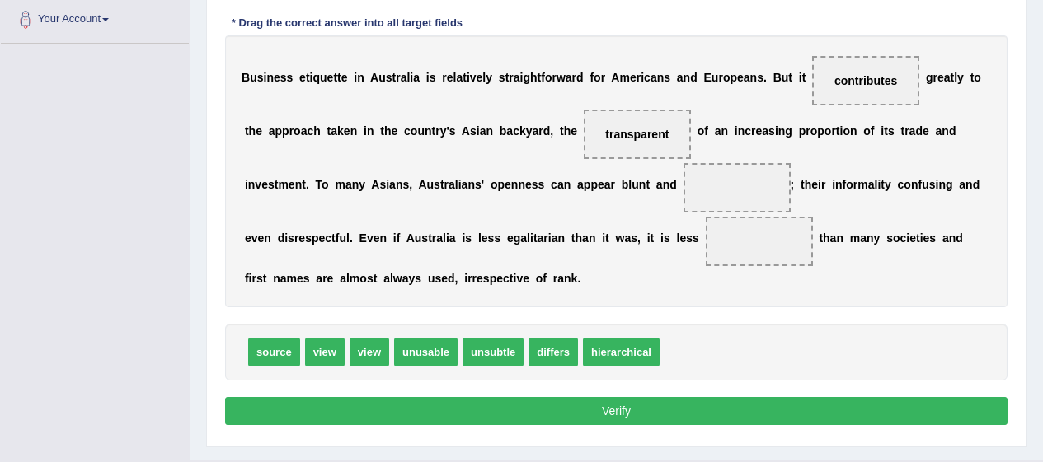
click at [286, 361] on span "source" at bounding box center [274, 352] width 52 height 29
drag, startPoint x: 286, startPoint y: 361, endPoint x: 165, endPoint y: 362, distance: 121.2
click at [165, 362] on div "Toggle navigation Home Practice Questions Speaking Practice Read Aloud Repeat S…" at bounding box center [521, 63] width 1043 height 860
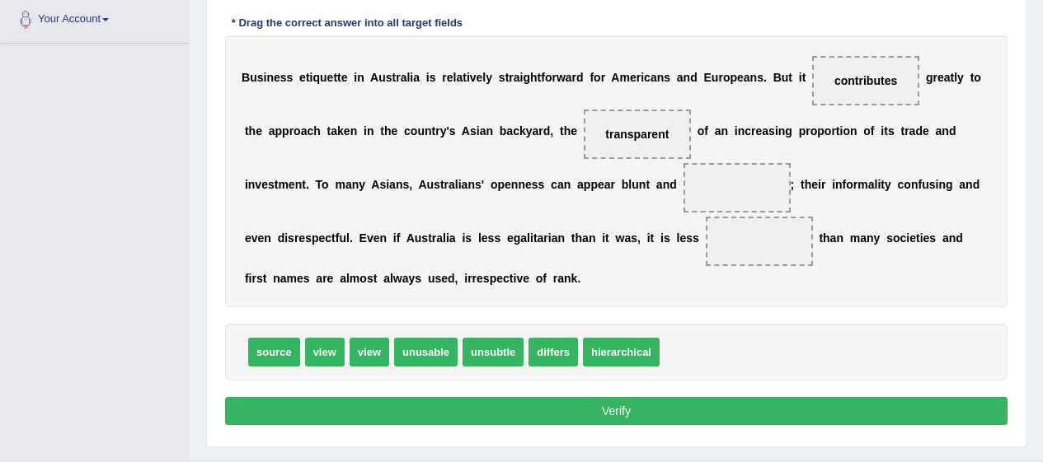
click at [613, 358] on span "hierarchical" at bounding box center [621, 352] width 77 height 29
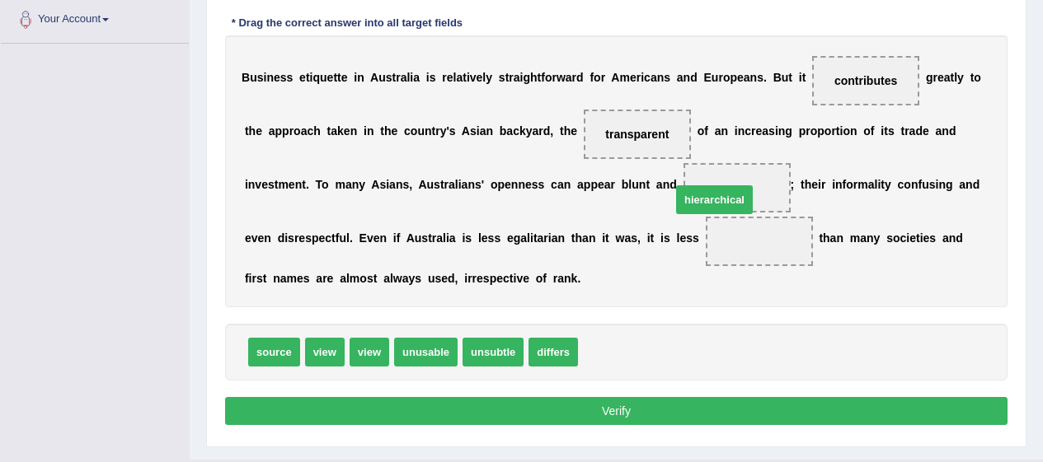
drag, startPoint x: 613, startPoint y: 358, endPoint x: 707, endPoint y: 195, distance: 188.3
click at [268, 357] on span "source" at bounding box center [274, 352] width 52 height 29
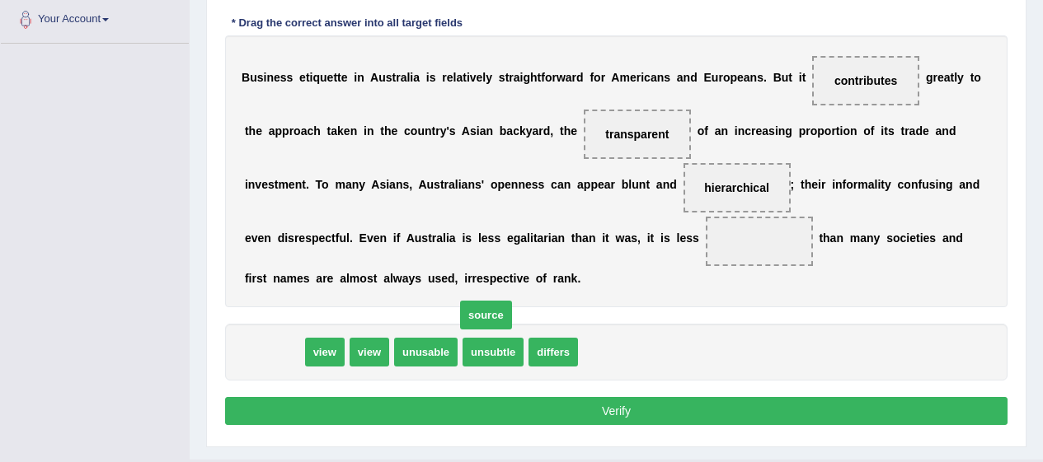
drag, startPoint x: 268, startPoint y: 357, endPoint x: 491, endPoint y: 312, distance: 227.9
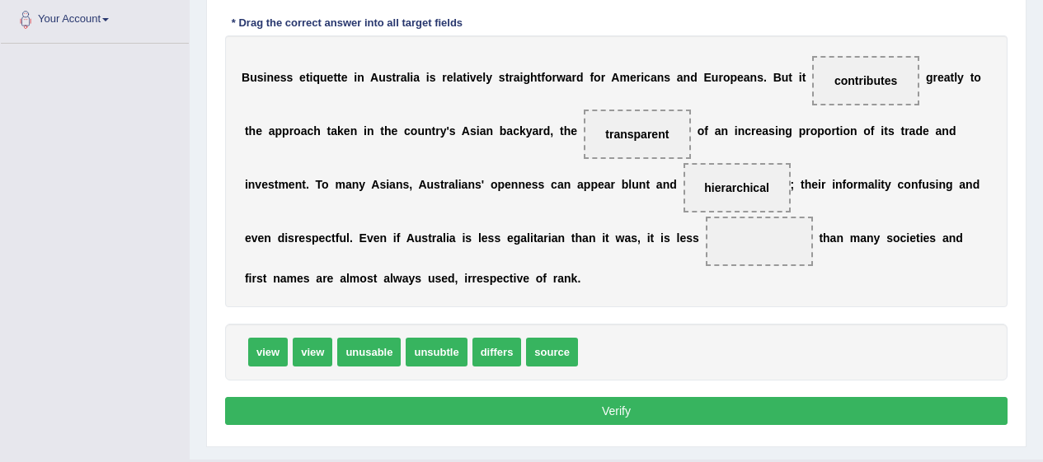
click at [560, 348] on span "source" at bounding box center [552, 352] width 52 height 29
drag, startPoint x: 560, startPoint y: 348, endPoint x: 784, endPoint y: 251, distance: 244.0
click at [655, 422] on button "Verify" at bounding box center [616, 411] width 782 height 28
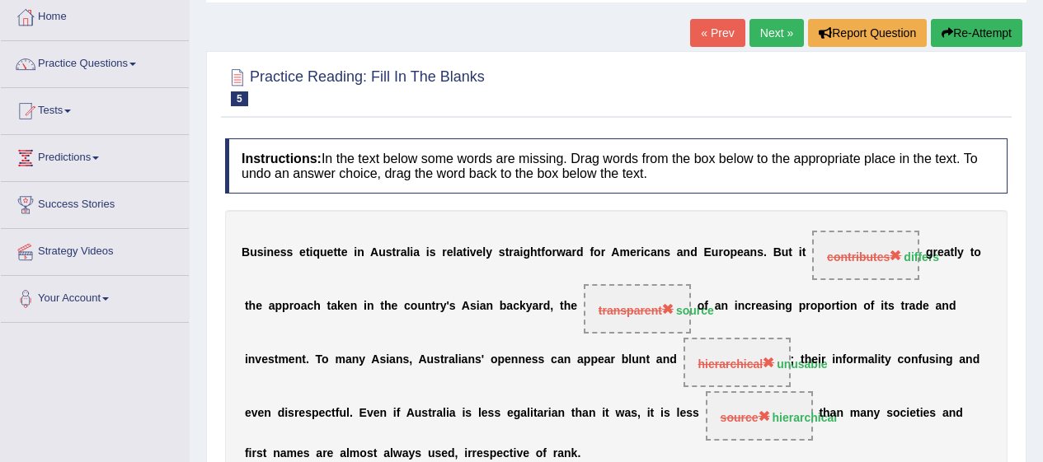
scroll to position [0, 0]
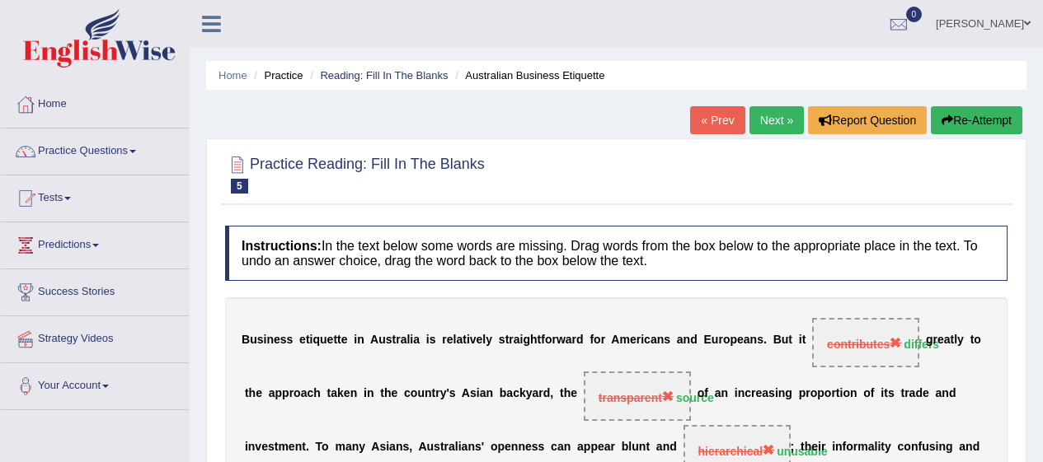
click at [63, 148] on link "Practice Questions" at bounding box center [95, 149] width 188 height 41
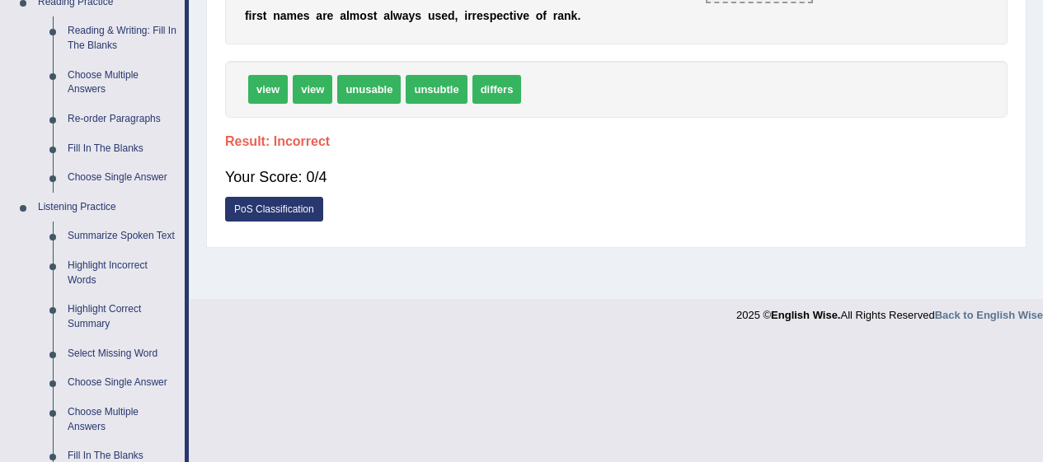
scroll to position [527, 0]
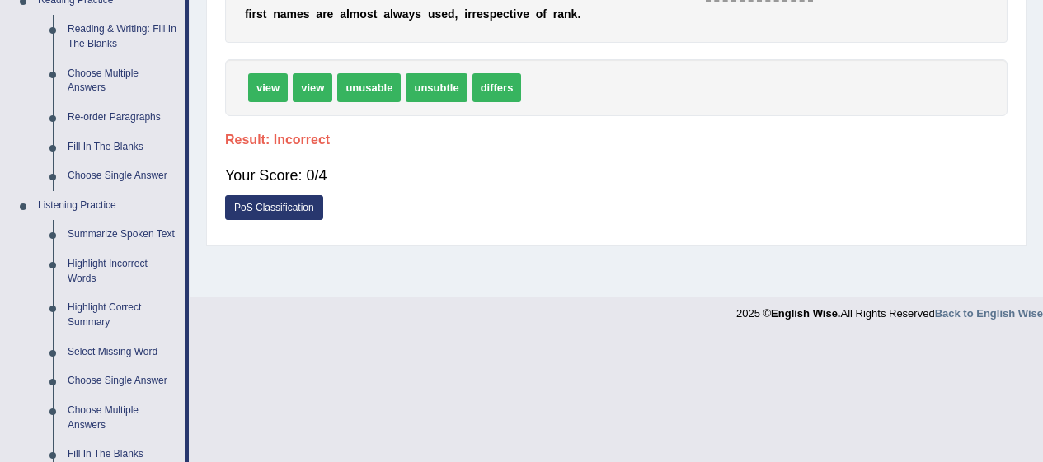
click at [81, 171] on link "Choose Single Answer" at bounding box center [122, 177] width 124 height 30
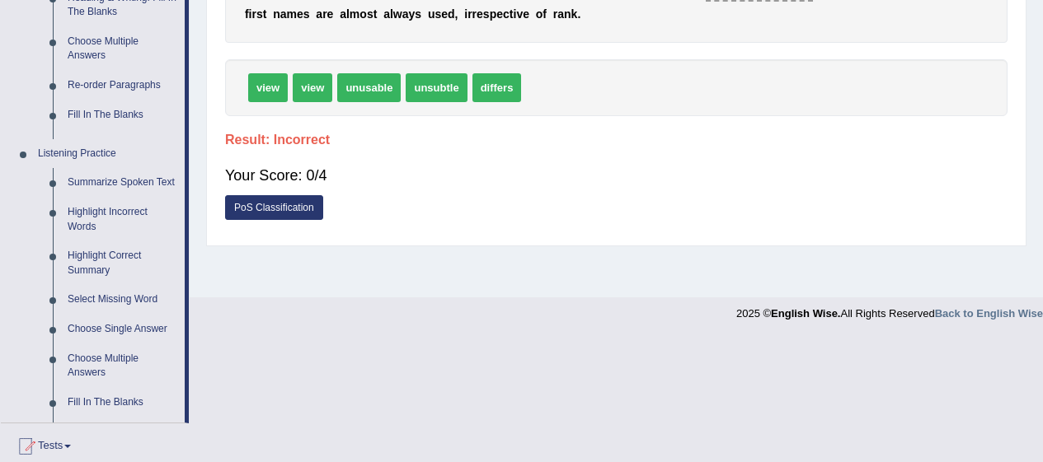
scroll to position [403, 0]
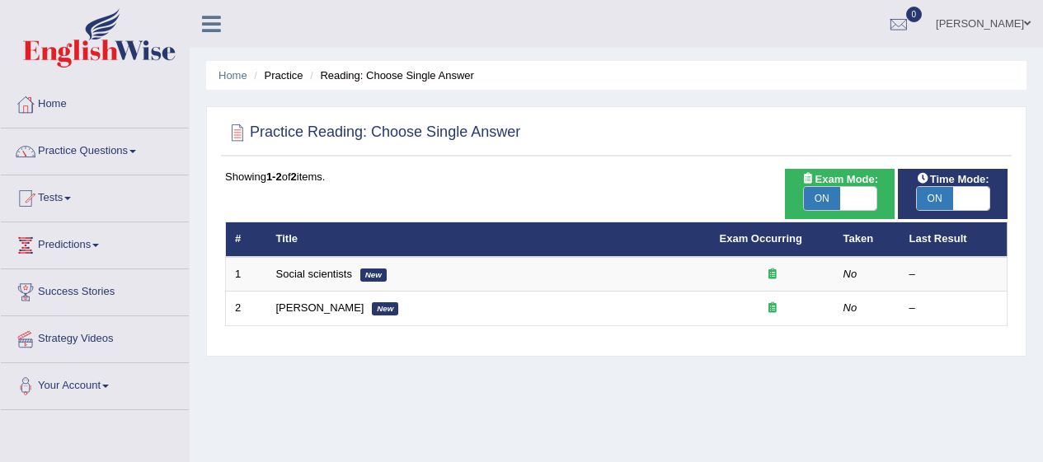
click at [295, 269] on link "Social scientists" at bounding box center [314, 274] width 76 height 12
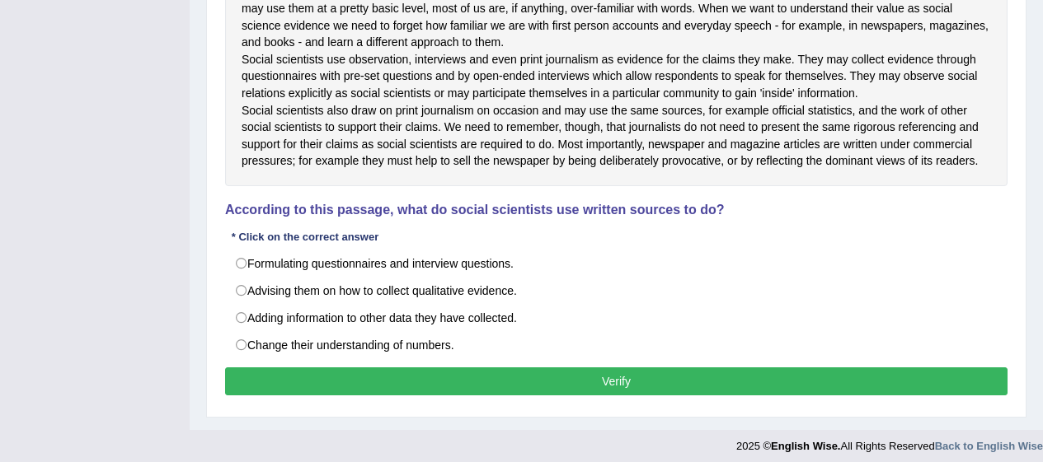
scroll to position [447, 0]
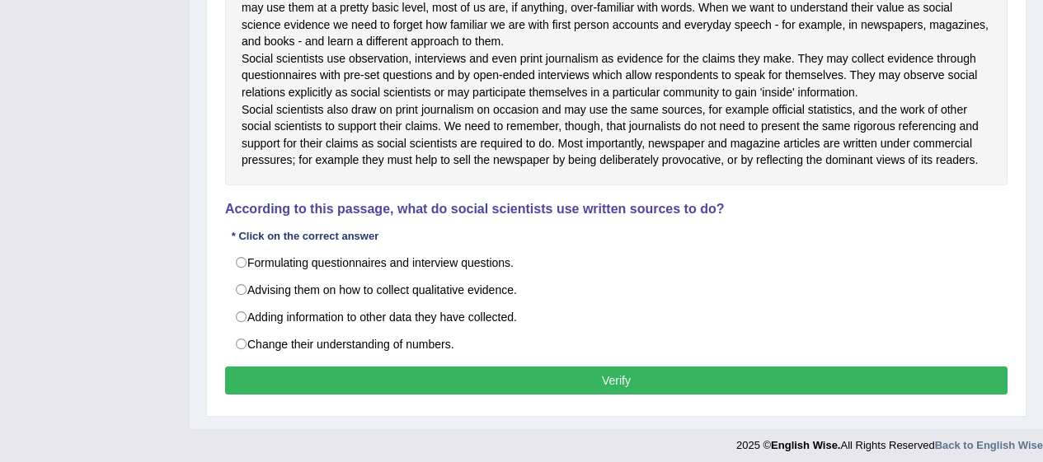
click at [251, 277] on label "Formulating questionnaires and interview questions." at bounding box center [616, 263] width 782 height 28
radio input "true"
click at [485, 395] on button "Verify" at bounding box center [616, 381] width 782 height 28
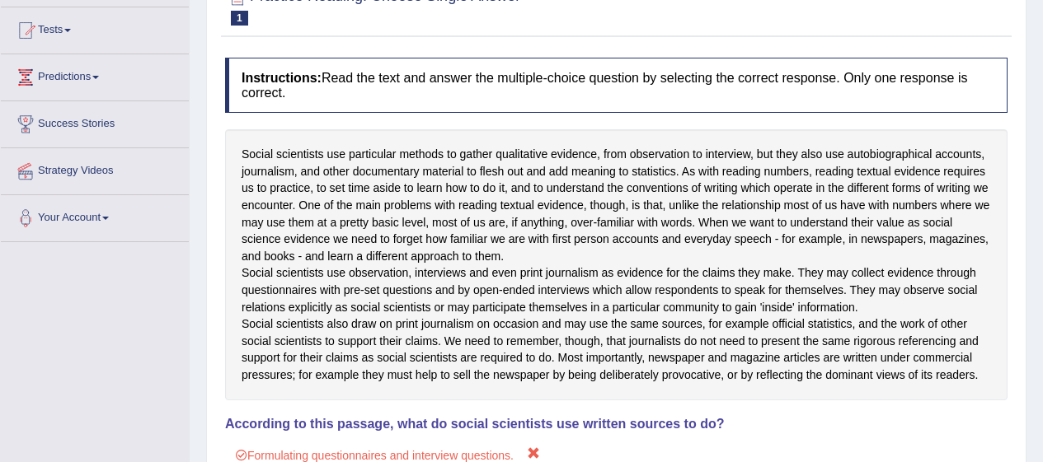
scroll to position [0, 0]
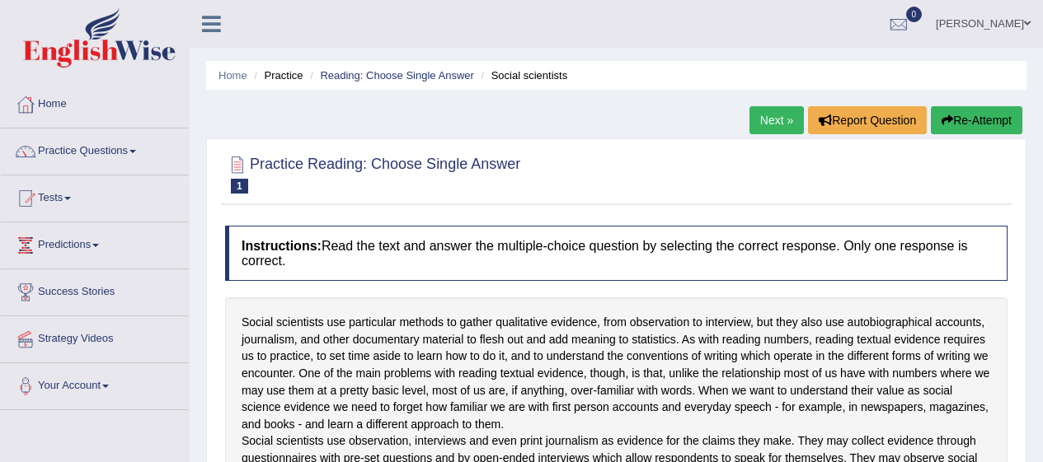
click at [1004, 120] on button "Re-Attempt" at bounding box center [975, 120] width 91 height 28
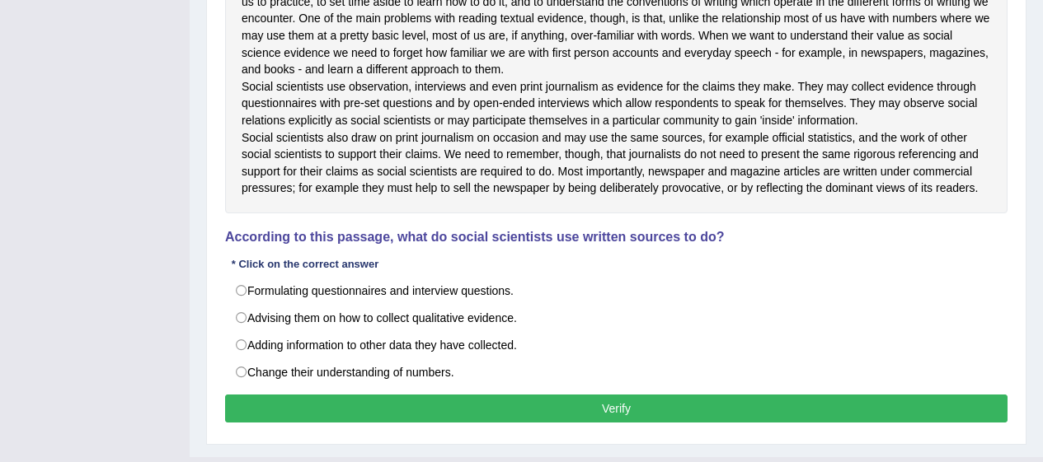
scroll to position [512, 0]
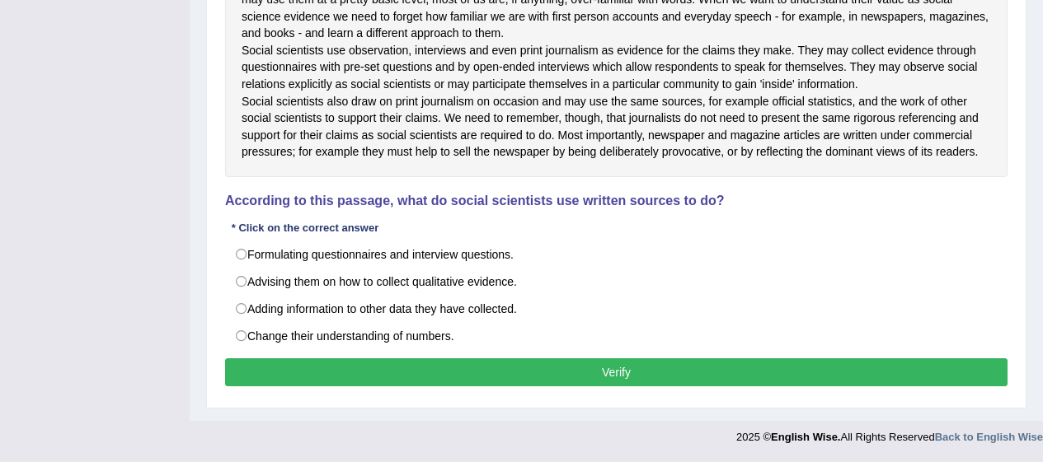
click at [249, 316] on label "Adding information to other data they have collected." at bounding box center [616, 309] width 782 height 28
radio input "true"
click at [499, 371] on button "Verify" at bounding box center [616, 373] width 782 height 28
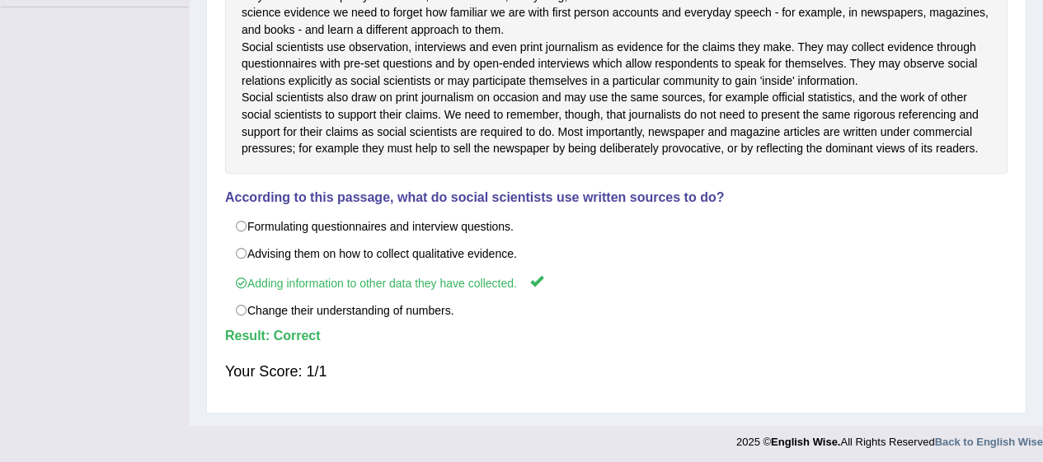
scroll to position [0, 0]
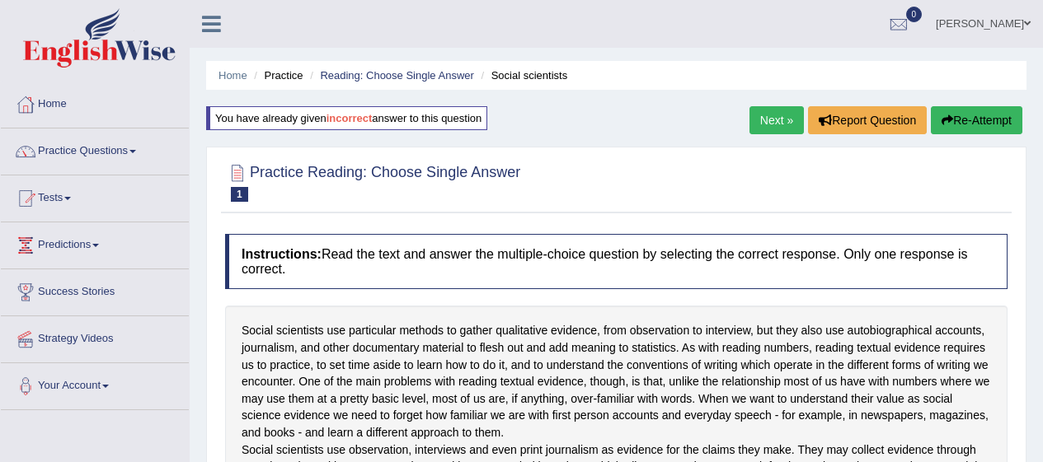
click at [787, 115] on link "Next »" at bounding box center [776, 120] width 54 height 28
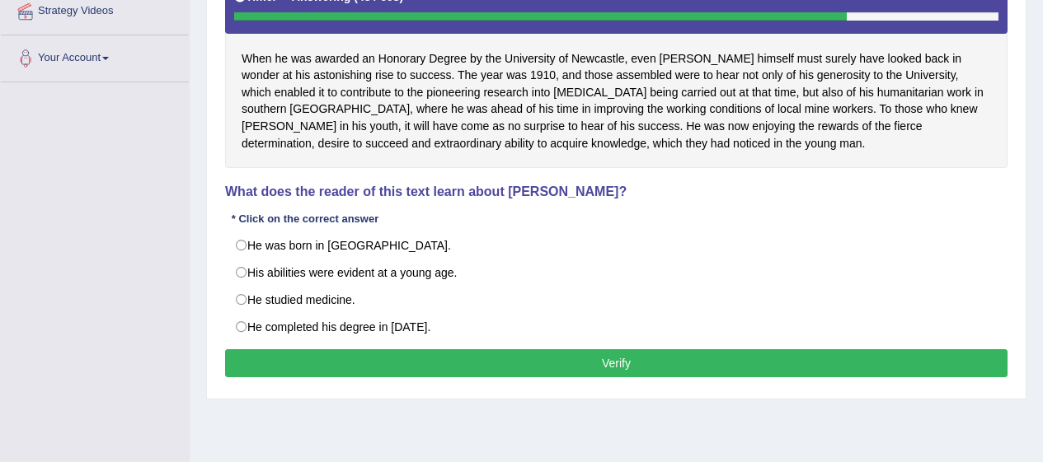
scroll to position [333, 0]
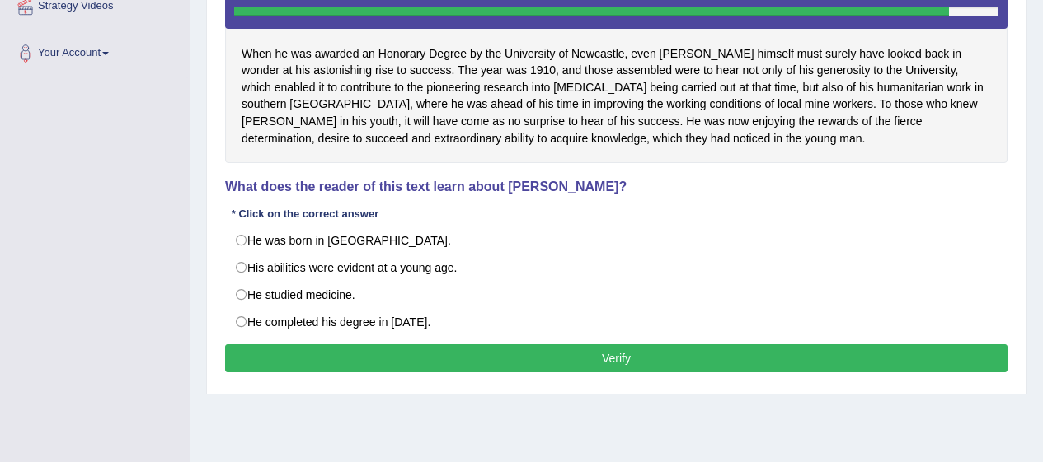
click at [251, 274] on label "His abilities were evident at a young age." at bounding box center [616, 268] width 782 height 28
radio input "true"
click at [406, 373] on button "Verify" at bounding box center [616, 358] width 782 height 28
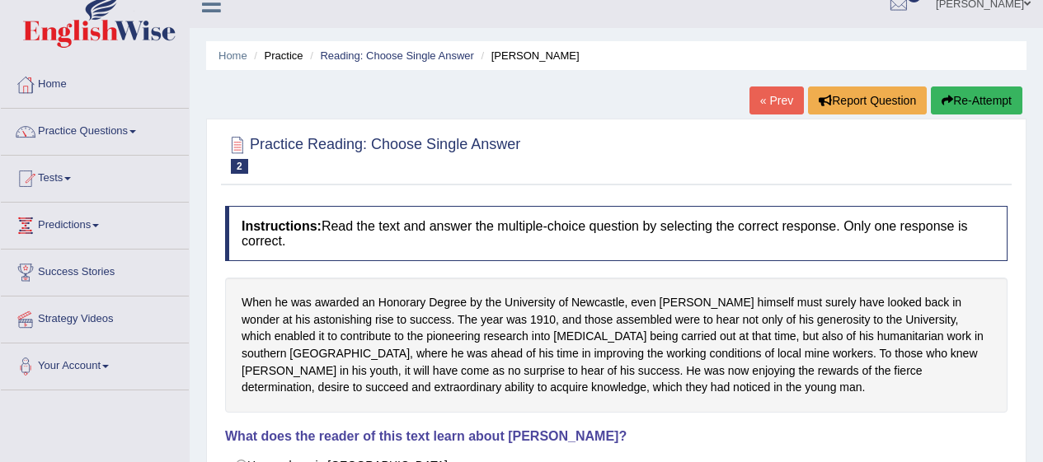
scroll to position [0, 0]
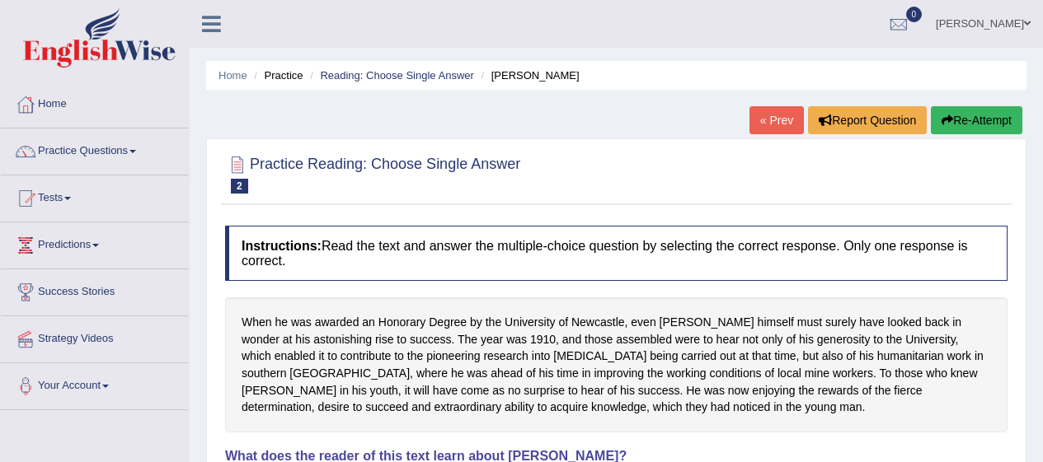
click at [136, 150] on span at bounding box center [132, 151] width 7 height 3
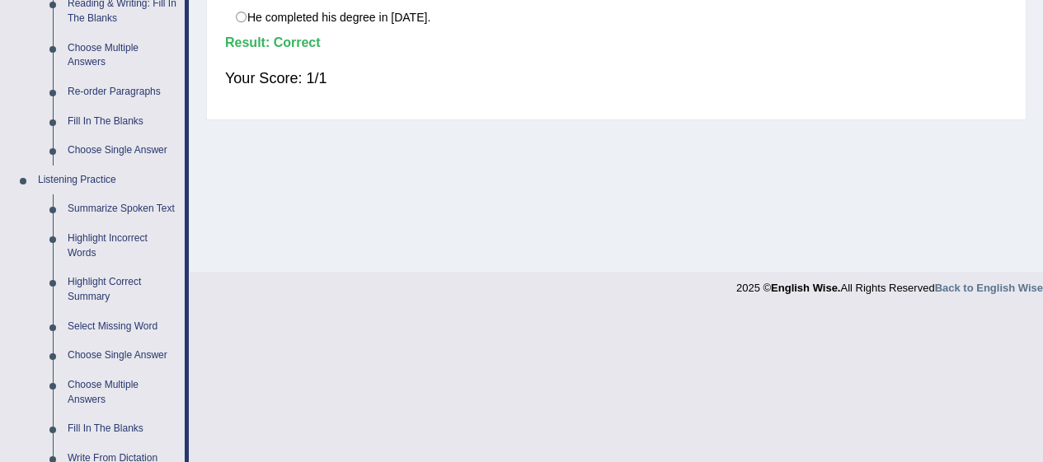
scroll to position [543, 0]
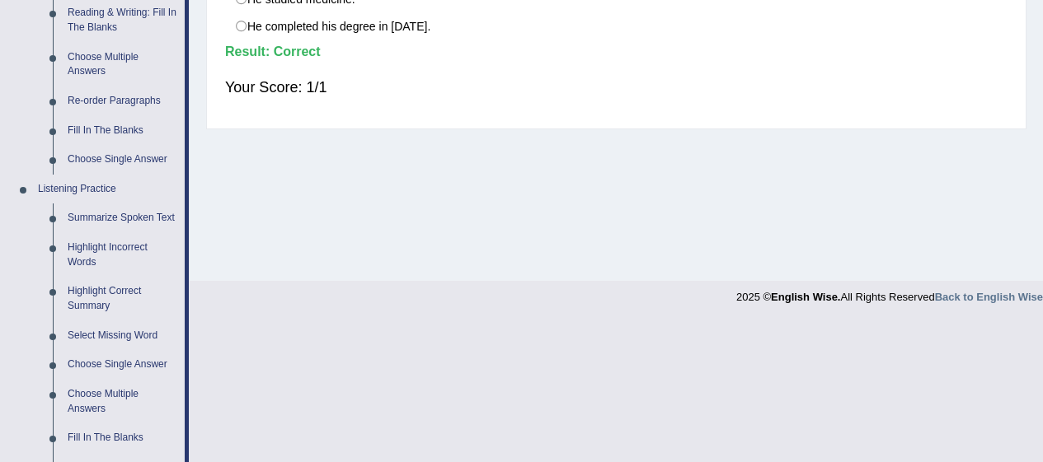
click at [168, 215] on link "Summarize Spoken Text" at bounding box center [122, 219] width 124 height 30
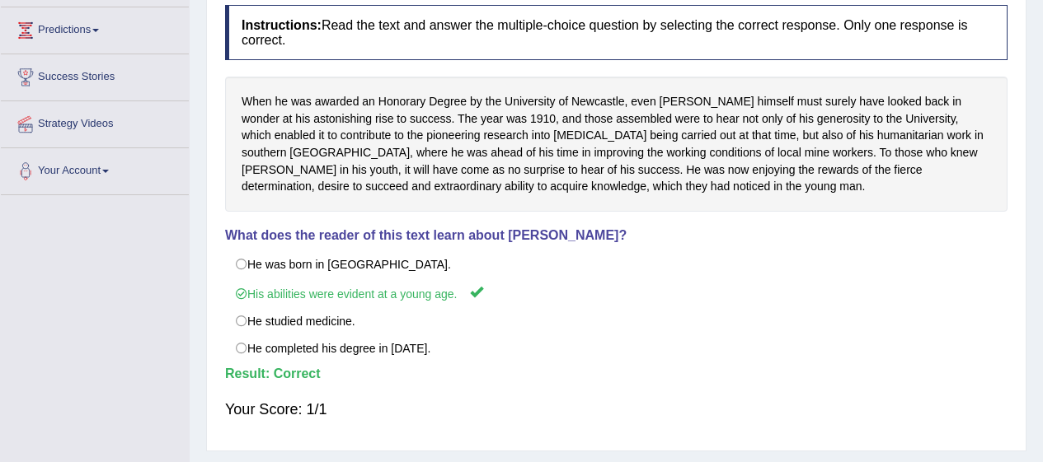
scroll to position [191, 0]
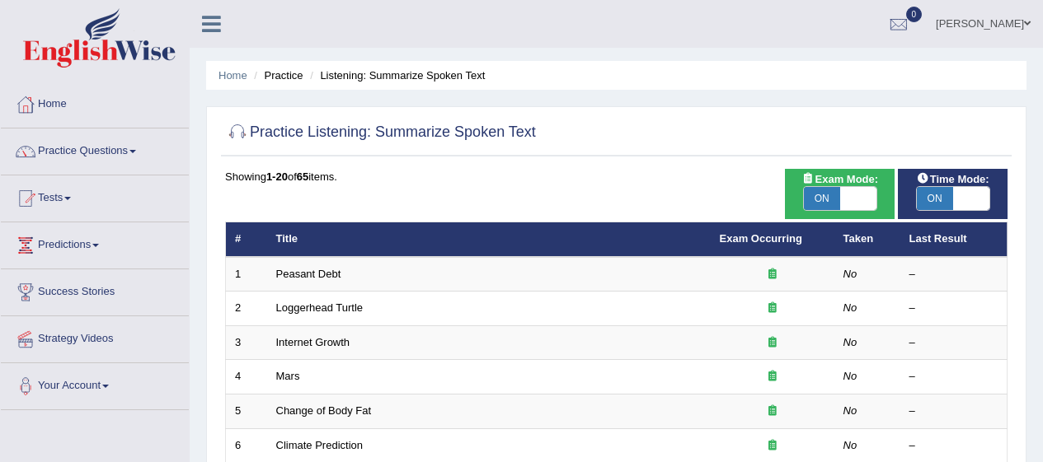
click at [570, 266] on td "Peasant Debt" at bounding box center [488, 274] width 443 height 35
click at [356, 276] on td "Peasant Debt" at bounding box center [488, 274] width 443 height 35
click at [318, 277] on link "Peasant Debt" at bounding box center [308, 274] width 65 height 12
click at [317, 277] on link "Peasant Debt" at bounding box center [308, 274] width 65 height 12
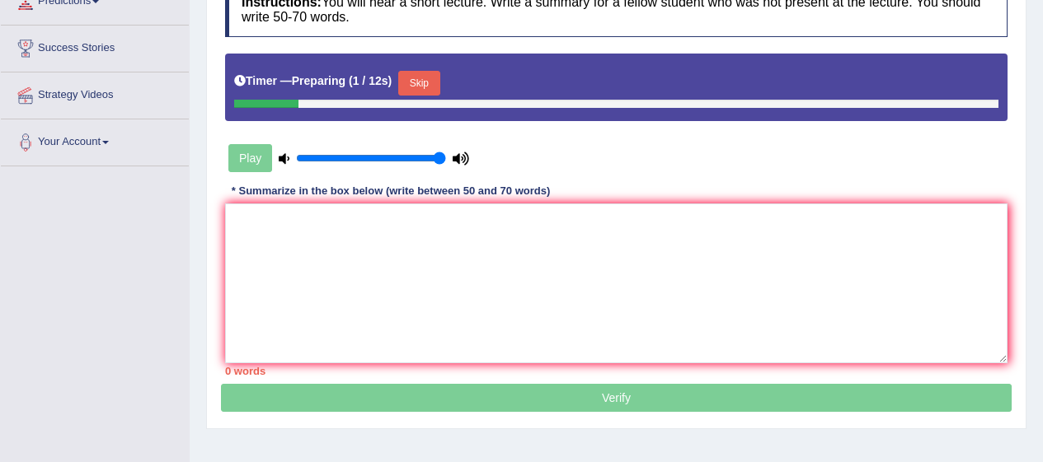
scroll to position [267, 0]
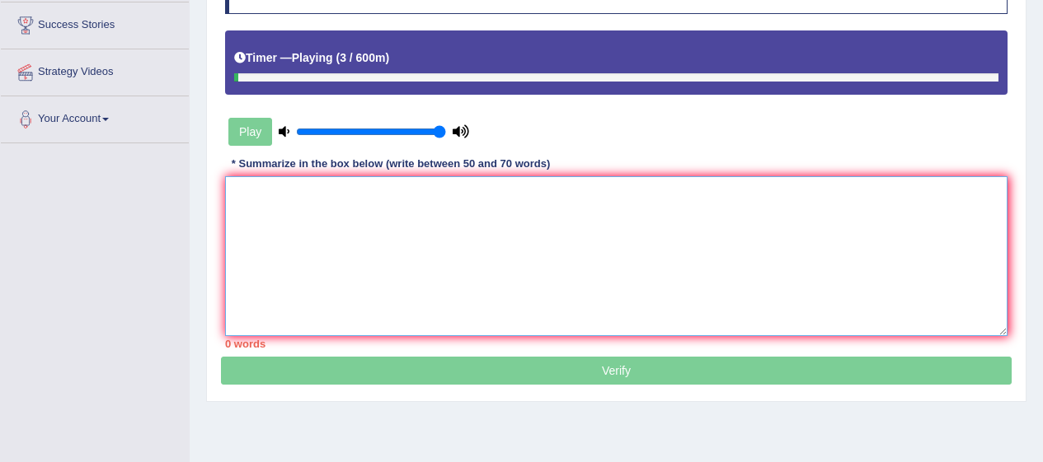
click at [490, 218] on textarea at bounding box center [616, 256] width 782 height 160
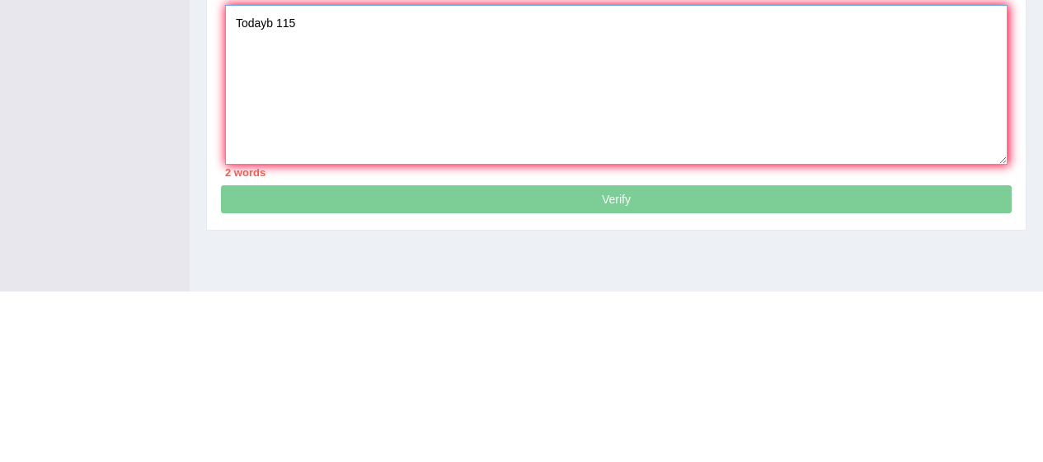
click at [268, 195] on textarea "Todayb 115" at bounding box center [616, 256] width 782 height 160
click at [272, 195] on textarea "Todayb 115" at bounding box center [616, 256] width 782 height 160
click at [606, 207] on textarea "[DATE] 115" at bounding box center [616, 256] width 782 height 160
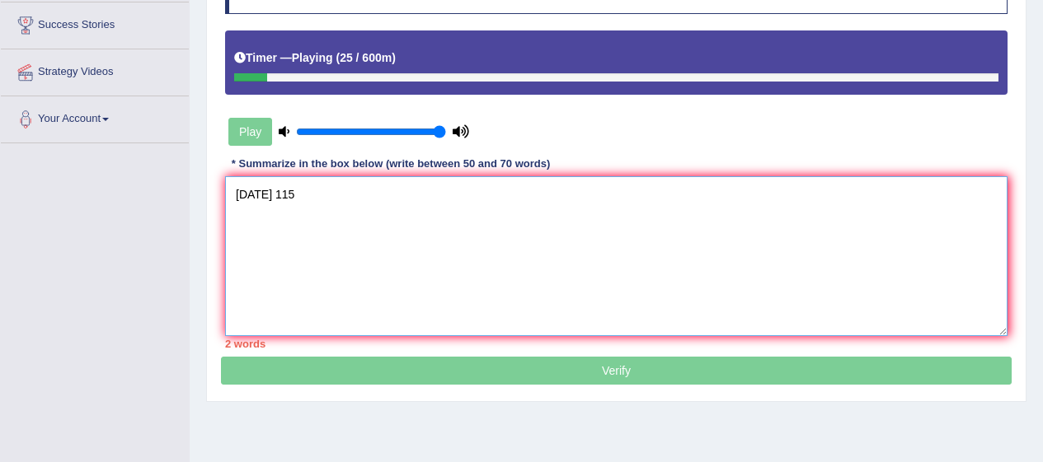
click at [381, 204] on textarea "[DATE] 115" at bounding box center [616, 256] width 782 height 160
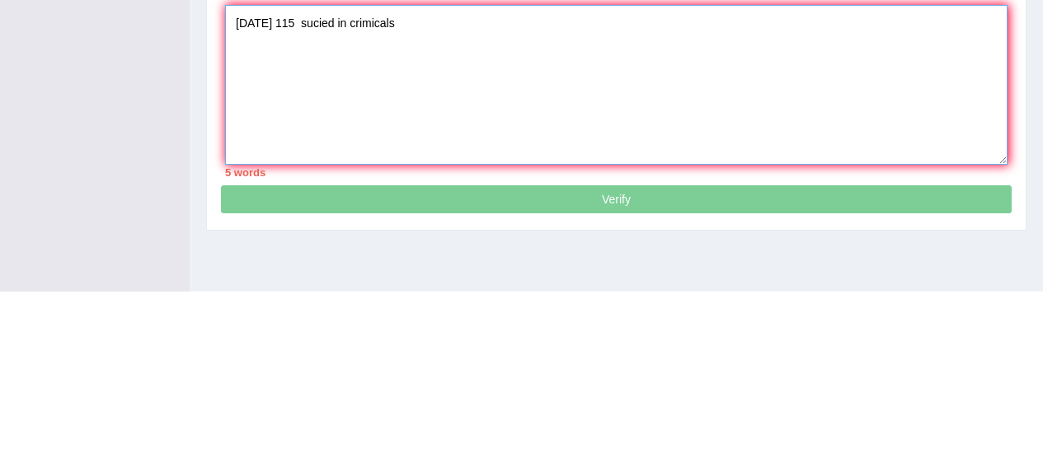
click at [353, 195] on textarea "[DATE] 115 sucied in crimicals" at bounding box center [616, 256] width 782 height 160
click at [463, 201] on textarea "[DATE] 115 sucied in Cimicals" at bounding box center [616, 256] width 782 height 160
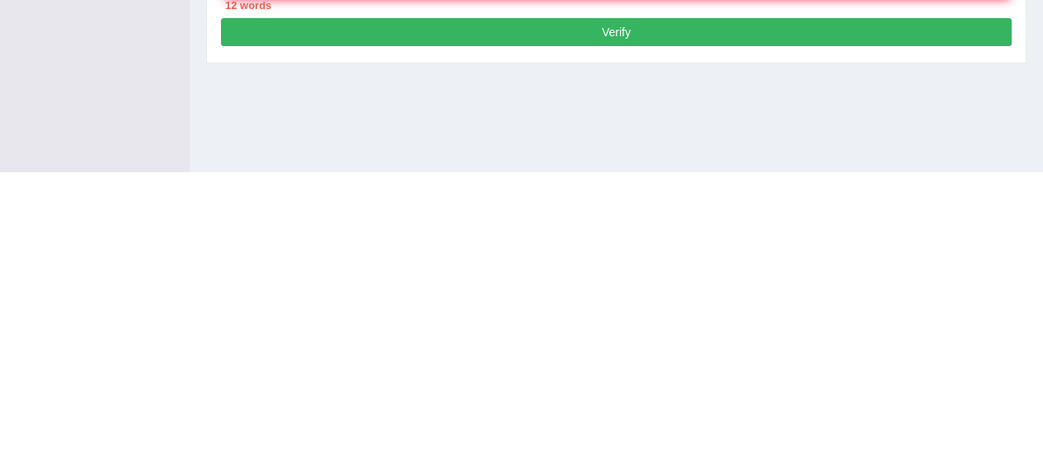
scroll to position [224, 0]
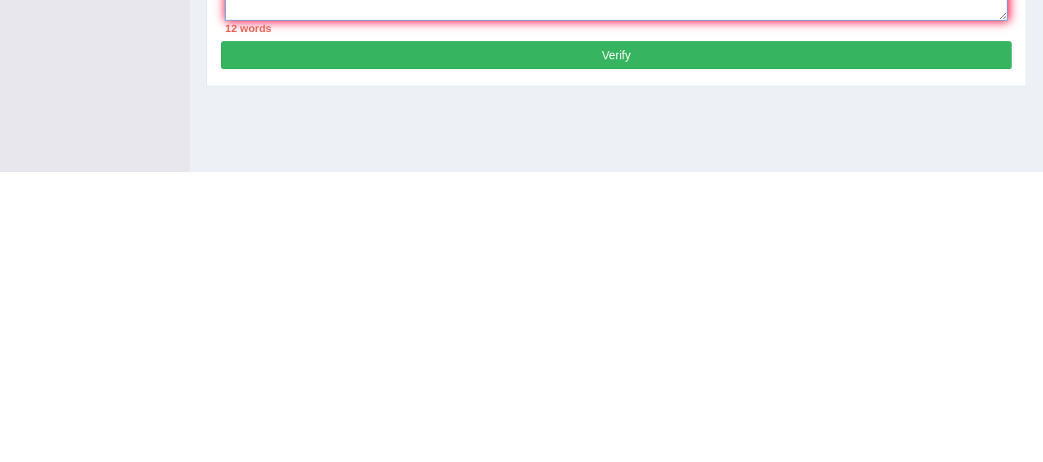
type textarea "[DATE] 115 sucied in Cimicals . The worker said they terminated their work ."
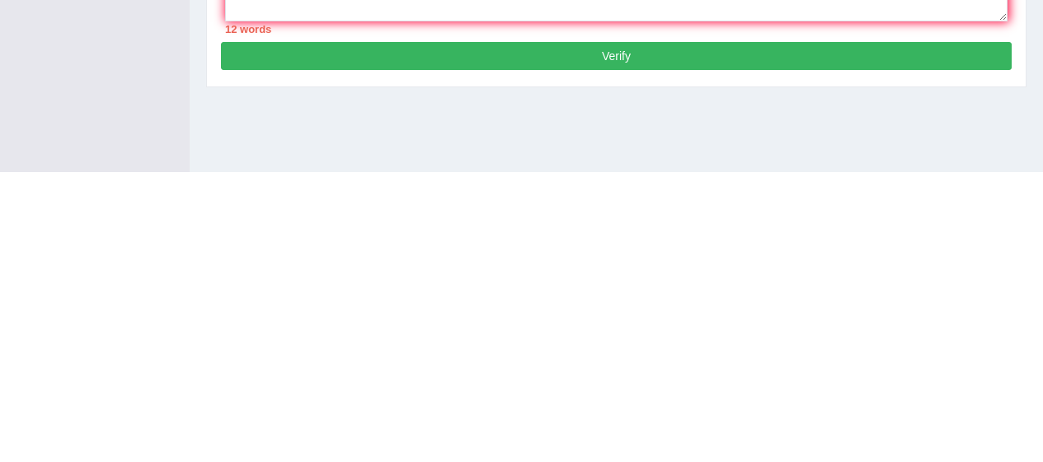
click at [693, 332] on button "Verify" at bounding box center [616, 346] width 790 height 28
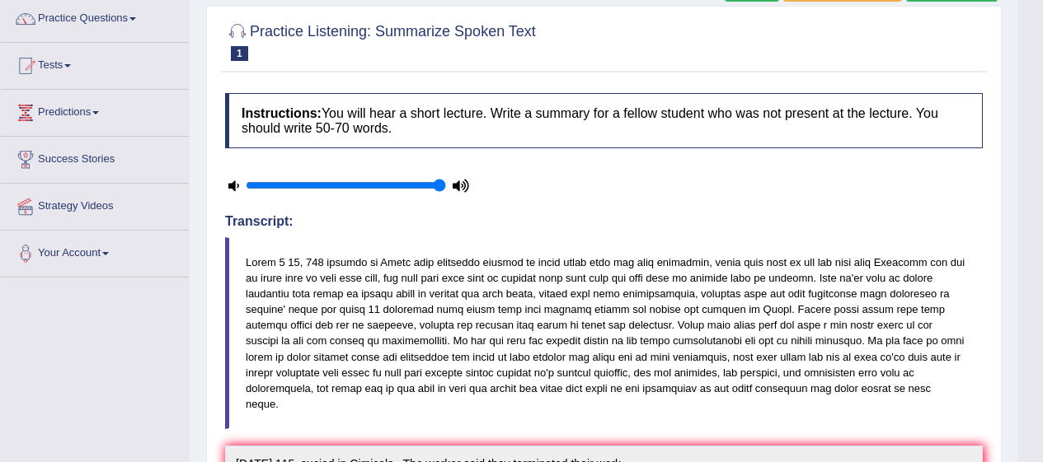
scroll to position [0, 0]
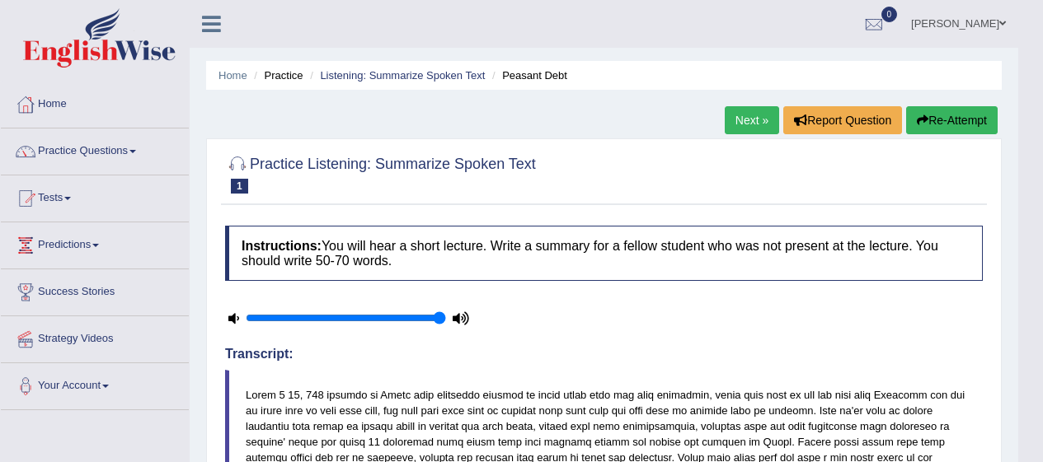
click at [113, 148] on link "Practice Questions" at bounding box center [95, 149] width 188 height 41
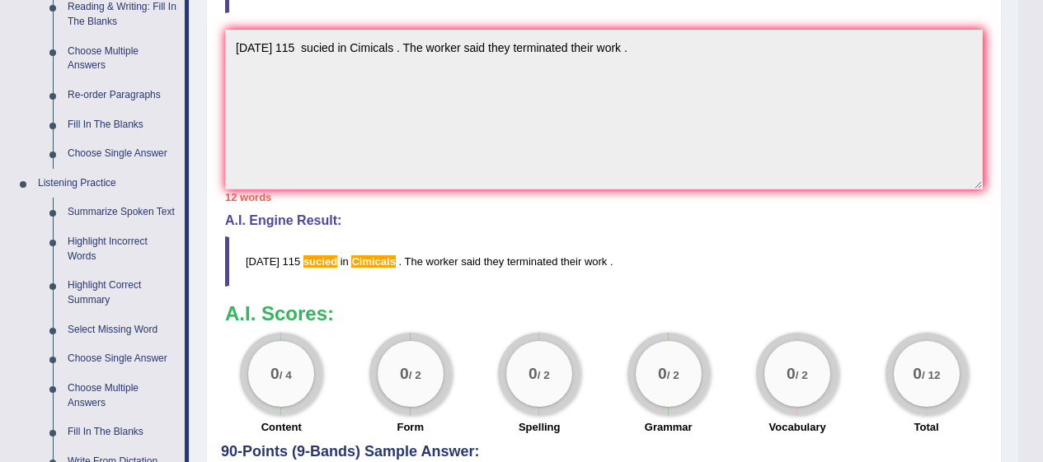
scroll to position [550, 0]
click at [150, 247] on link "Highlight Incorrect Words" at bounding box center [122, 249] width 124 height 44
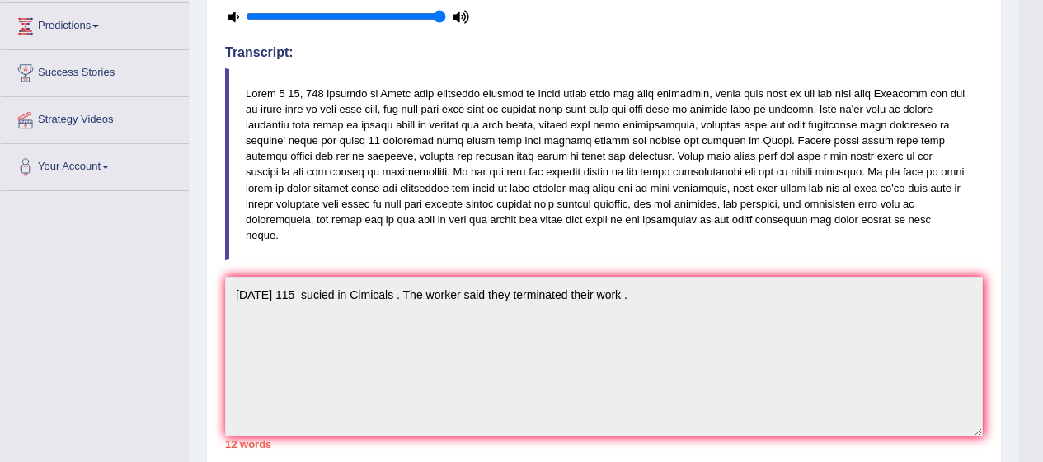
scroll to position [193, 0]
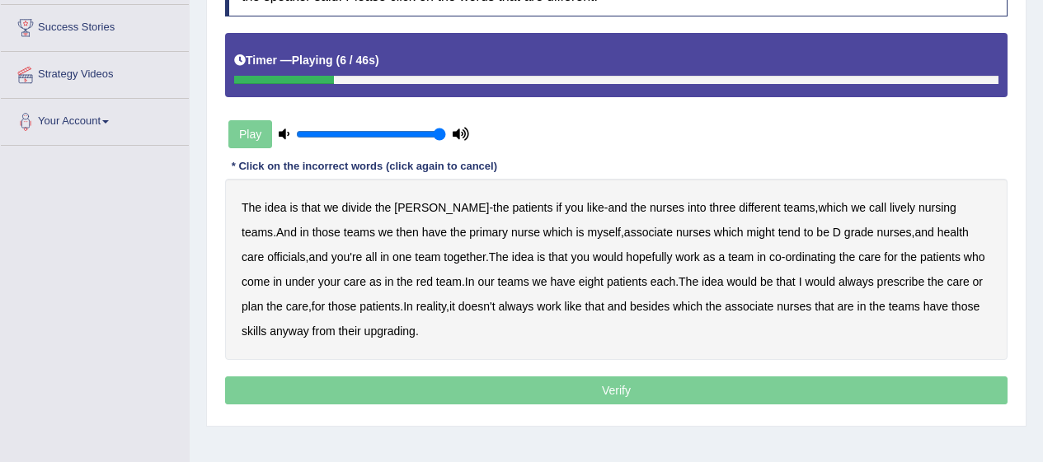
click at [405, 209] on b "[PERSON_NAME]" at bounding box center [441, 207] width 95 height 13
click at [412, 203] on b "[PERSON_NAME]" at bounding box center [441, 207] width 95 height 13
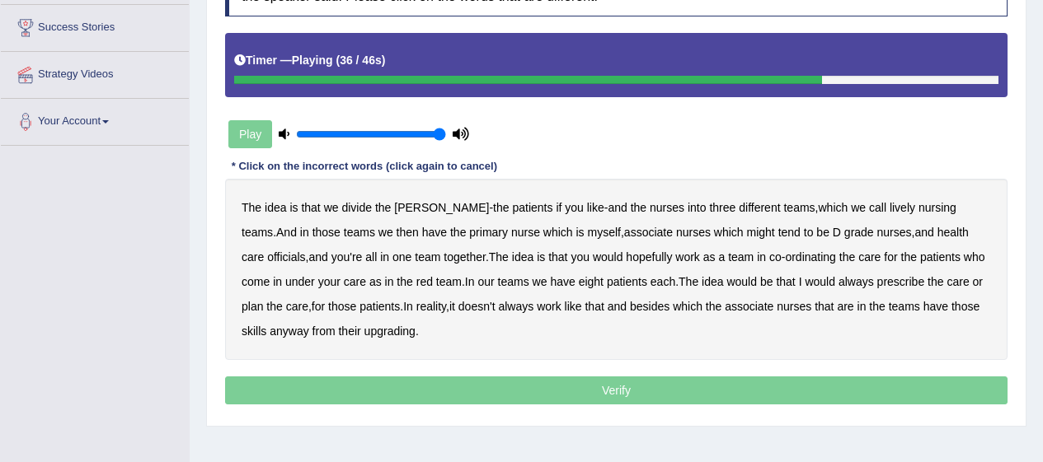
click at [804, 287] on b "would" at bounding box center [819, 281] width 30 height 13
click at [724, 304] on b "associate" at bounding box center [748, 306] width 49 height 13
click at [378, 333] on b "upgrading" at bounding box center [389, 331] width 51 height 13
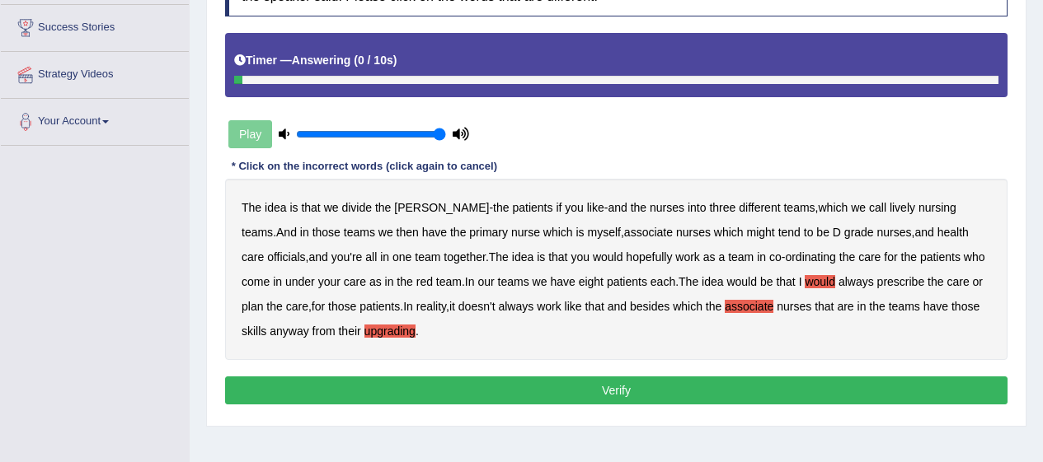
click at [532, 380] on button "Verify" at bounding box center [616, 391] width 782 height 28
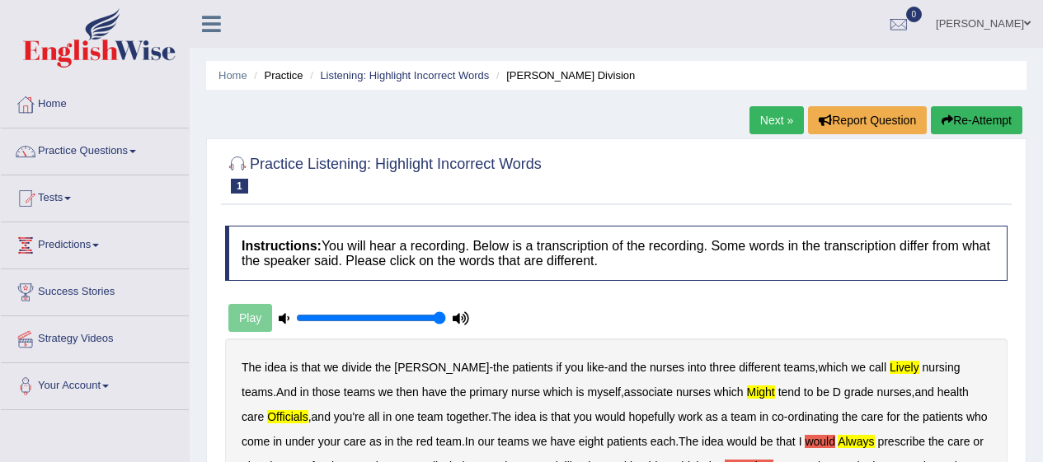
click at [767, 115] on link "Next »" at bounding box center [776, 120] width 54 height 28
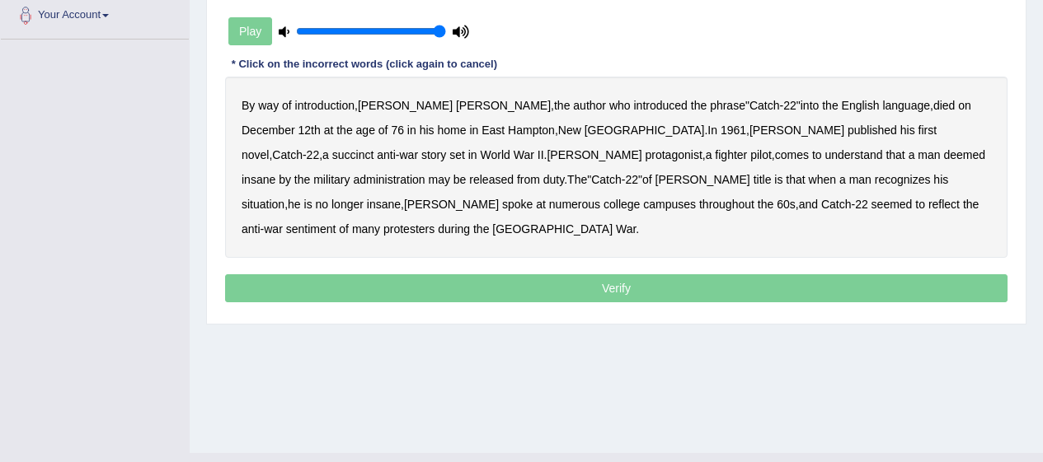
scroll to position [373, 0]
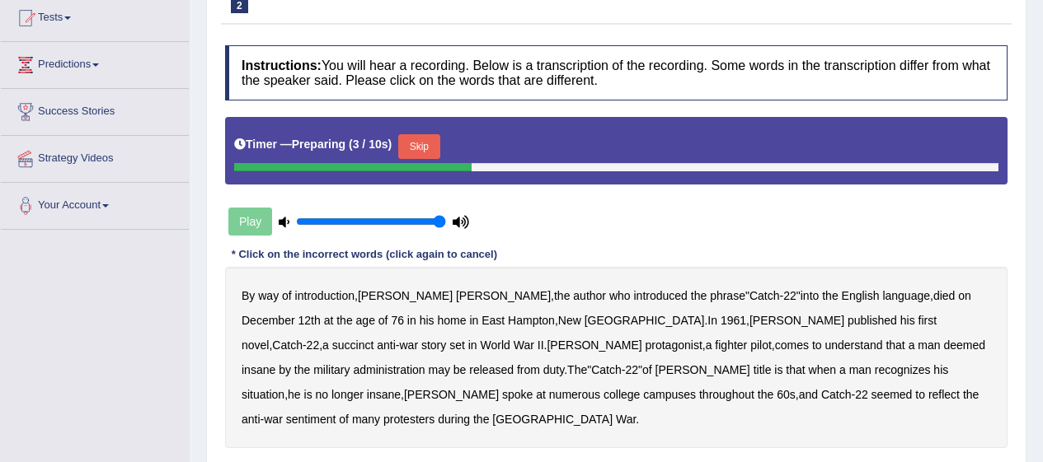
click at [432, 143] on button "Skip" at bounding box center [418, 146] width 41 height 25
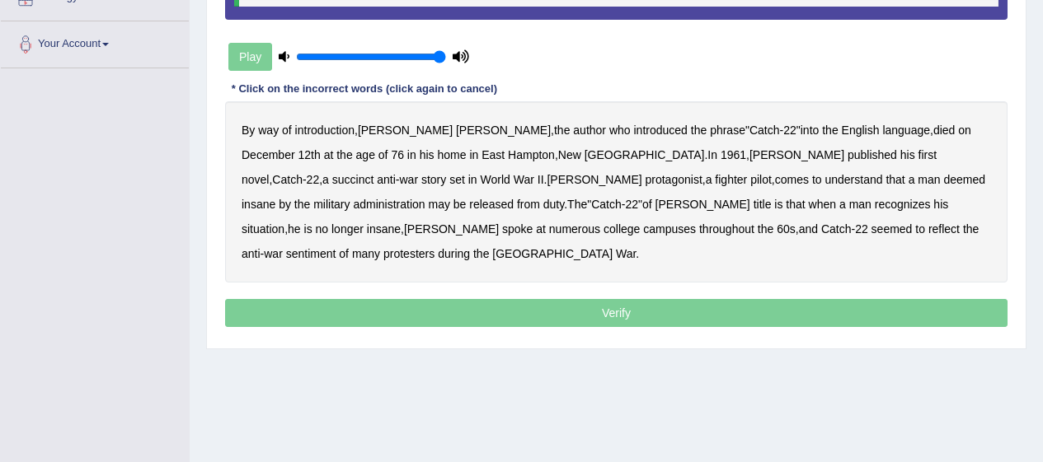
scroll to position [344, 0]
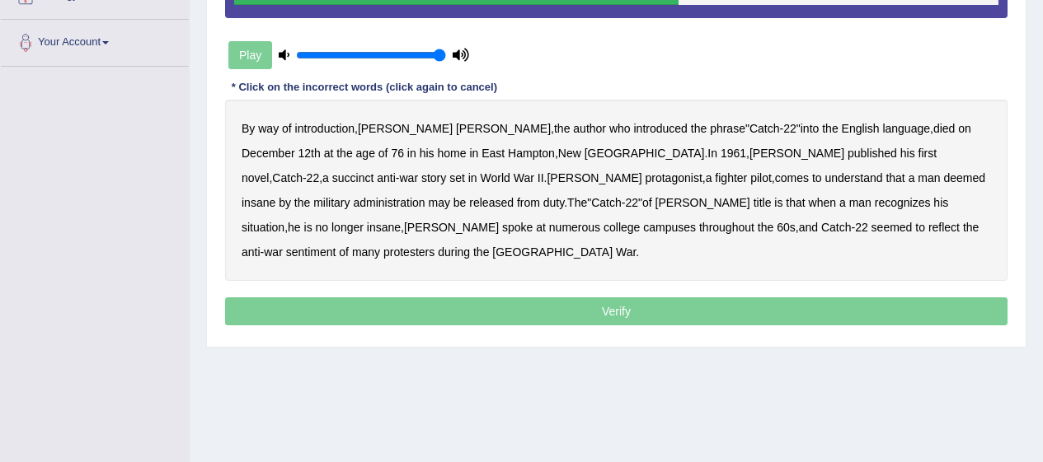
click at [424, 196] on b "administration" at bounding box center [389, 202] width 72 height 13
click at [284, 221] on b "situation" at bounding box center [262, 227] width 43 height 13
click at [928, 227] on b "reflect" at bounding box center [943, 227] width 31 height 13
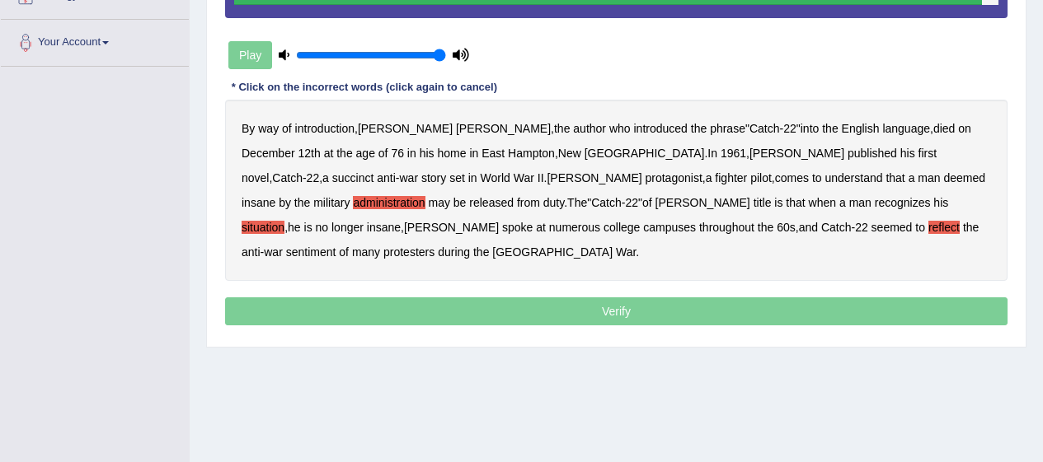
click at [654, 298] on p "Verify" at bounding box center [616, 312] width 782 height 28
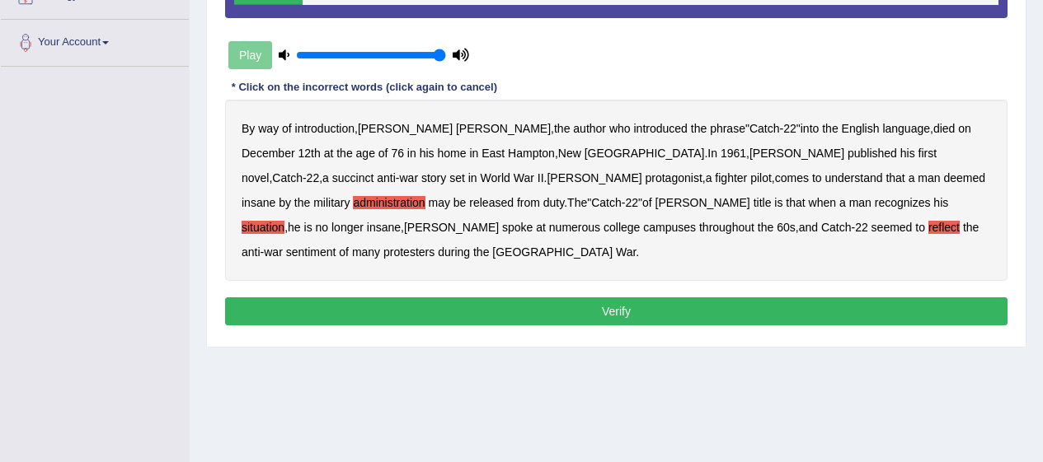
click at [613, 298] on button "Verify" at bounding box center [616, 312] width 782 height 28
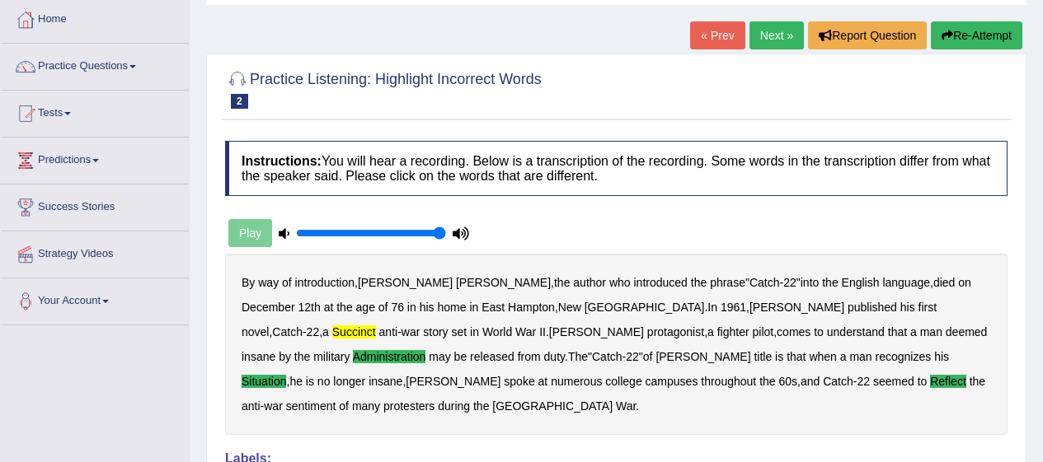
scroll to position [0, 0]
